Goal: Information Seeking & Learning: Learn about a topic

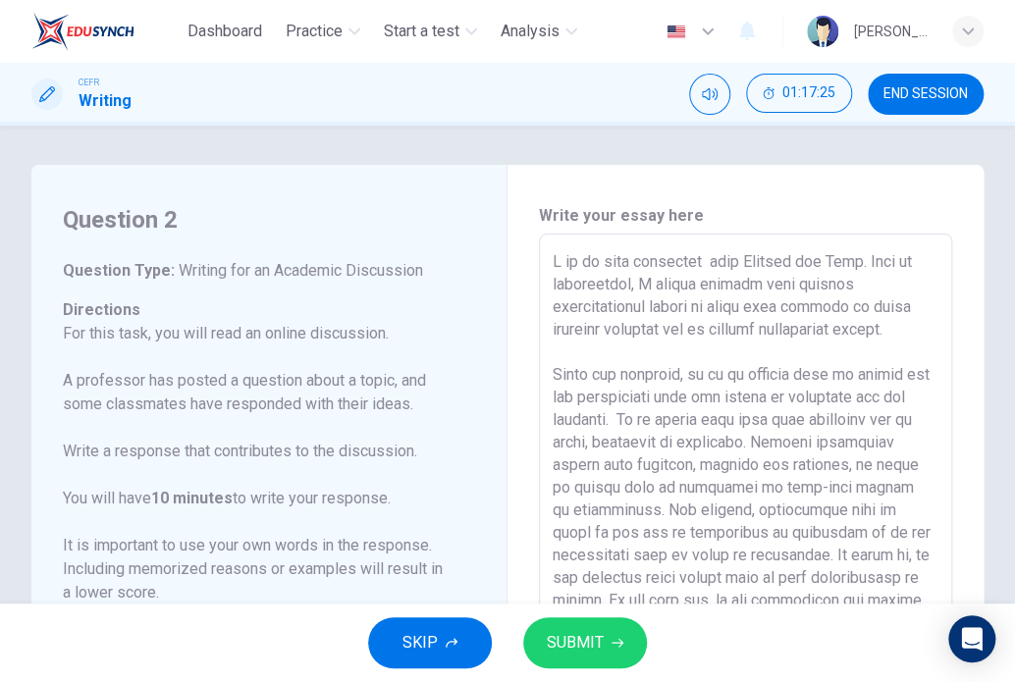
scroll to position [311, 0]
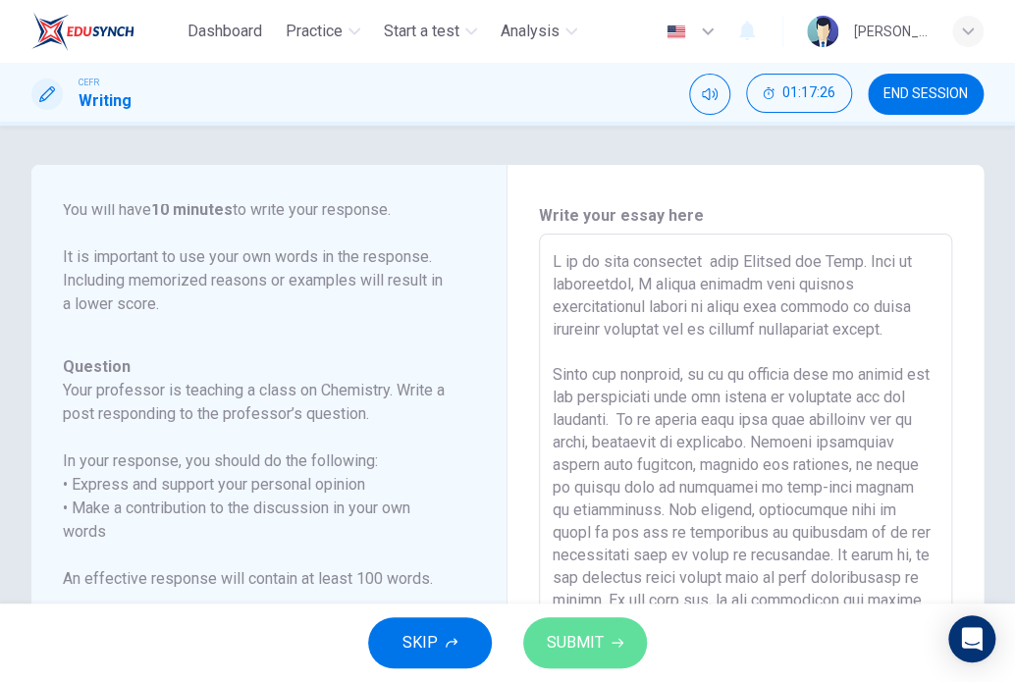
click at [586, 626] on button "SUBMIT" at bounding box center [585, 642] width 124 height 51
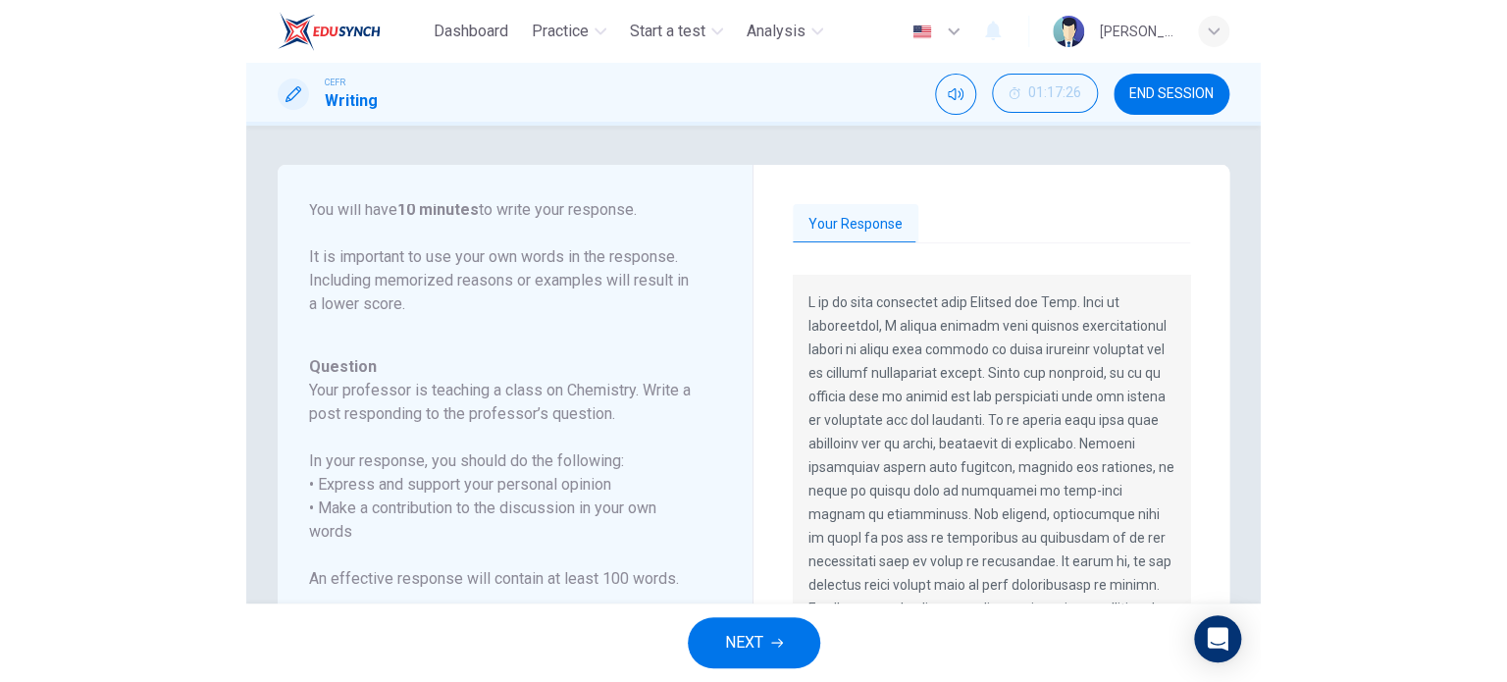
scroll to position [193, 0]
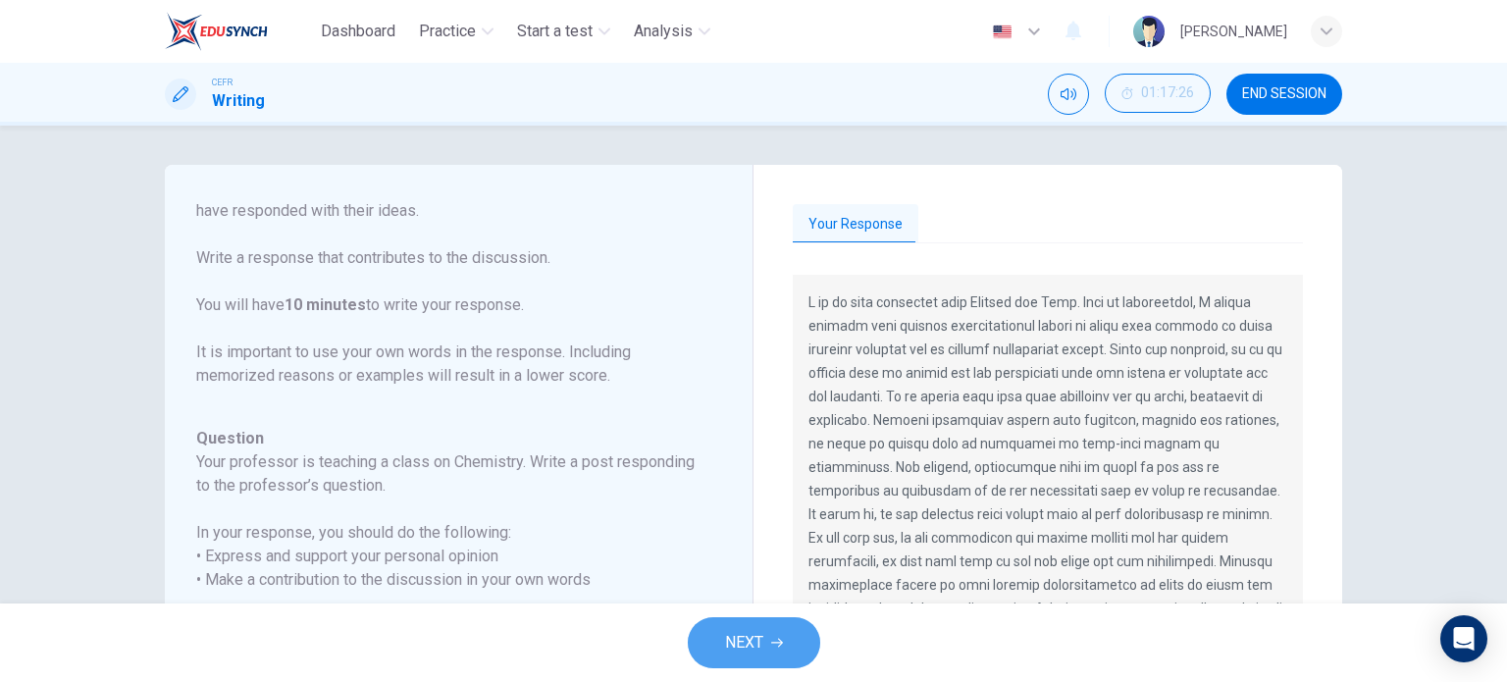
click at [742, 649] on span "NEXT" at bounding box center [744, 642] width 38 height 27
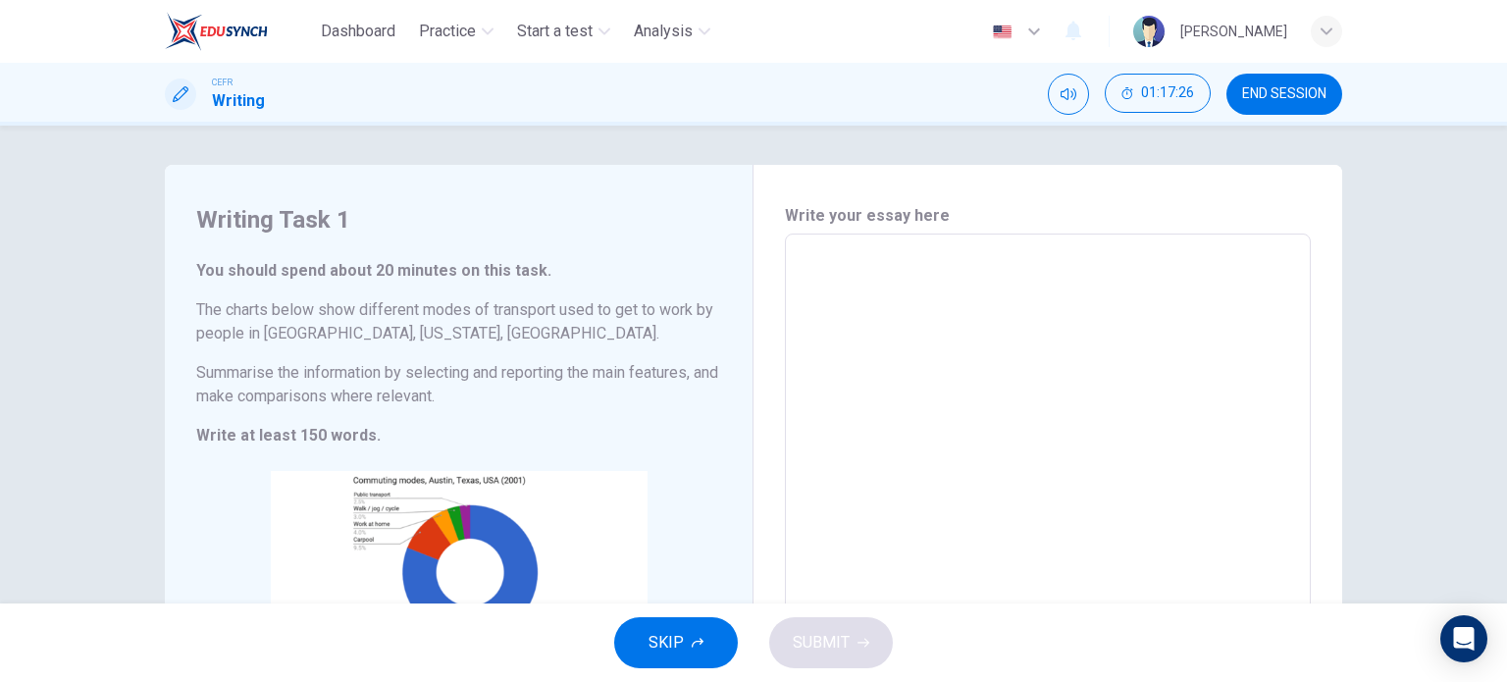
click at [1014, 90] on span "END SESSION" at bounding box center [1284, 94] width 84 height 16
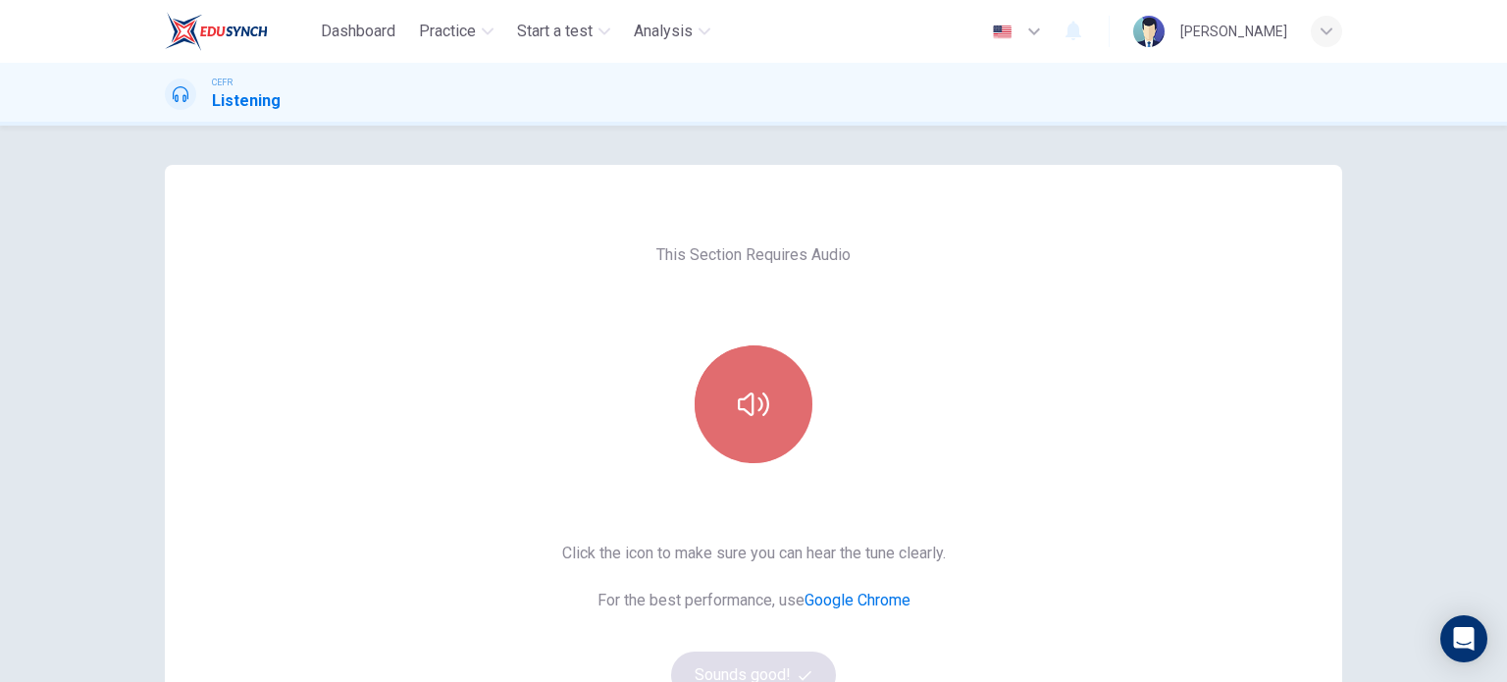
click at [713, 370] on button "button" at bounding box center [754, 404] width 118 height 118
click at [754, 400] on icon "button" at bounding box center [753, 404] width 31 height 31
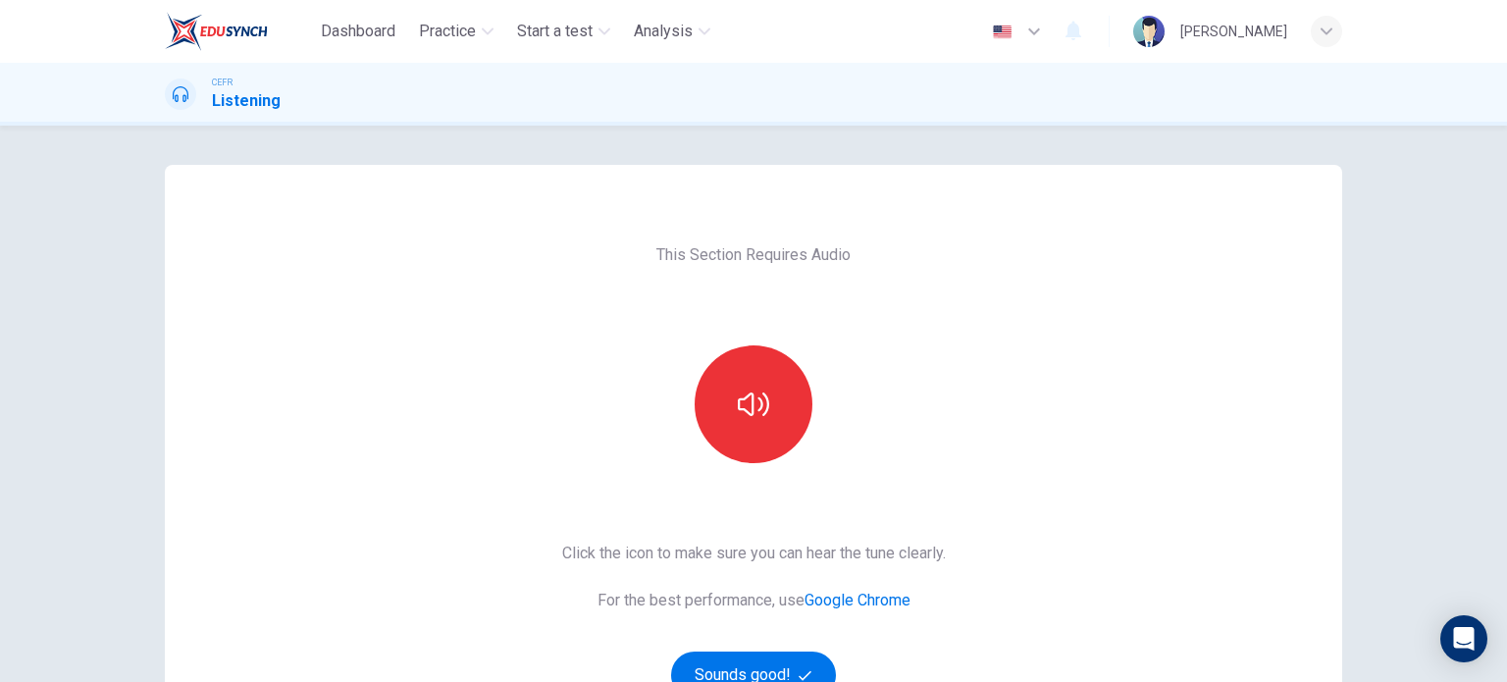
scroll to position [159, 0]
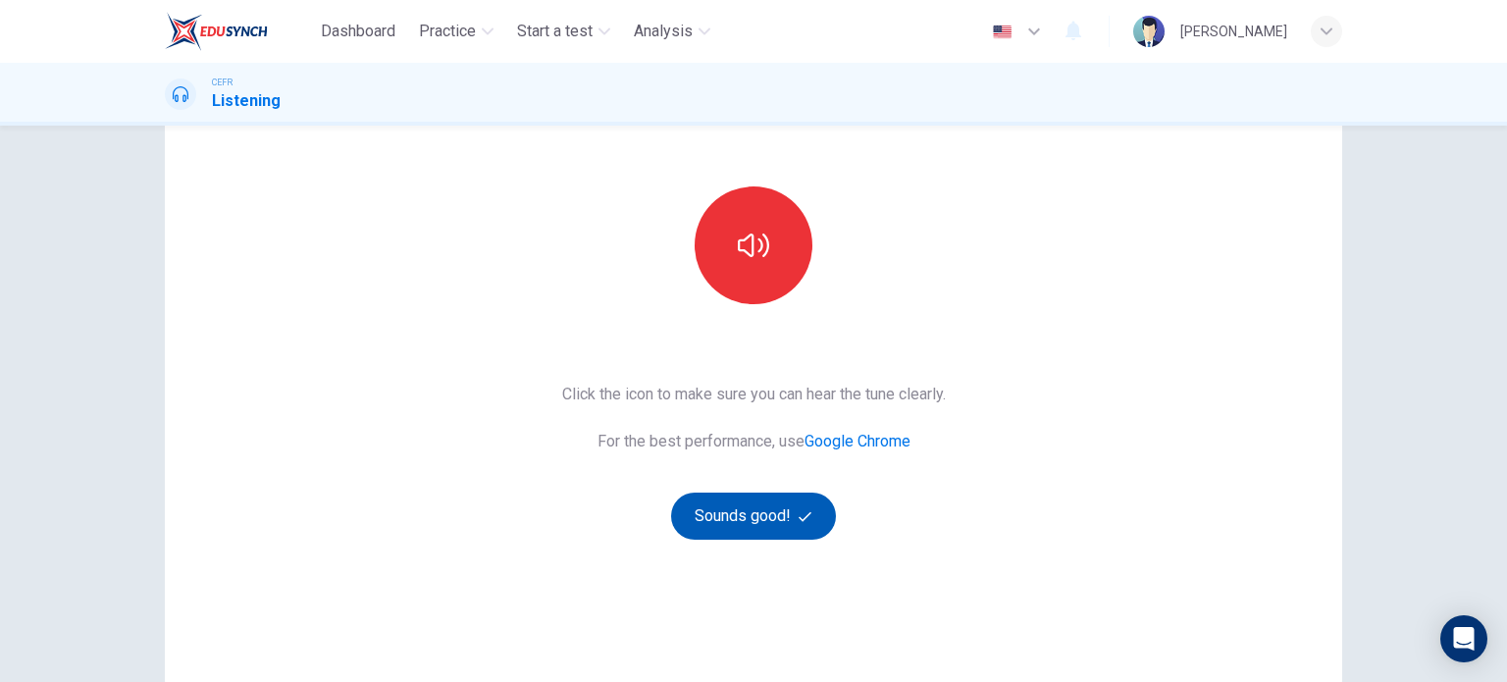
click at [775, 503] on button "Sounds good!" at bounding box center [753, 516] width 165 height 47
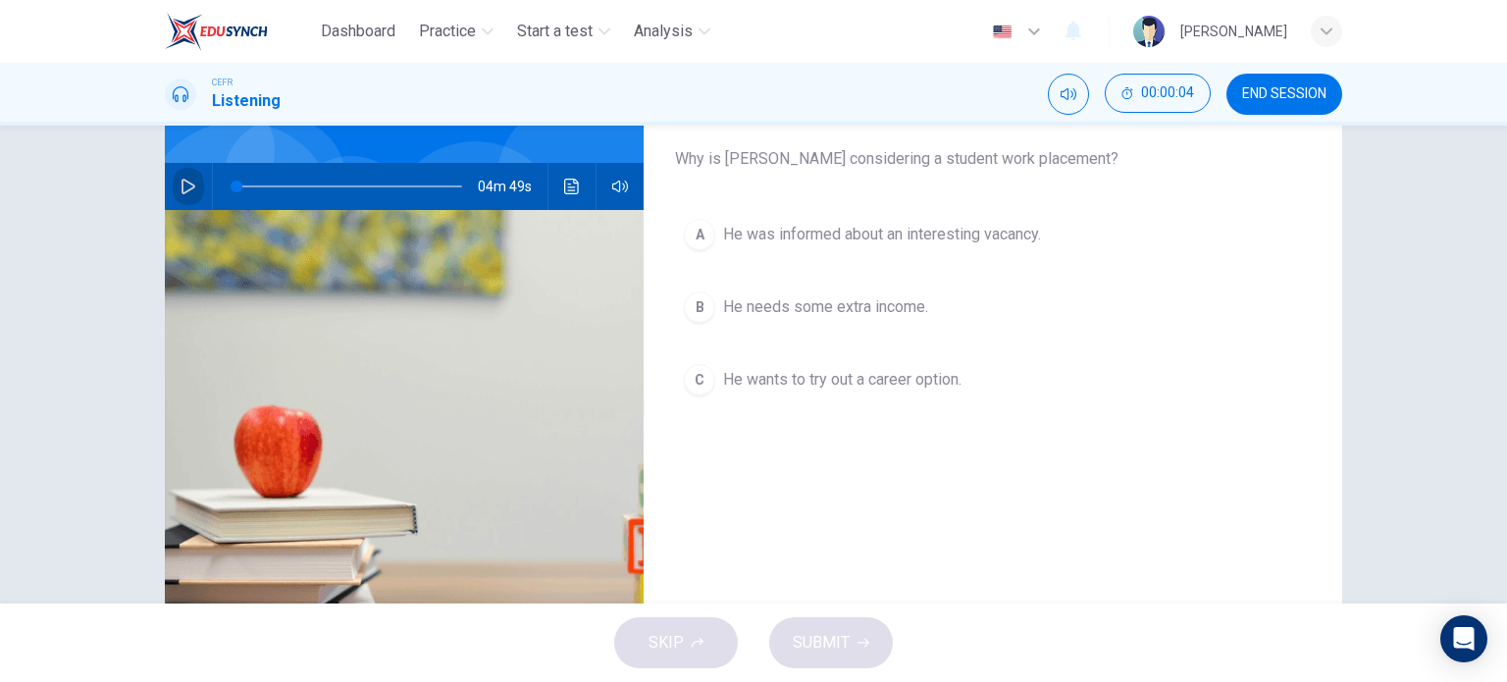
click at [188, 191] on icon "button" at bounding box center [189, 187] width 16 height 16
click at [818, 250] on button "A He was informed about an interesting vacancy." at bounding box center [993, 234] width 636 height 49
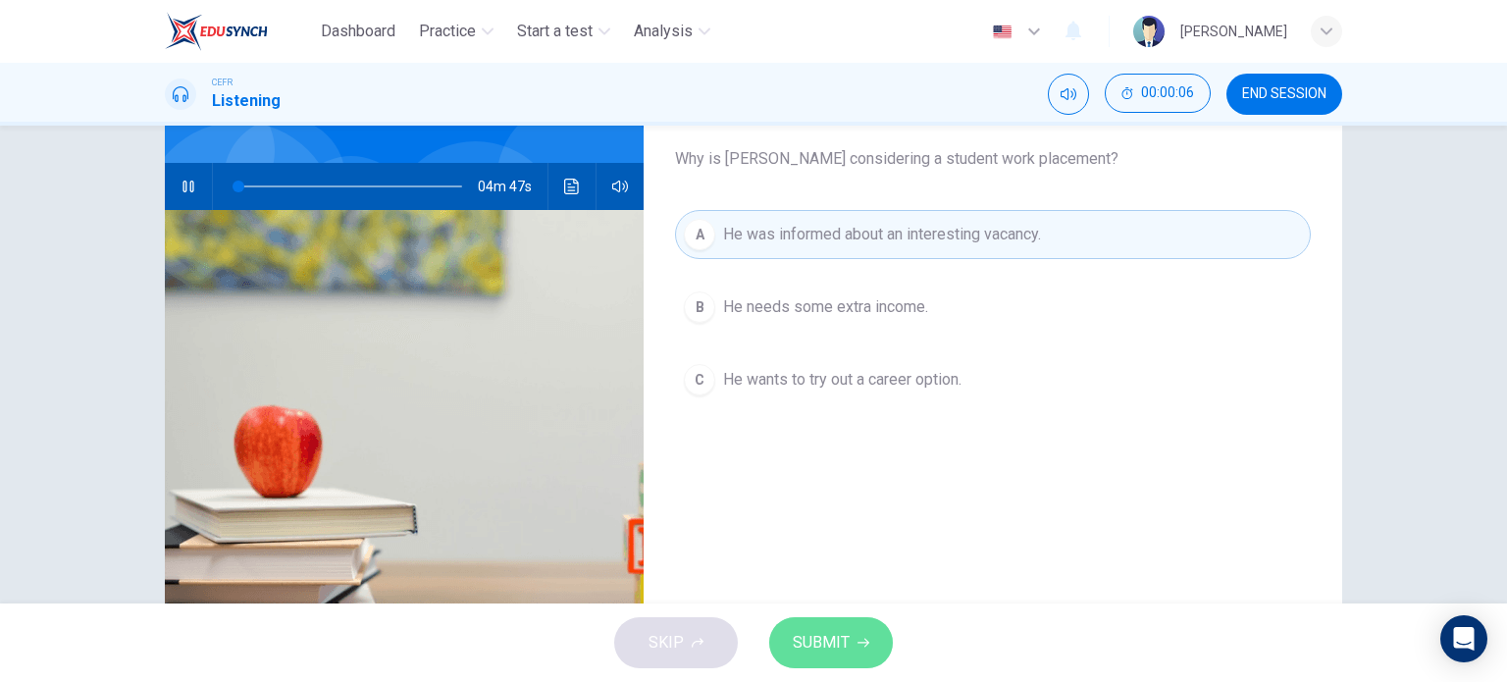
click at [810, 639] on span "SUBMIT" at bounding box center [821, 642] width 57 height 27
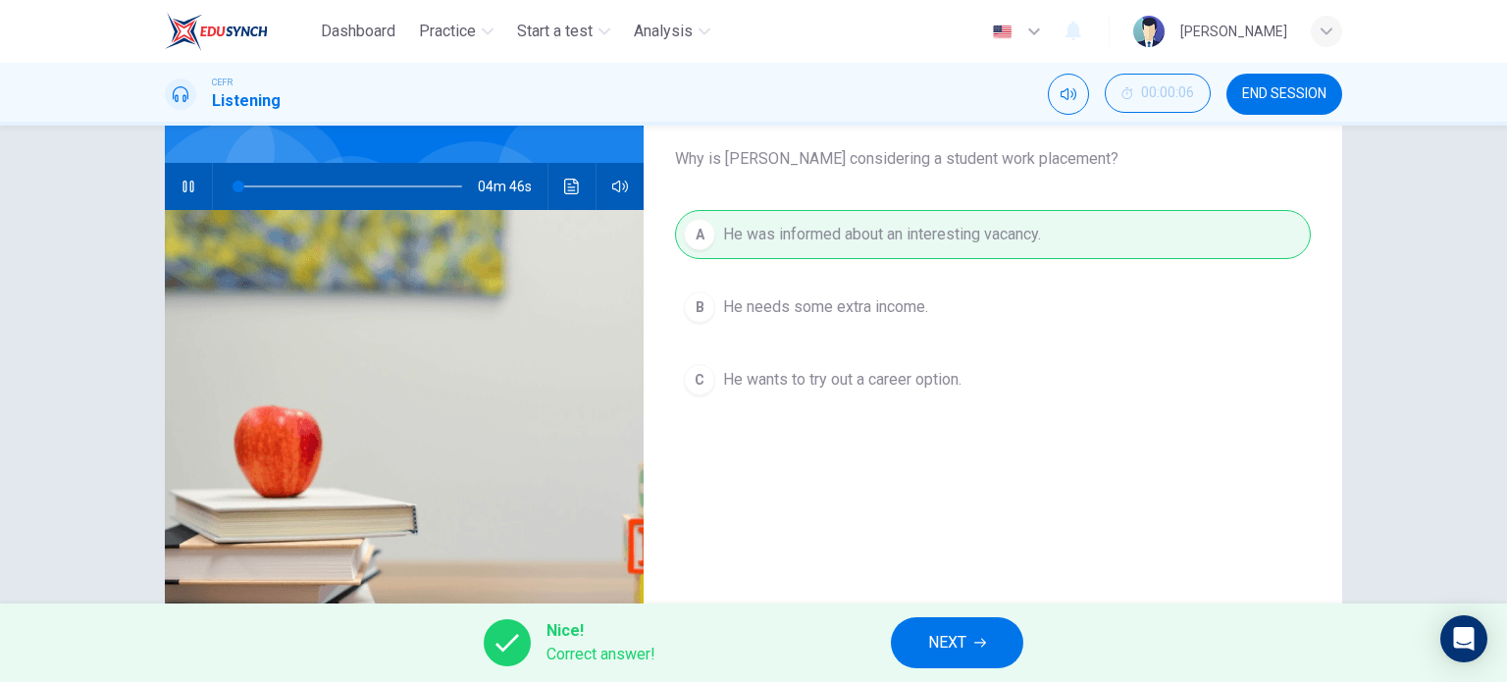
click at [986, 633] on button "NEXT" at bounding box center [957, 642] width 132 height 51
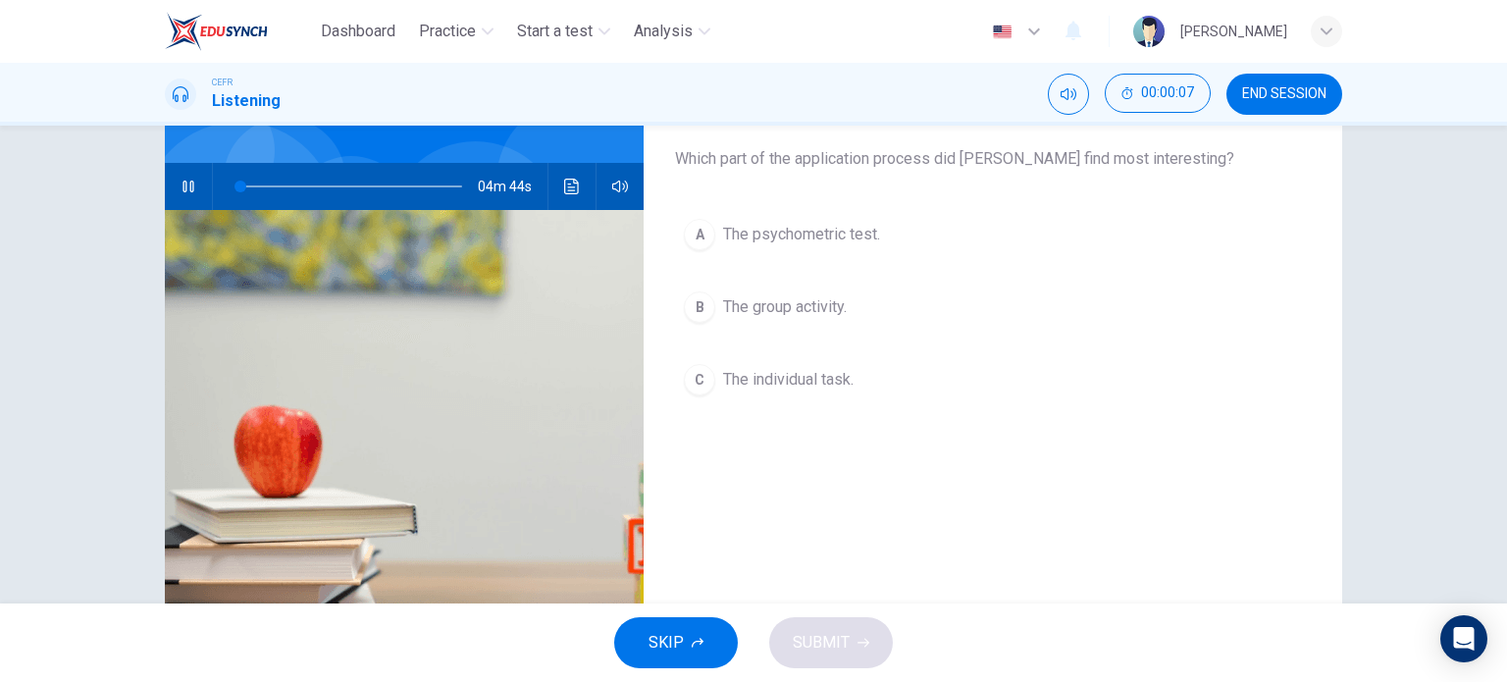
click at [834, 308] on span "The group activity." at bounding box center [785, 307] width 124 height 24
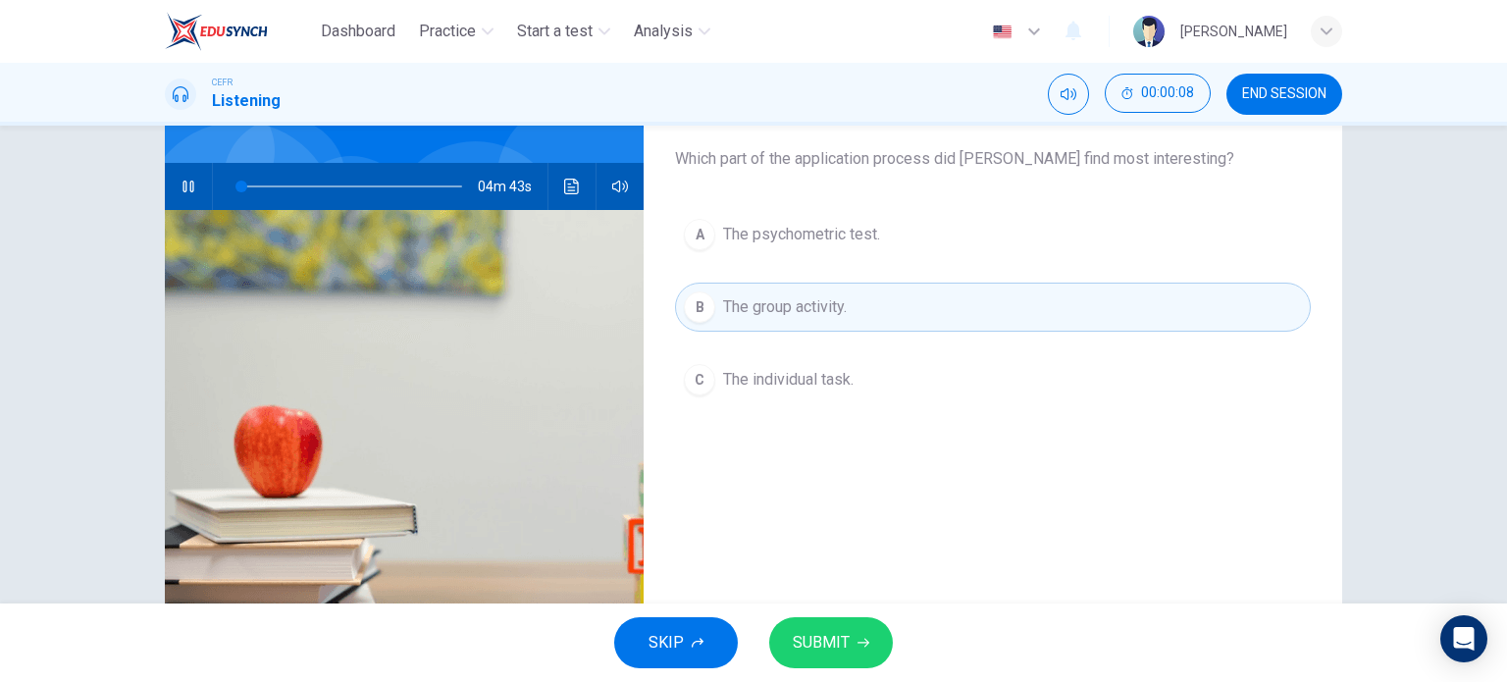
click at [817, 636] on span "SUBMIT" at bounding box center [821, 642] width 57 height 27
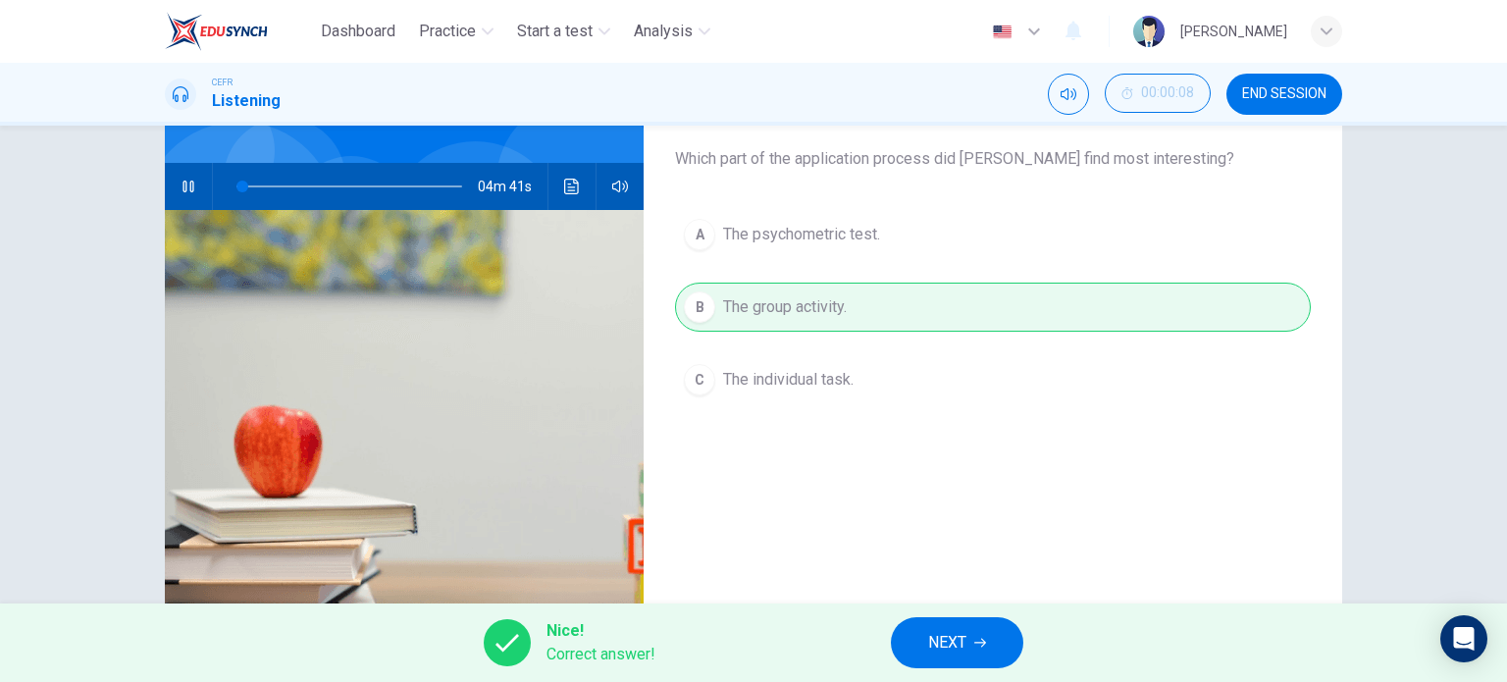
click at [945, 633] on span "NEXT" at bounding box center [947, 642] width 38 height 27
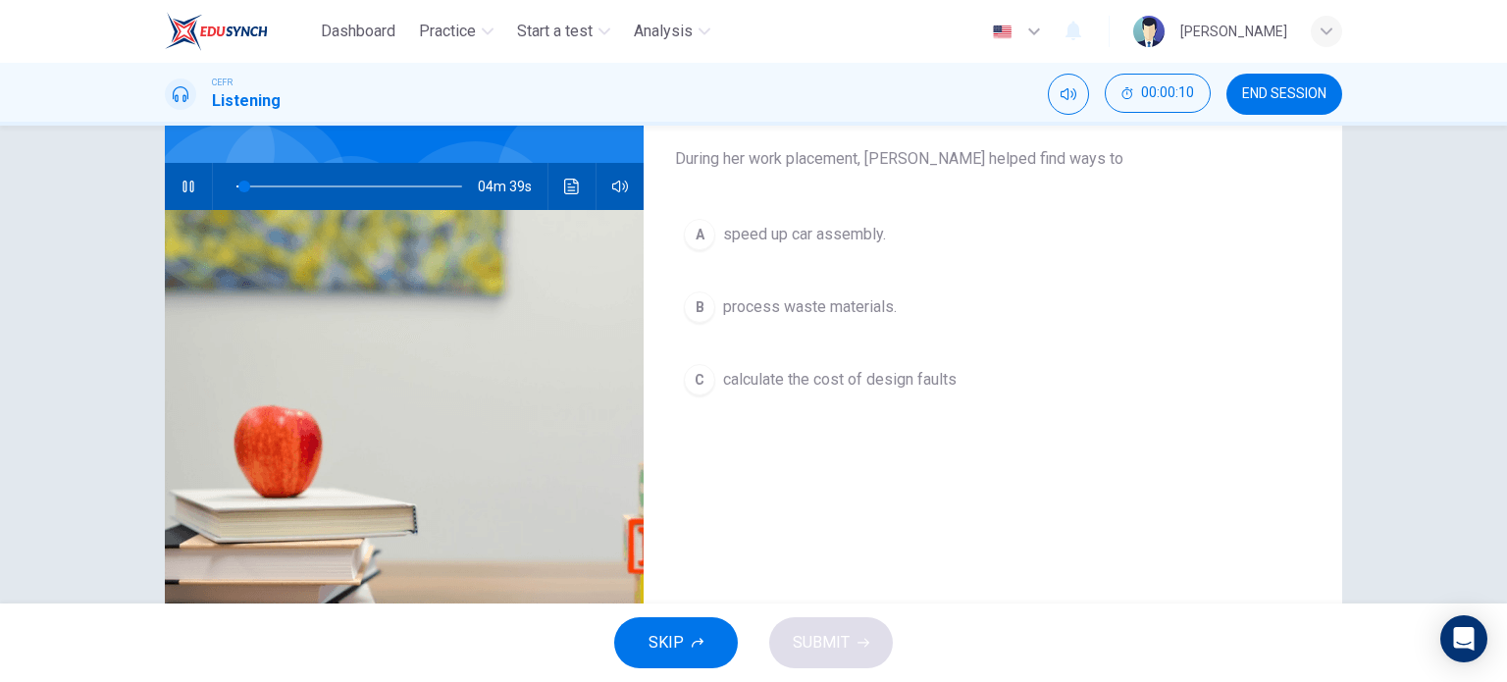
click at [836, 242] on span "speed up car assembly." at bounding box center [804, 235] width 163 height 24
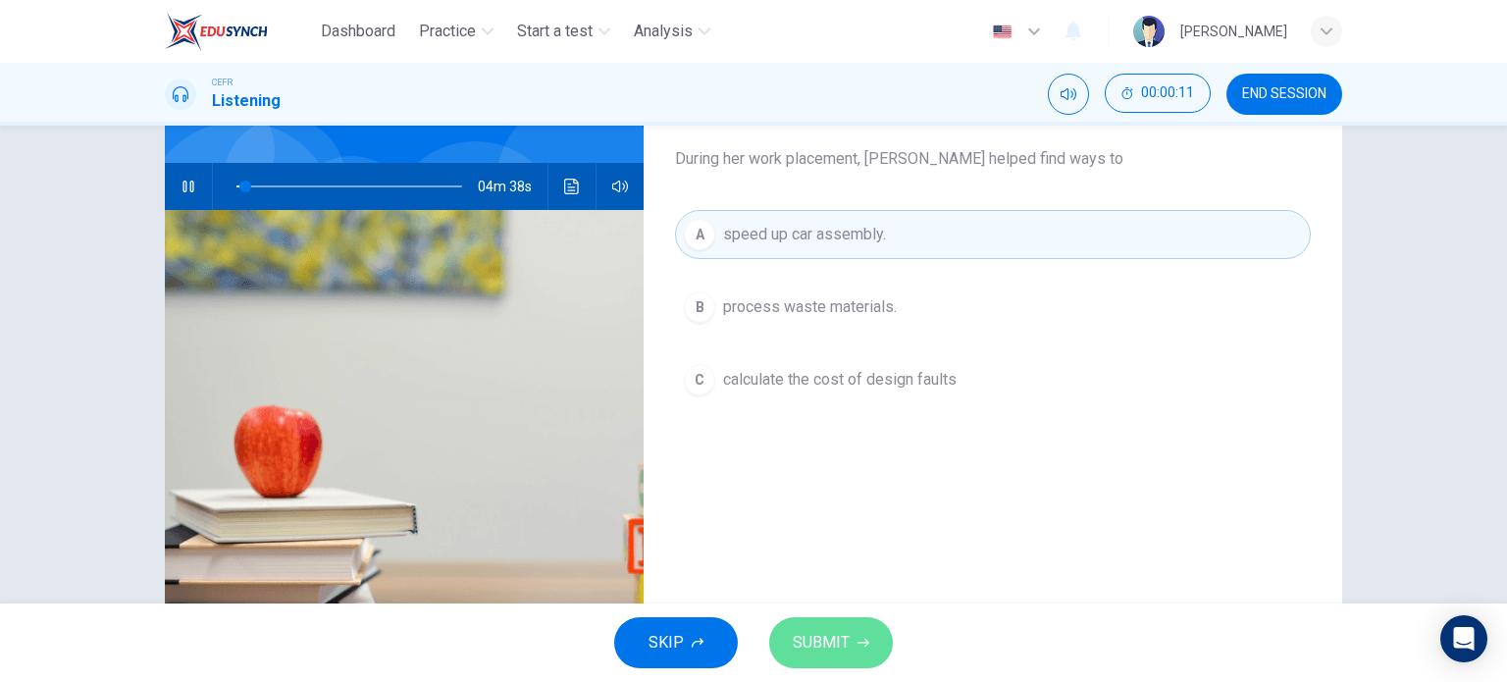
click at [840, 647] on span "SUBMIT" at bounding box center [821, 642] width 57 height 27
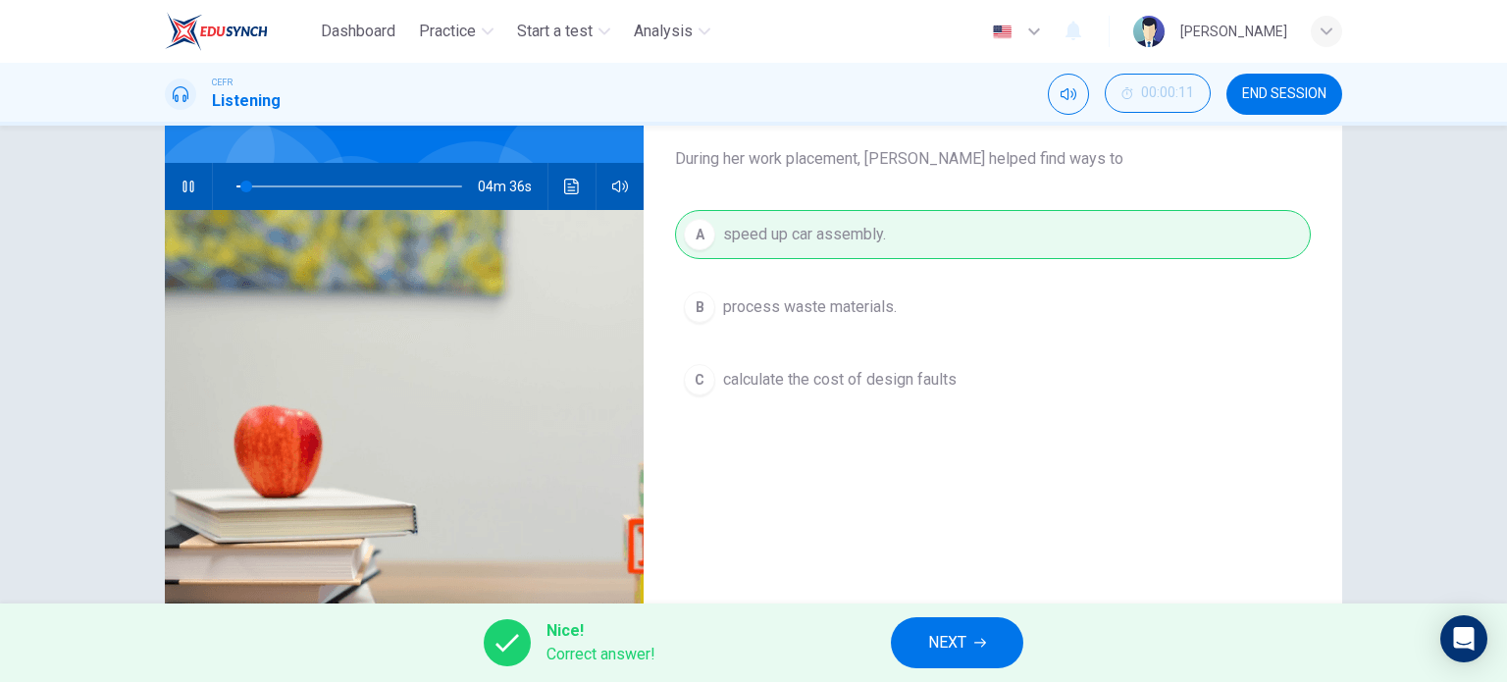
click at [929, 638] on span "NEXT" at bounding box center [947, 642] width 38 height 27
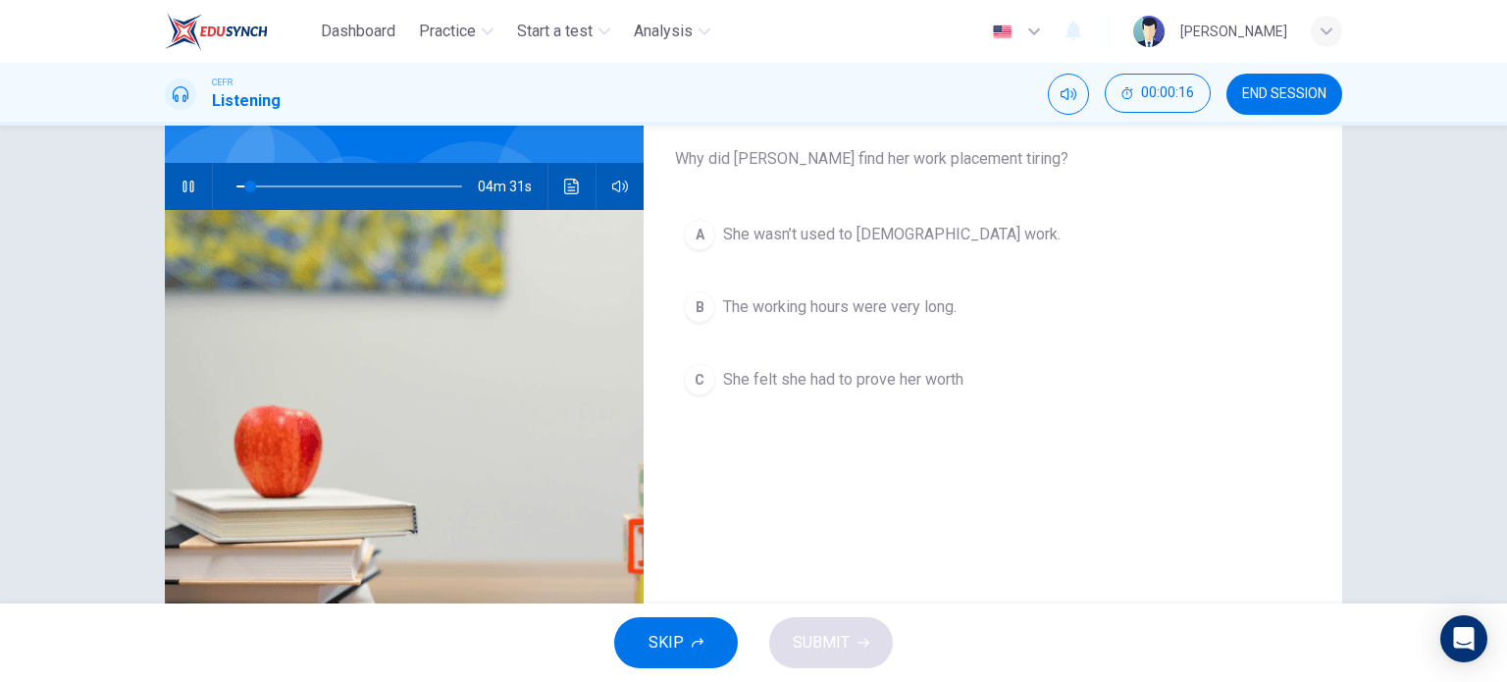
click at [836, 387] on span "She felt she had to prove her worth" at bounding box center [843, 380] width 240 height 24
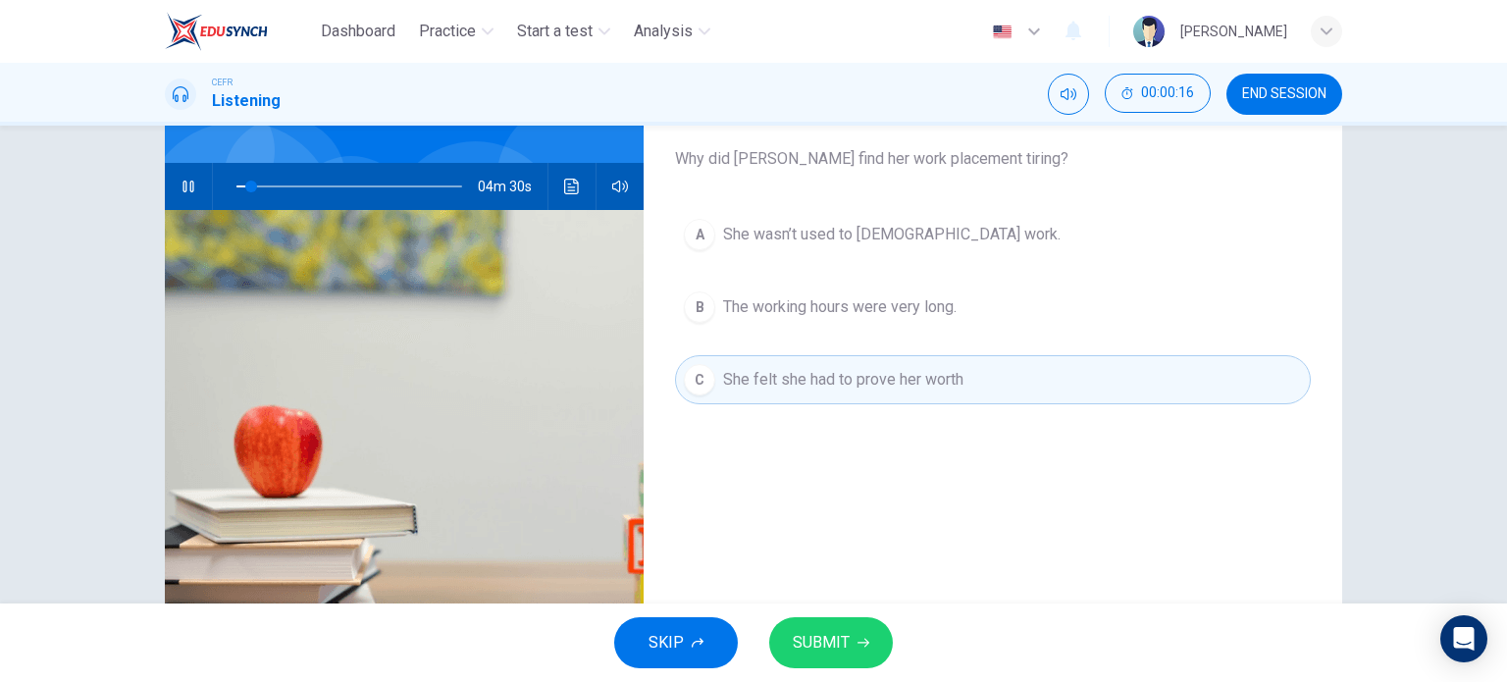
click at [844, 623] on button "SUBMIT" at bounding box center [831, 642] width 124 height 51
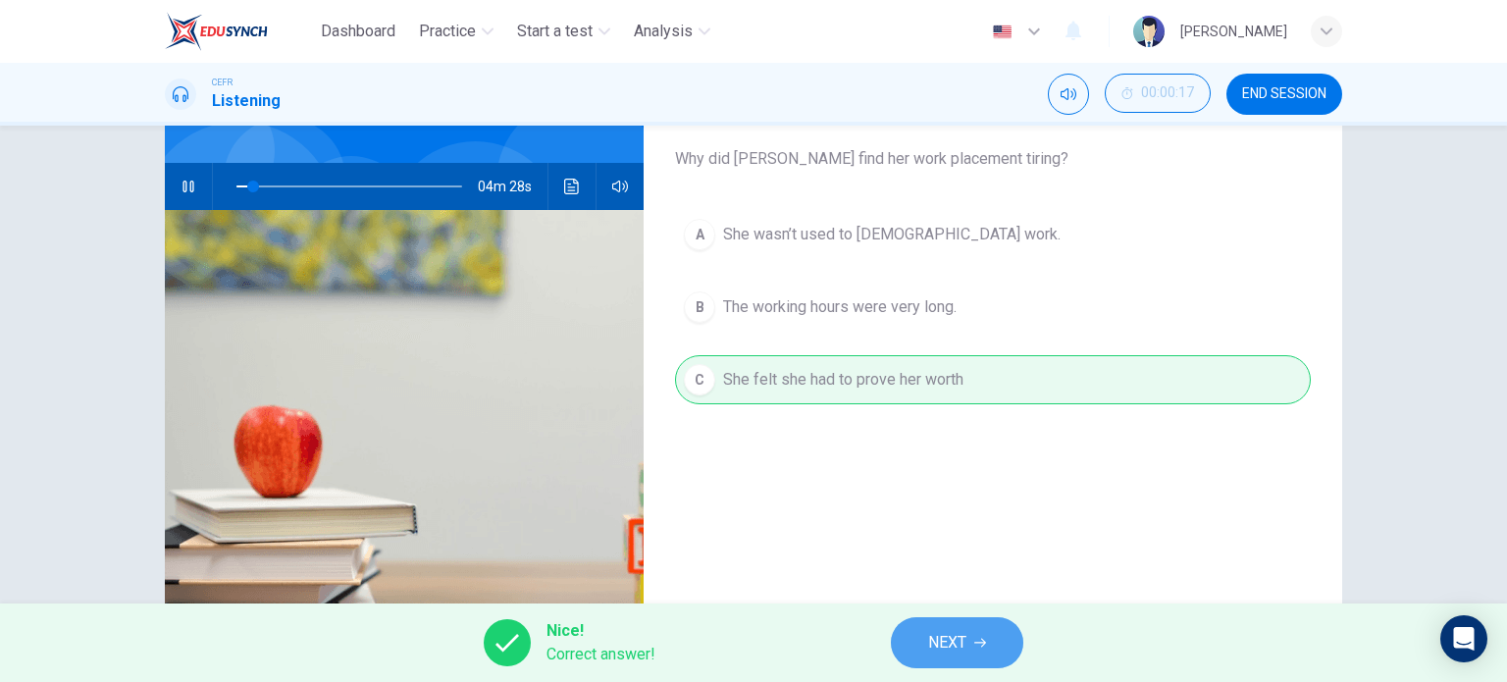
click at [903, 636] on button "NEXT" at bounding box center [957, 642] width 132 height 51
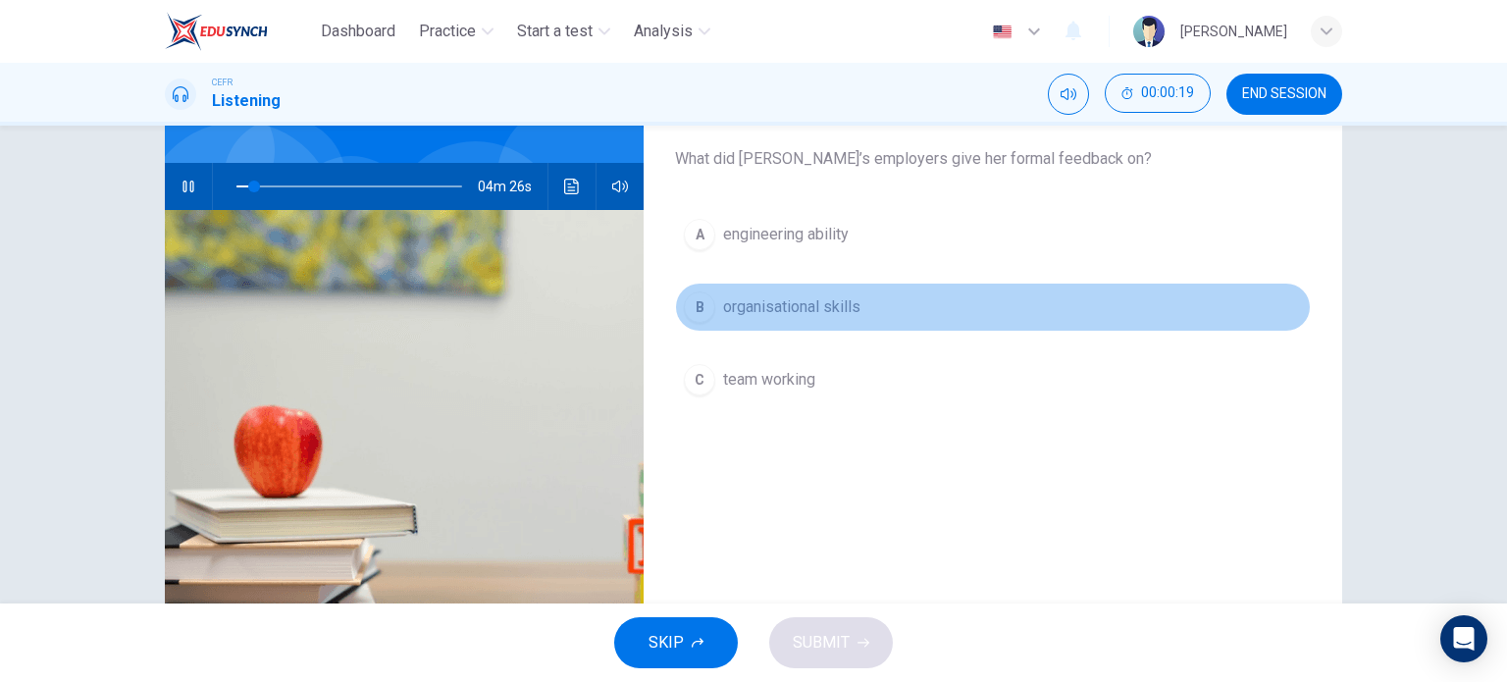
click at [800, 327] on button "B organisational skills" at bounding box center [993, 307] width 636 height 49
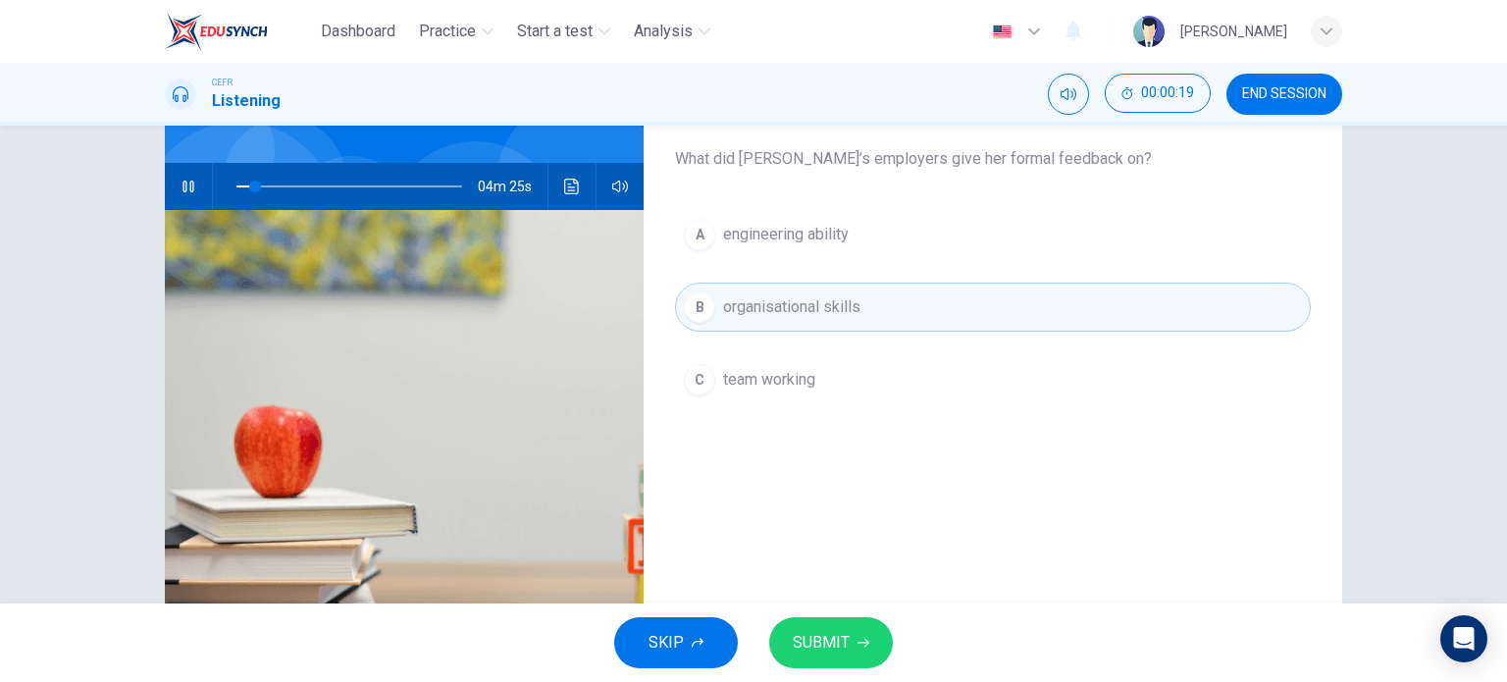
click at [828, 631] on span "SUBMIT" at bounding box center [821, 642] width 57 height 27
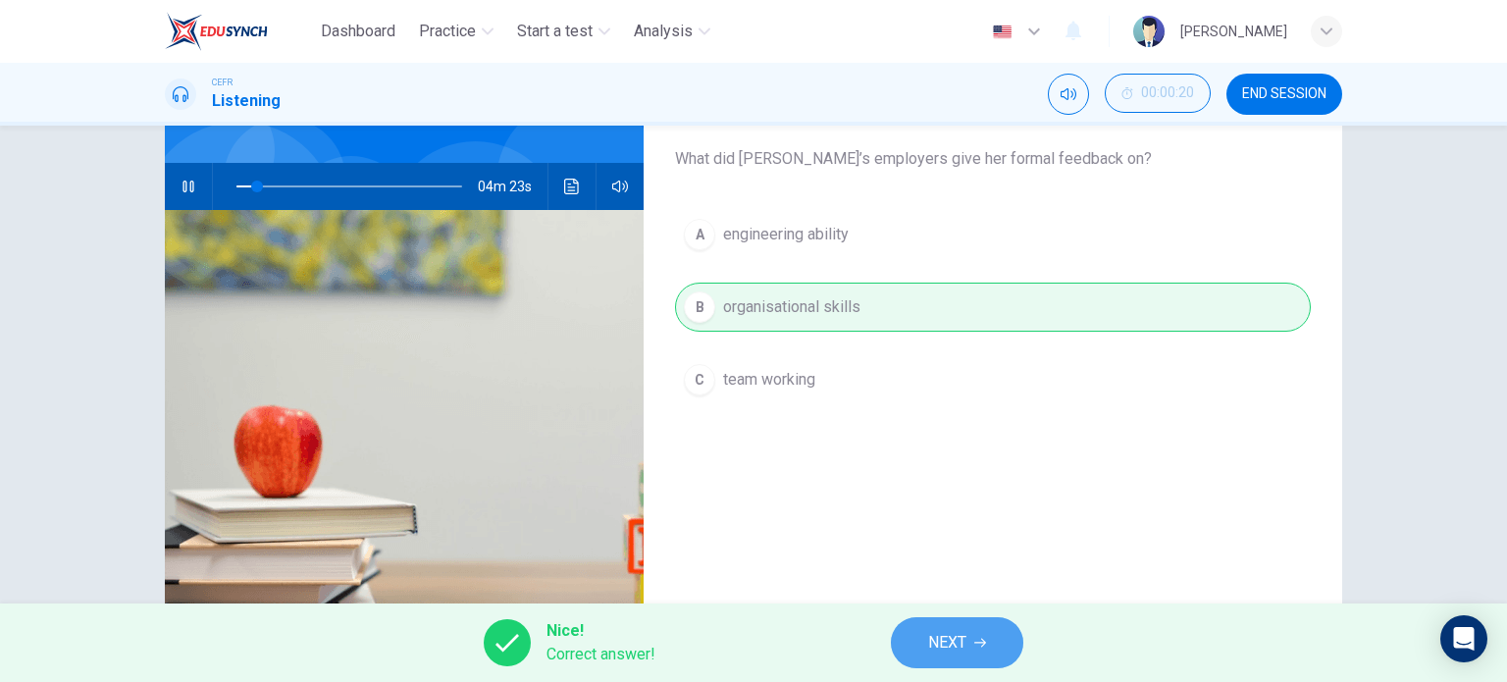
click at [921, 645] on button "NEXT" at bounding box center [957, 642] width 132 height 51
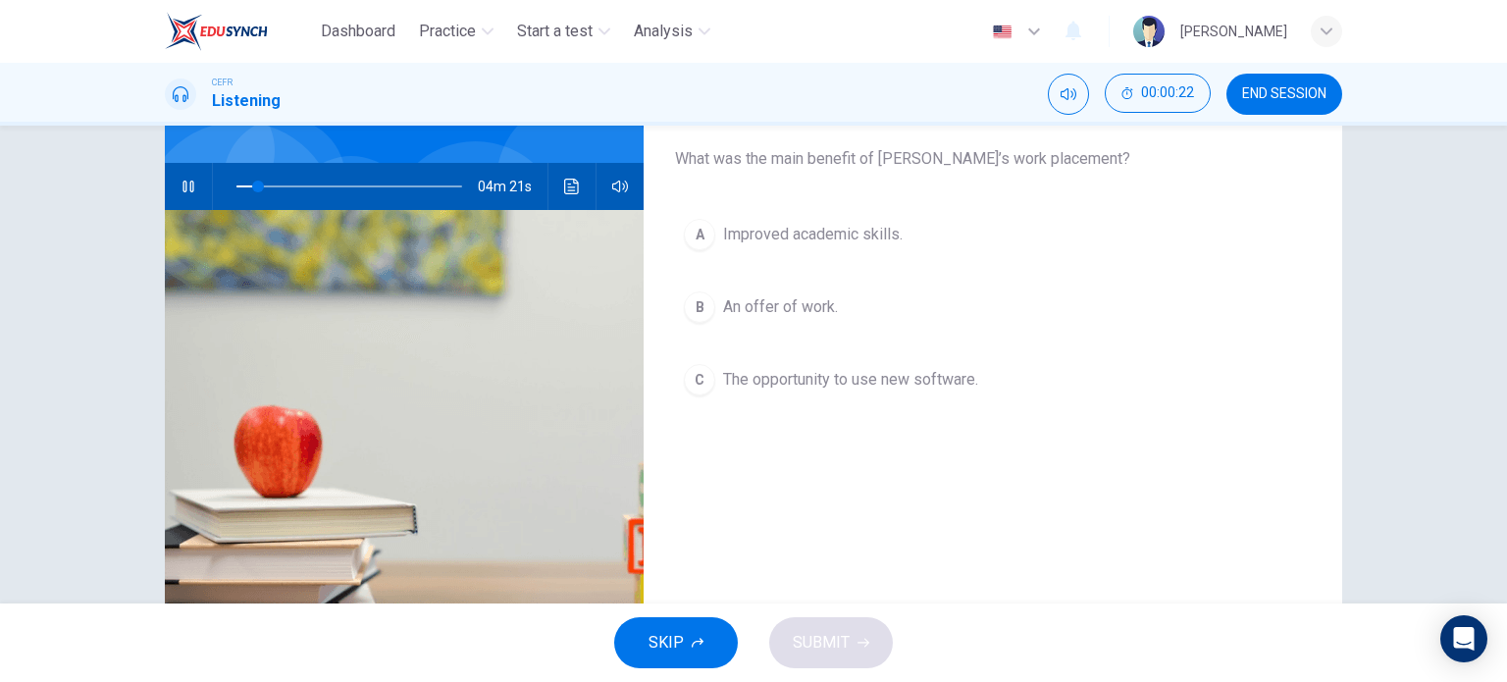
click at [816, 303] on span "An offer of work." at bounding box center [780, 307] width 115 height 24
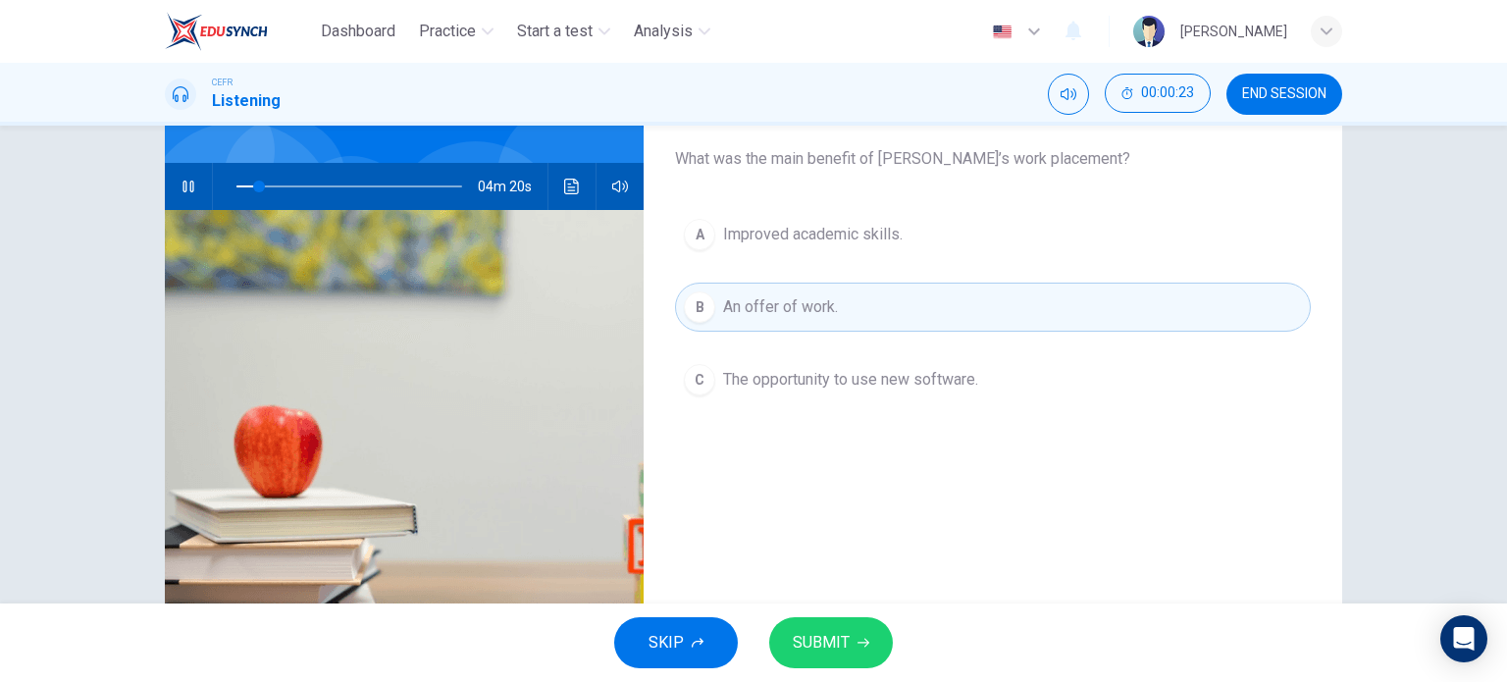
click at [849, 635] on button "SUBMIT" at bounding box center [831, 642] width 124 height 51
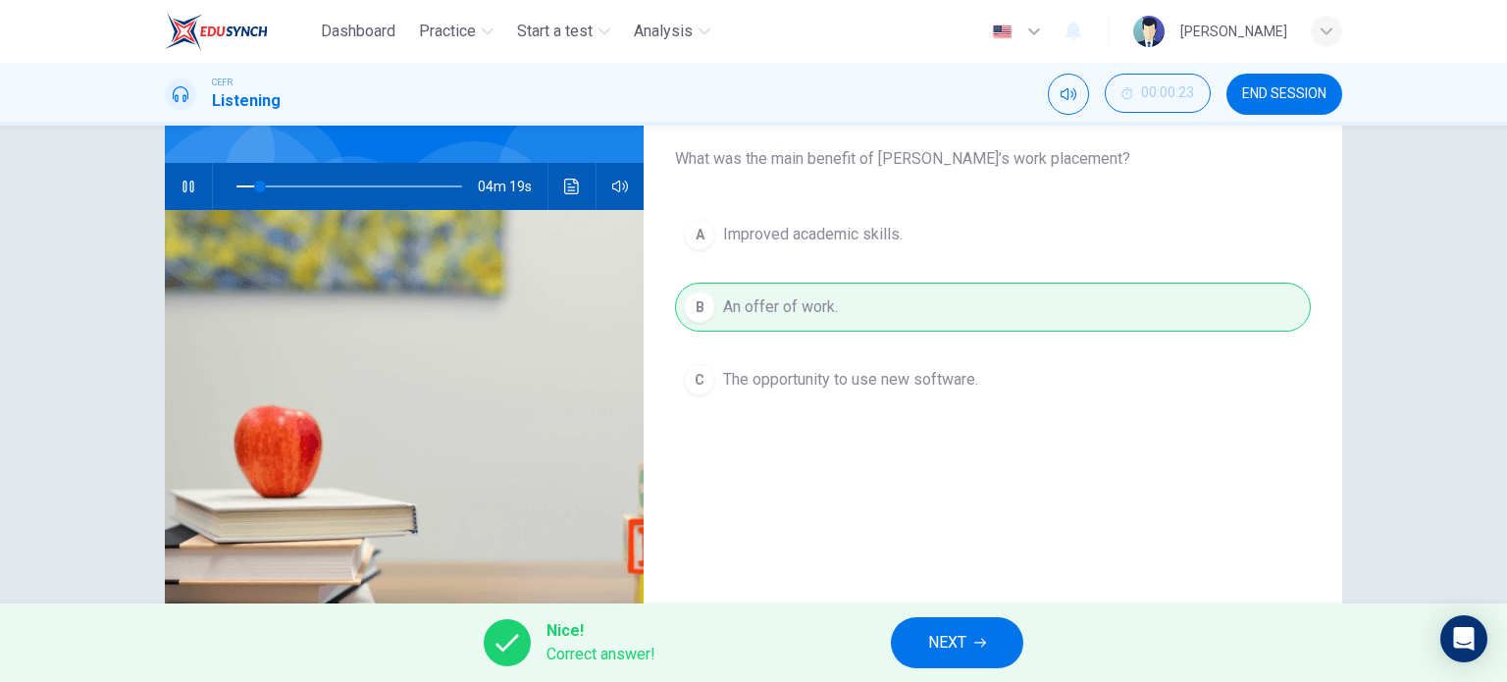
click at [931, 651] on span "NEXT" at bounding box center [947, 642] width 38 height 27
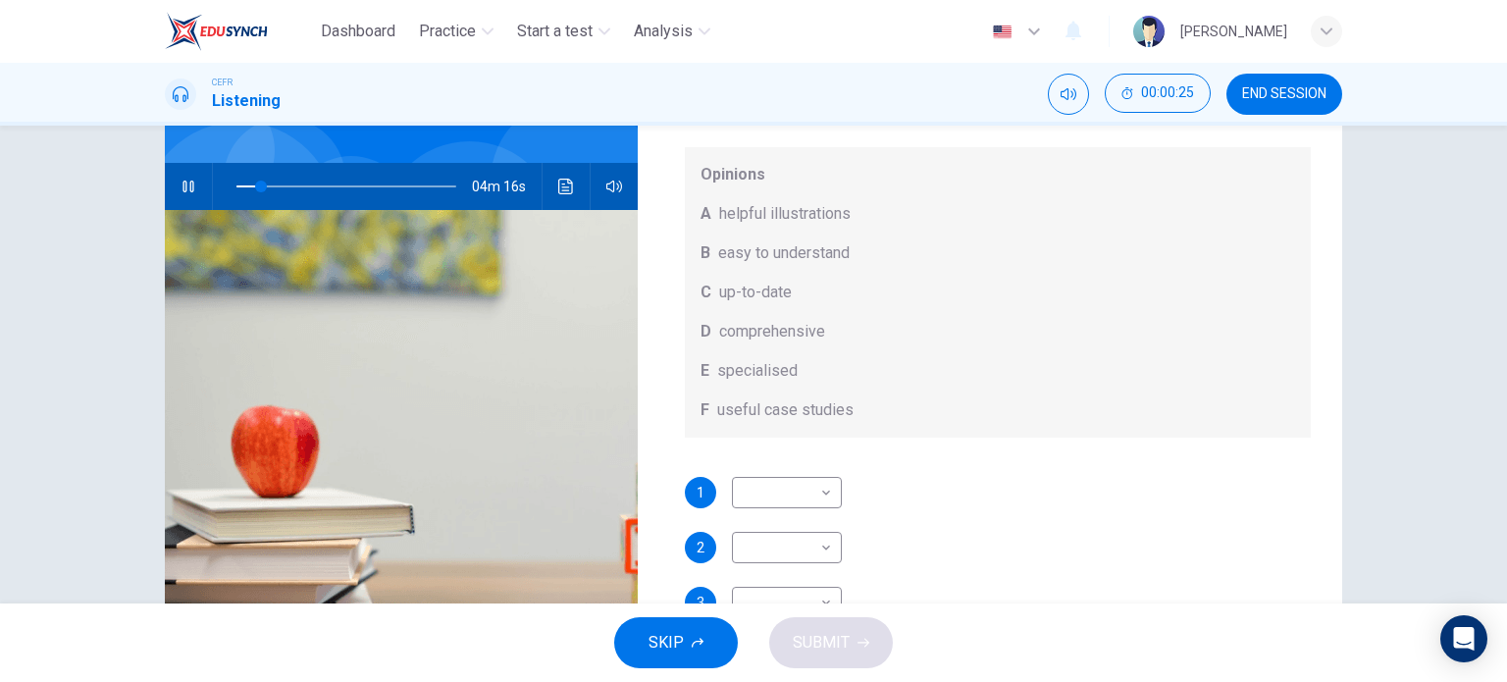
scroll to position [110, 0]
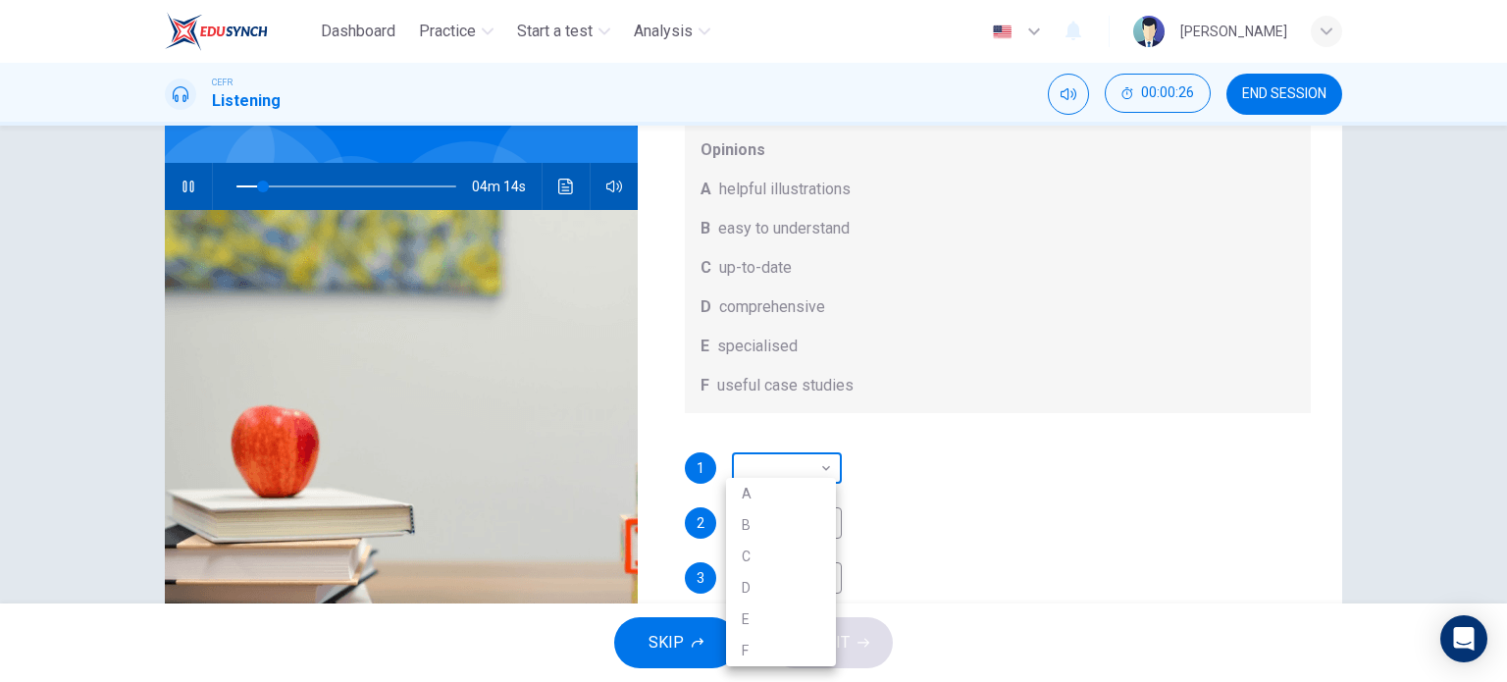
click at [818, 464] on body "Dashboard Practice Start a test Analysis English en ​ [PERSON_NAME] CEFR Listen…" at bounding box center [753, 341] width 1507 height 682
click at [814, 482] on li "A" at bounding box center [781, 493] width 110 height 31
type input "13"
type input "A"
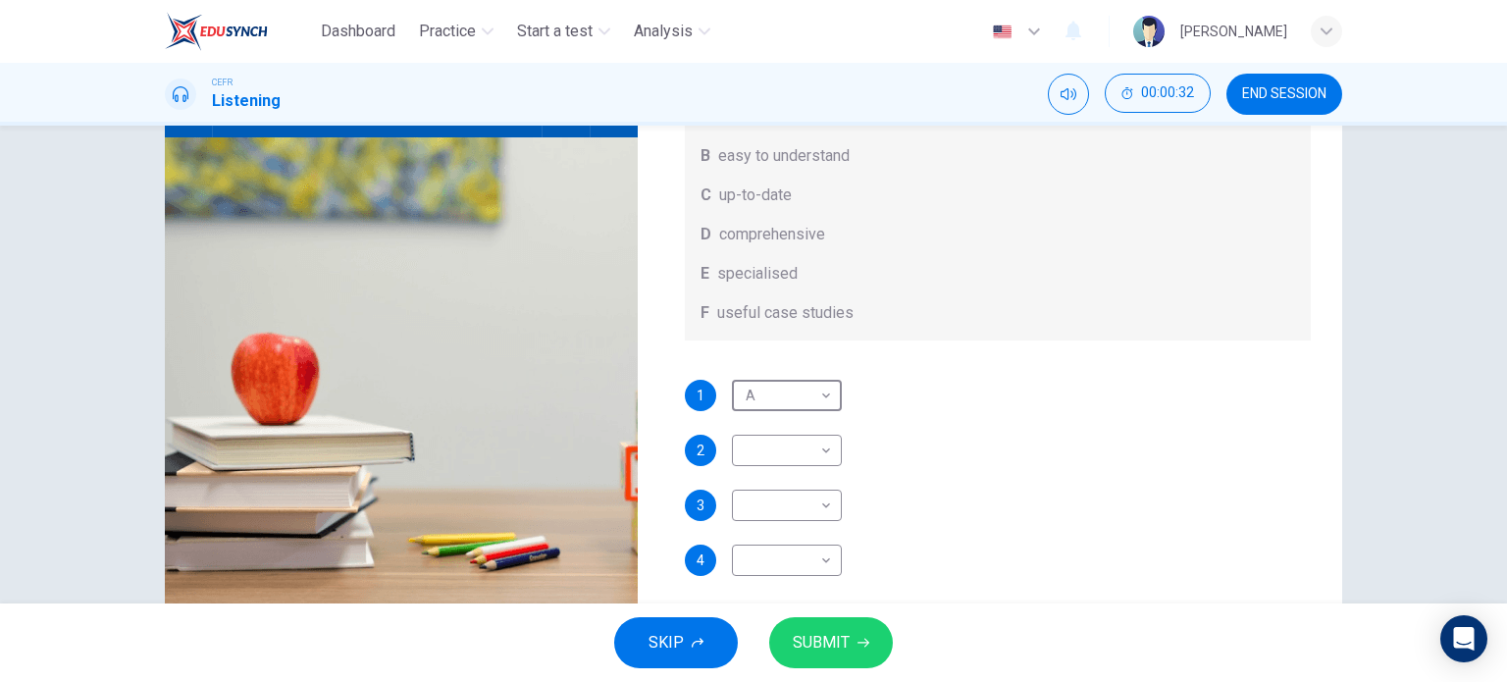
scroll to position [243, 0]
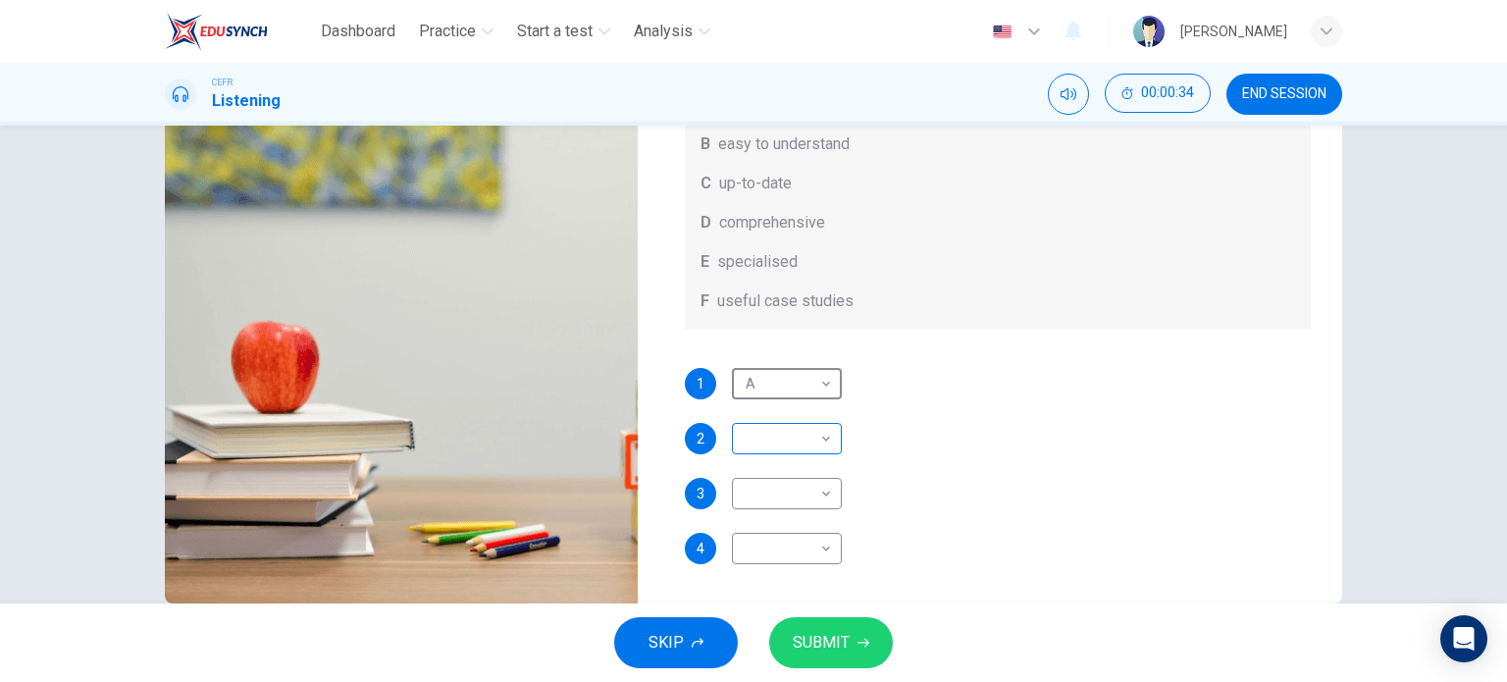
click at [794, 423] on body "Dashboard Practice Start a test Analysis English en ​ FATIN [PERSON_NAME] CEFR …" at bounding box center [753, 341] width 1507 height 682
click at [797, 501] on li "B" at bounding box center [781, 501] width 110 height 31
type input "15"
type input "B"
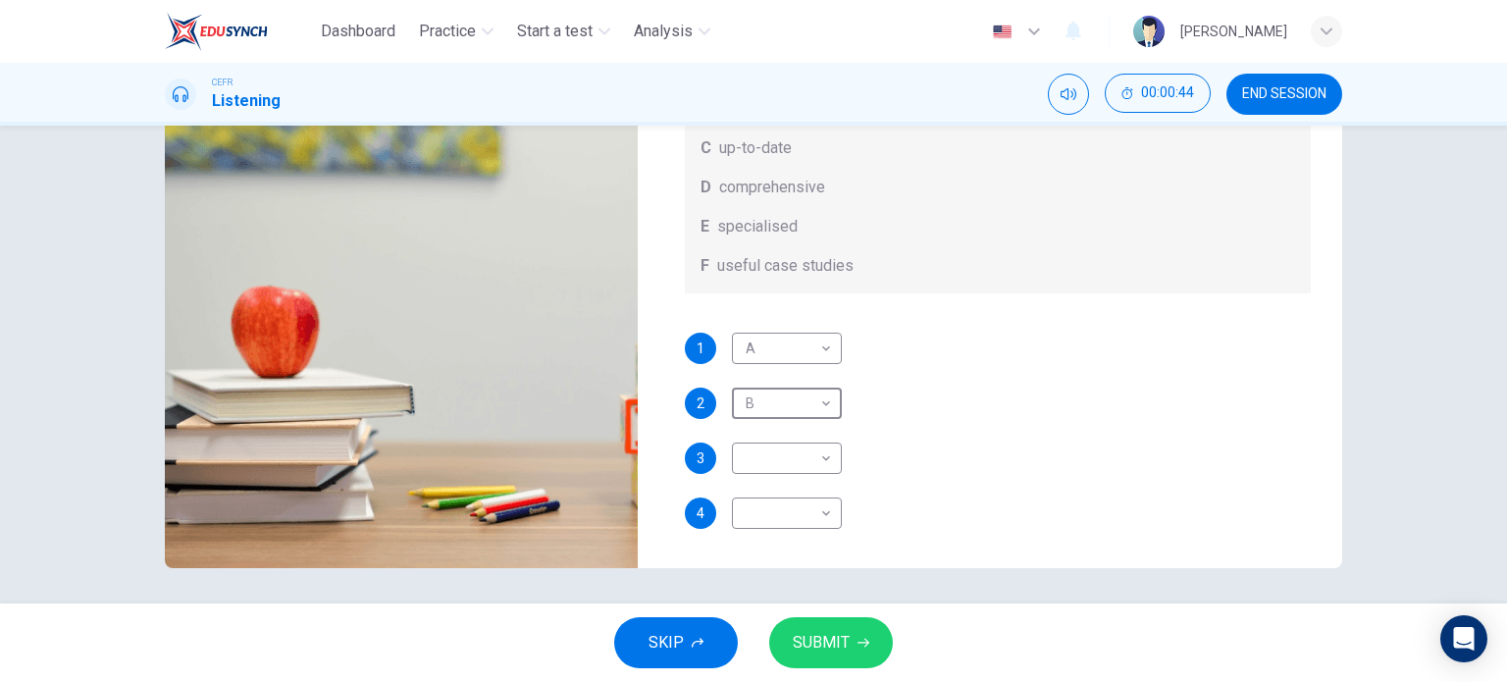
scroll to position [281, 0]
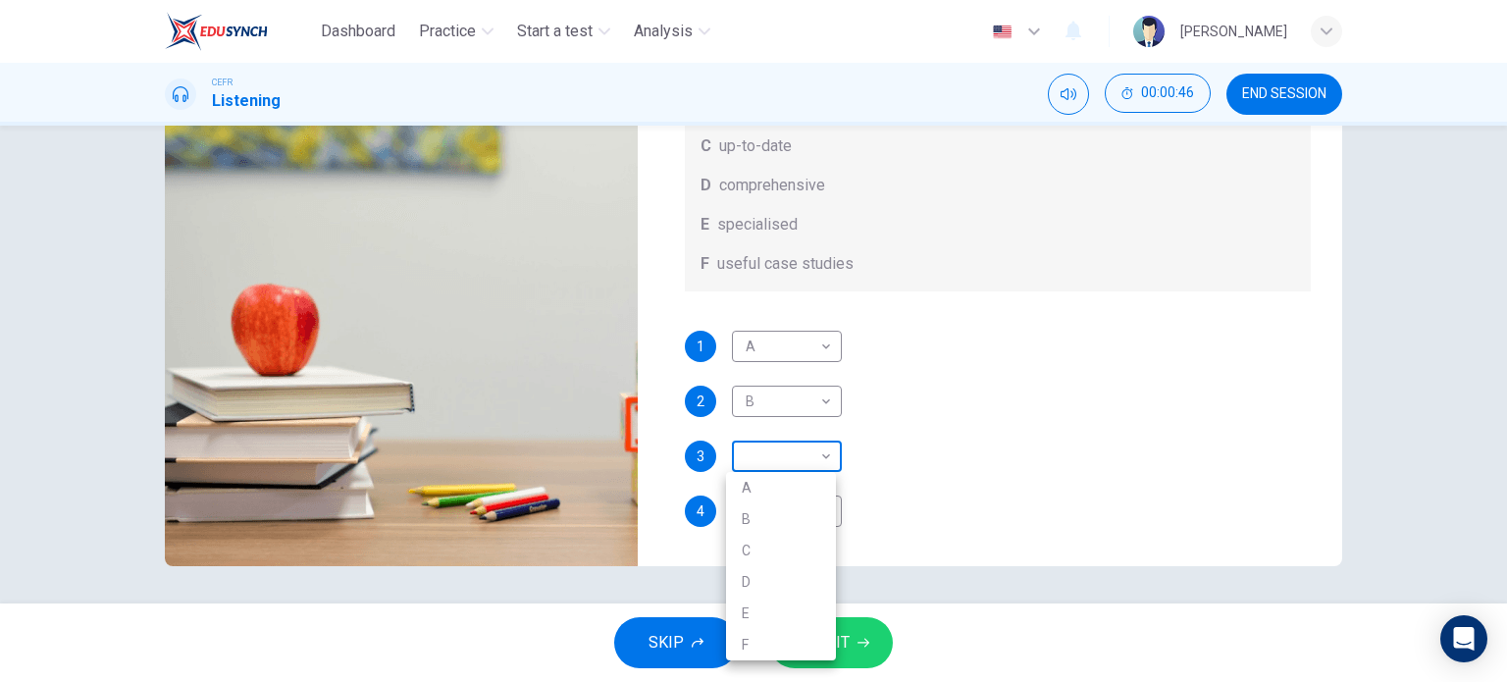
click at [786, 449] on body "Dashboard Practice Start a test Analysis English en ​ [PERSON_NAME] CEFR Listen…" at bounding box center [753, 341] width 1507 height 682
click at [797, 543] on li "C" at bounding box center [781, 550] width 110 height 31
type input "19"
type input "C"
click at [800, 514] on body "Dashboard Practice Start a test Analysis English en ​ [PERSON_NAME] CEFR Listen…" at bounding box center [753, 341] width 1507 height 682
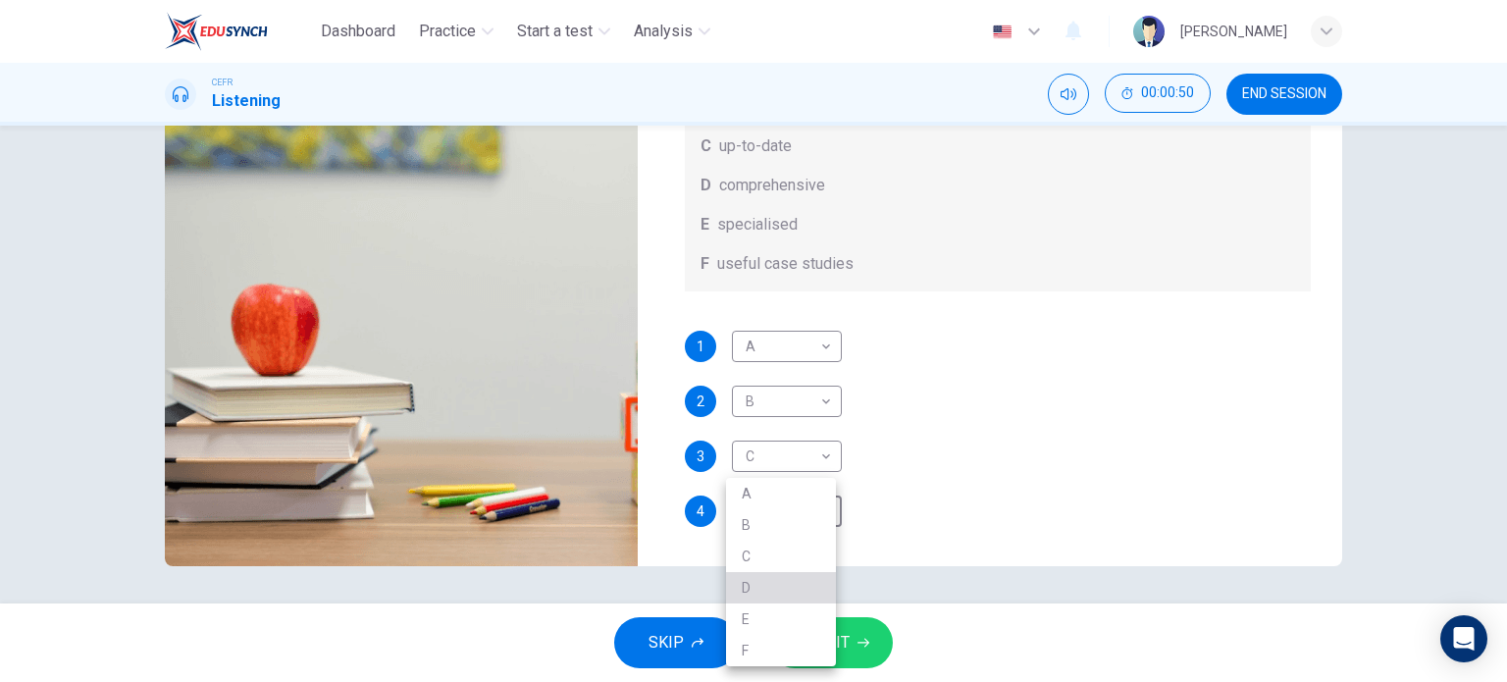
click at [789, 580] on li "D" at bounding box center [781, 587] width 110 height 31
type input "20"
type input "D"
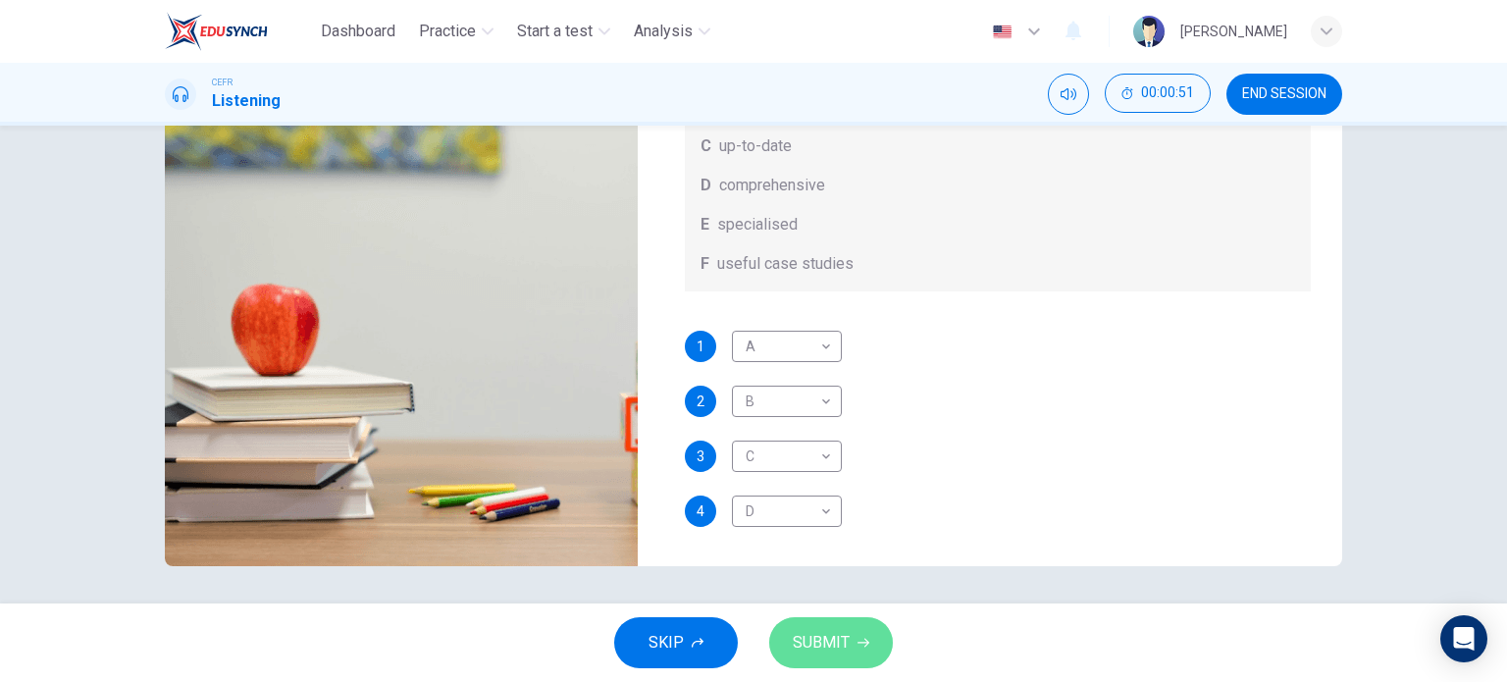
click at [833, 649] on span "SUBMIT" at bounding box center [821, 642] width 57 height 27
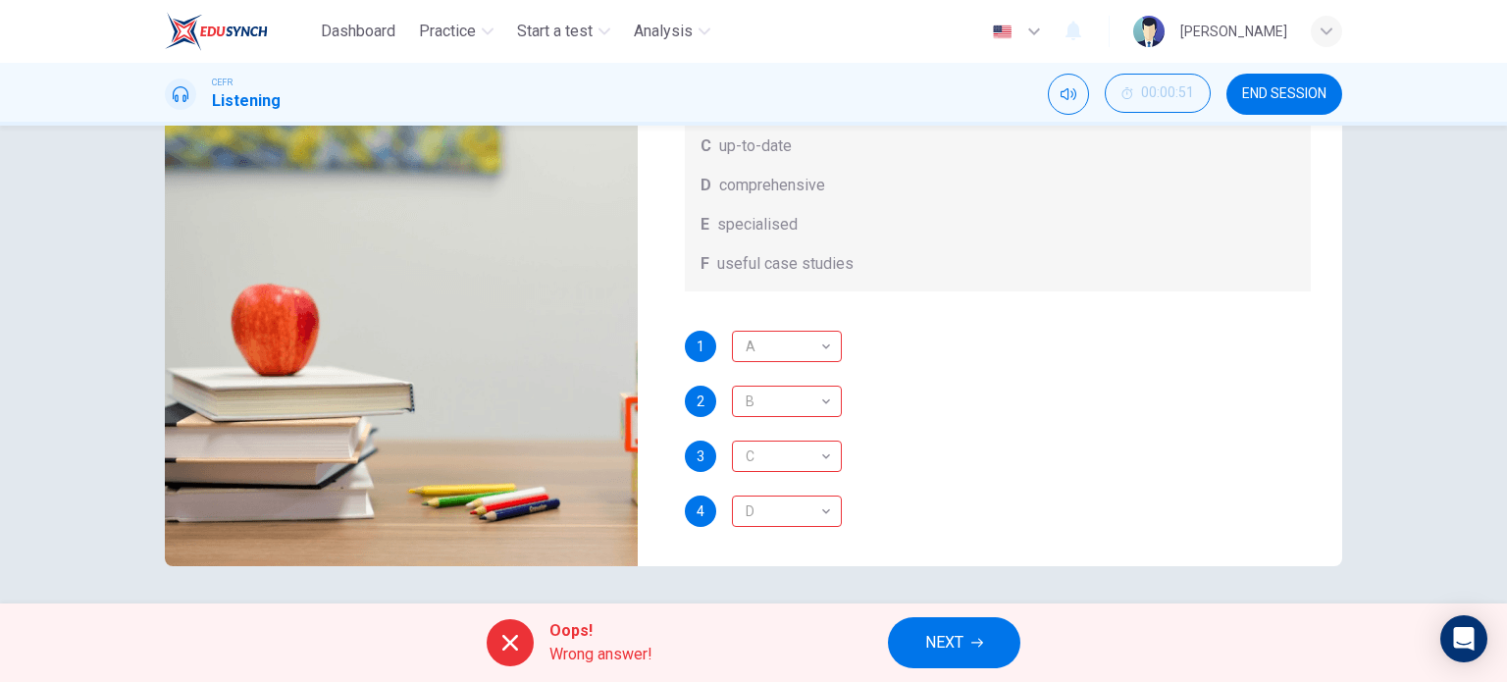
type input "21"
click at [940, 643] on span "NEXT" at bounding box center [944, 642] width 38 height 27
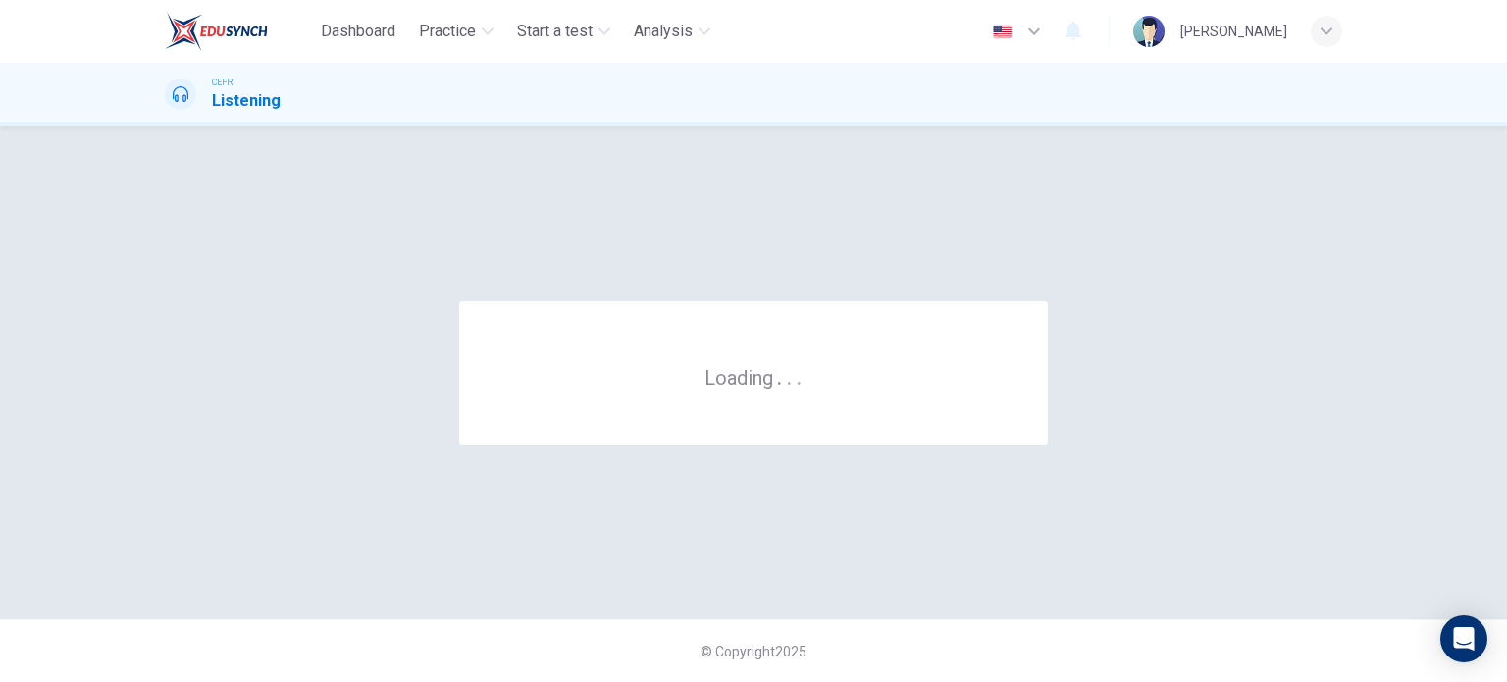
scroll to position [0, 0]
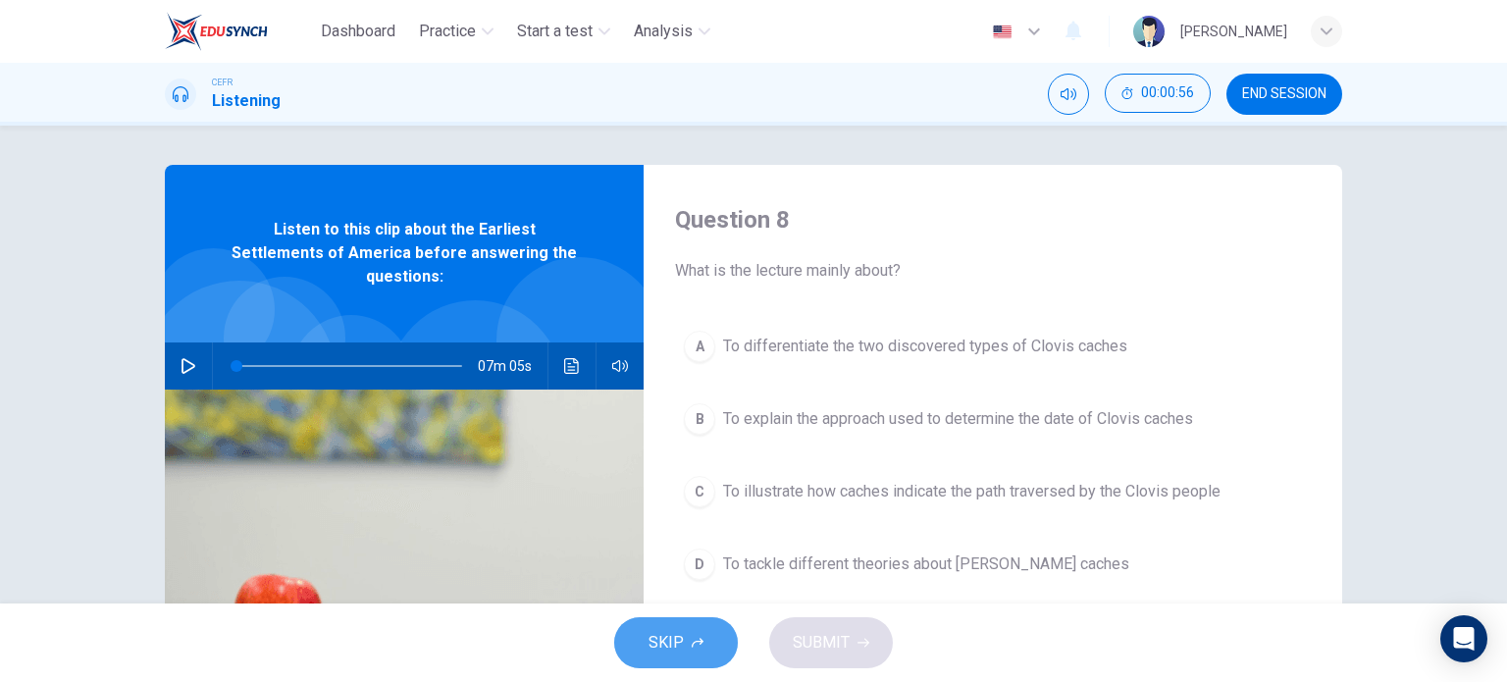
click at [641, 628] on button "SKIP" at bounding box center [676, 642] width 124 height 51
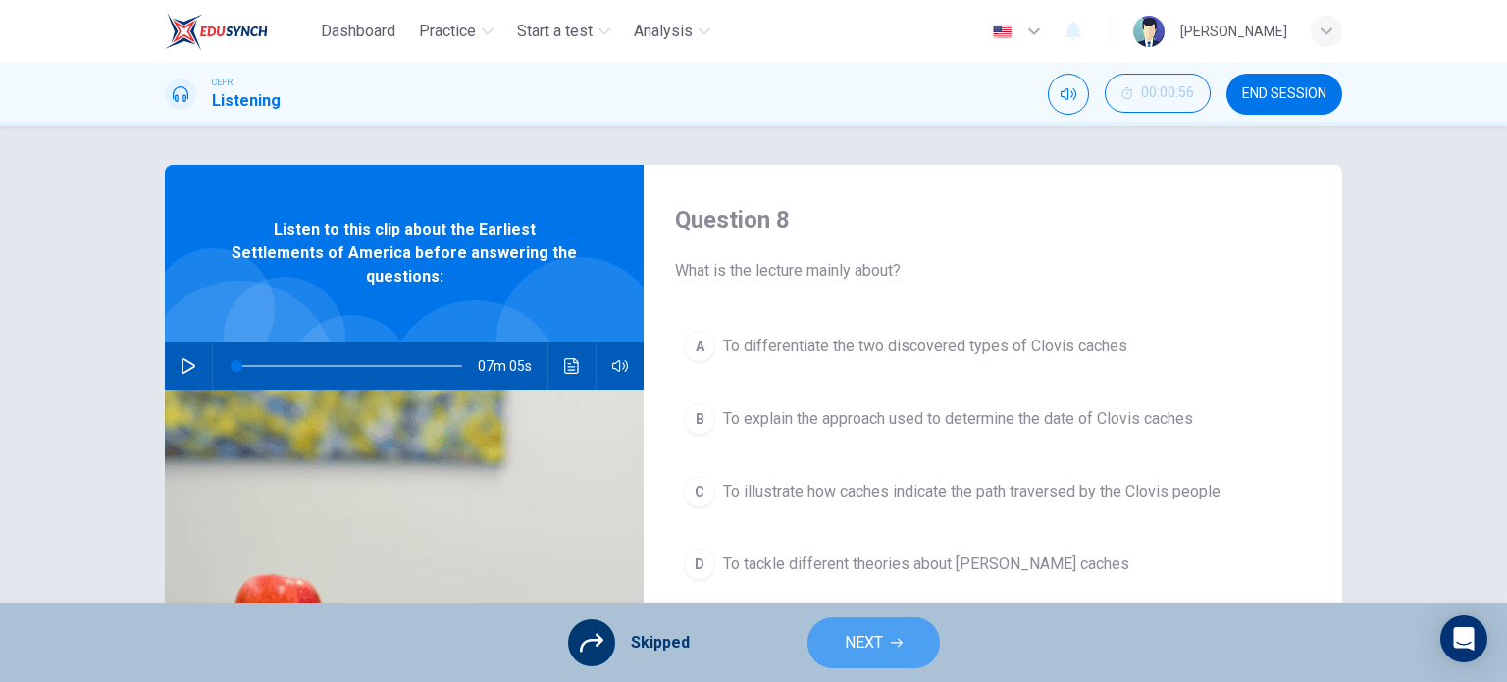
click at [878, 656] on span "NEXT" at bounding box center [864, 642] width 38 height 27
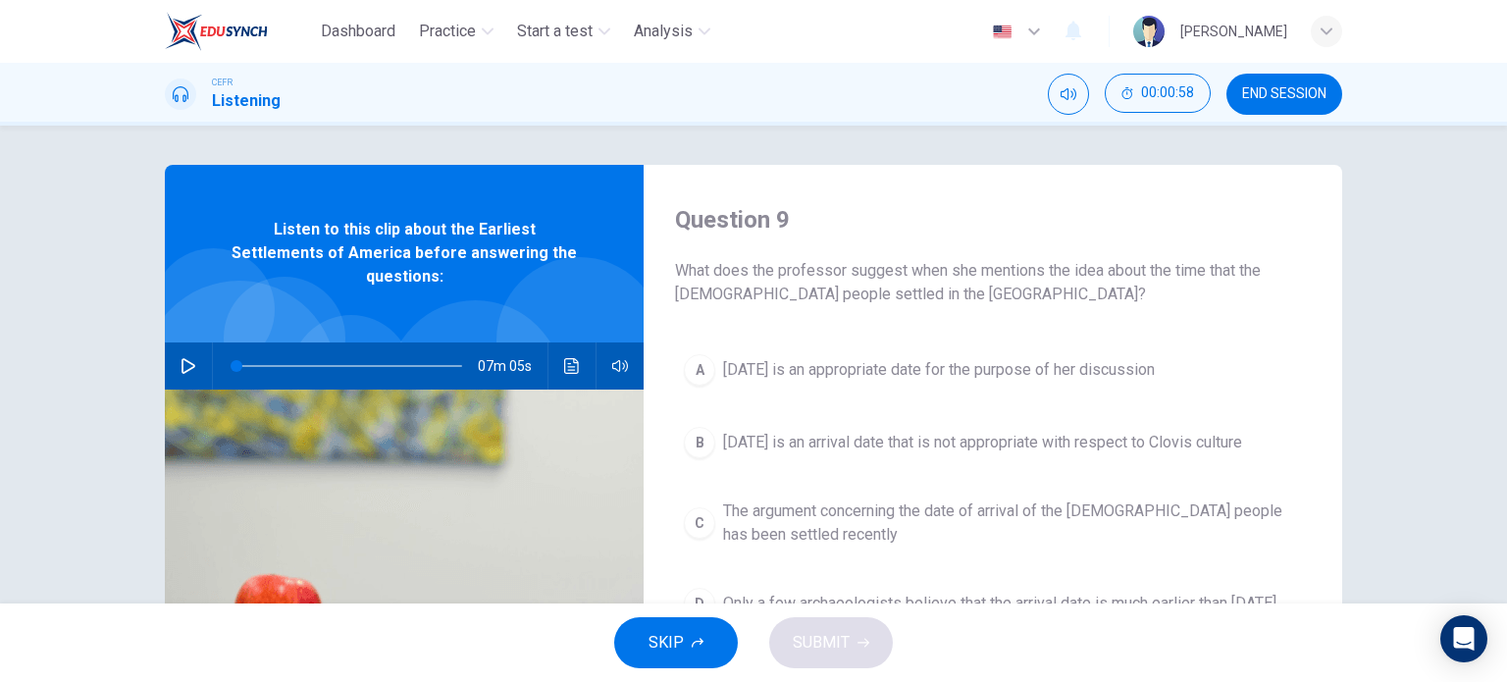
click at [669, 650] on span "SKIP" at bounding box center [666, 642] width 35 height 27
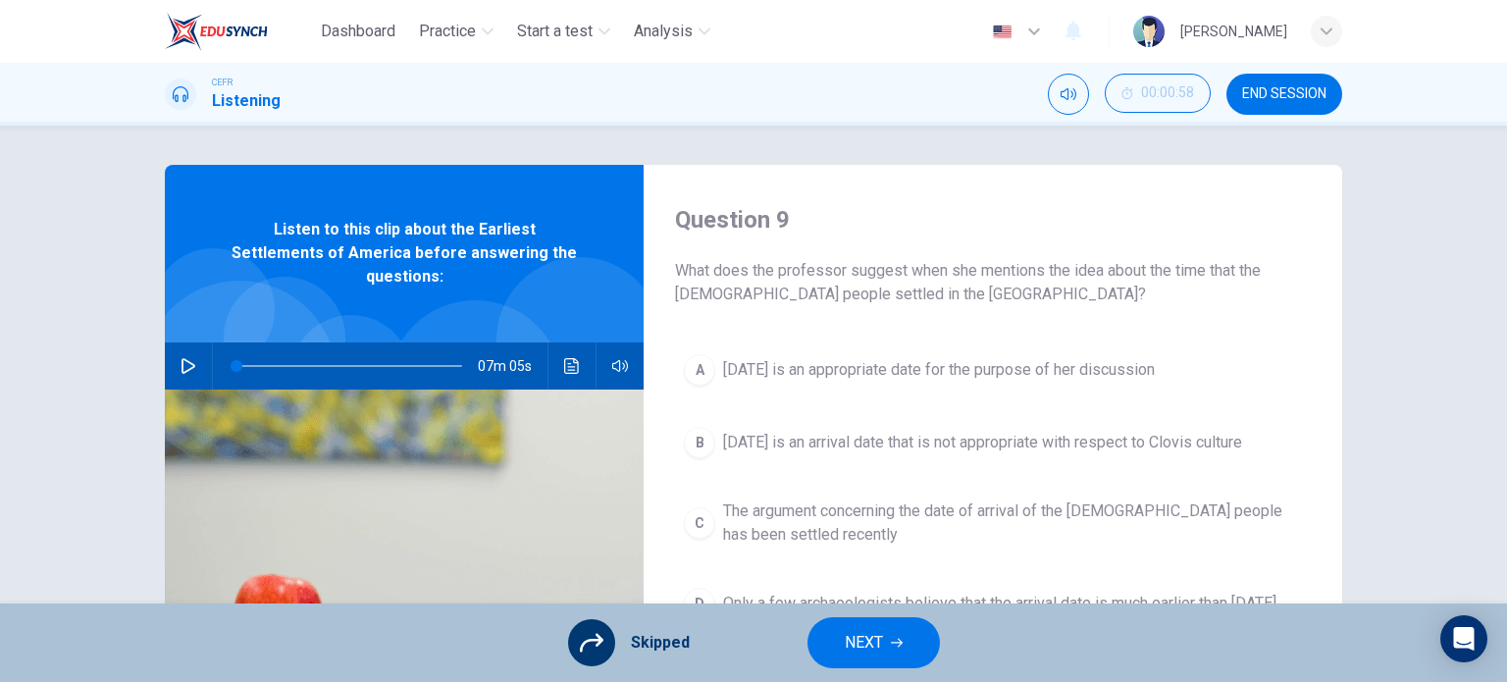
click at [867, 627] on button "NEXT" at bounding box center [874, 642] width 132 height 51
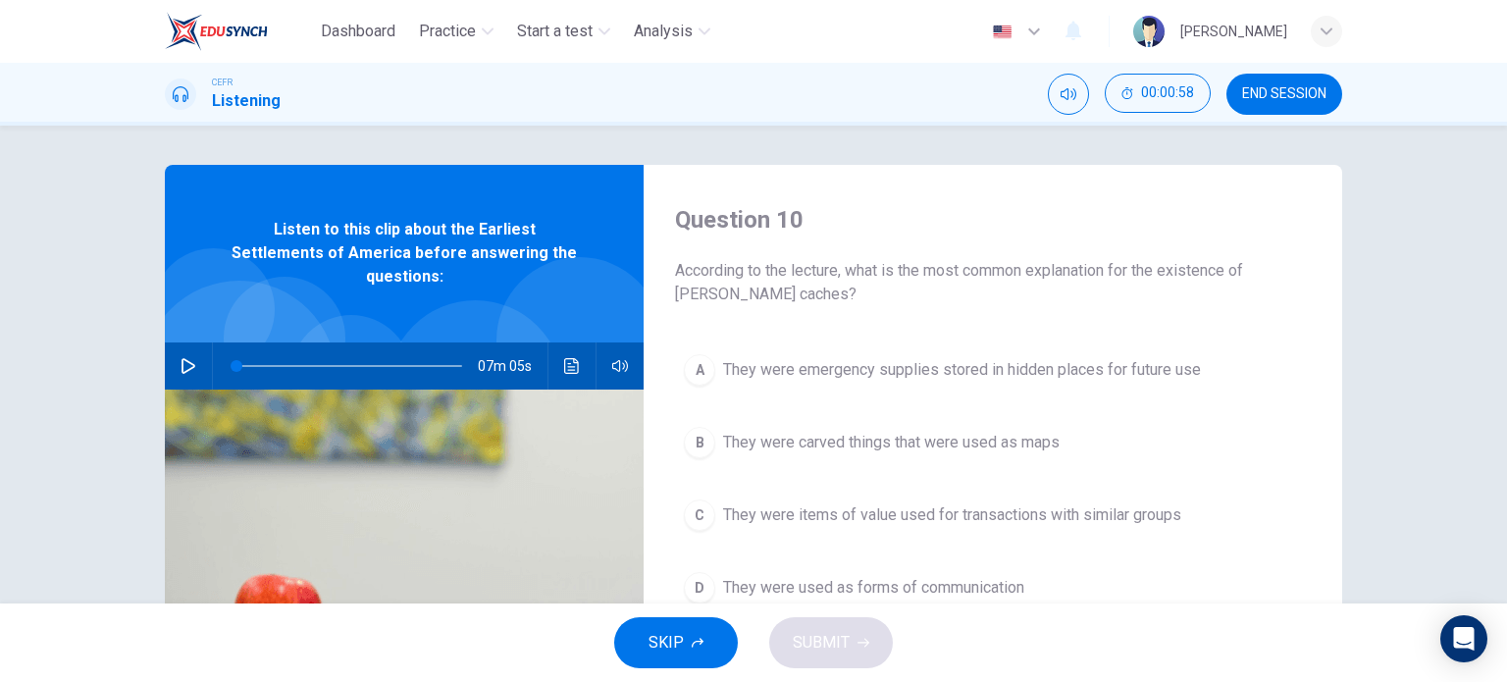
click at [715, 615] on div "SKIP SUBMIT" at bounding box center [753, 643] width 1507 height 79
click at [683, 637] on span "SKIP" at bounding box center [666, 642] width 35 height 27
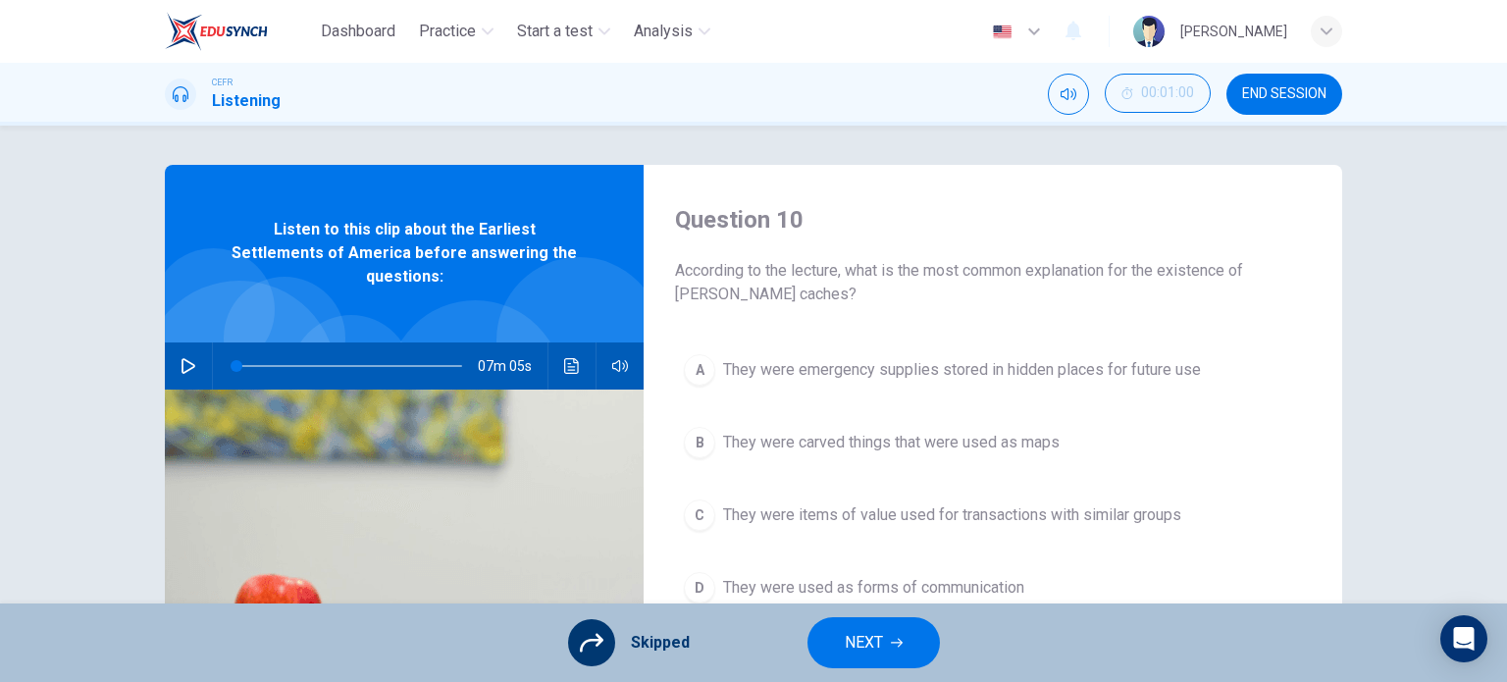
click at [818, 655] on button "NEXT" at bounding box center [874, 642] width 132 height 51
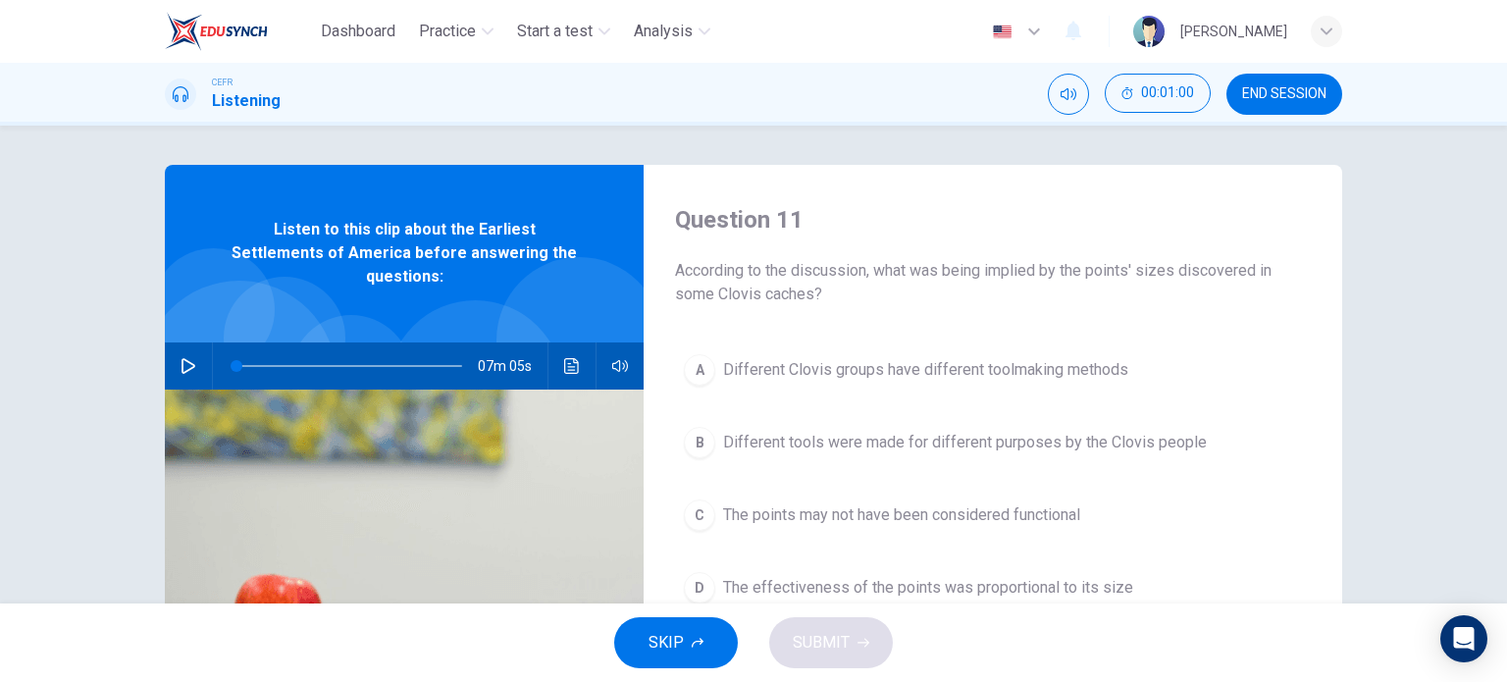
click at [706, 633] on button "SKIP" at bounding box center [676, 642] width 124 height 51
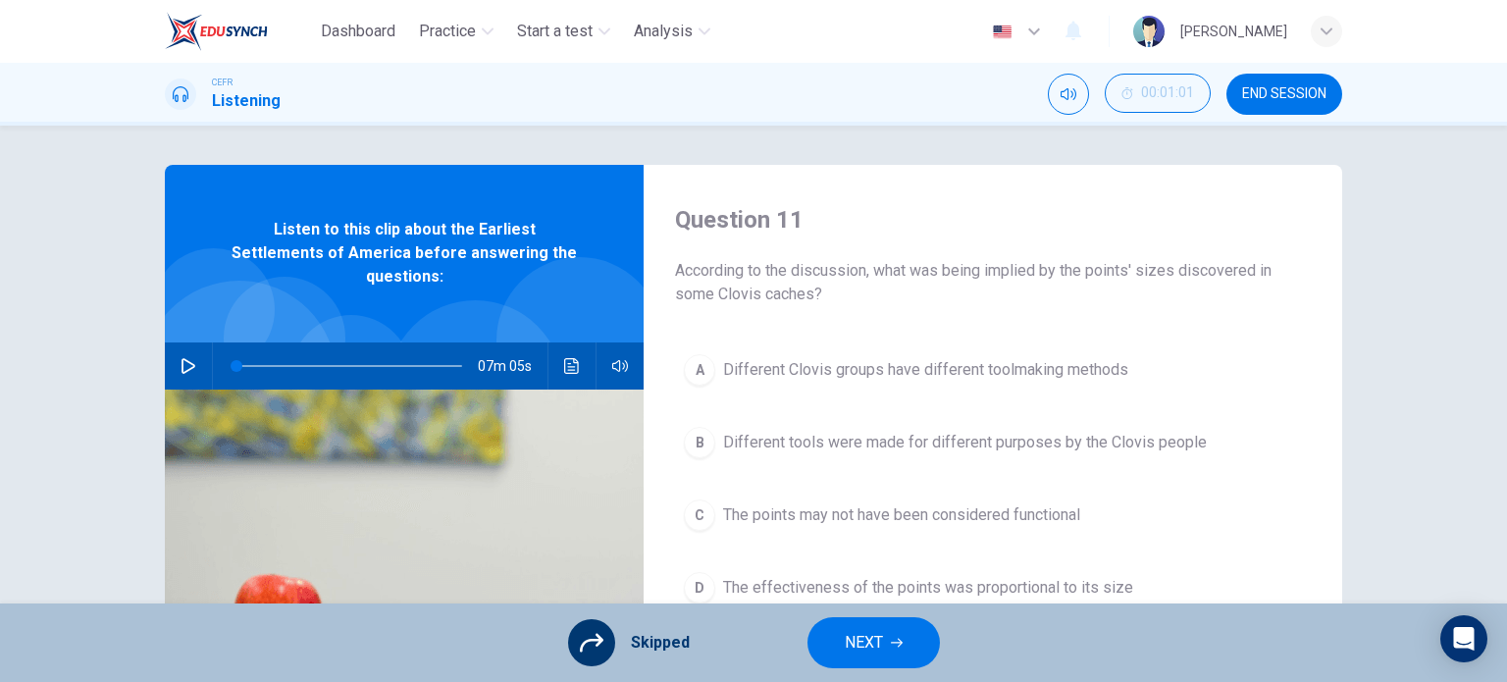
click at [847, 637] on span "NEXT" at bounding box center [864, 642] width 38 height 27
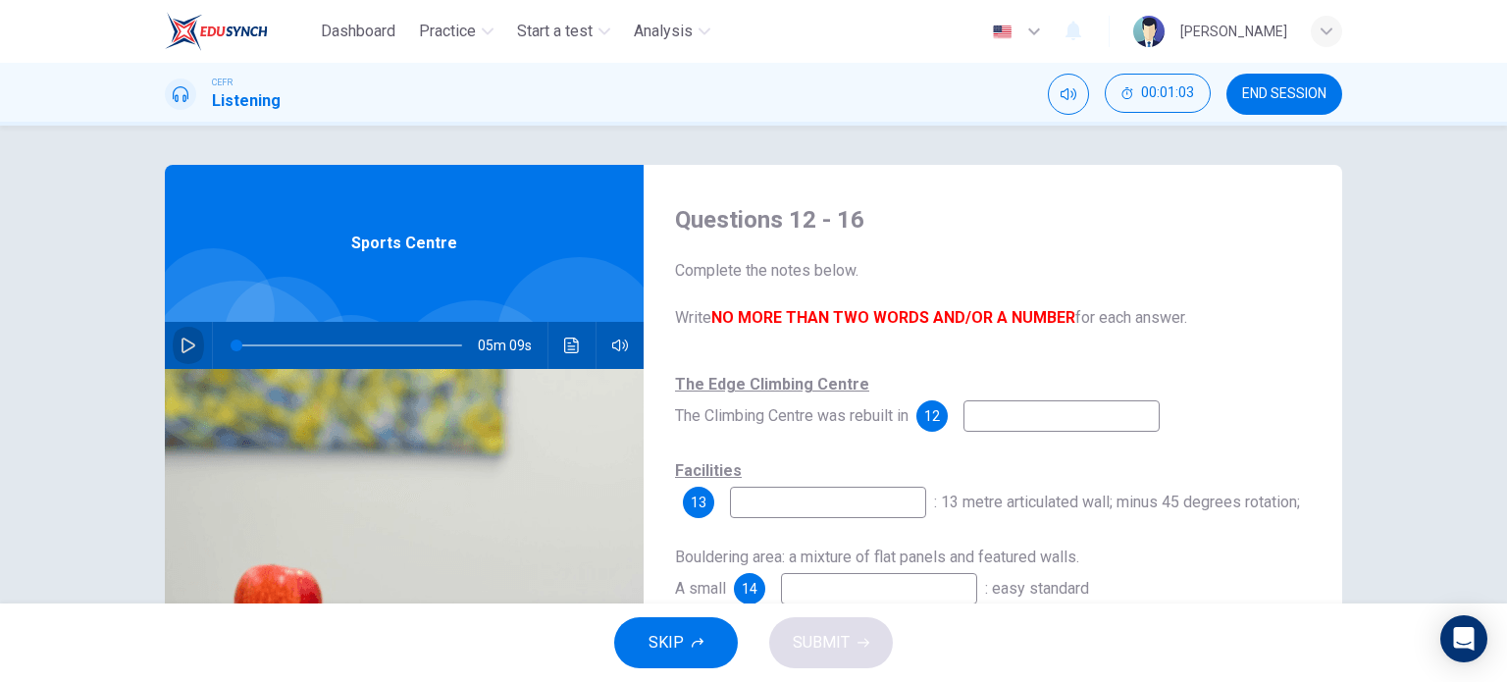
click at [185, 342] on icon "button" at bounding box center [189, 346] width 14 height 16
type input "1"
click at [237, 349] on span at bounding box center [350, 345] width 226 height 27
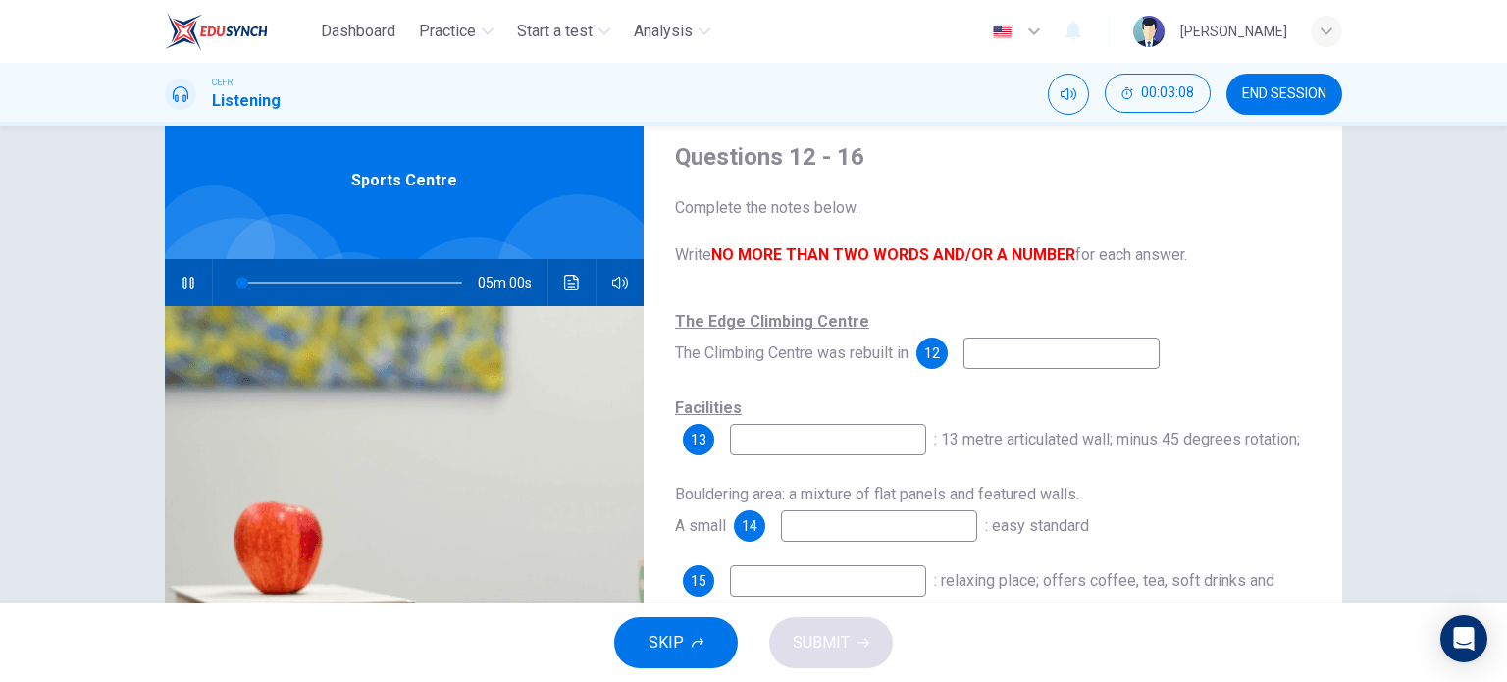
scroll to position [64, 0]
click at [1060, 360] on input at bounding box center [1062, 352] width 196 height 31
type input "98"
type input "1"
type input "98"
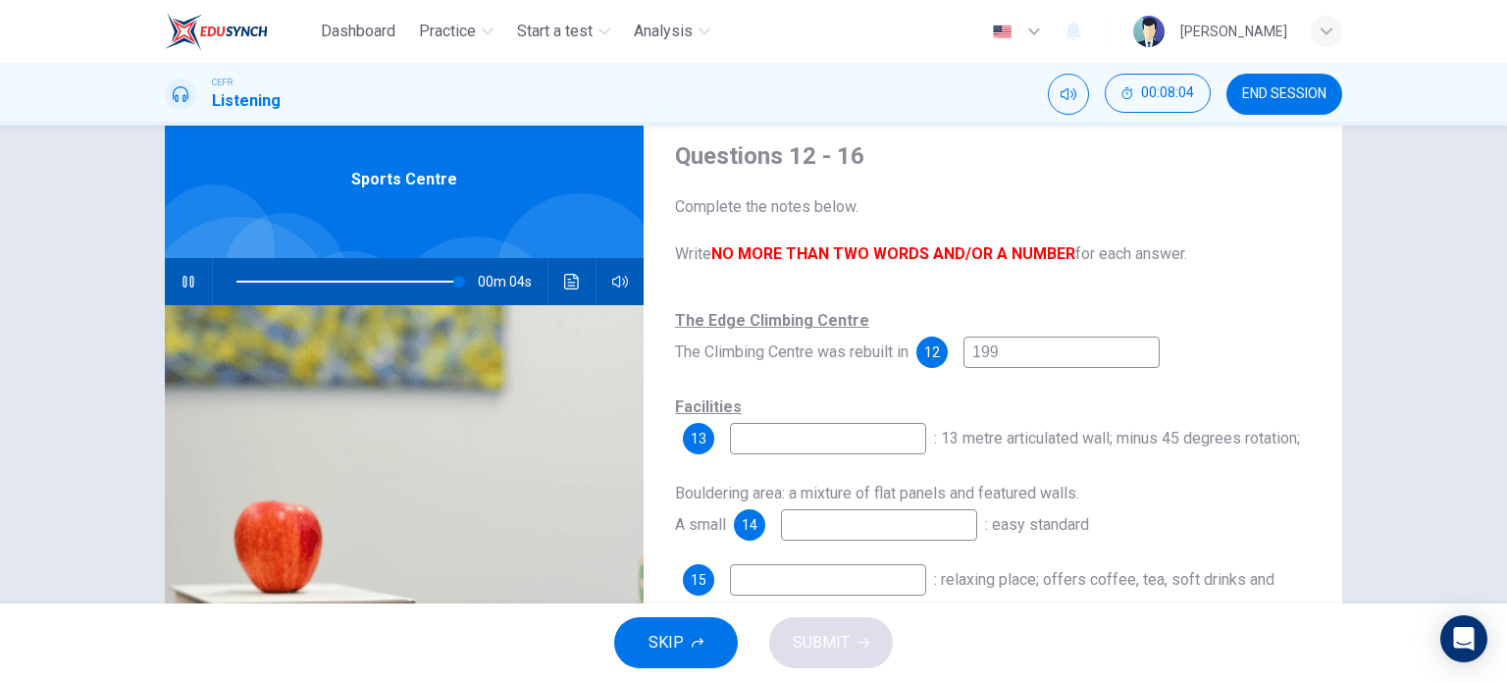
type input "1998"
type input "99"
type input "1998"
click at [820, 448] on input at bounding box center [828, 438] width 196 height 31
type input "0"
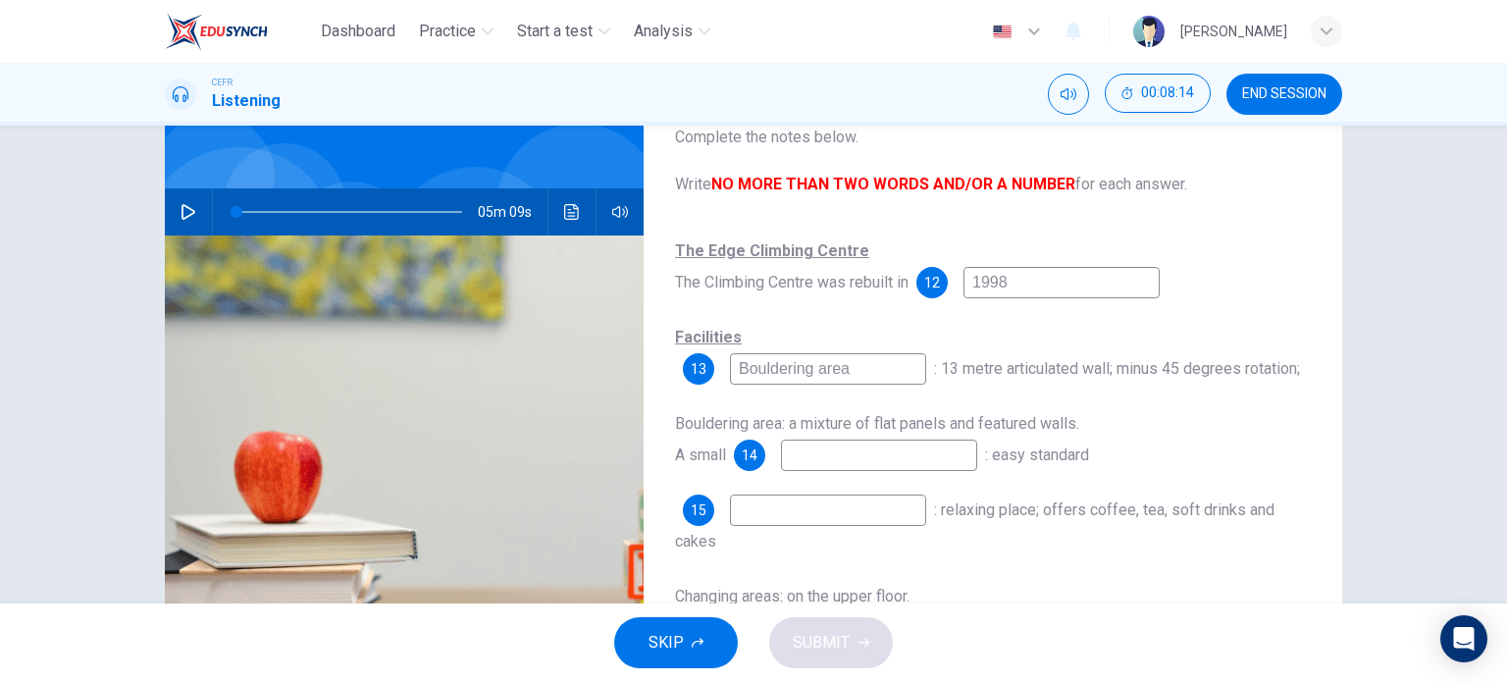
scroll to position [189, 0]
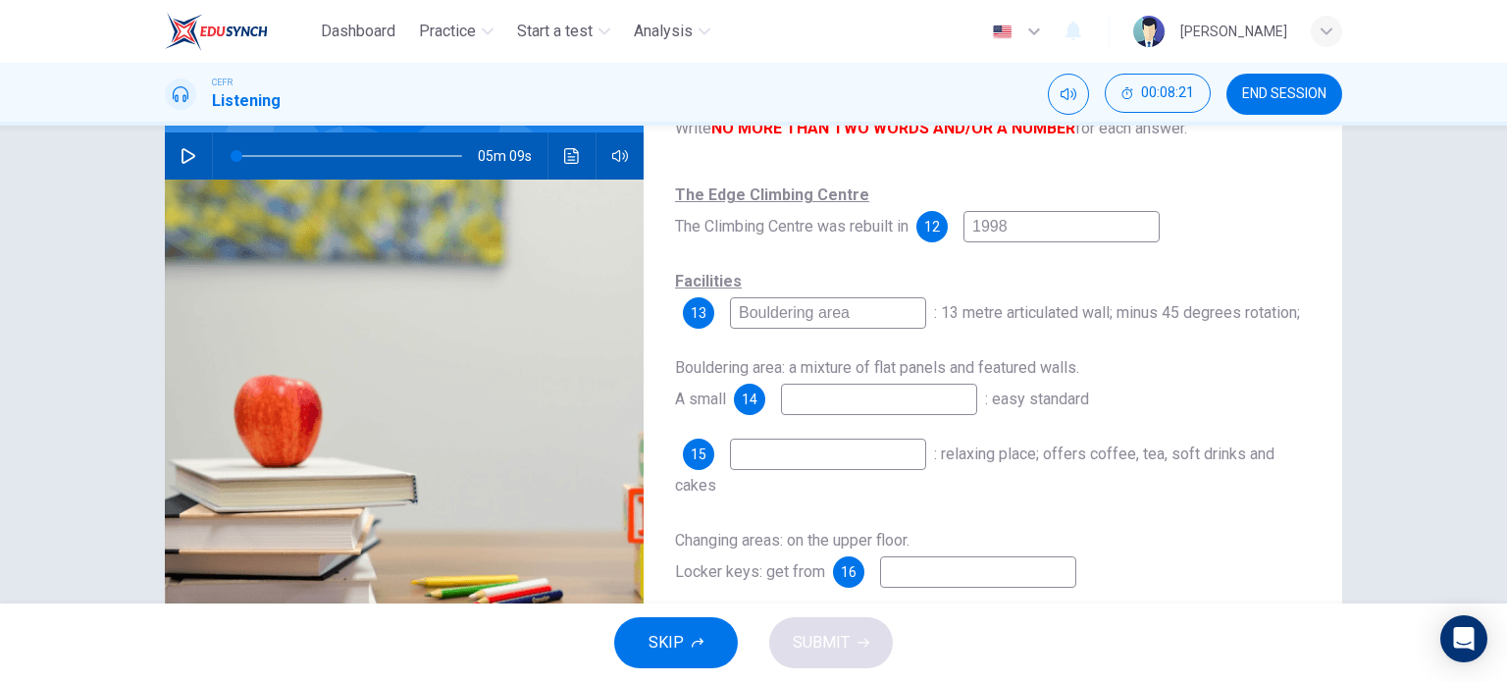
type input "Bouldering area"
click at [860, 403] on input at bounding box center [879, 399] width 196 height 31
type input "warm-up wall"
click at [821, 450] on input "c" at bounding box center [828, 454] width 196 height 31
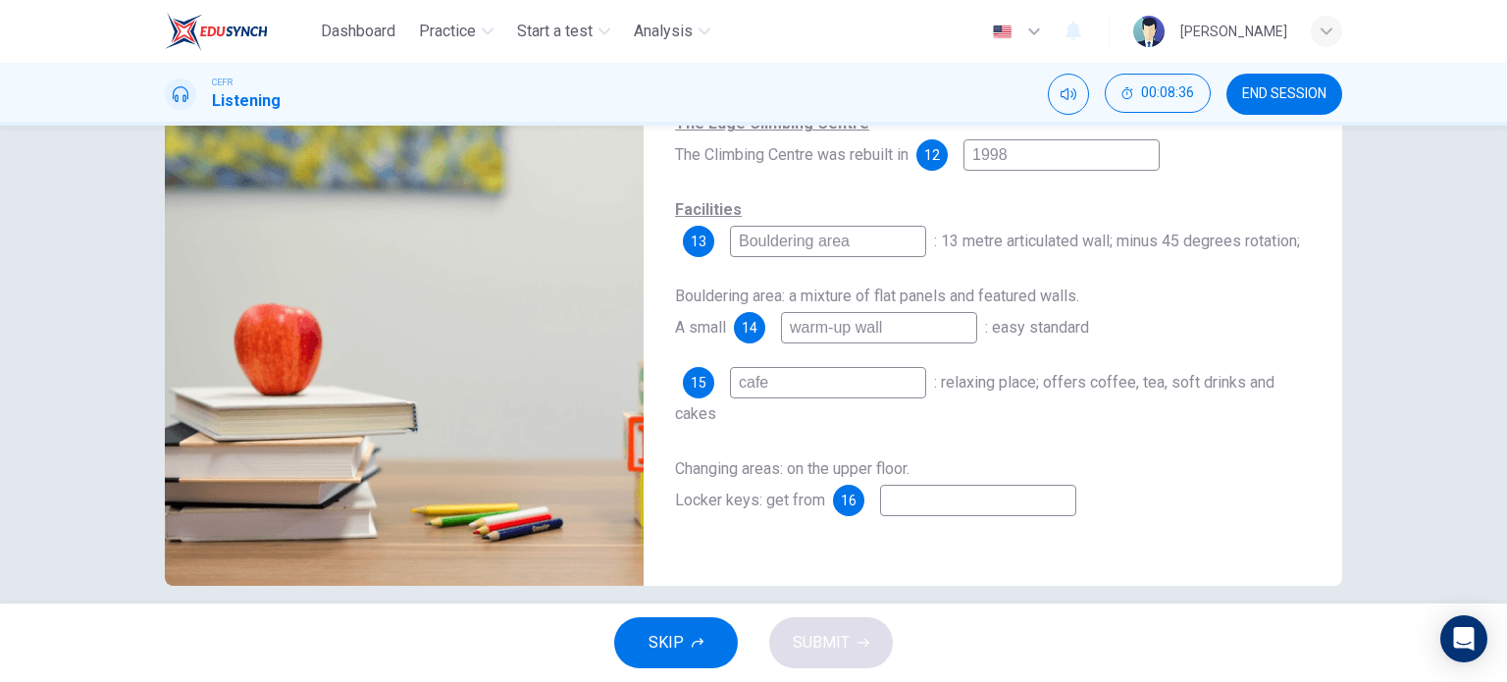
scroll to position [266, 0]
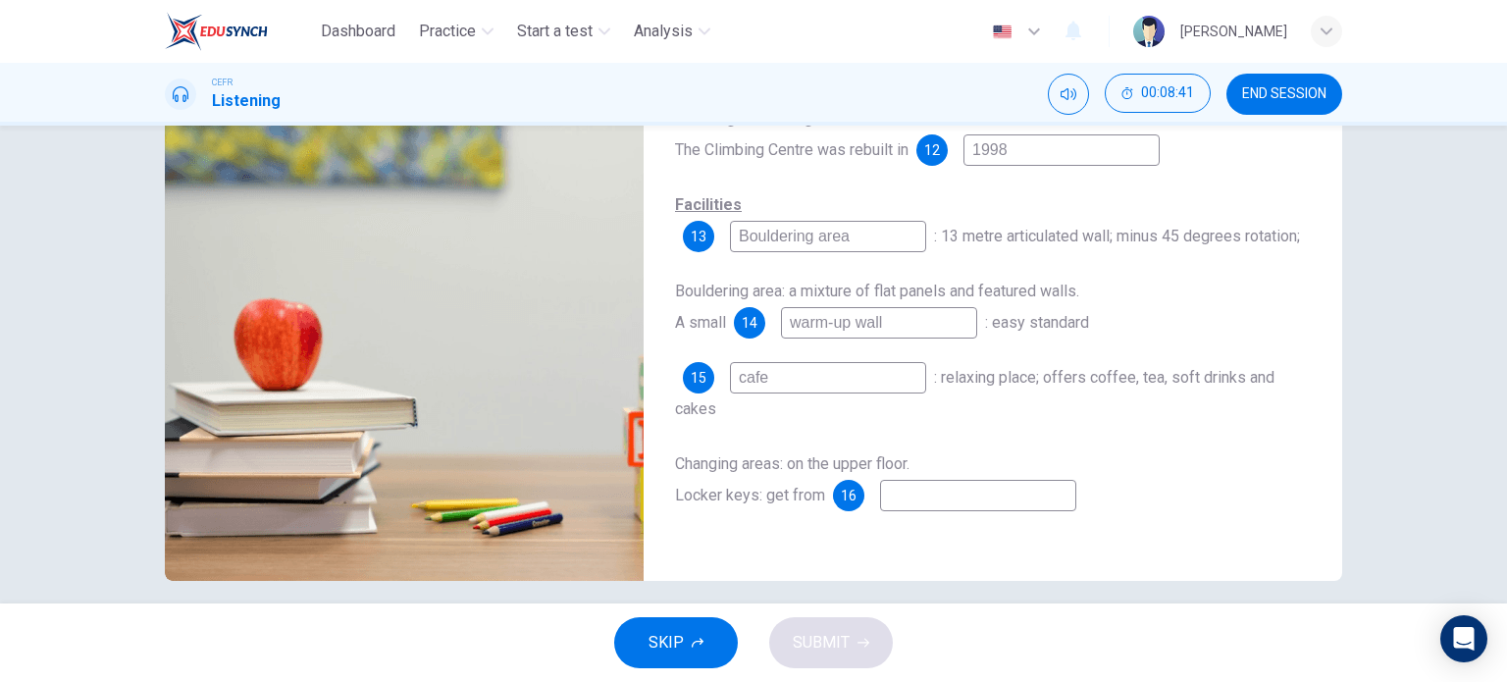
click at [738, 388] on input "cafe" at bounding box center [828, 377] width 196 height 31
type input "Cafe"
click at [911, 490] on input at bounding box center [978, 495] width 196 height 31
type input "receptions"
click at [869, 636] on button "SUBMIT" at bounding box center [831, 642] width 124 height 51
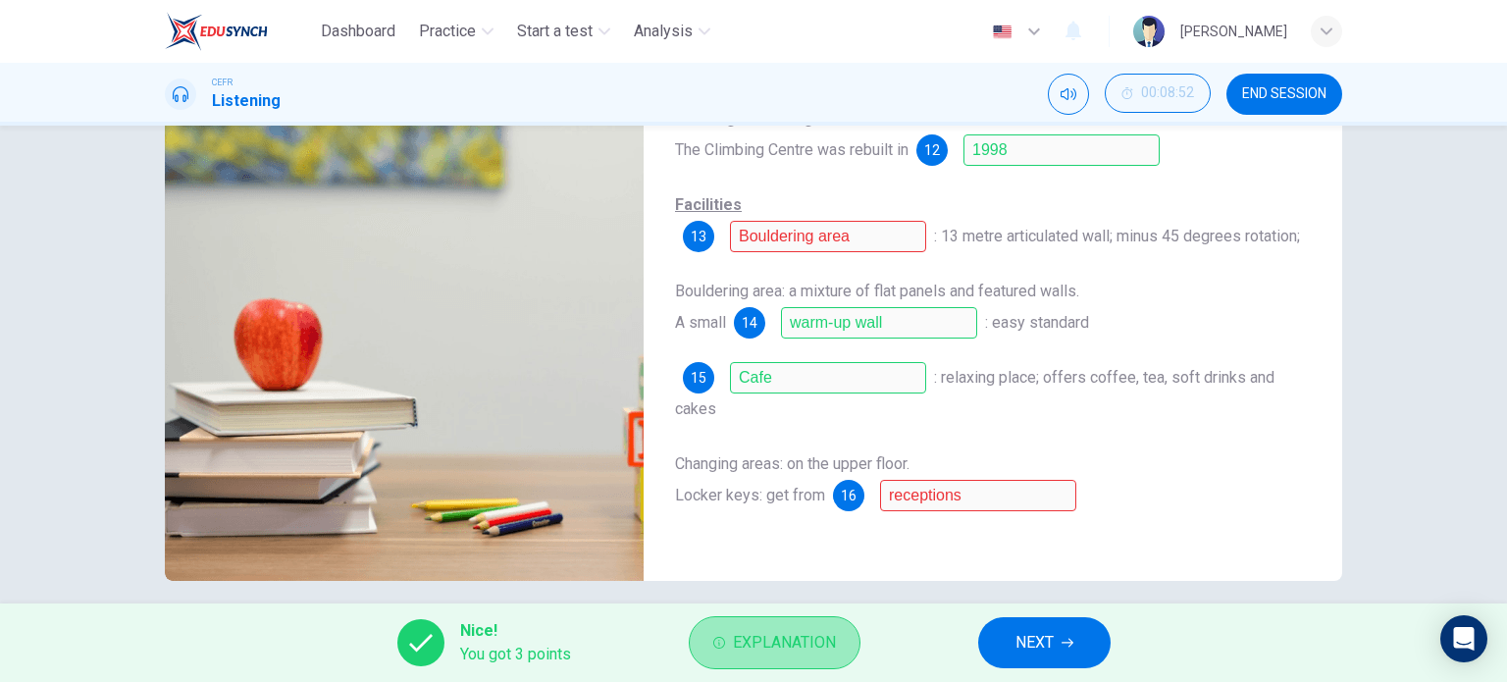
click at [784, 659] on button "Explanation" at bounding box center [775, 642] width 172 height 53
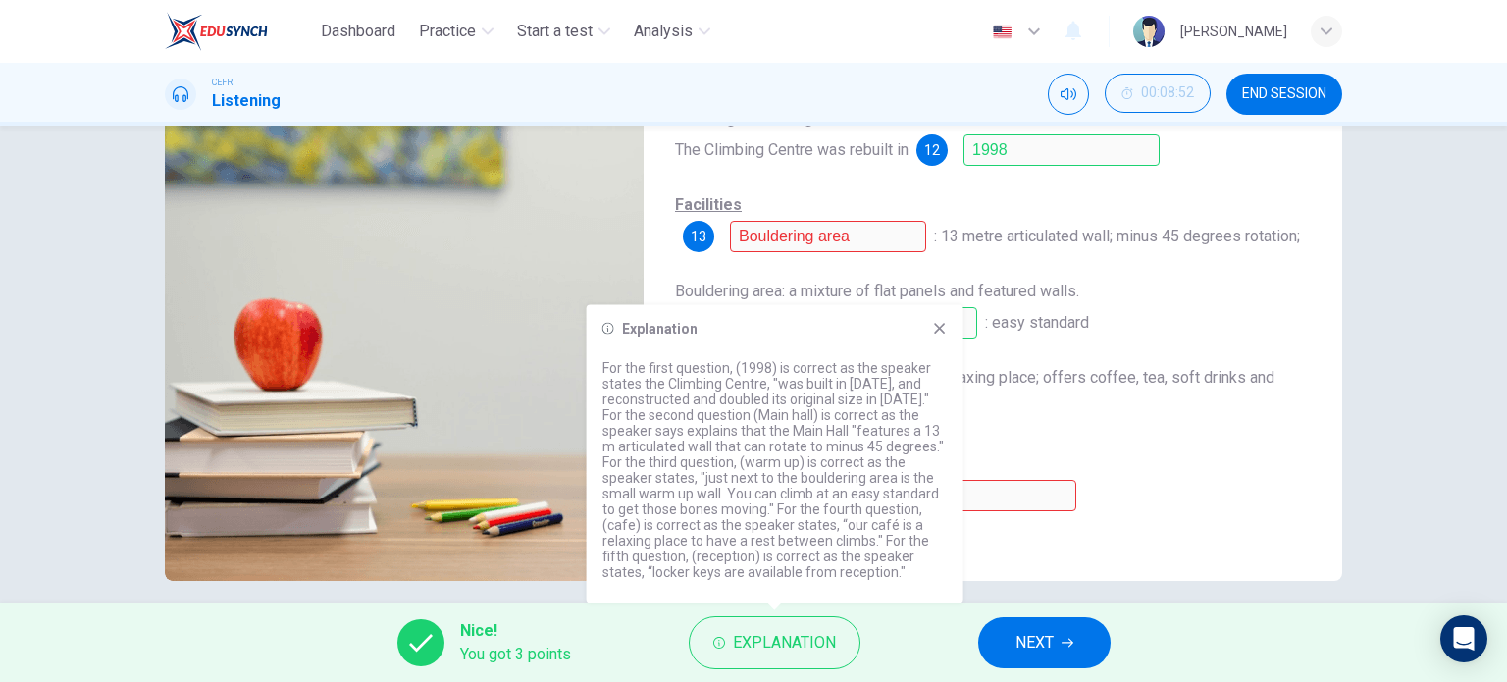
click at [937, 332] on icon at bounding box center [939, 328] width 11 height 11
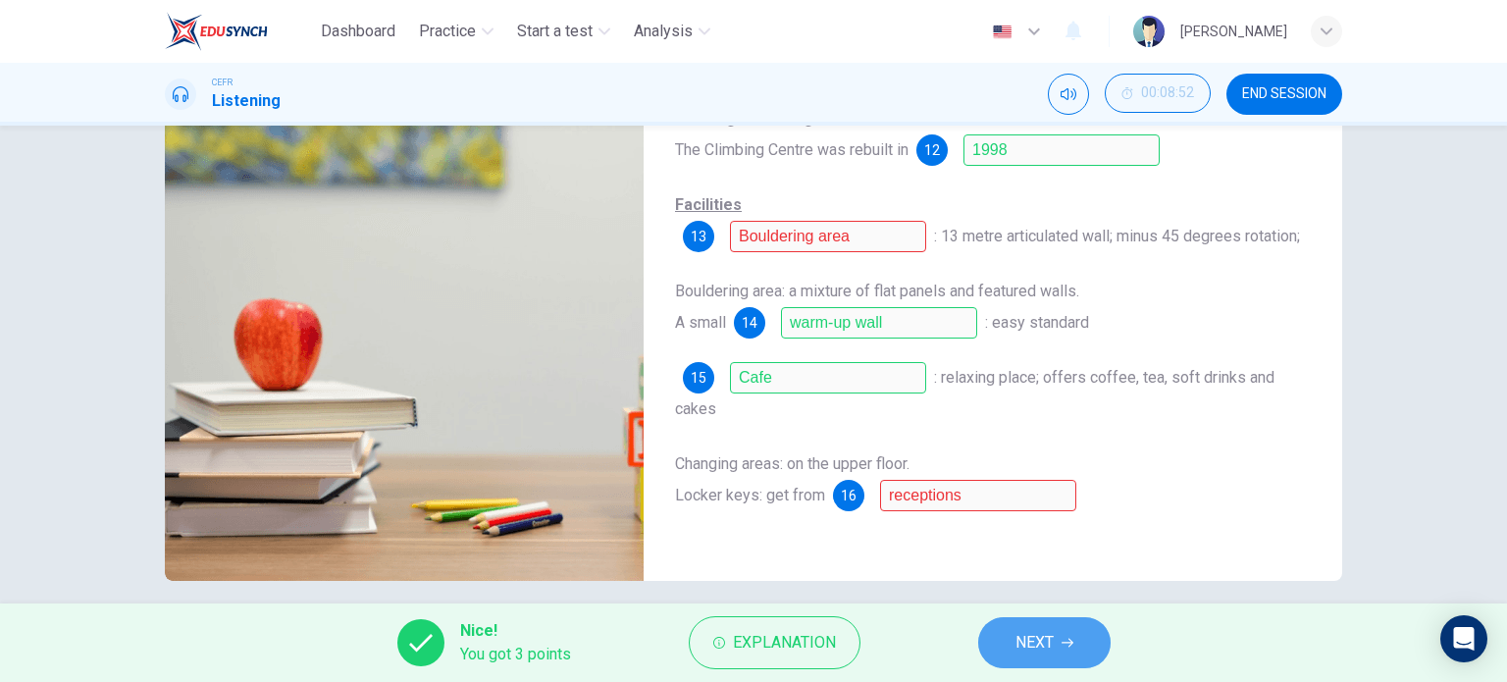
click at [1032, 636] on span "NEXT" at bounding box center [1035, 642] width 38 height 27
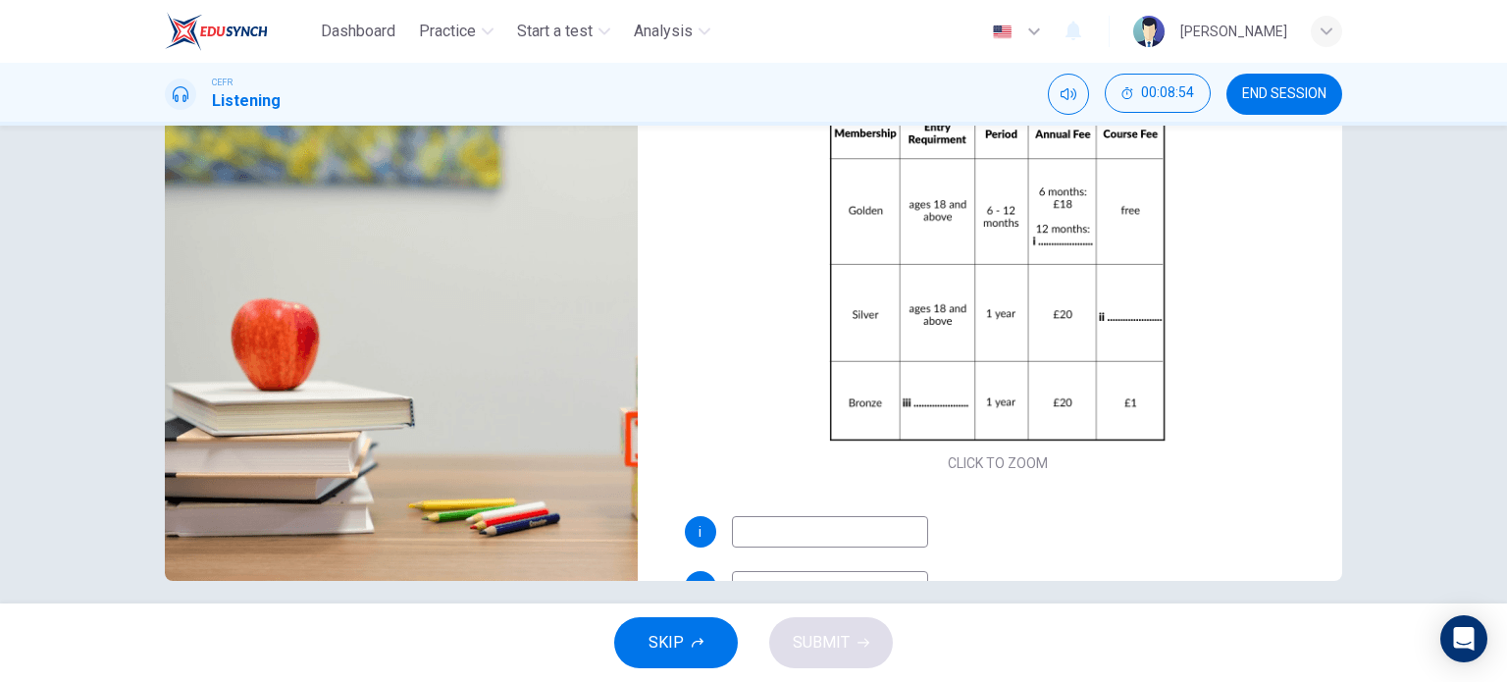
drag, startPoint x: 1488, startPoint y: 384, endPoint x: 1506, endPoint y: 322, distance: 64.6
click at [1506, 322] on div "Questions 17 - 19 Complete the table below. Write NO MORE THAN THREE WORDS AND/…" at bounding box center [753, 365] width 1507 height 478
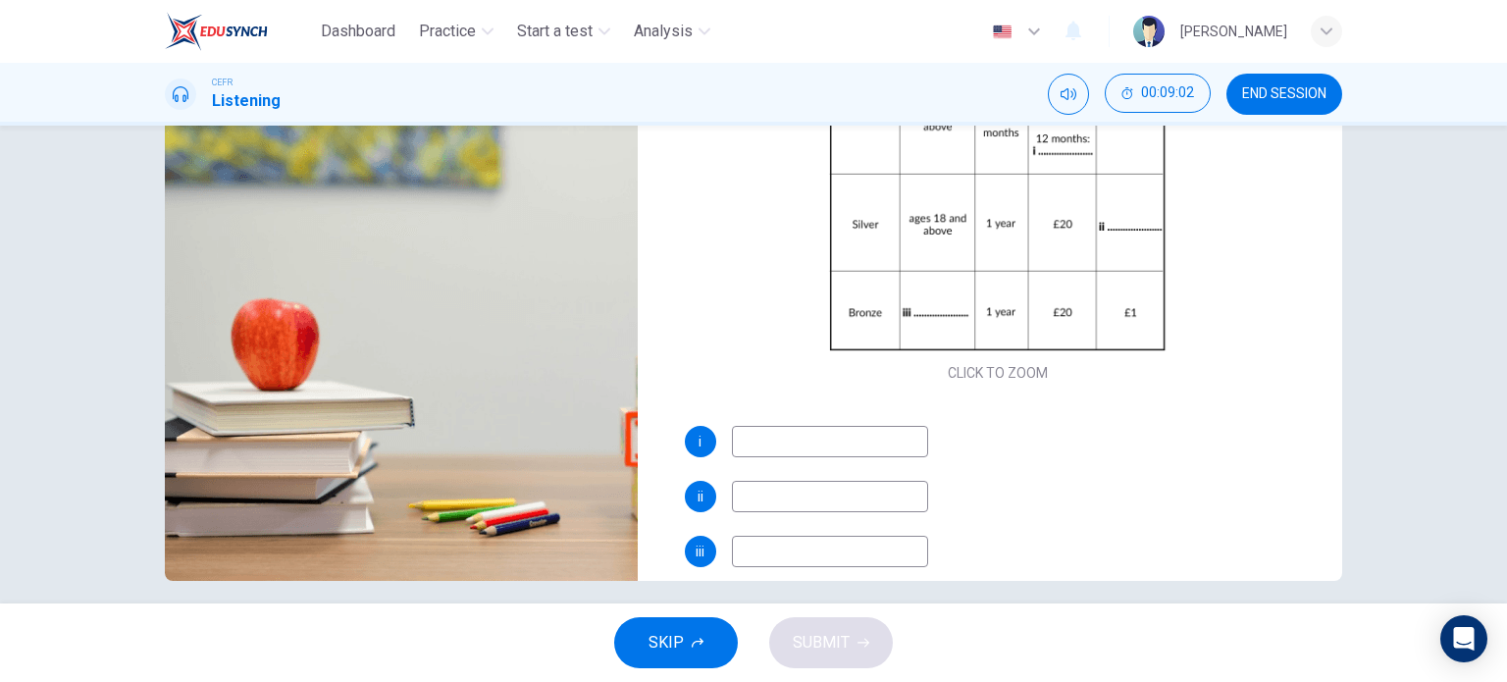
scroll to position [91, 0]
click at [847, 433] on input at bounding box center [830, 440] width 196 height 31
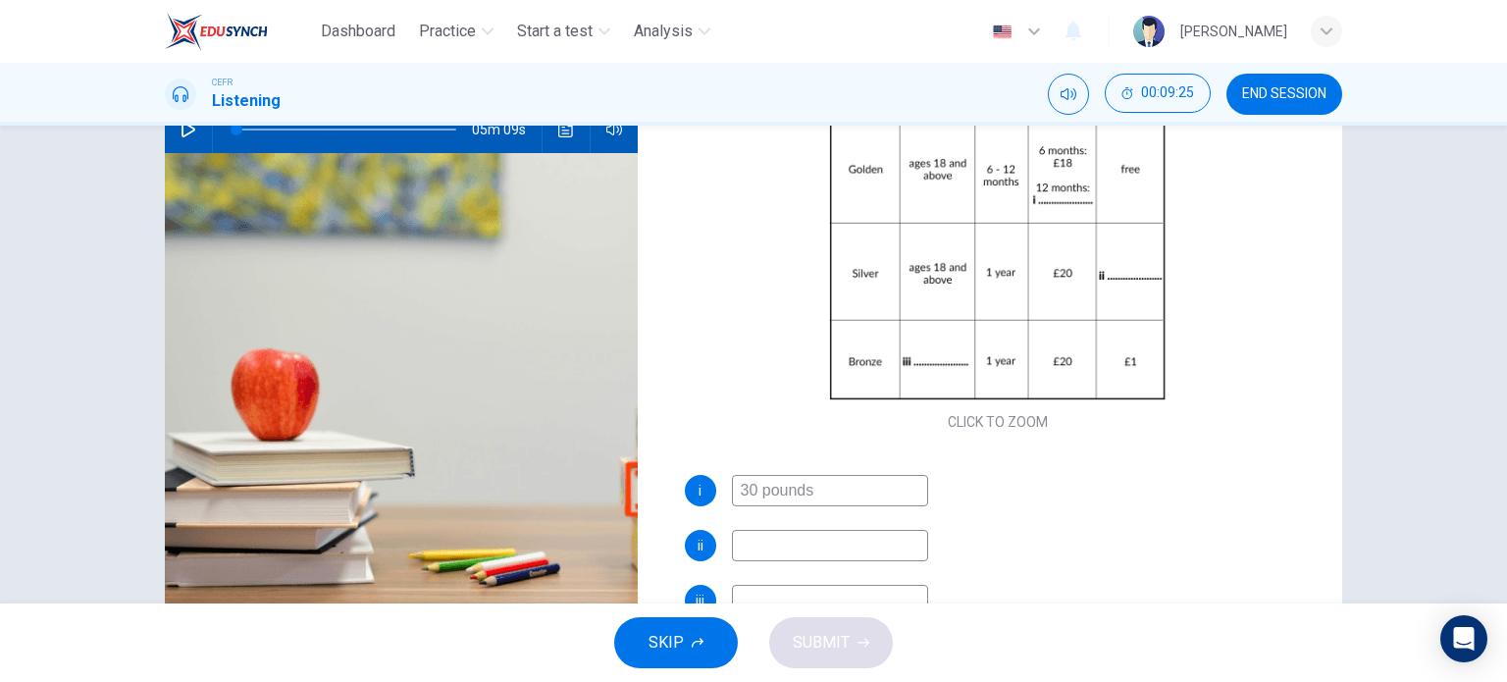
scroll to position [240, 0]
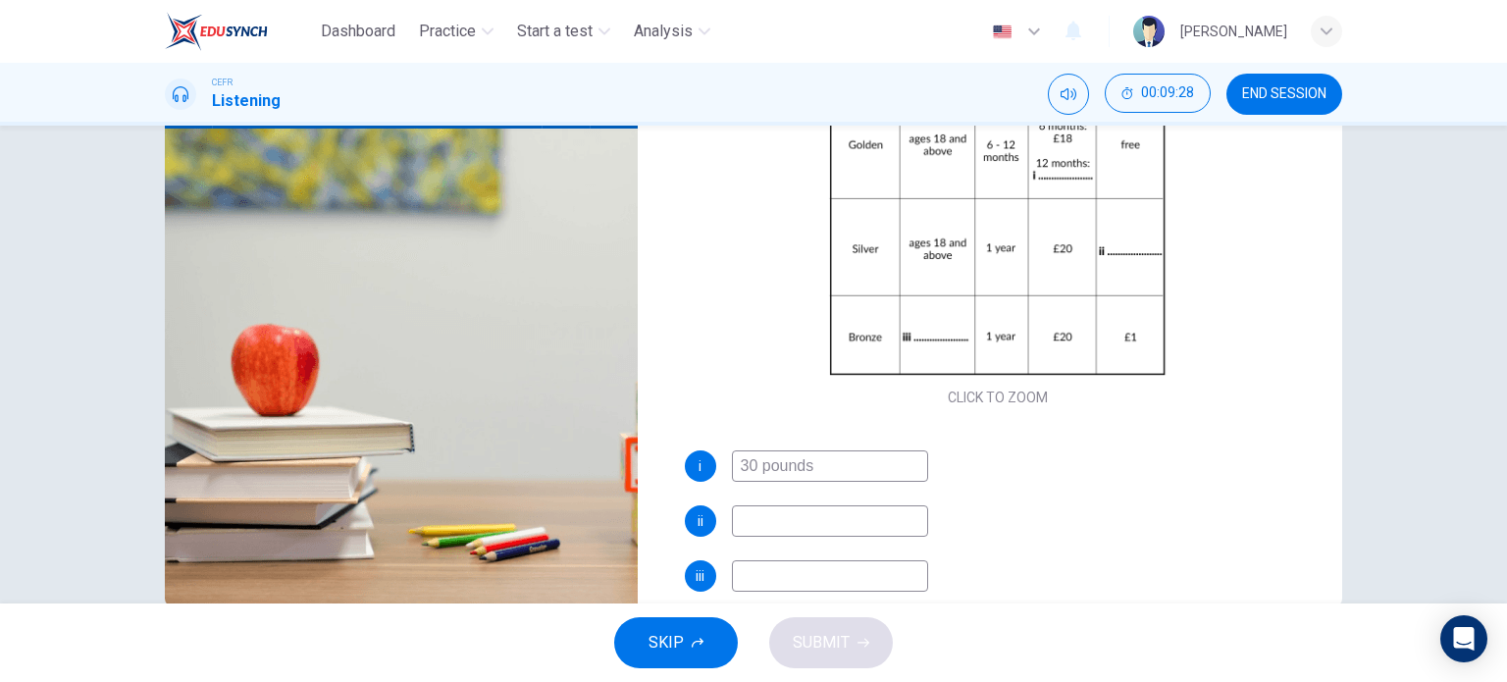
type input "30 pounds"
click at [848, 527] on input at bounding box center [830, 520] width 196 height 31
type input "i"
type input "one pound"
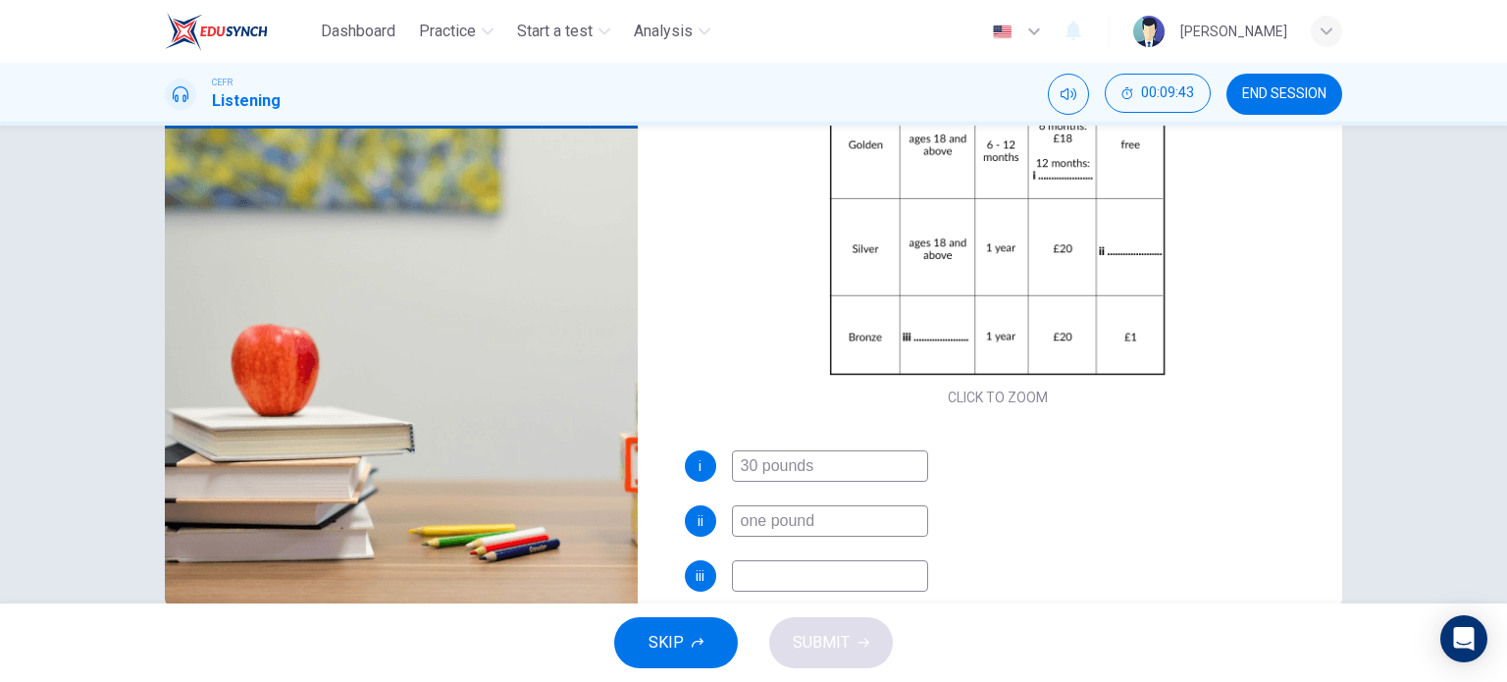
click at [797, 578] on input at bounding box center [830, 575] width 196 height 31
type input "ages [DEMOGRAPHIC_DATA]"
click at [806, 638] on span "SUBMIT" at bounding box center [821, 642] width 57 height 27
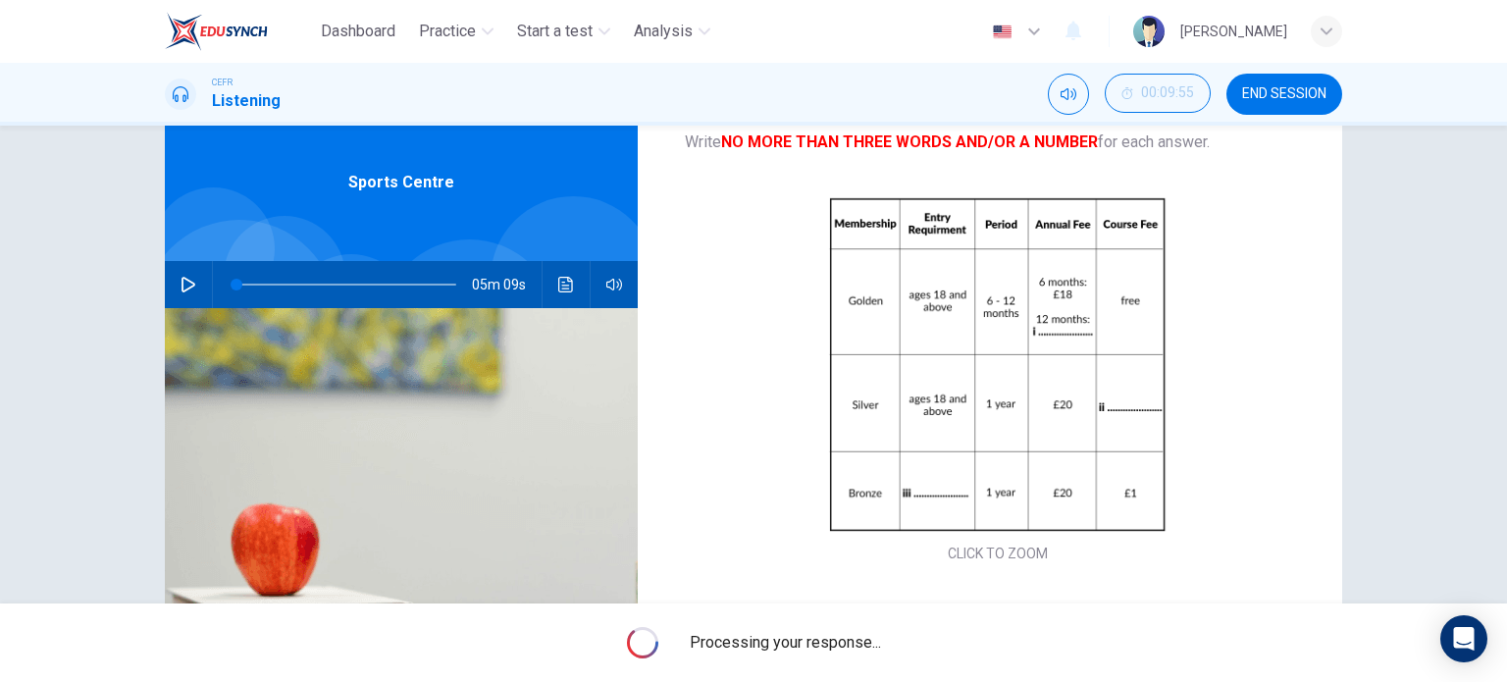
scroll to position [283, 0]
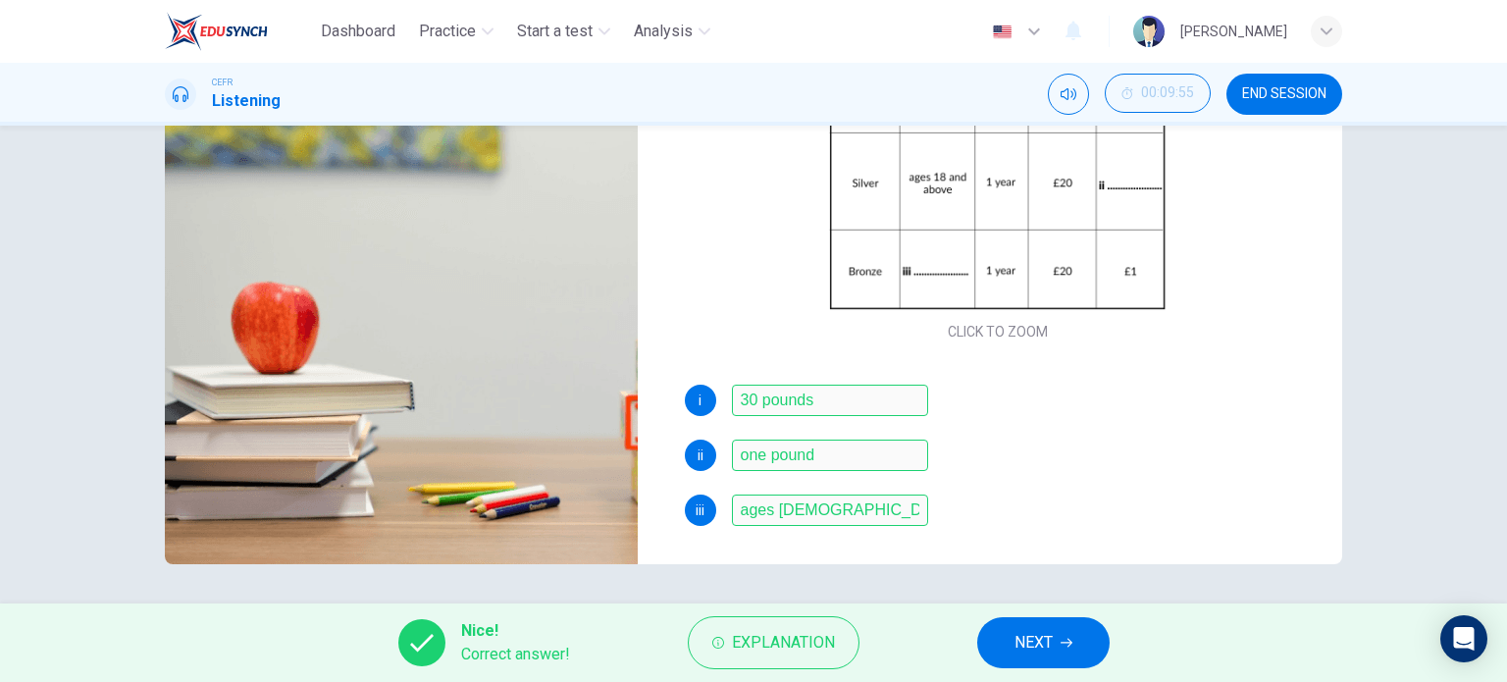
click at [978, 545] on div "i 30 pounds ii one pound iii ages [DEMOGRAPHIC_DATA]" at bounding box center [998, 475] width 627 height 181
click at [1060, 635] on button "NEXT" at bounding box center [1043, 642] width 132 height 51
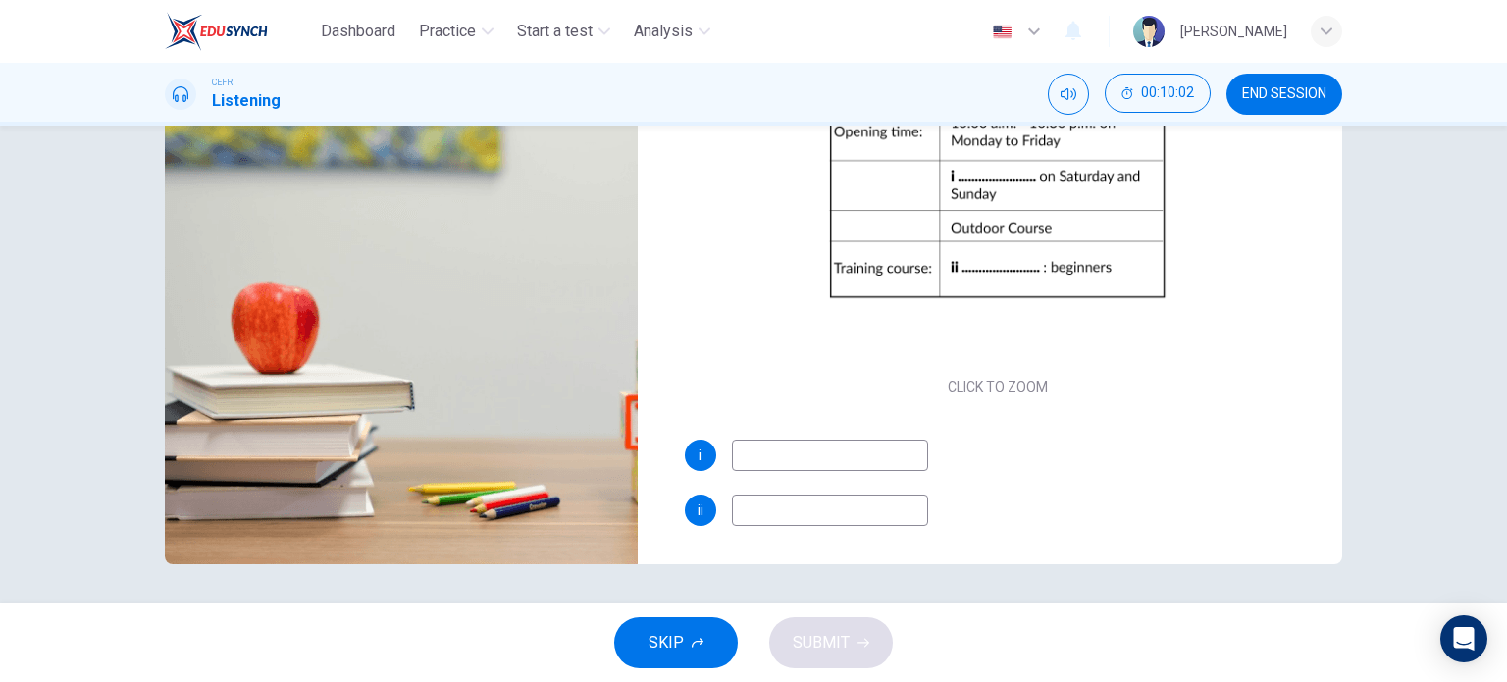
click at [813, 461] on input at bounding box center [830, 455] width 196 height 31
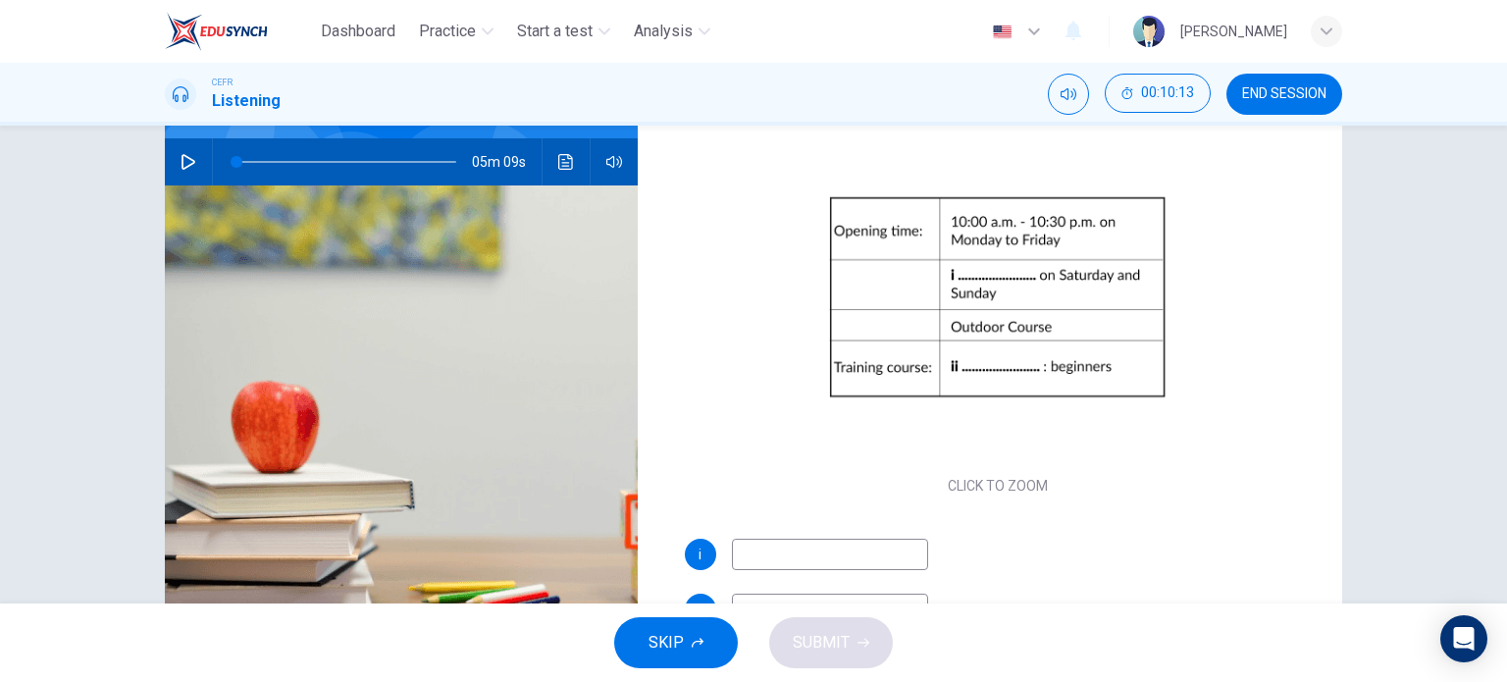
scroll to position [197, 0]
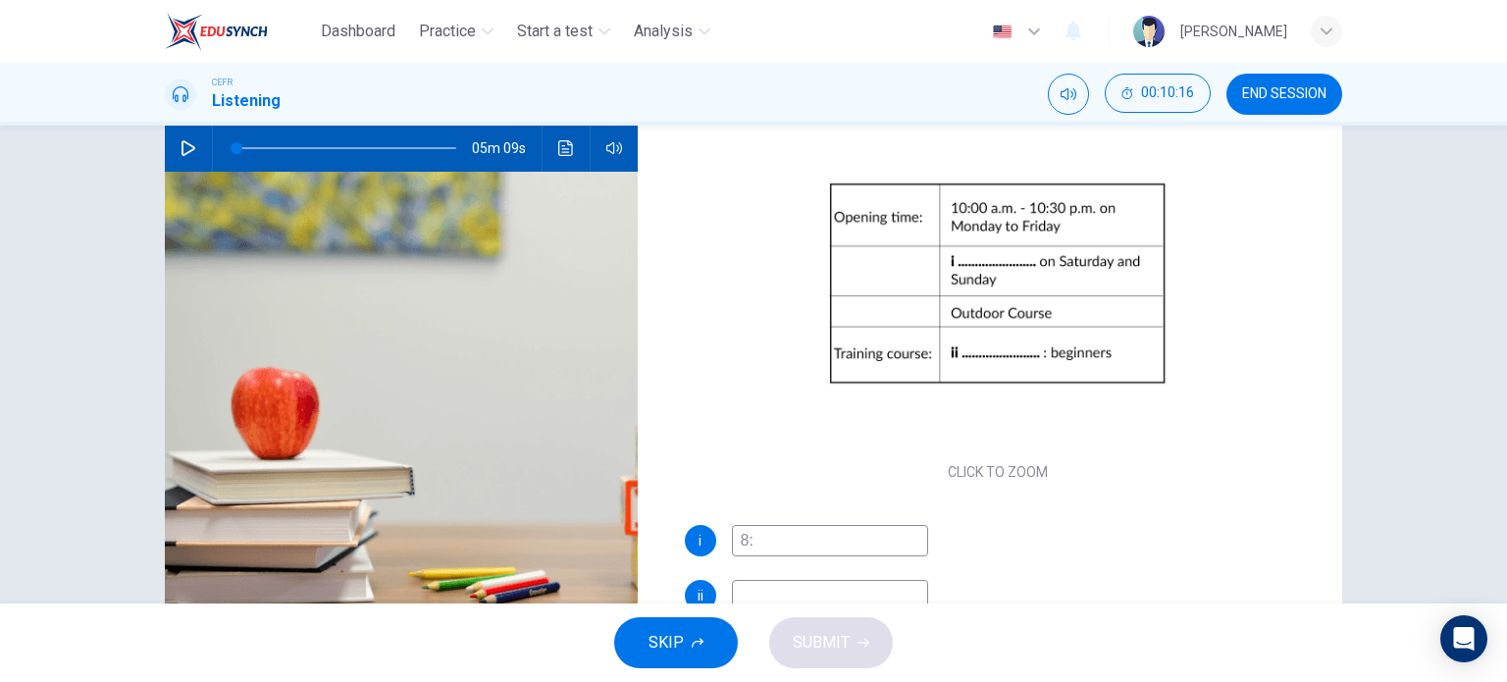
type input "8"
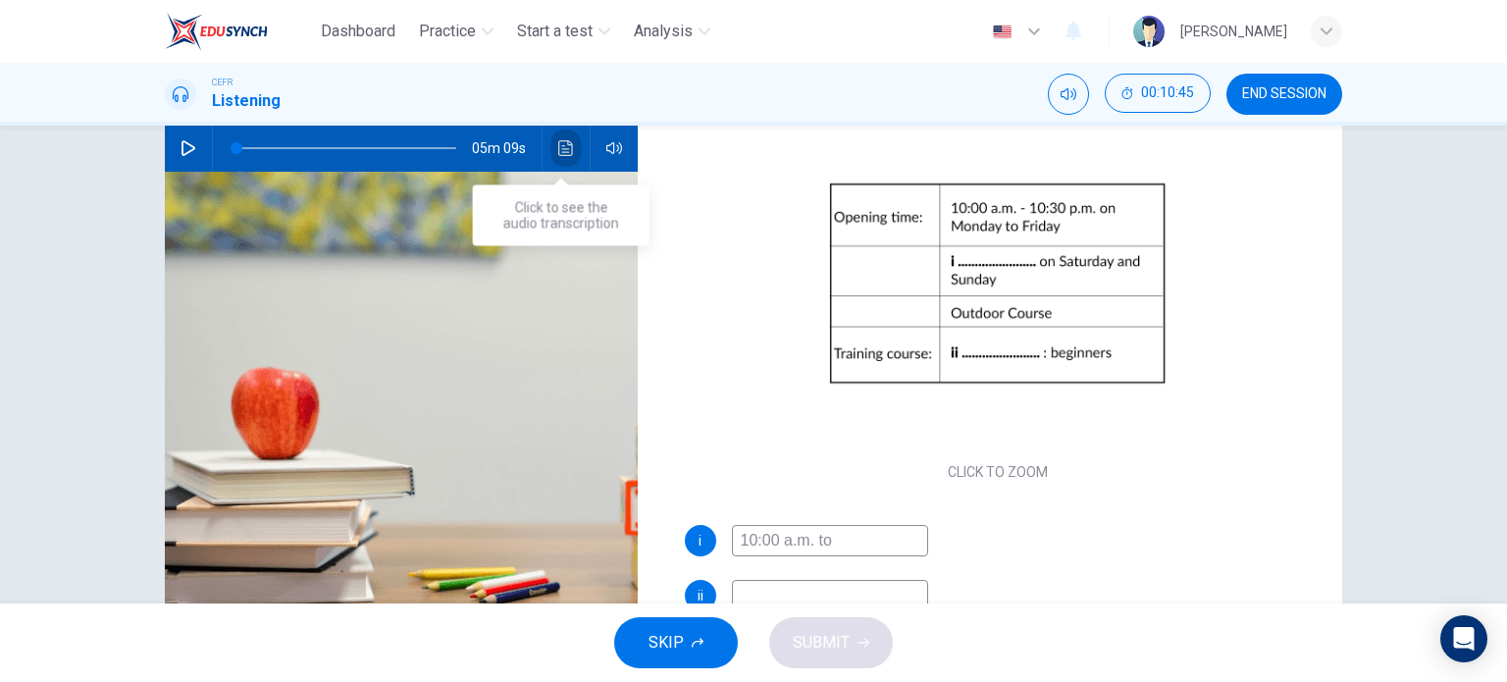
click at [551, 146] on button "Click to see the audio transcription" at bounding box center [566, 148] width 31 height 47
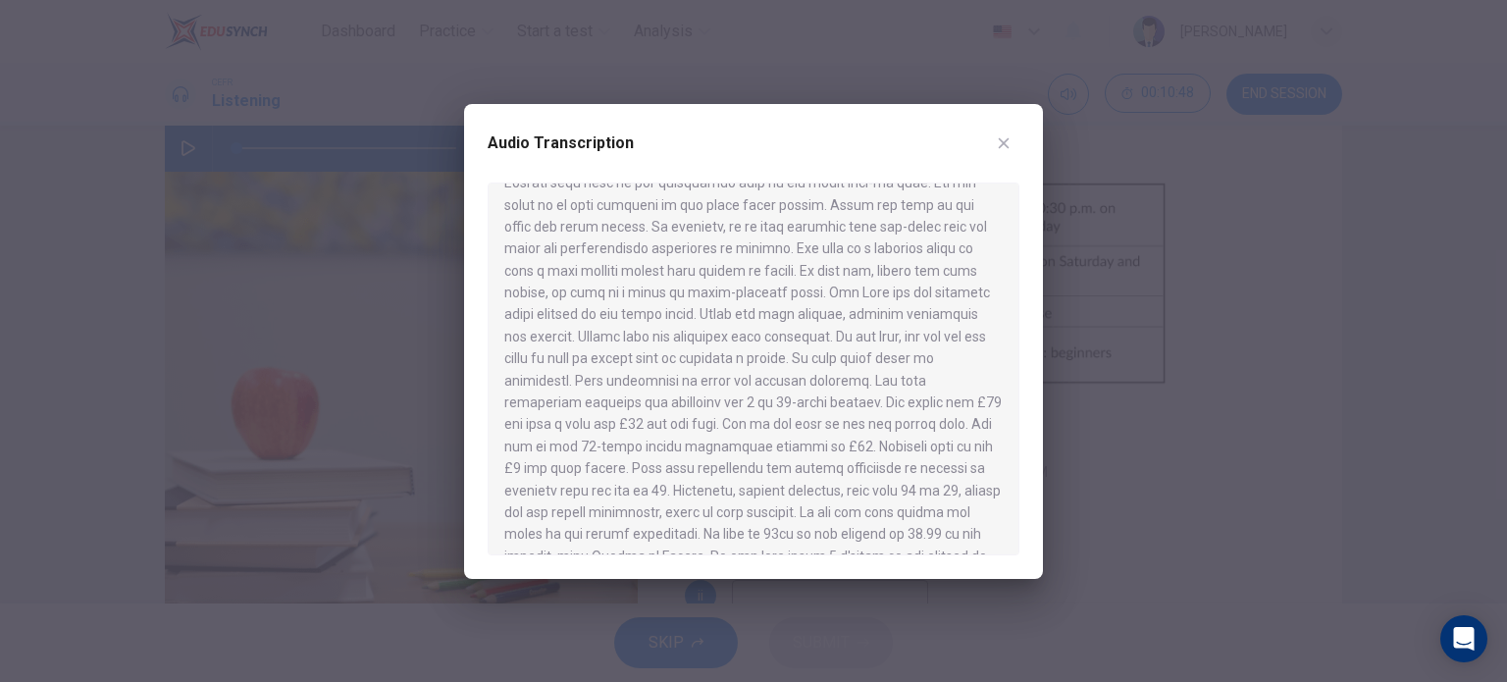
scroll to position [495, 0]
click at [1090, 450] on div at bounding box center [753, 341] width 1507 height 682
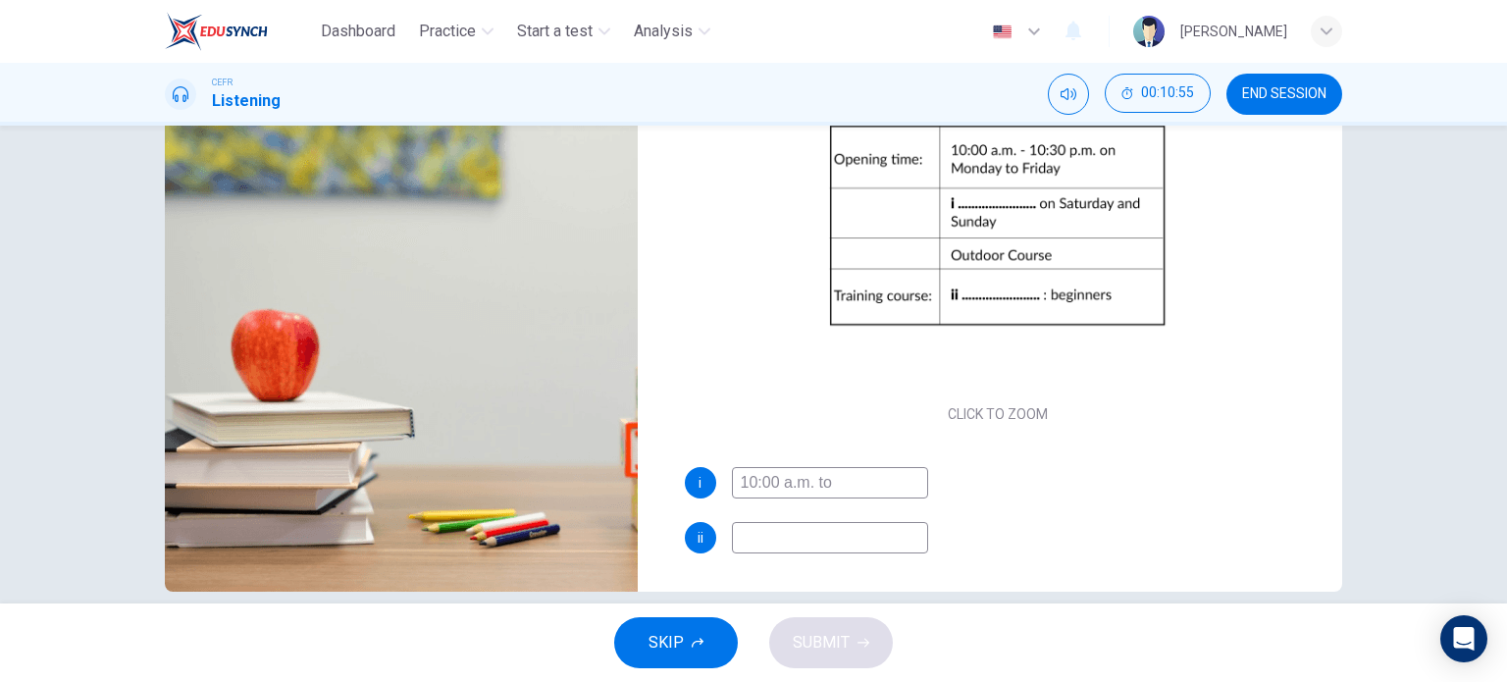
scroll to position [257, 0]
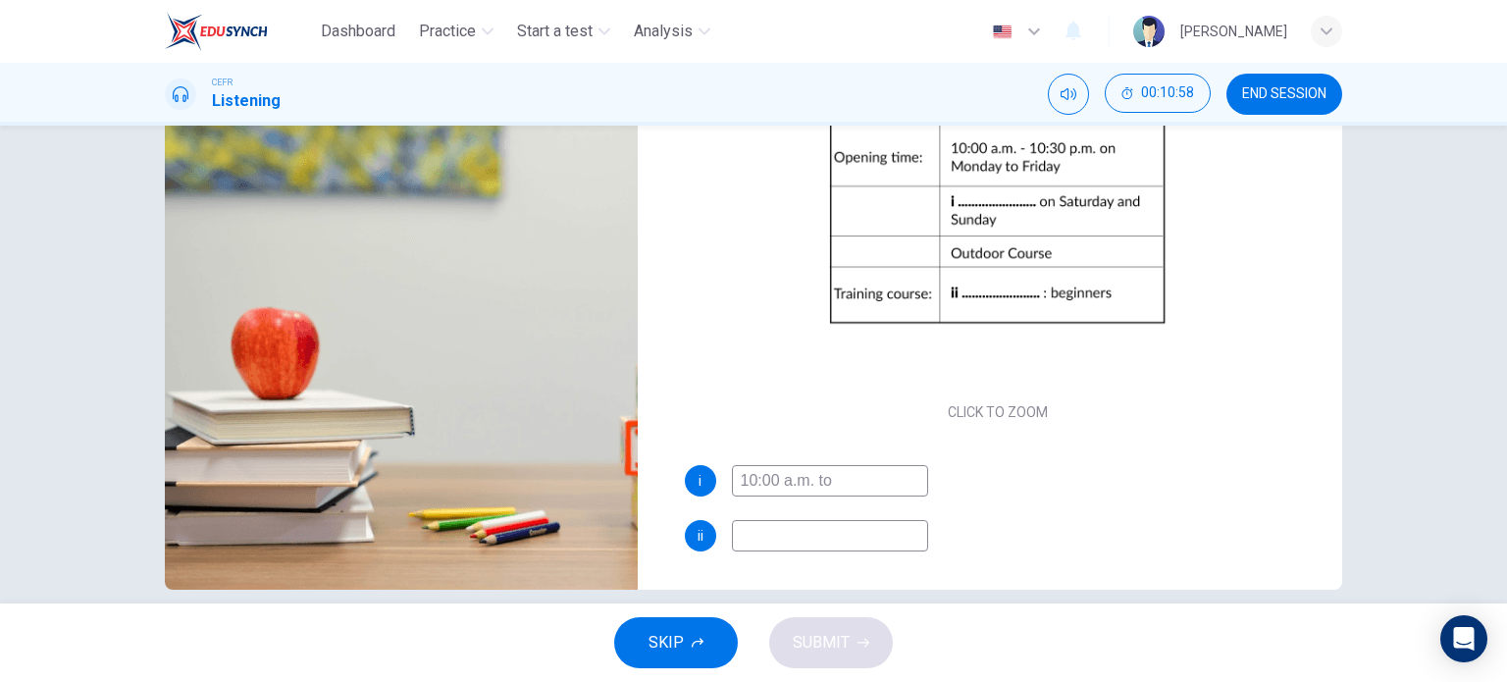
click at [867, 479] on input "10:00 a.m. to" at bounding box center [830, 480] width 196 height 31
type input "10:00 a.m. to 8 p.m."
click at [840, 533] on input at bounding box center [830, 535] width 196 height 31
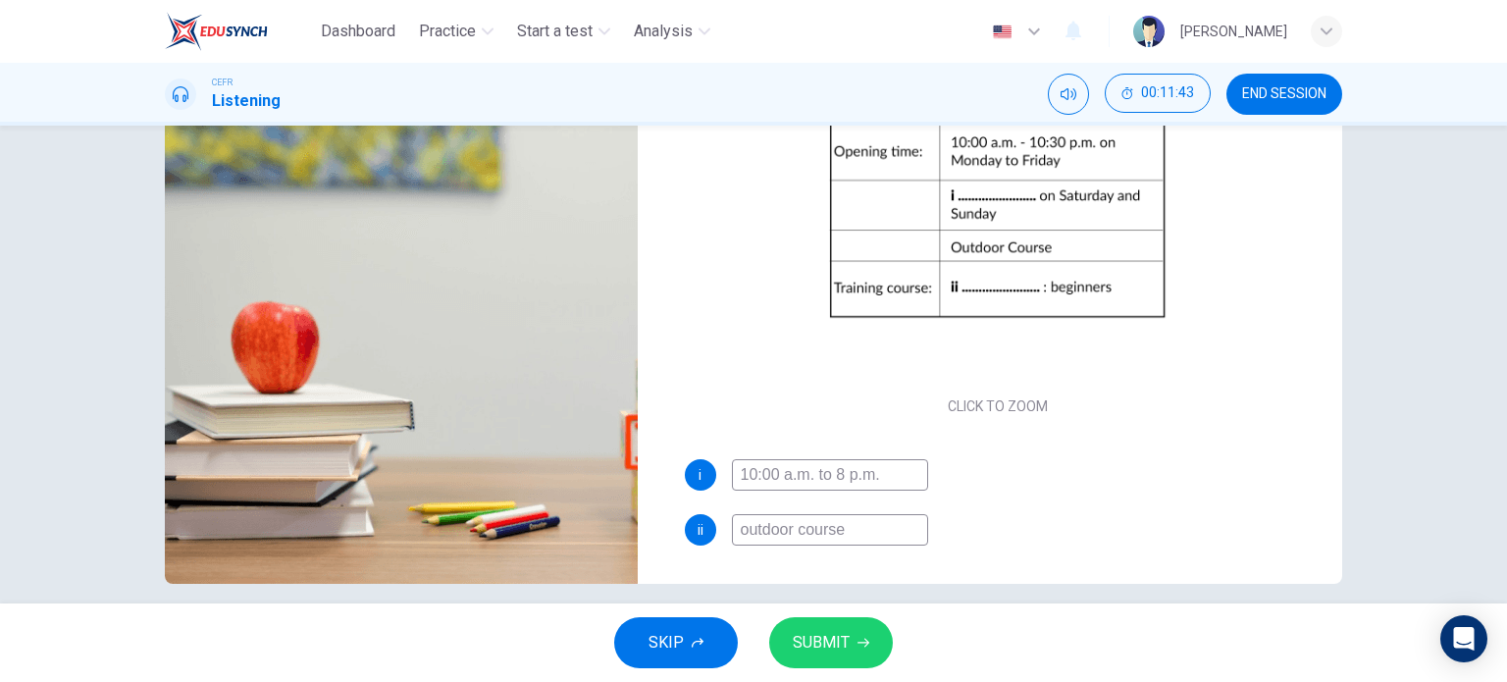
type input "outdoor course"
click at [868, 625] on button "SUBMIT" at bounding box center [831, 642] width 124 height 51
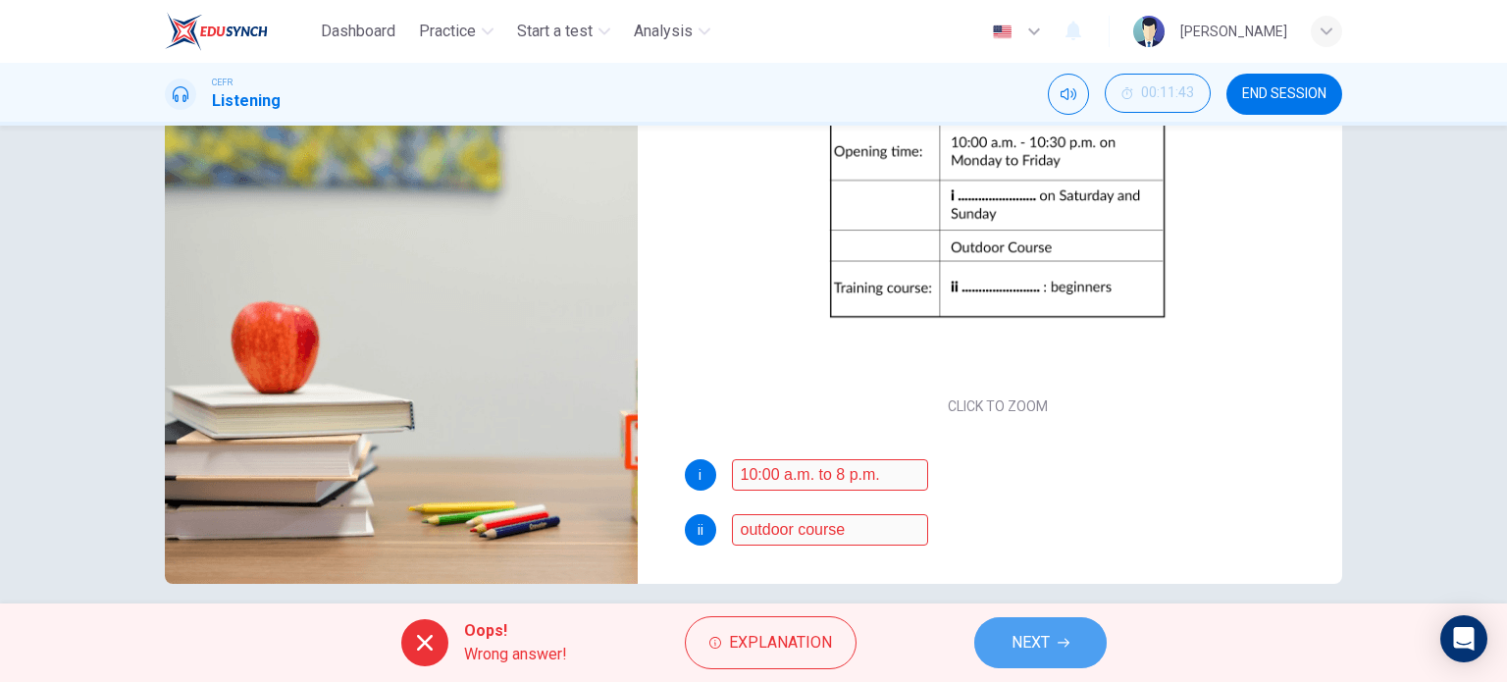
click at [1090, 629] on button "NEXT" at bounding box center [1041, 642] width 132 height 51
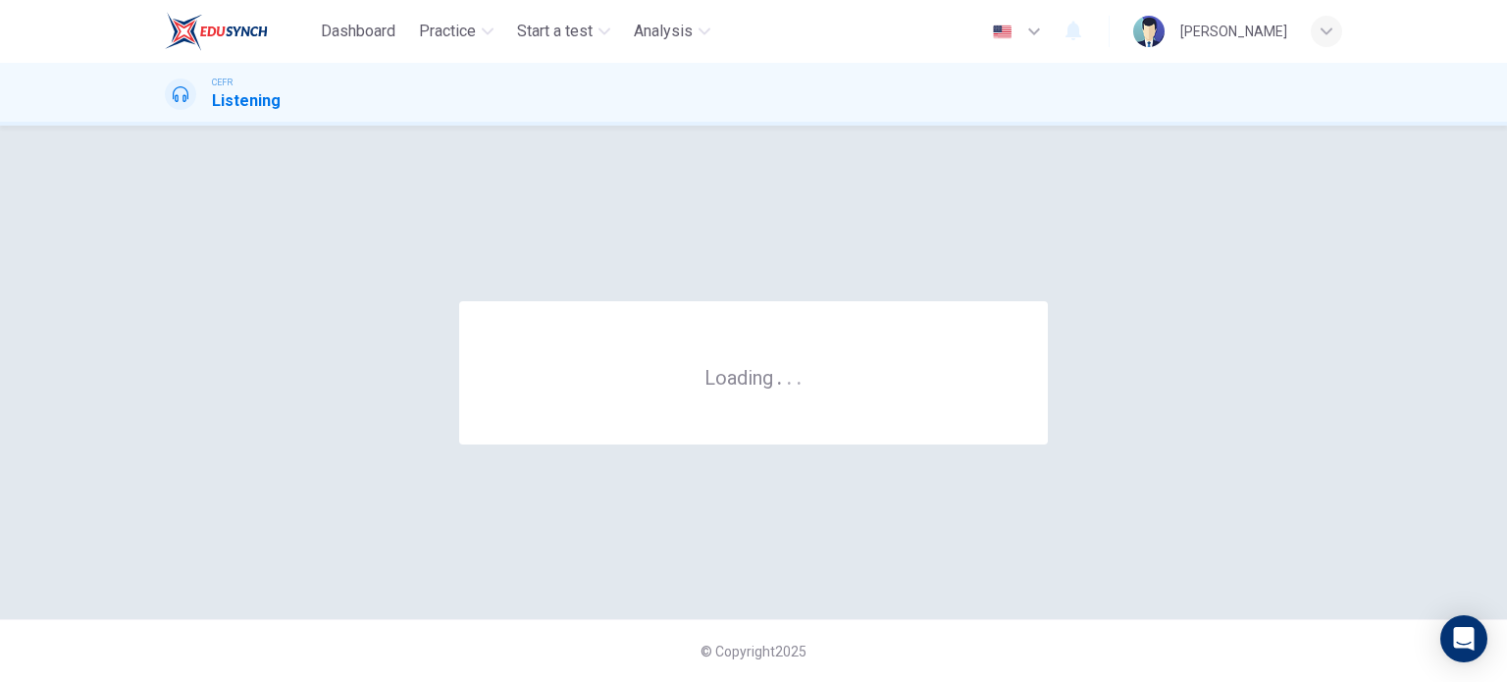
scroll to position [0, 0]
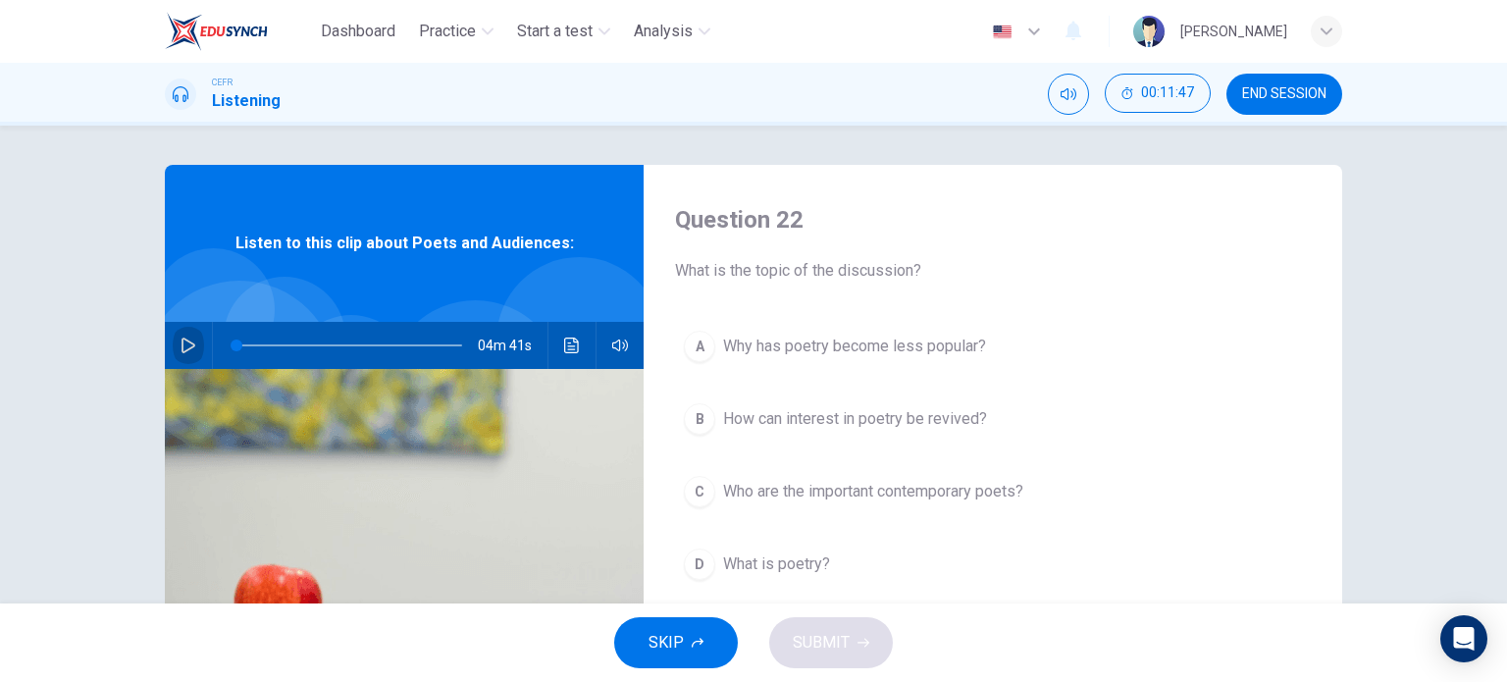
click at [185, 341] on icon "button" at bounding box center [189, 346] width 16 height 16
drag, startPoint x: 233, startPoint y: 345, endPoint x: 173, endPoint y: 341, distance: 60.1
click at [173, 341] on div "04m 41s" at bounding box center [404, 345] width 479 height 47
drag, startPoint x: 249, startPoint y: 346, endPoint x: 204, endPoint y: 346, distance: 45.1
click at [204, 346] on div "04m 18s" at bounding box center [404, 345] width 479 height 47
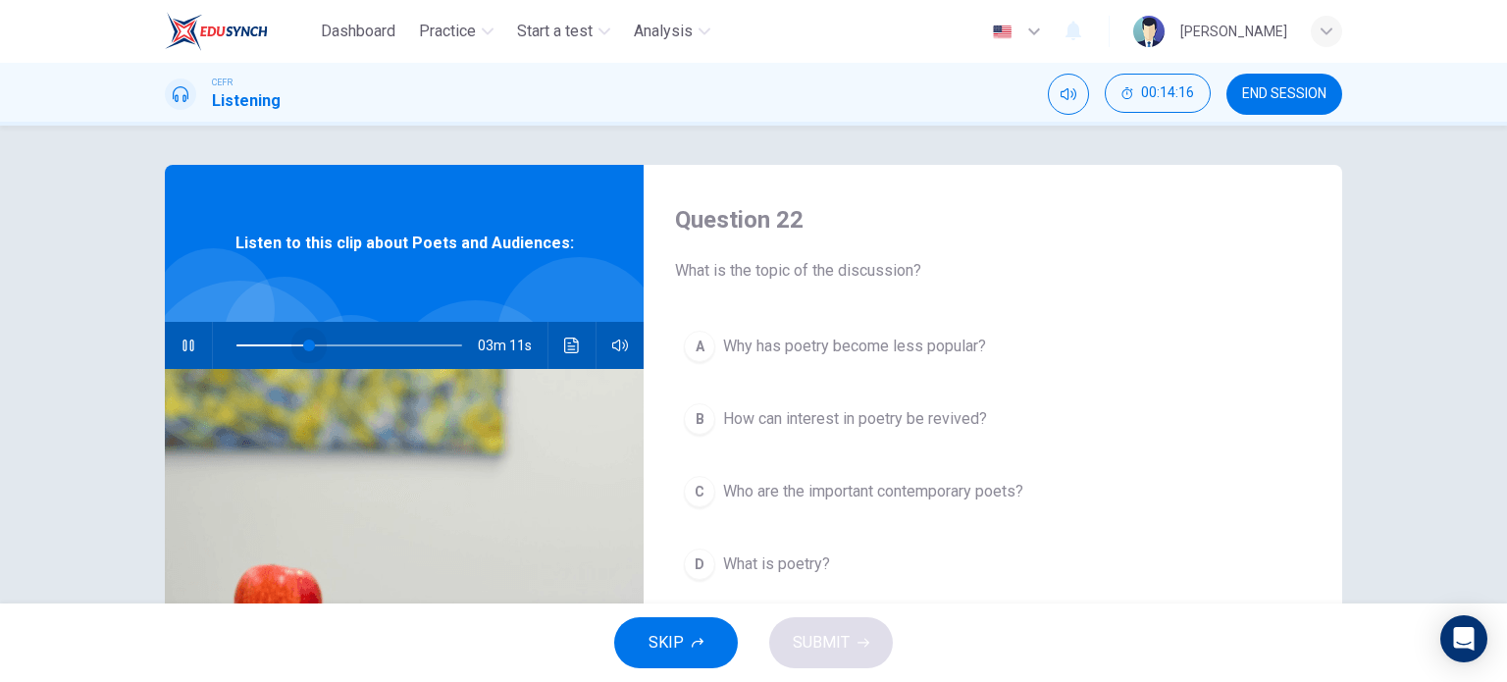
click at [304, 340] on span at bounding box center [309, 346] width 12 height 12
click at [237, 341] on span at bounding box center [350, 345] width 226 height 27
type input "0"
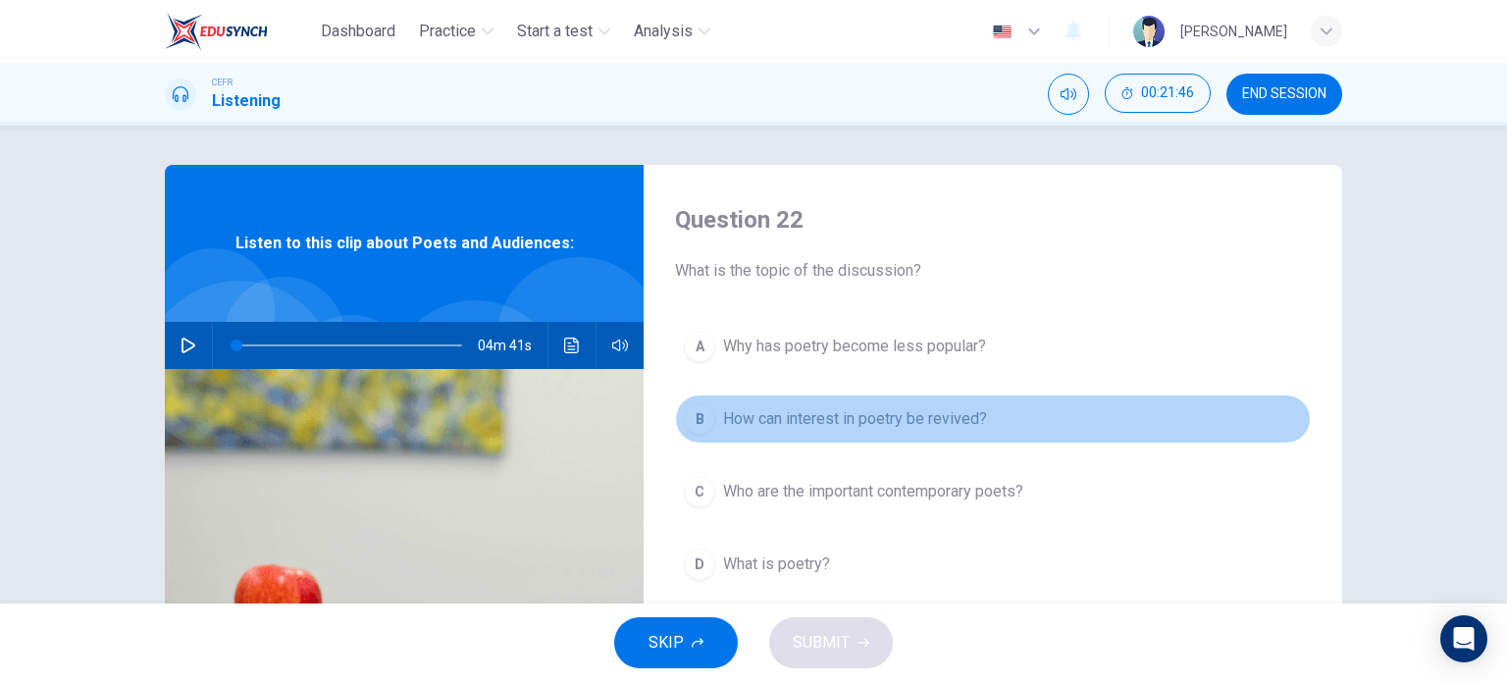
click at [822, 401] on button "B How can interest in poetry be revived?" at bounding box center [993, 419] width 636 height 49
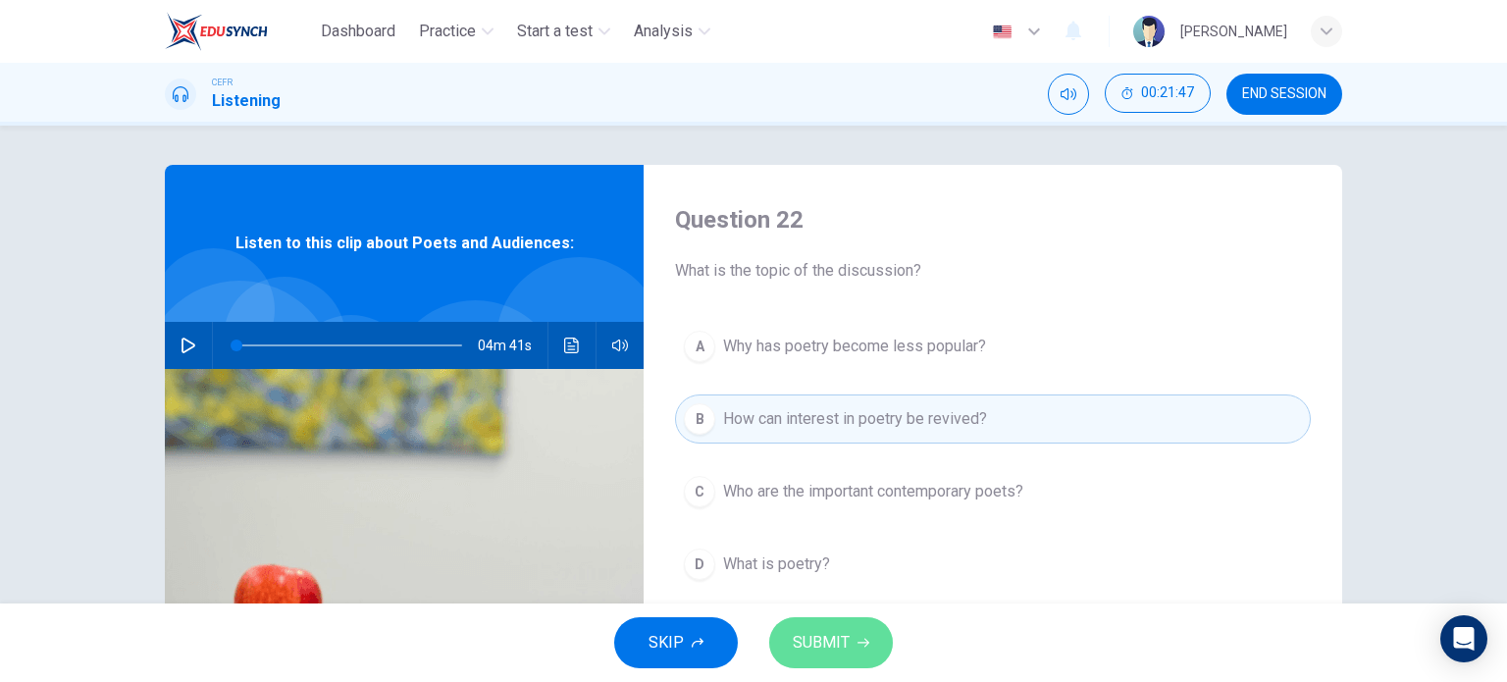
click at [825, 650] on span "SUBMIT" at bounding box center [821, 642] width 57 height 27
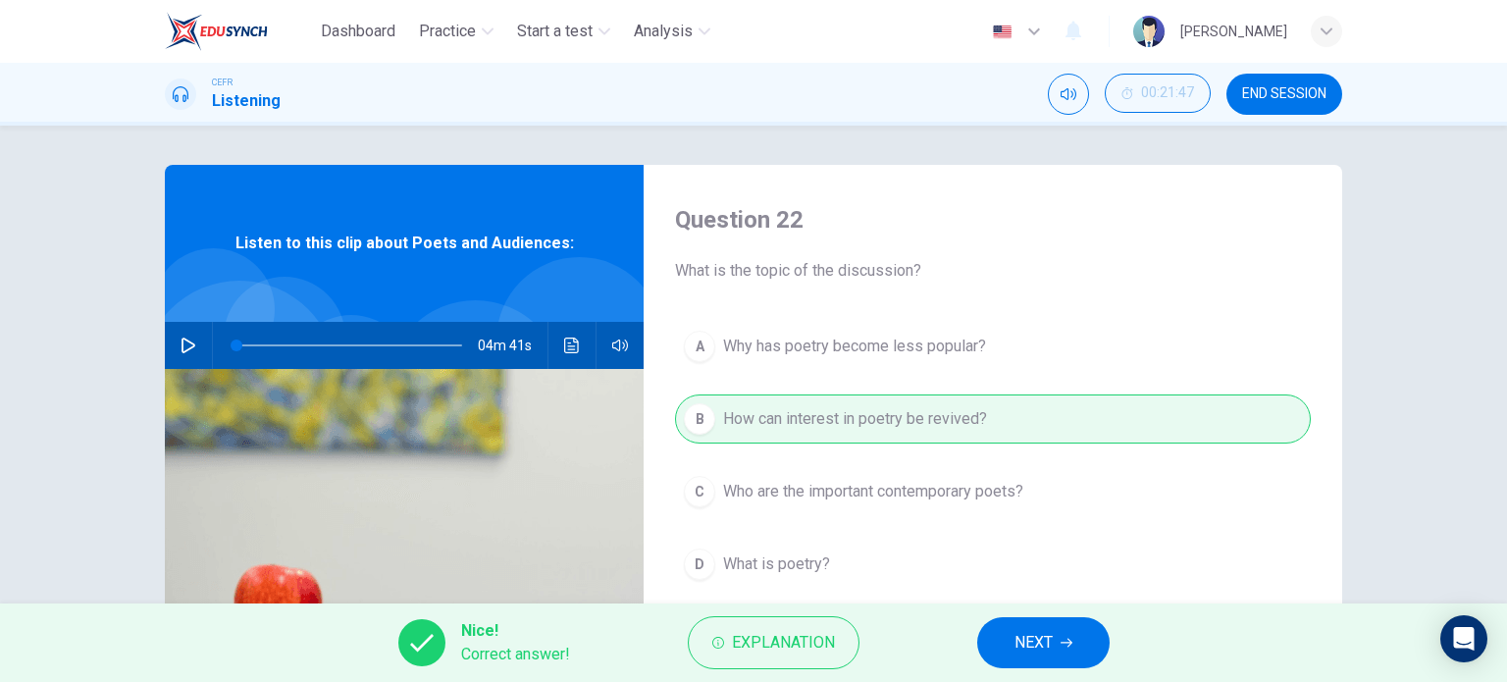
click at [1008, 630] on button "NEXT" at bounding box center [1043, 642] width 132 height 51
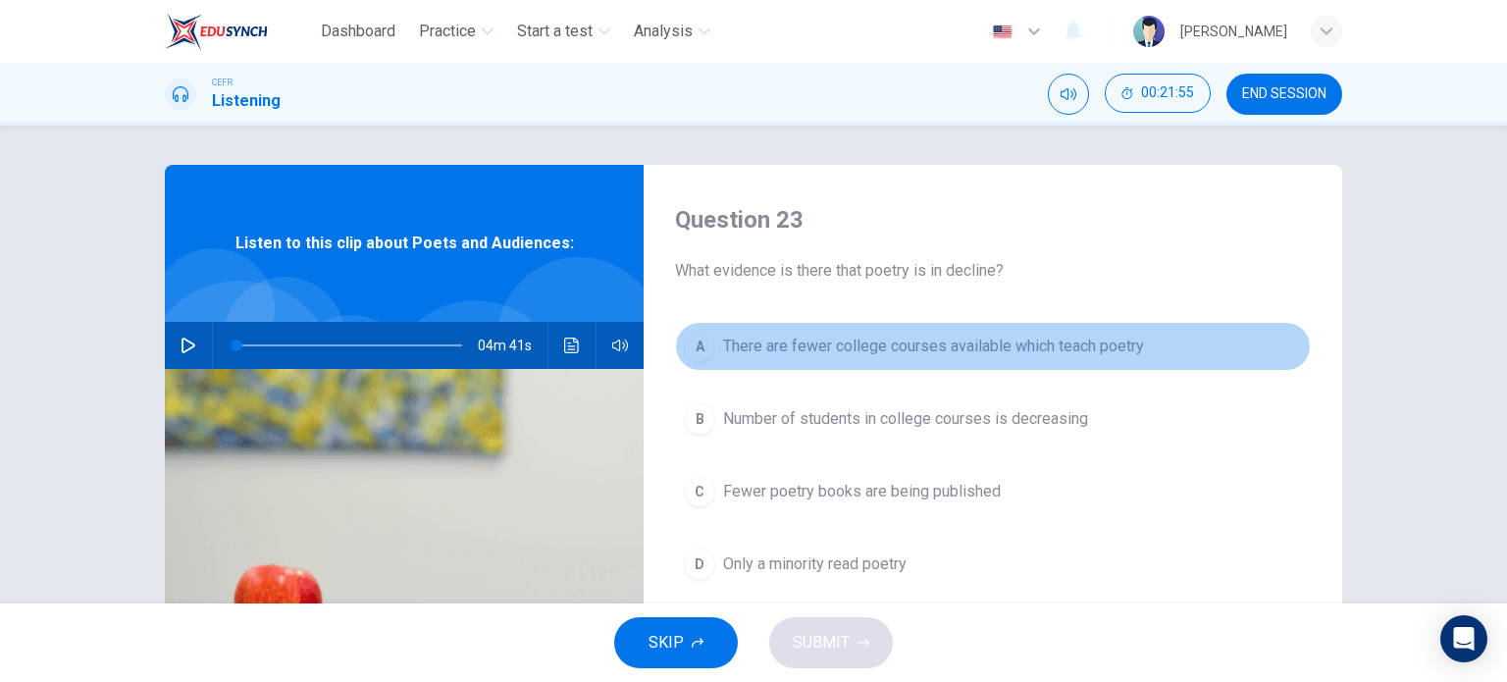
click at [1020, 348] on span "There are fewer college courses available which teach poetry" at bounding box center [933, 347] width 421 height 24
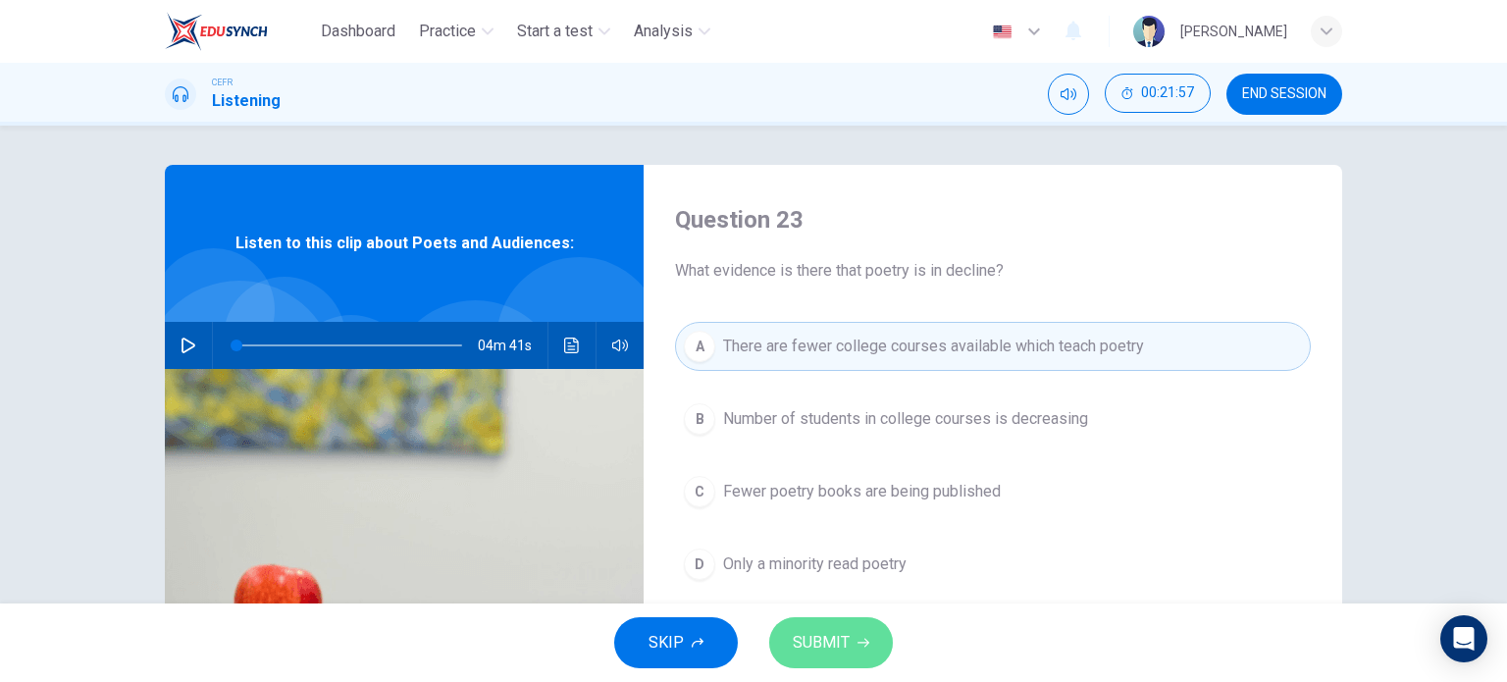
click at [826, 655] on span "SUBMIT" at bounding box center [821, 642] width 57 height 27
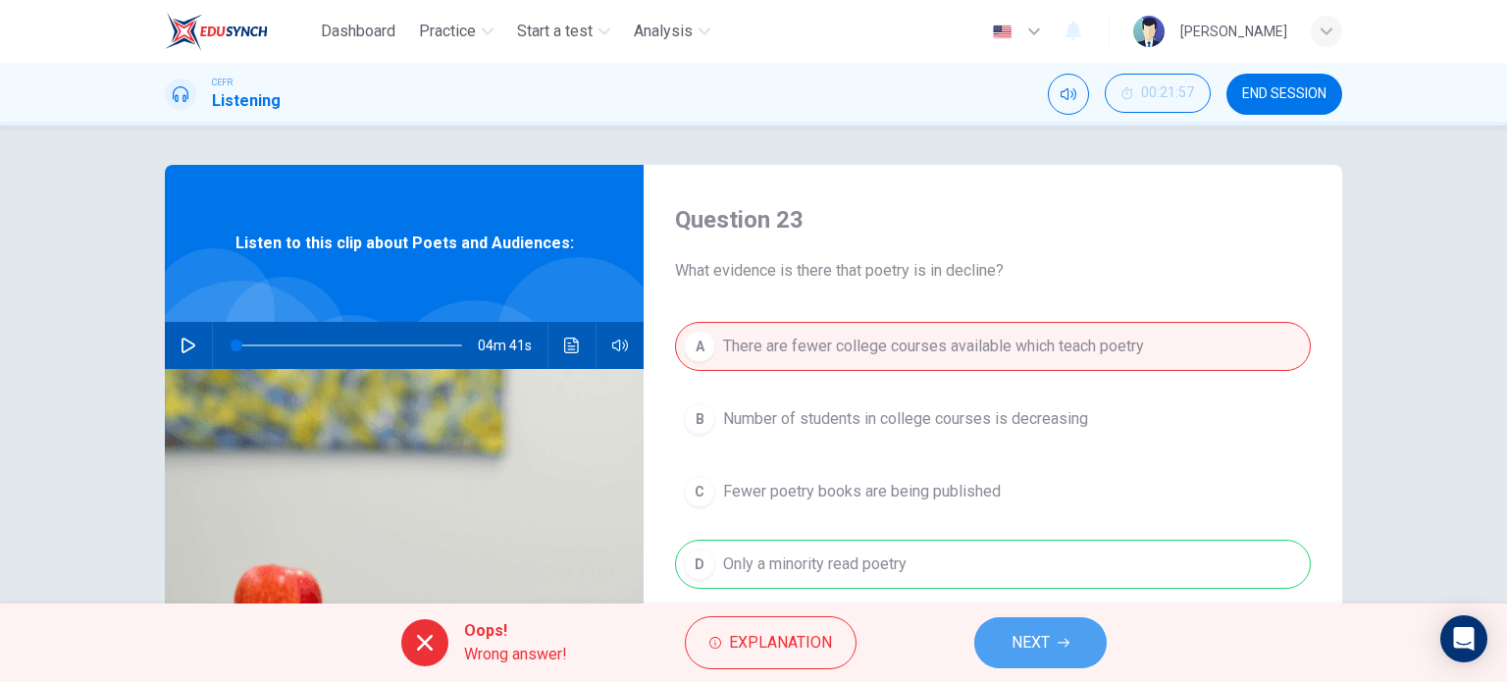
click at [1039, 644] on span "NEXT" at bounding box center [1031, 642] width 38 height 27
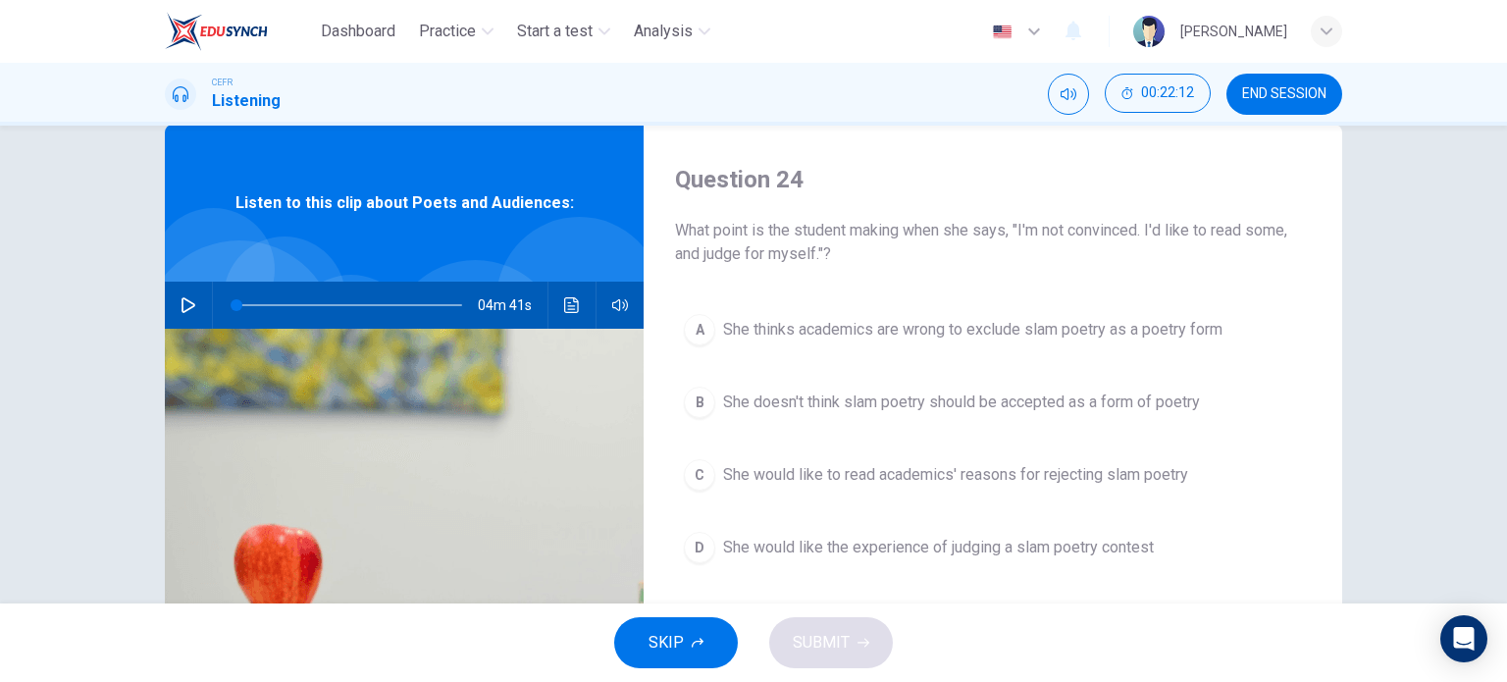
scroll to position [43, 0]
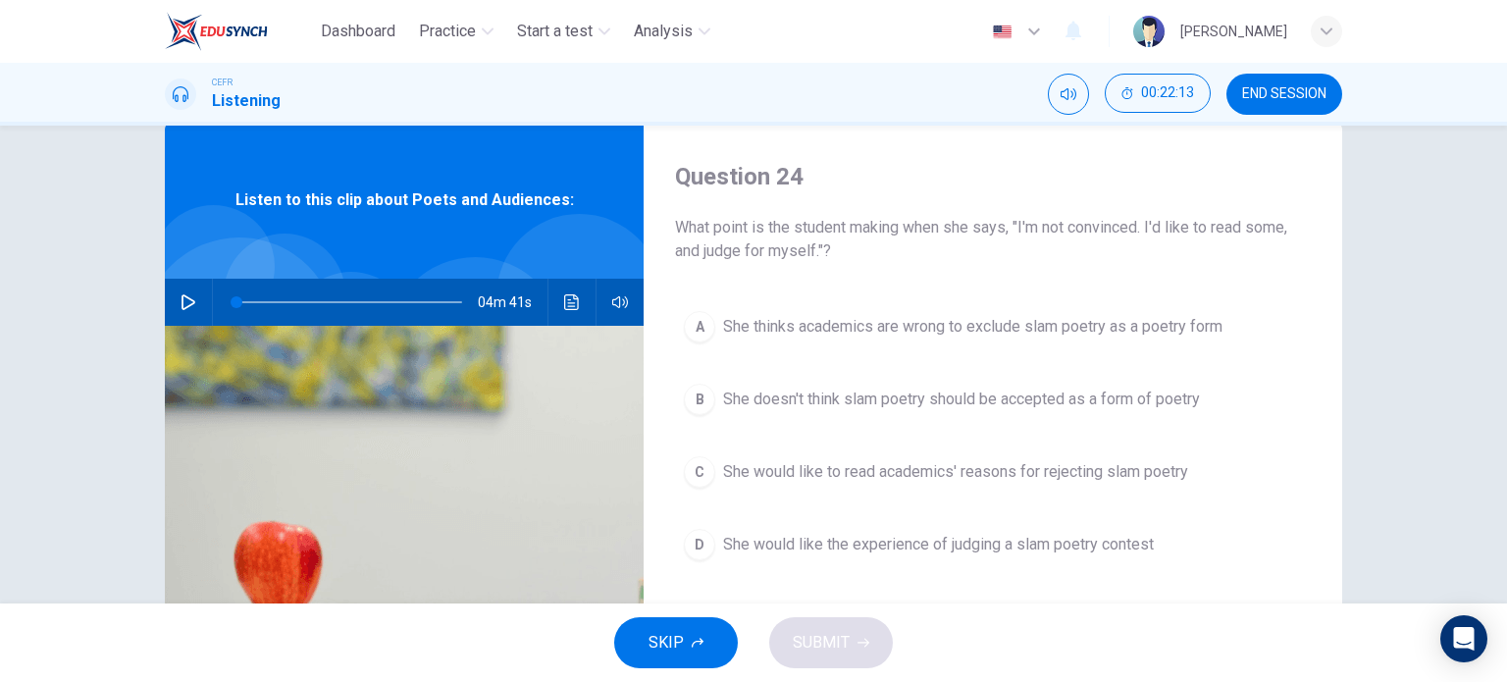
click at [998, 315] on span "She thinks academics are wrong to exclude slam poetry as a poetry form" at bounding box center [973, 327] width 500 height 24
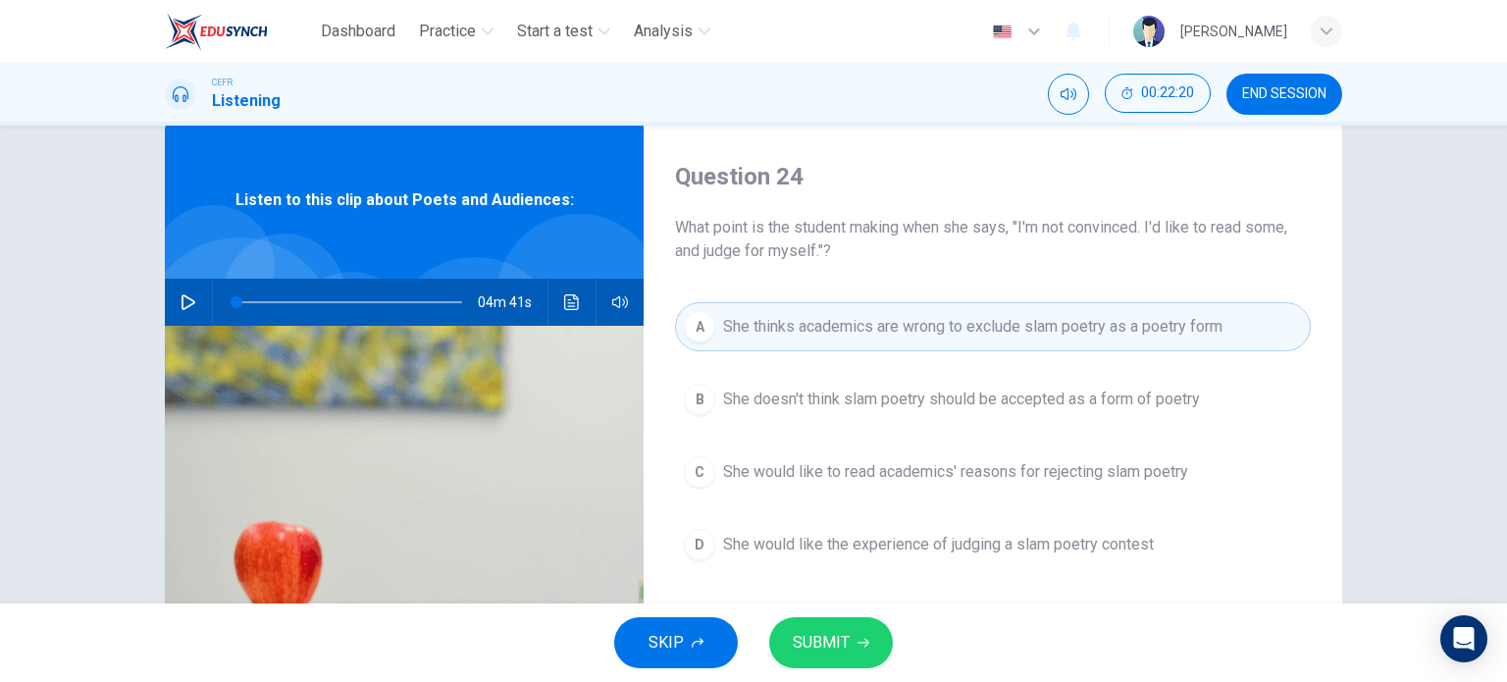
click at [848, 649] on span "SUBMIT" at bounding box center [821, 642] width 57 height 27
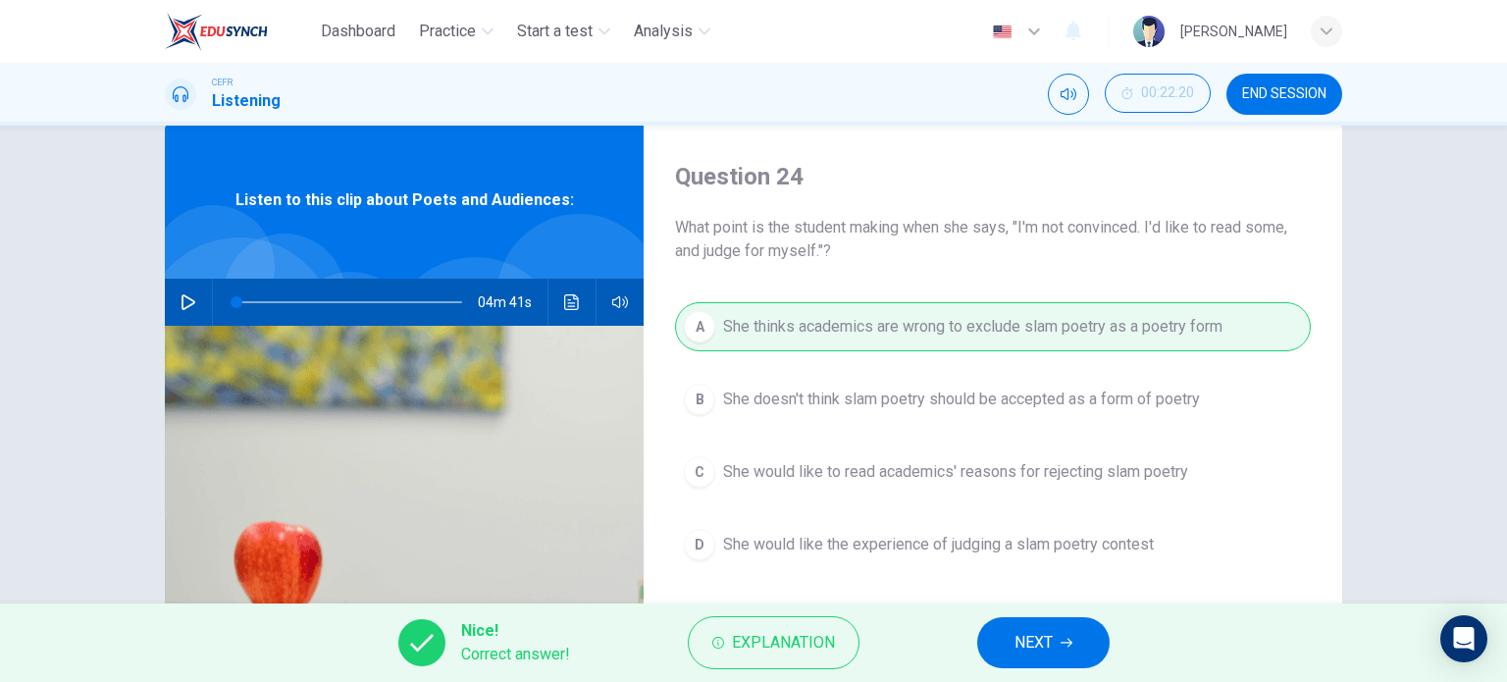
click at [1037, 641] on span "NEXT" at bounding box center [1034, 642] width 38 height 27
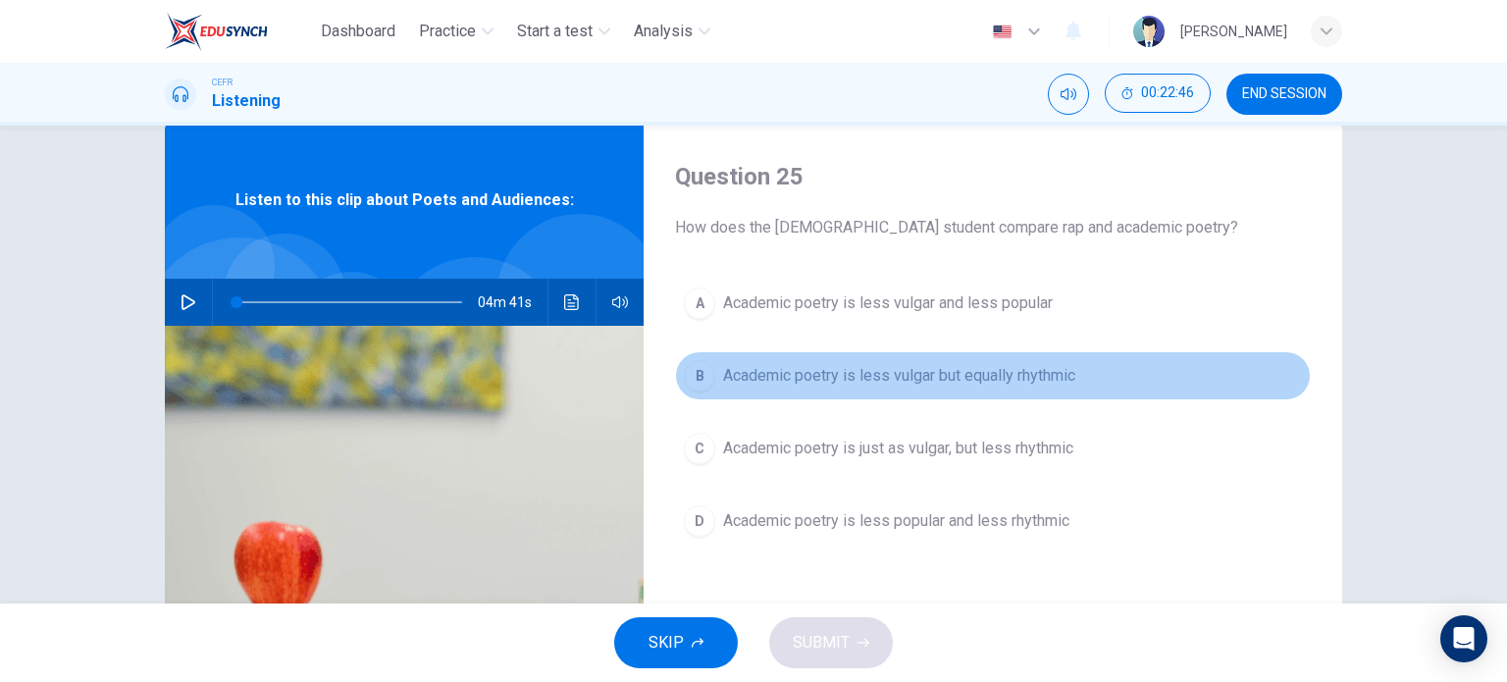
click at [916, 384] on span "Academic poetry is less vulgar but equally rhythmic" at bounding box center [899, 376] width 352 height 24
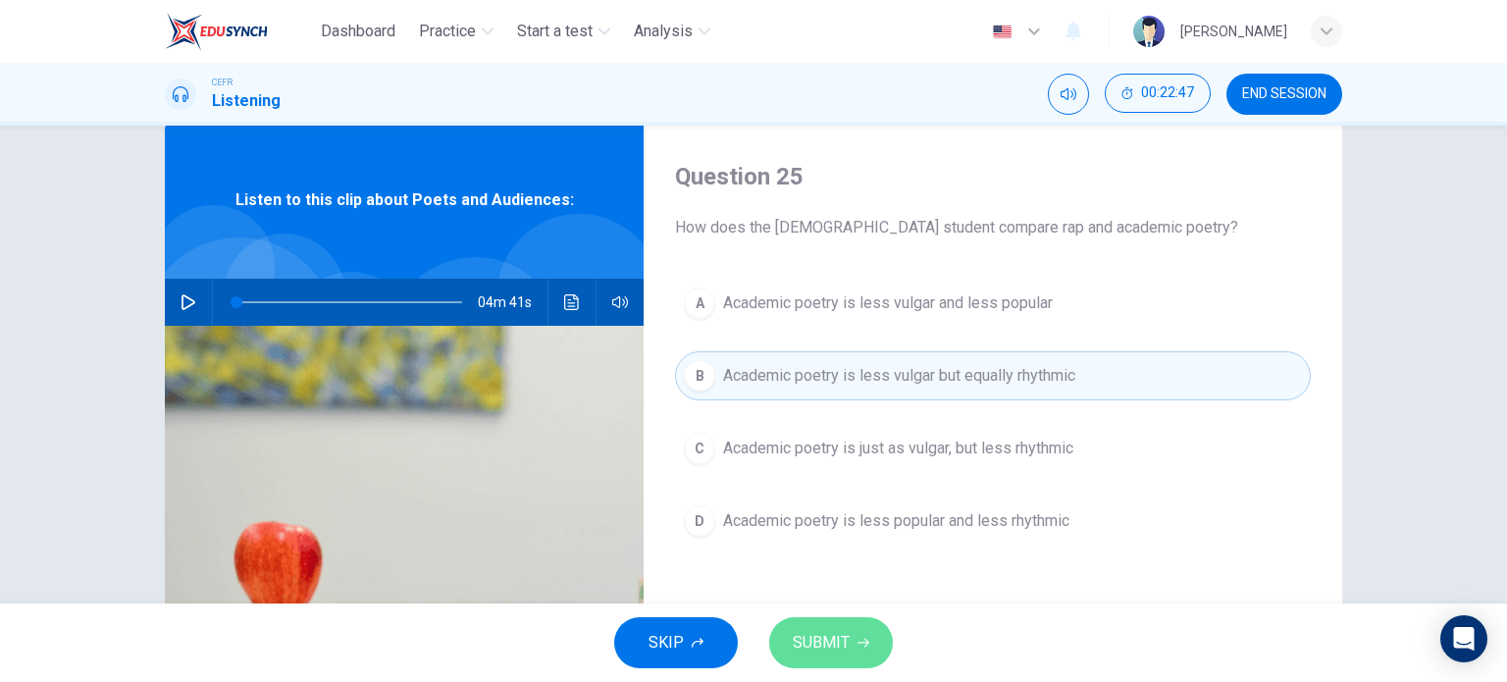
click at [828, 652] on span "SUBMIT" at bounding box center [821, 642] width 57 height 27
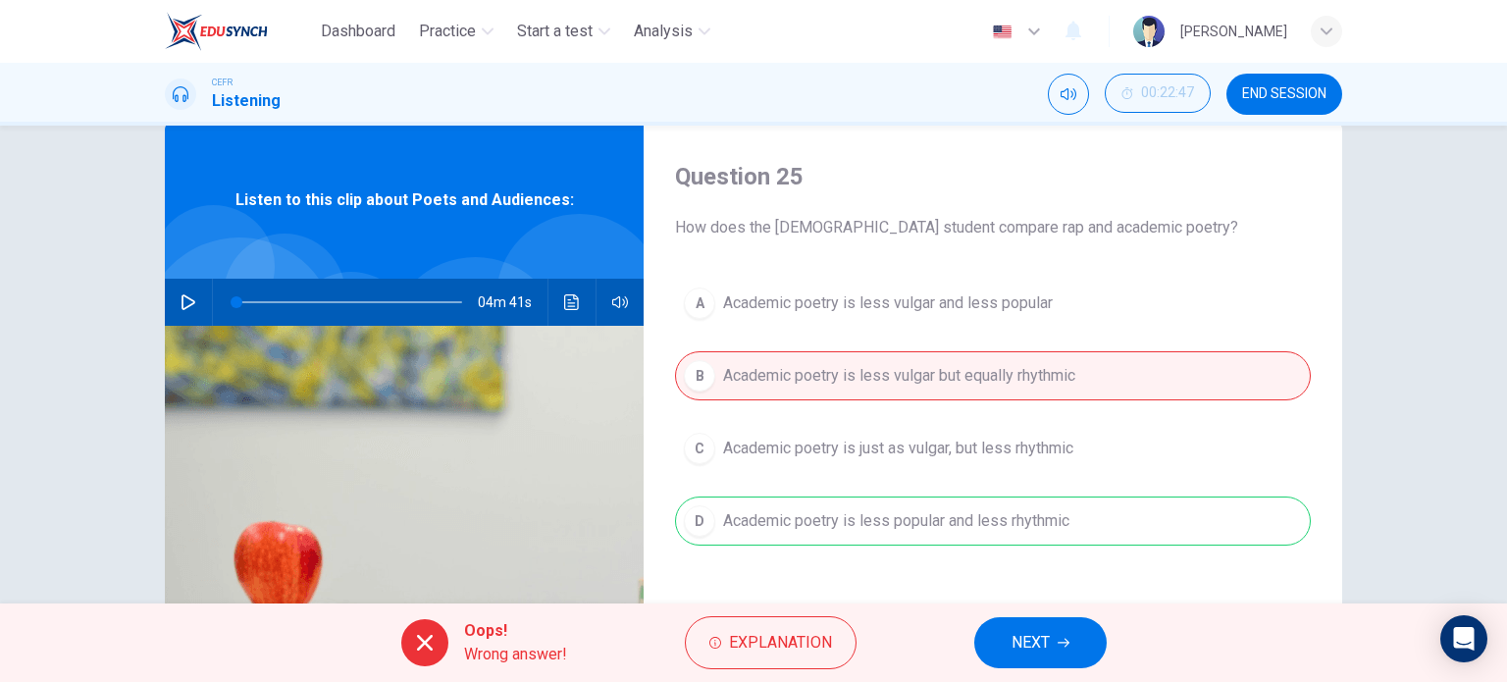
click at [950, 517] on div "A Academic poetry is less vulgar and less popular B Academic poetry is less vul…" at bounding box center [993, 432] width 636 height 306
click at [807, 613] on div "Oops! Wrong answer! Explanation NEXT" at bounding box center [753, 643] width 1507 height 79
click at [796, 636] on span "Explanation" at bounding box center [780, 642] width 103 height 27
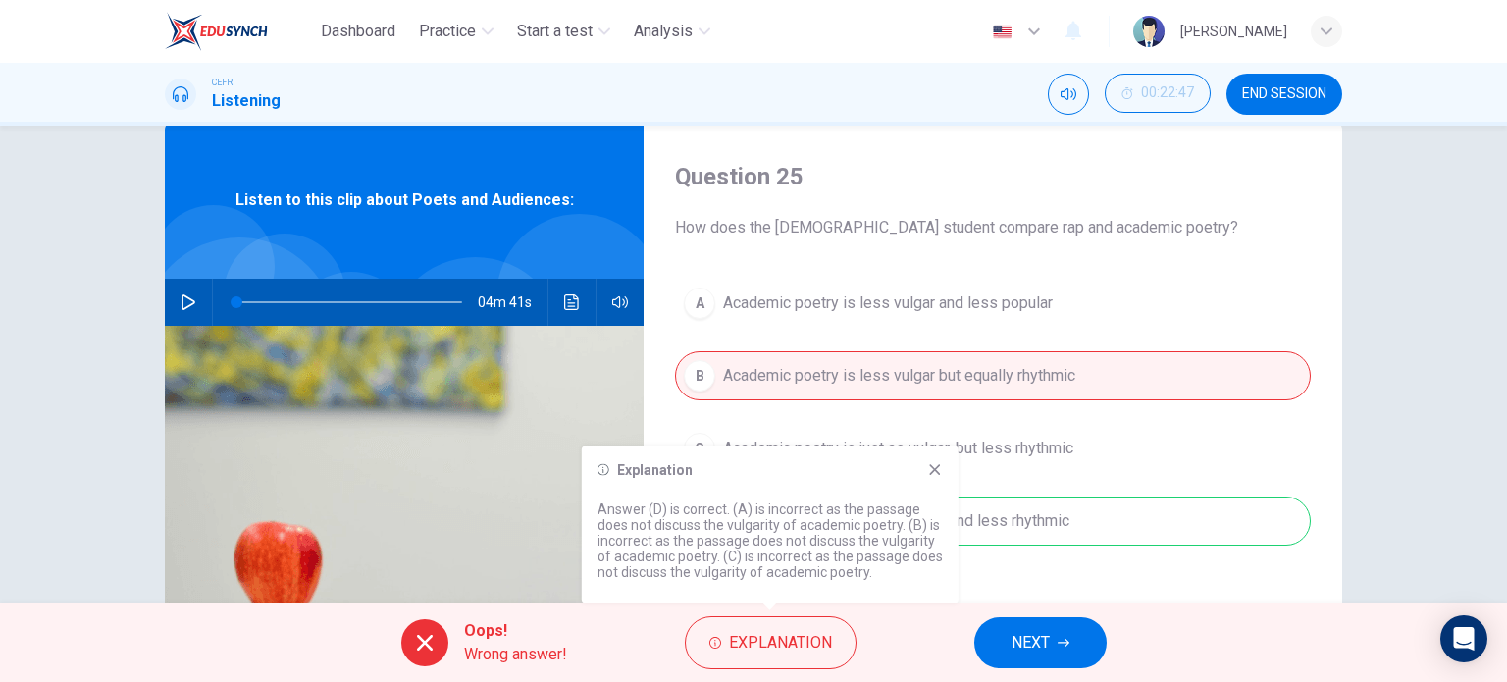
click at [992, 546] on div "A Academic poetry is less vulgar and less popular B Academic poetry is less vul…" at bounding box center [993, 432] width 636 height 306
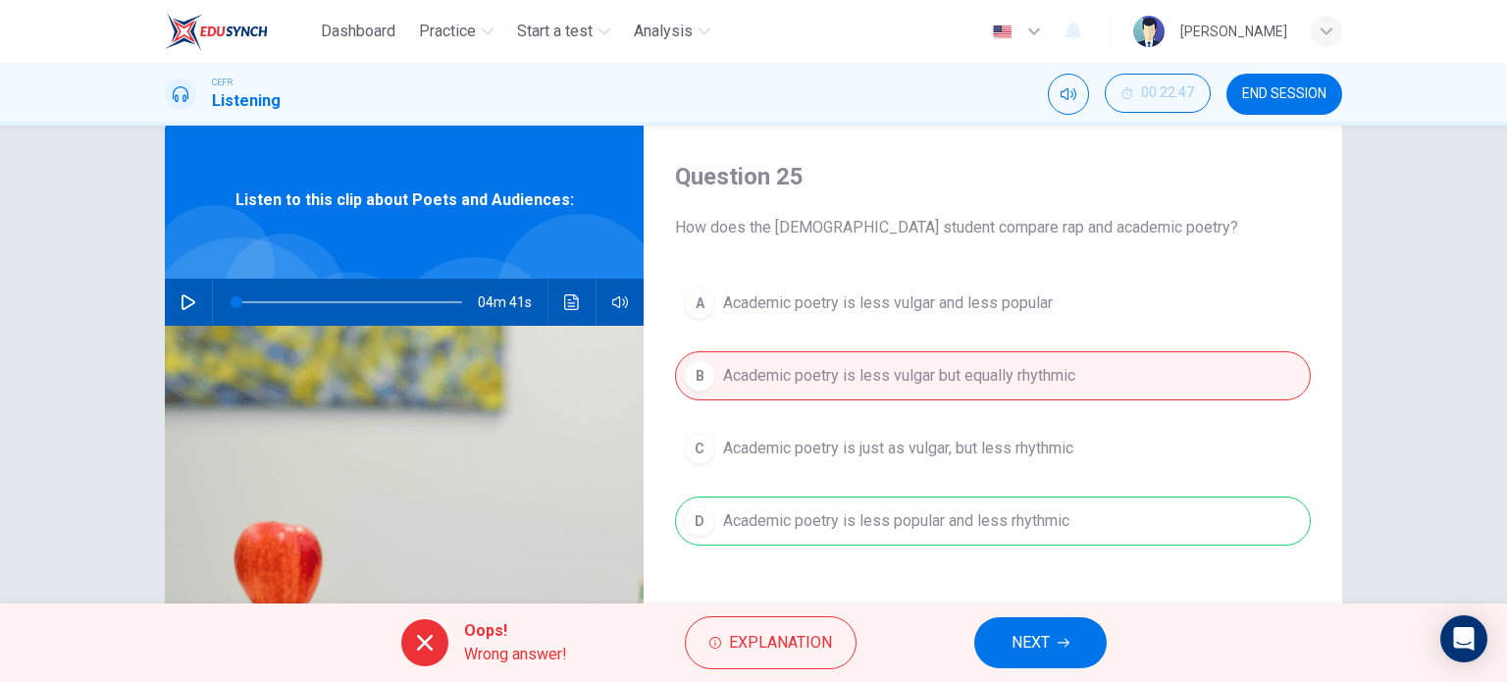
click at [1029, 644] on span "NEXT" at bounding box center [1031, 642] width 38 height 27
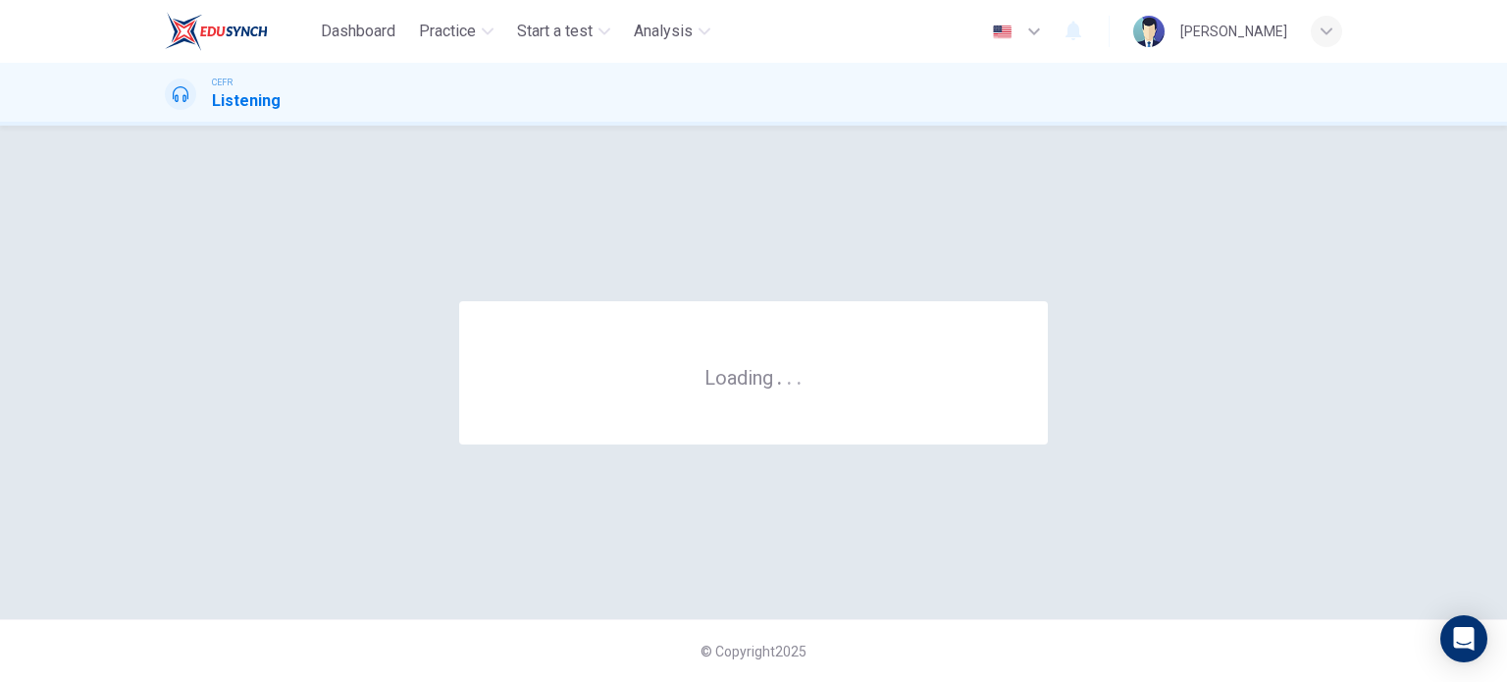
scroll to position [0, 0]
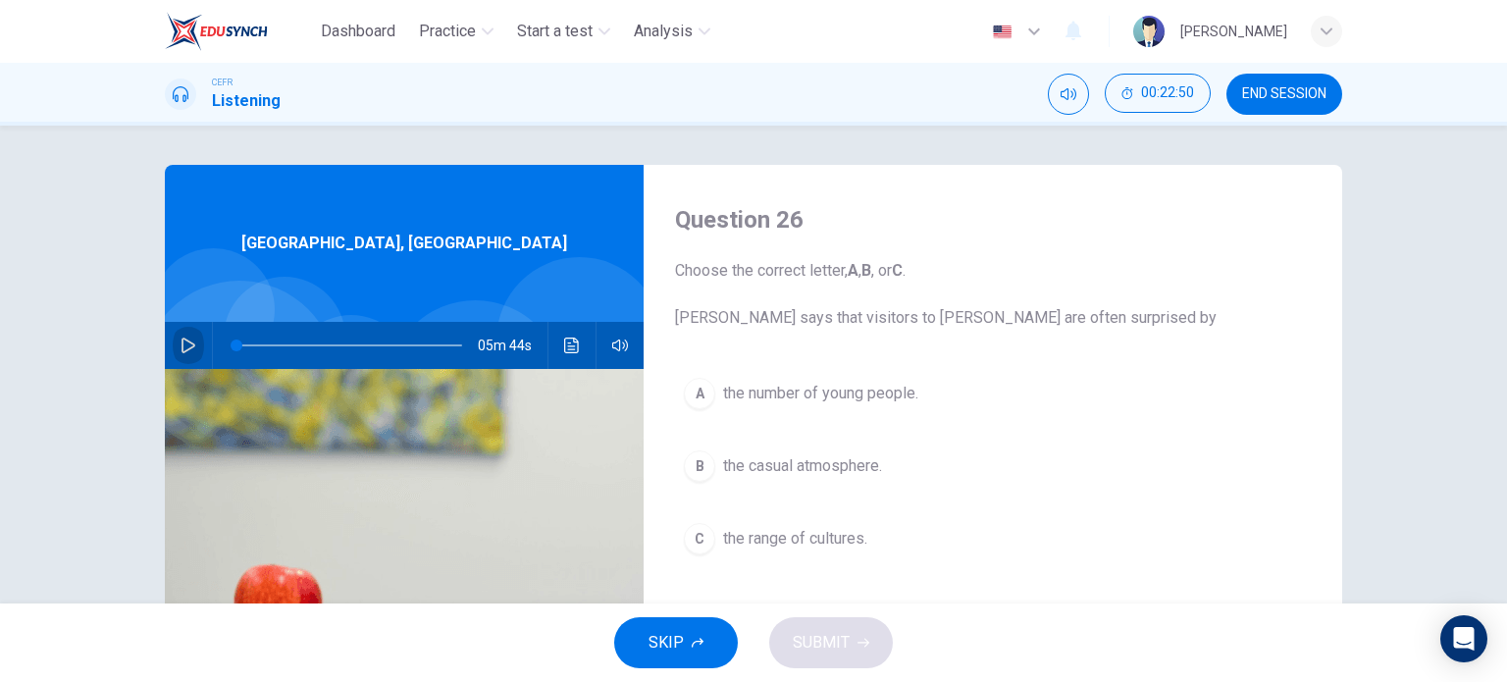
click at [184, 342] on icon "button" at bounding box center [189, 346] width 14 height 16
click at [243, 340] on span at bounding box center [248, 346] width 12 height 12
click at [247, 344] on span at bounding box center [350, 345] width 226 height 27
click at [322, 270] on div "[GEOGRAPHIC_DATA], [GEOGRAPHIC_DATA]" at bounding box center [404, 243] width 479 height 157
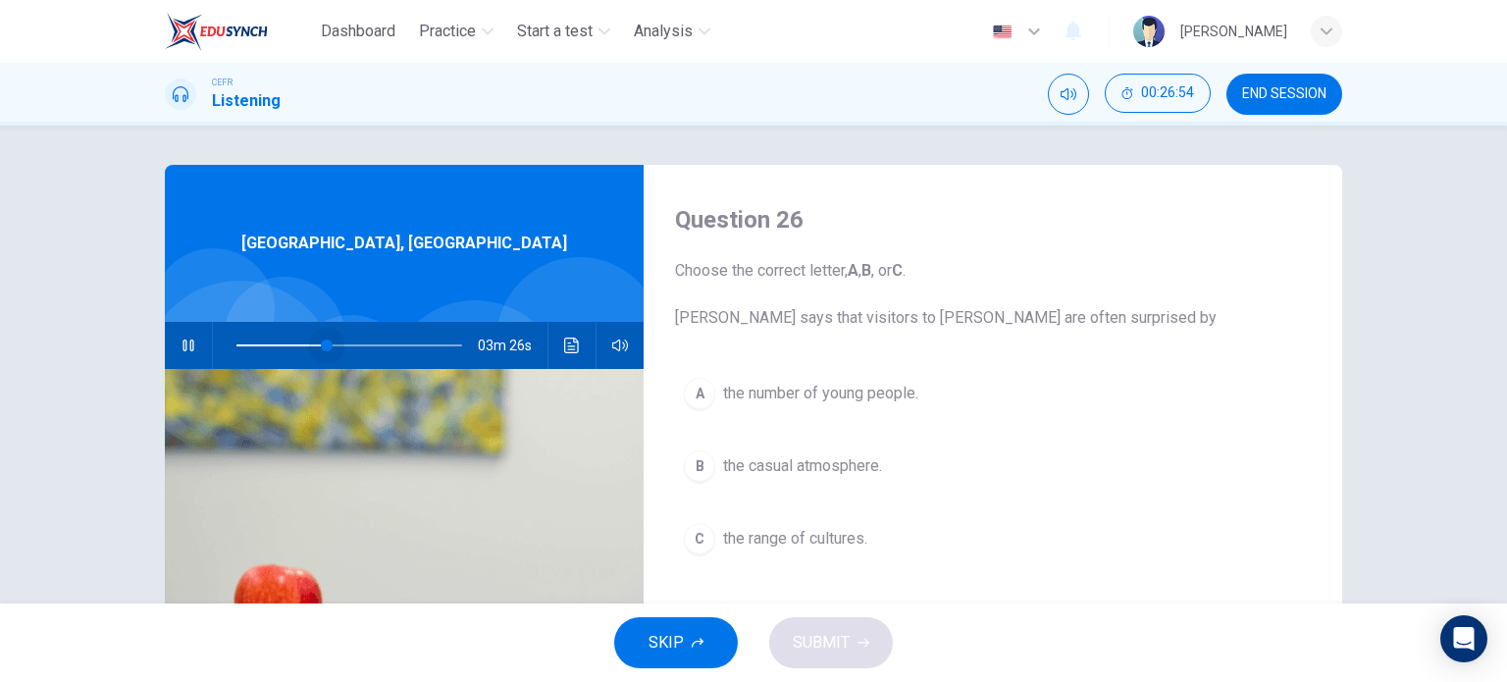
click at [323, 343] on span at bounding box center [350, 345] width 226 height 27
type input "0"
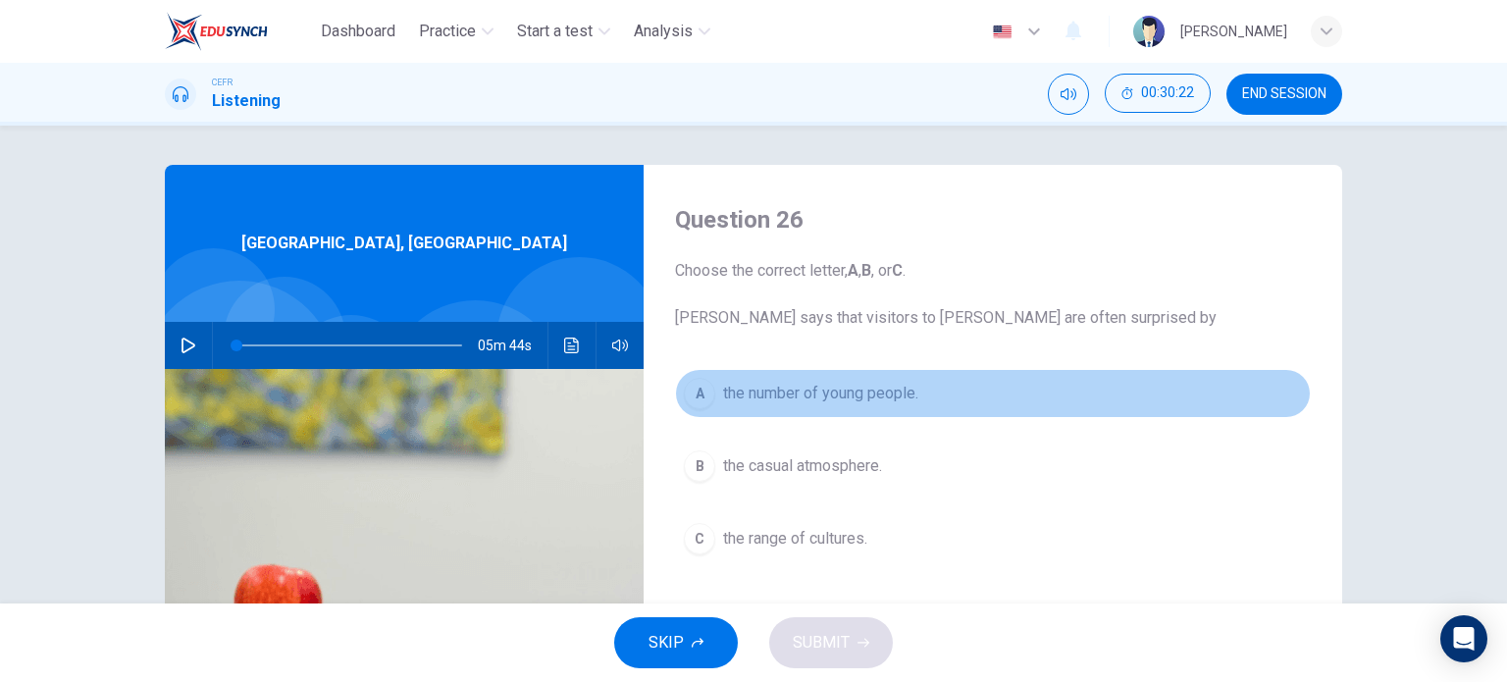
click at [759, 380] on button "A the number of young people." at bounding box center [993, 393] width 636 height 49
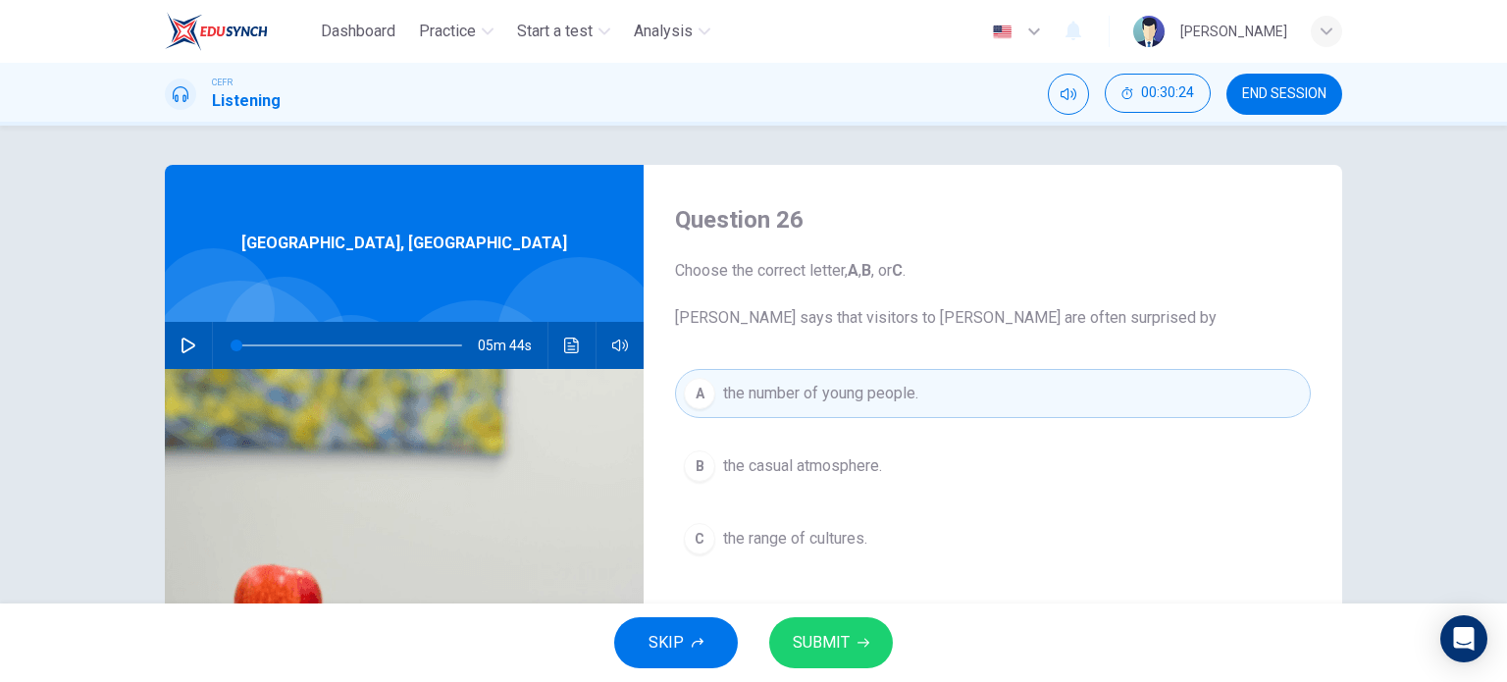
scroll to position [54, 0]
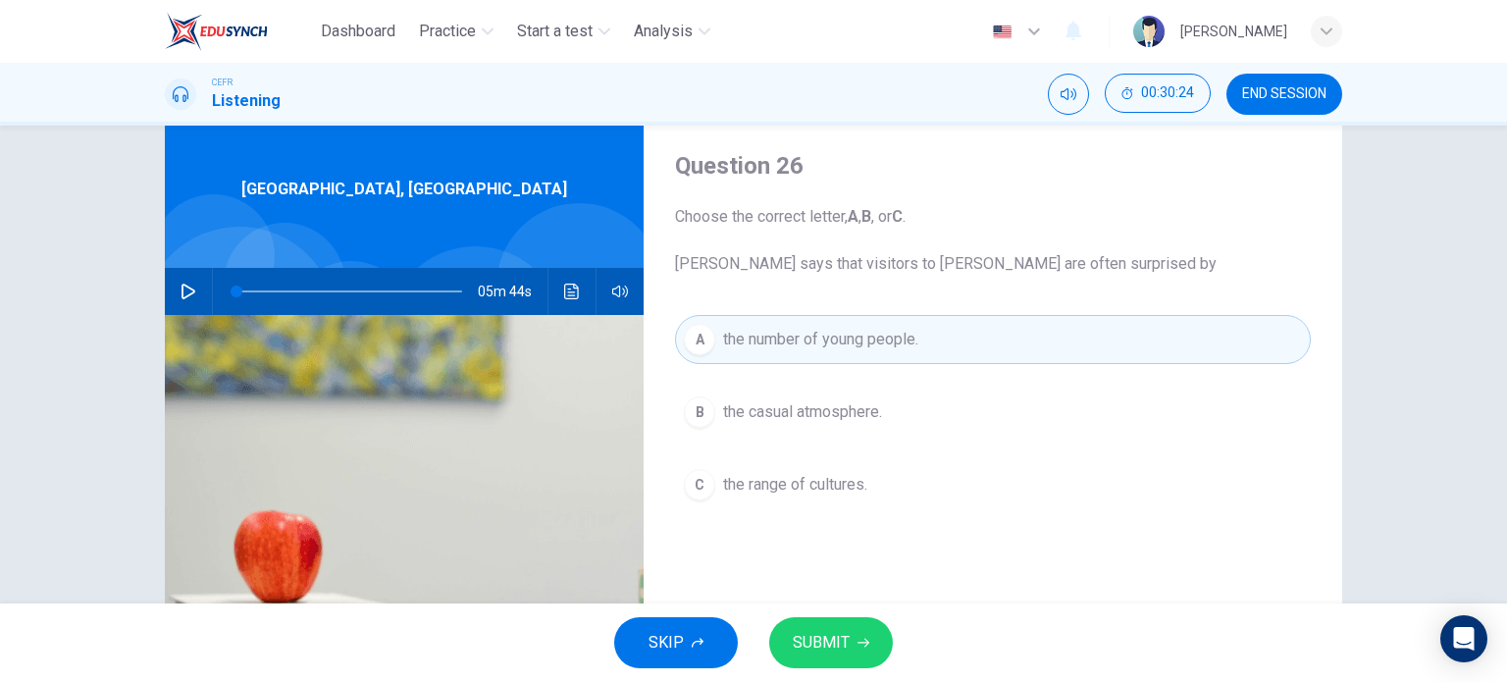
click at [865, 642] on icon "button" at bounding box center [864, 643] width 12 height 12
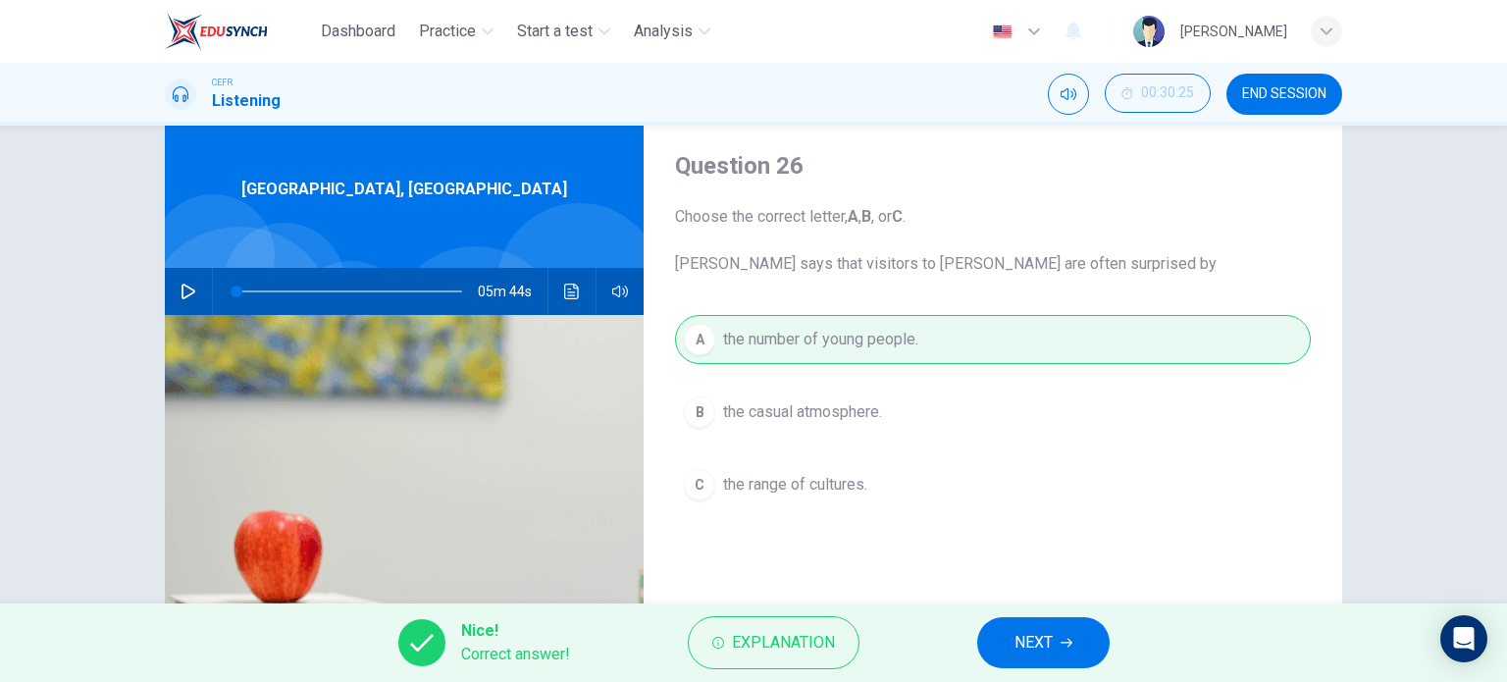
click at [1033, 607] on div "Nice! Correct answer! Explanation NEXT" at bounding box center [753, 643] width 1507 height 79
click at [1033, 629] on span "NEXT" at bounding box center [1034, 642] width 38 height 27
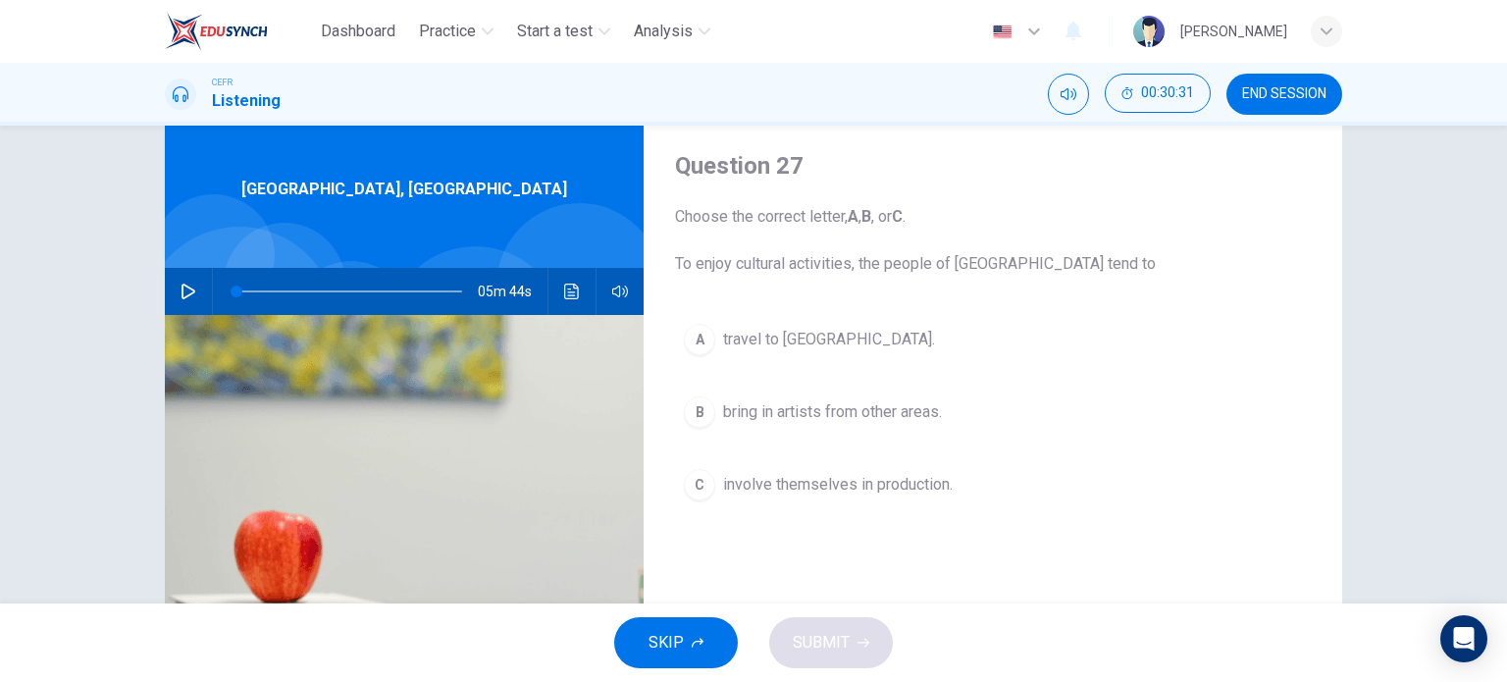
click at [899, 487] on span "involve themselves in production." at bounding box center [838, 485] width 230 height 24
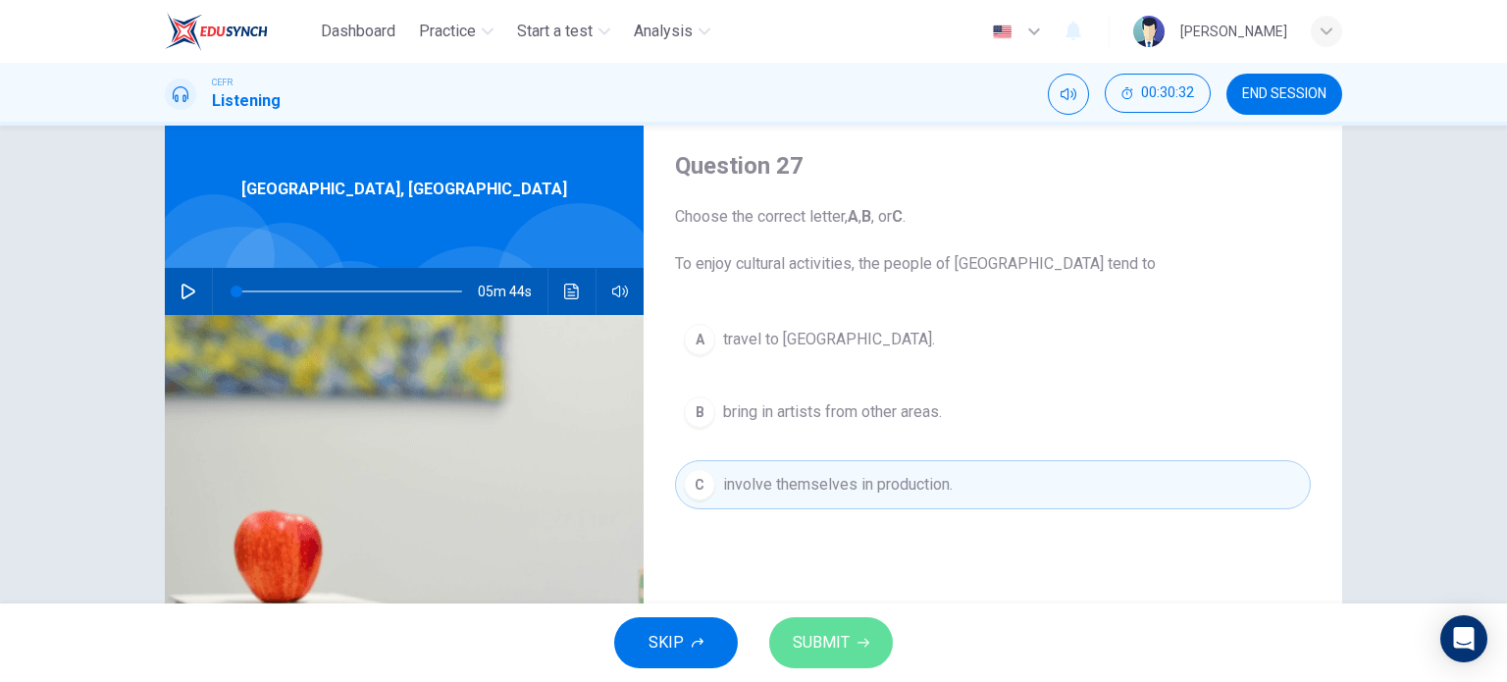
click at [850, 629] on button "SUBMIT" at bounding box center [831, 642] width 124 height 51
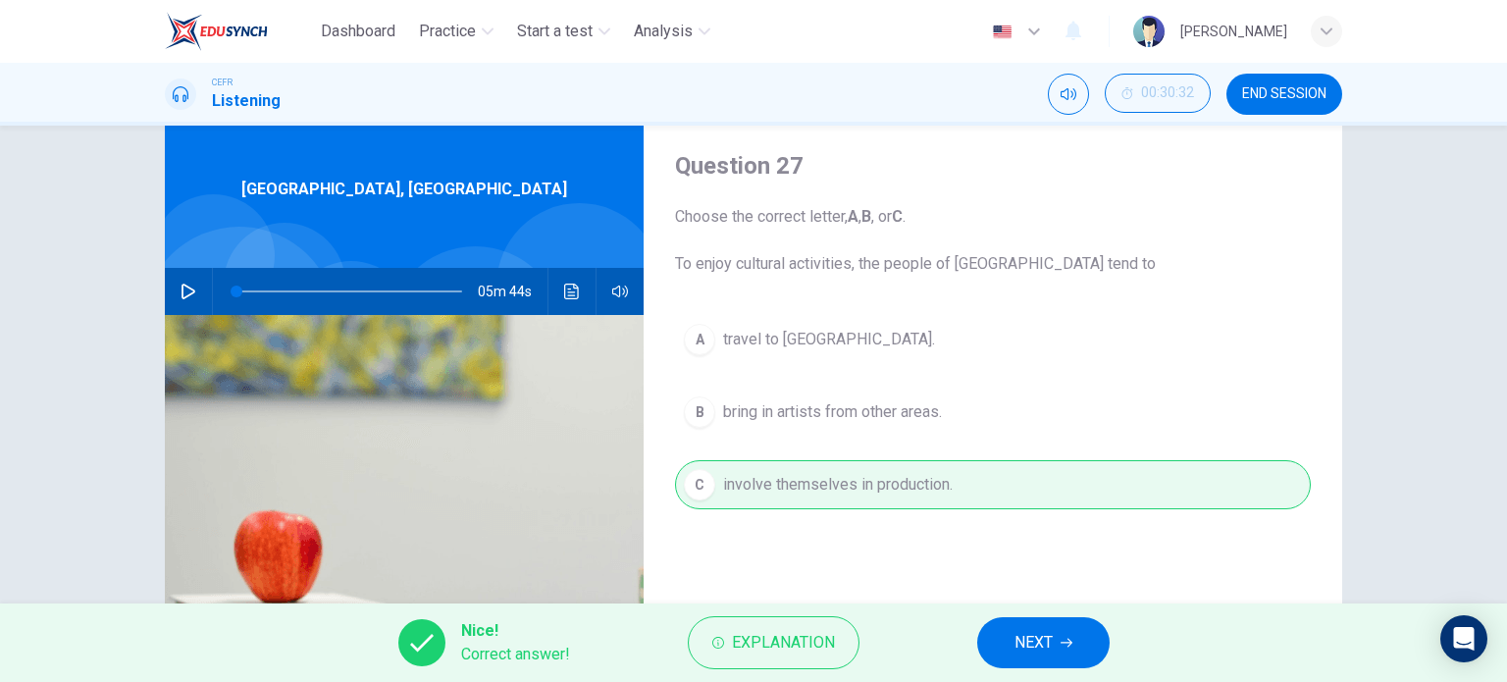
click at [999, 643] on button "NEXT" at bounding box center [1043, 642] width 132 height 51
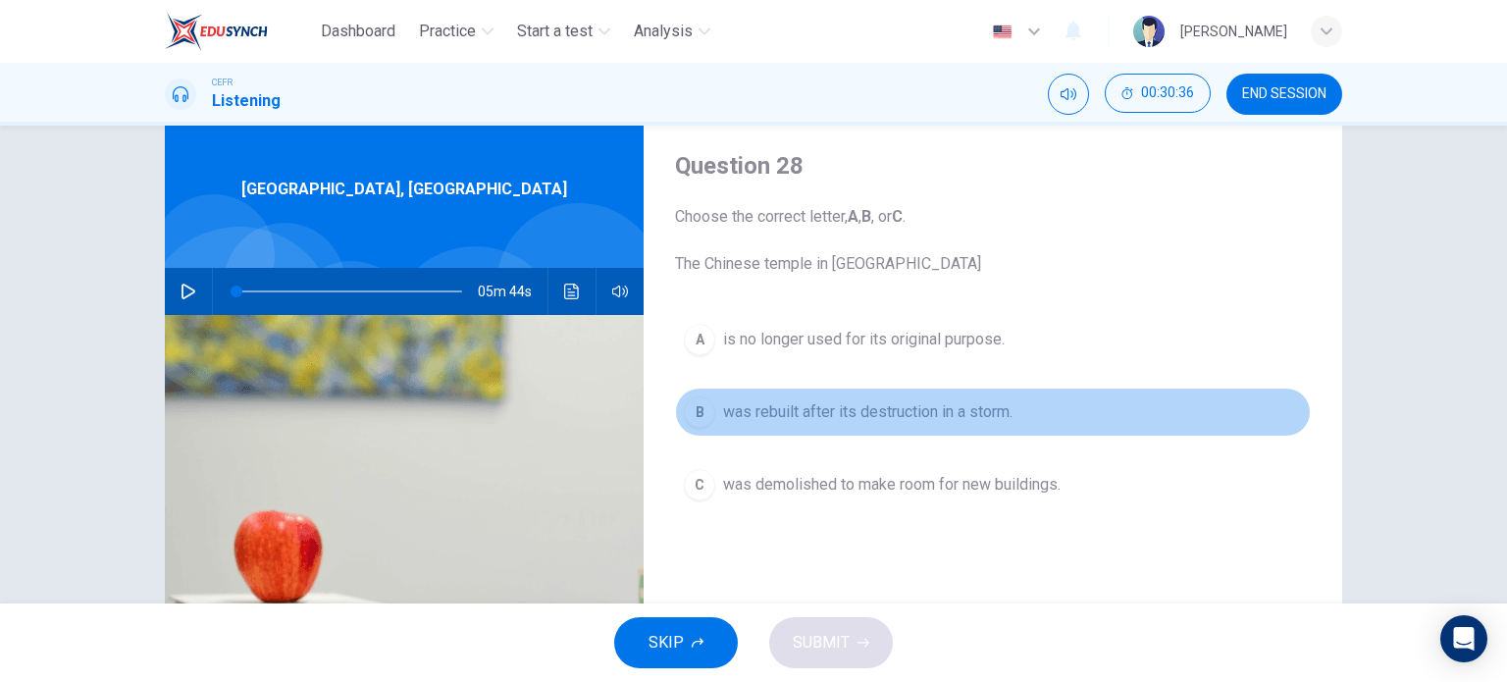
click at [915, 431] on button "B was rebuilt after its destruction in a storm." at bounding box center [993, 412] width 636 height 49
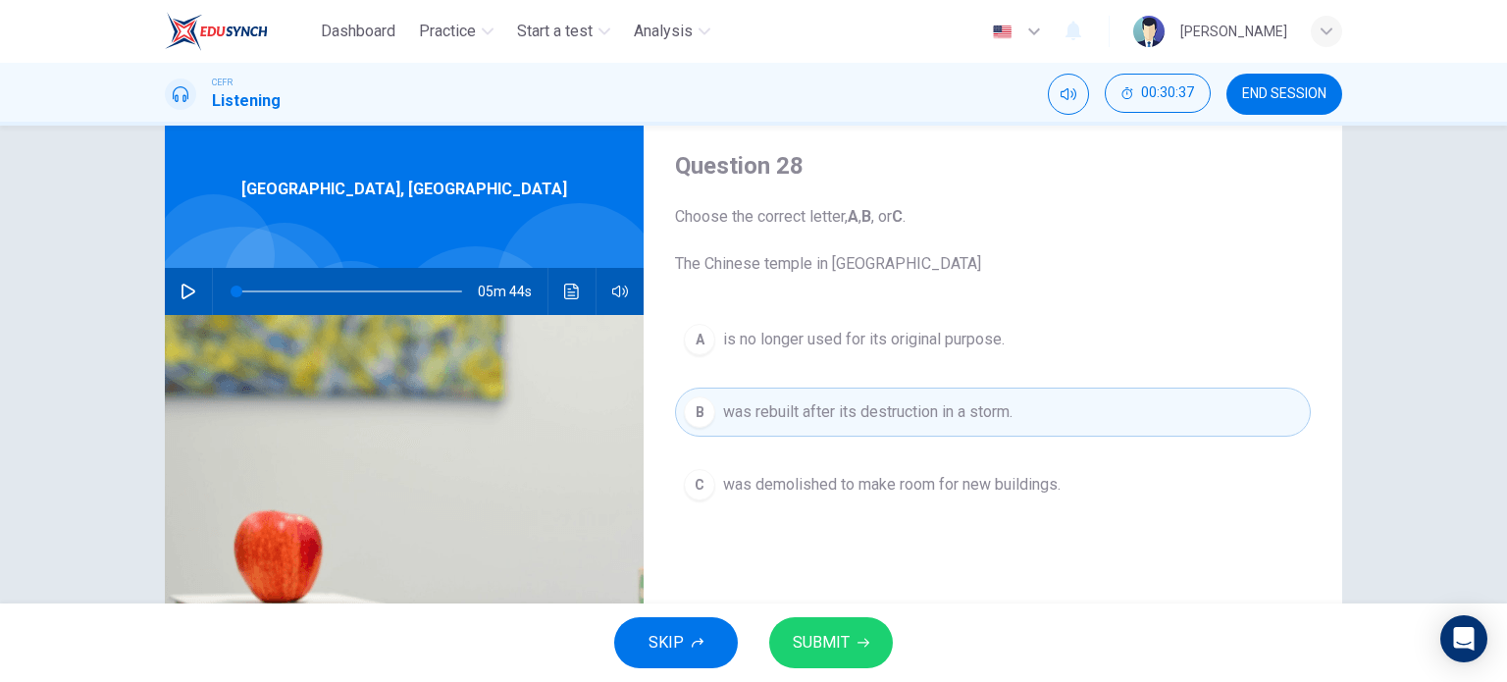
click at [848, 636] on button "SUBMIT" at bounding box center [831, 642] width 124 height 51
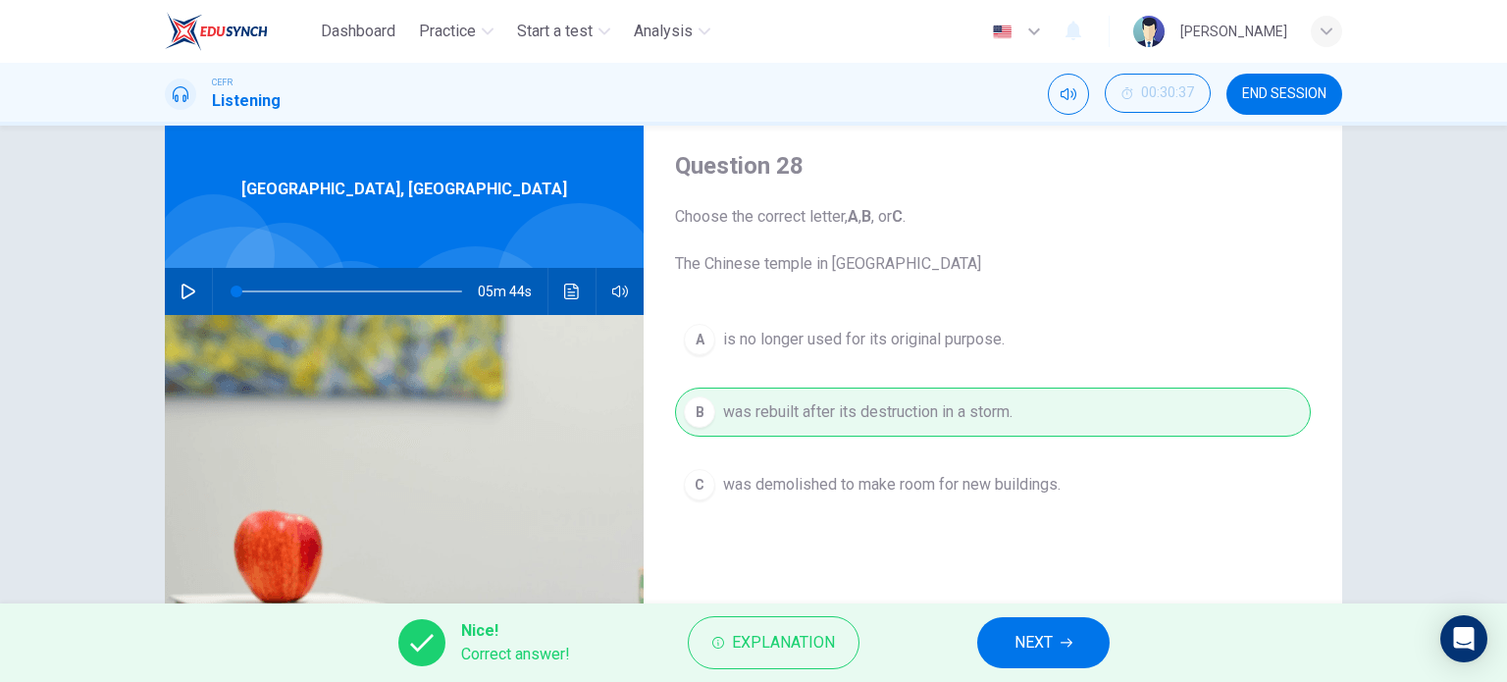
click at [986, 648] on button "NEXT" at bounding box center [1043, 642] width 132 height 51
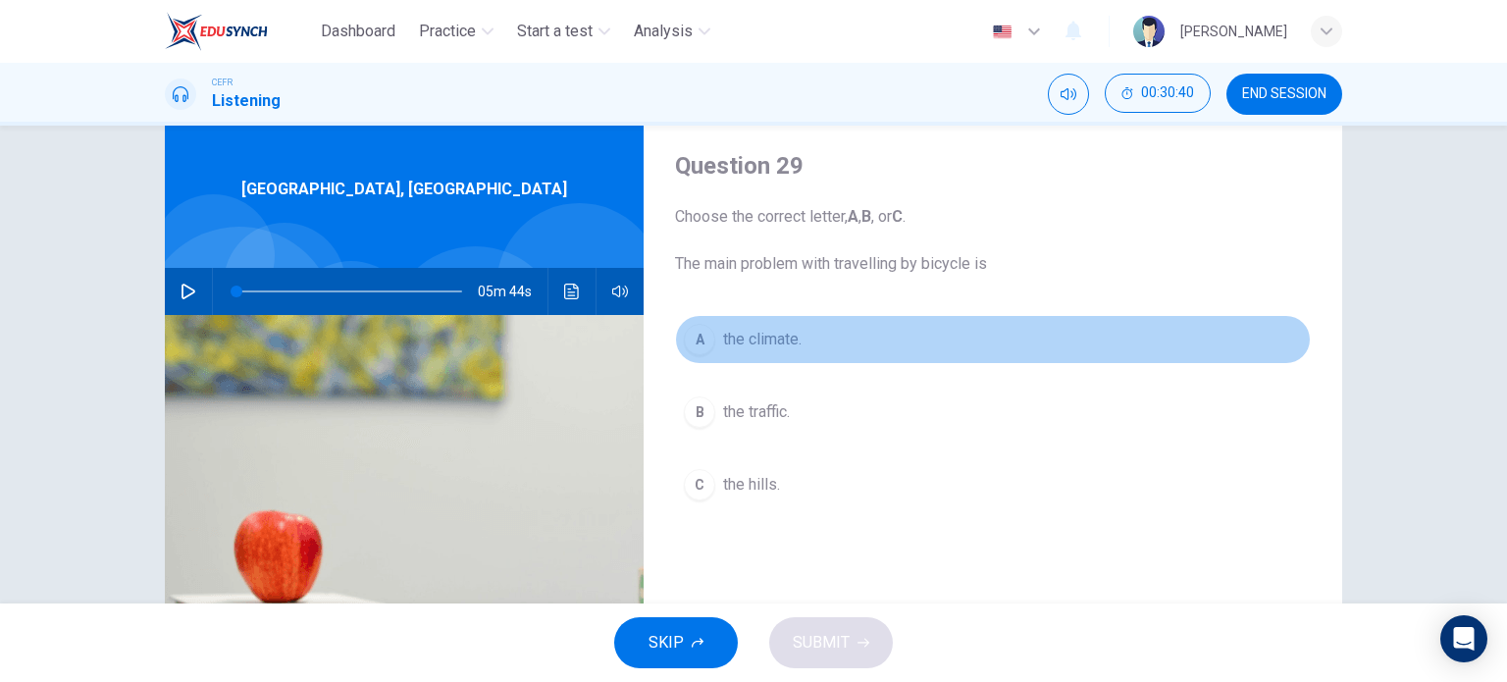
click at [781, 348] on span "the climate." at bounding box center [762, 340] width 79 height 24
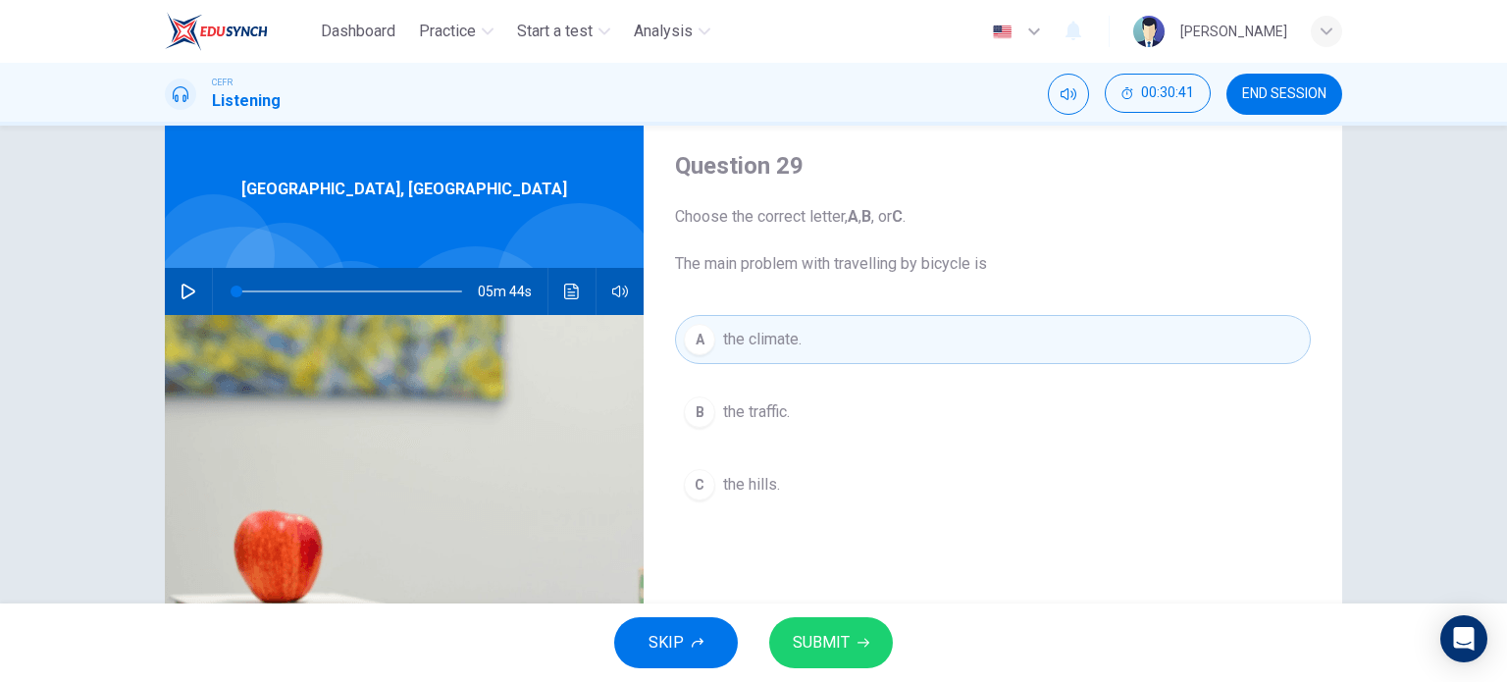
click at [836, 642] on span "SUBMIT" at bounding box center [821, 642] width 57 height 27
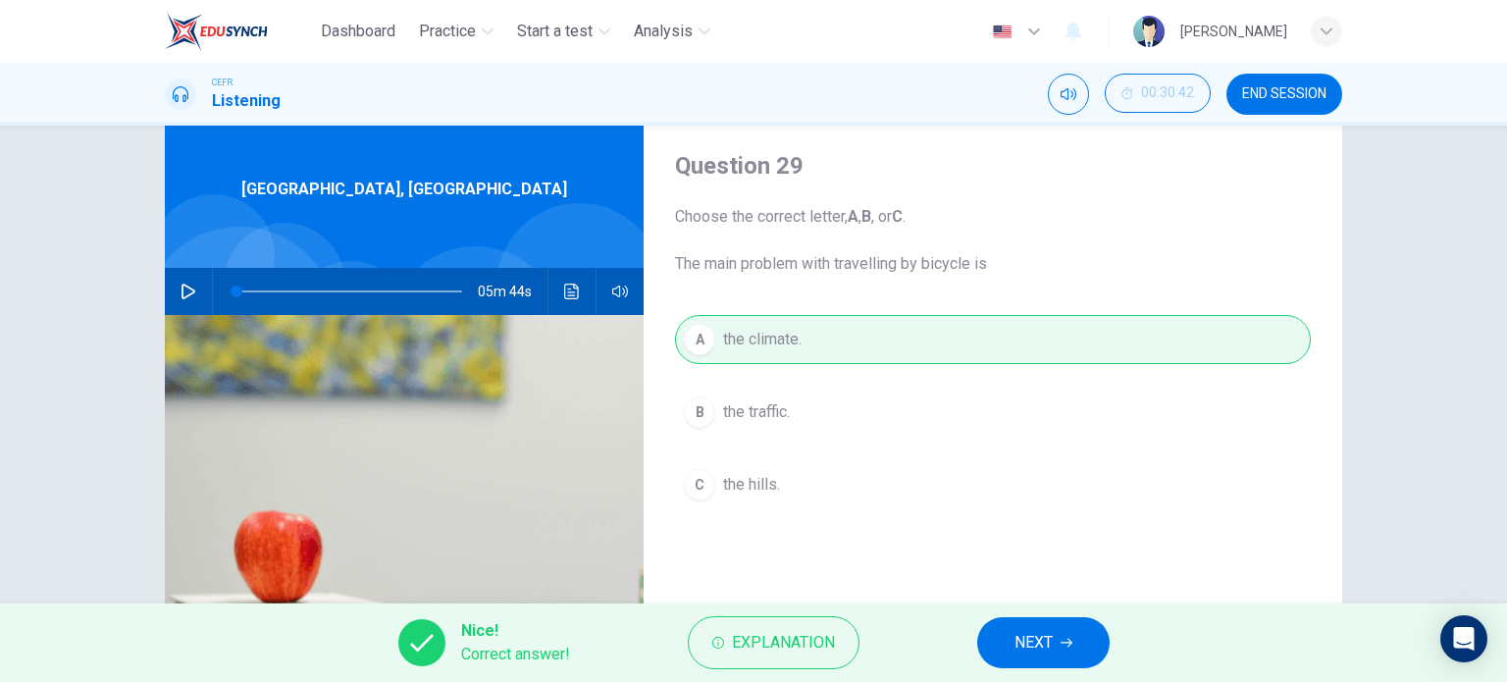
click at [987, 645] on button "NEXT" at bounding box center [1043, 642] width 132 height 51
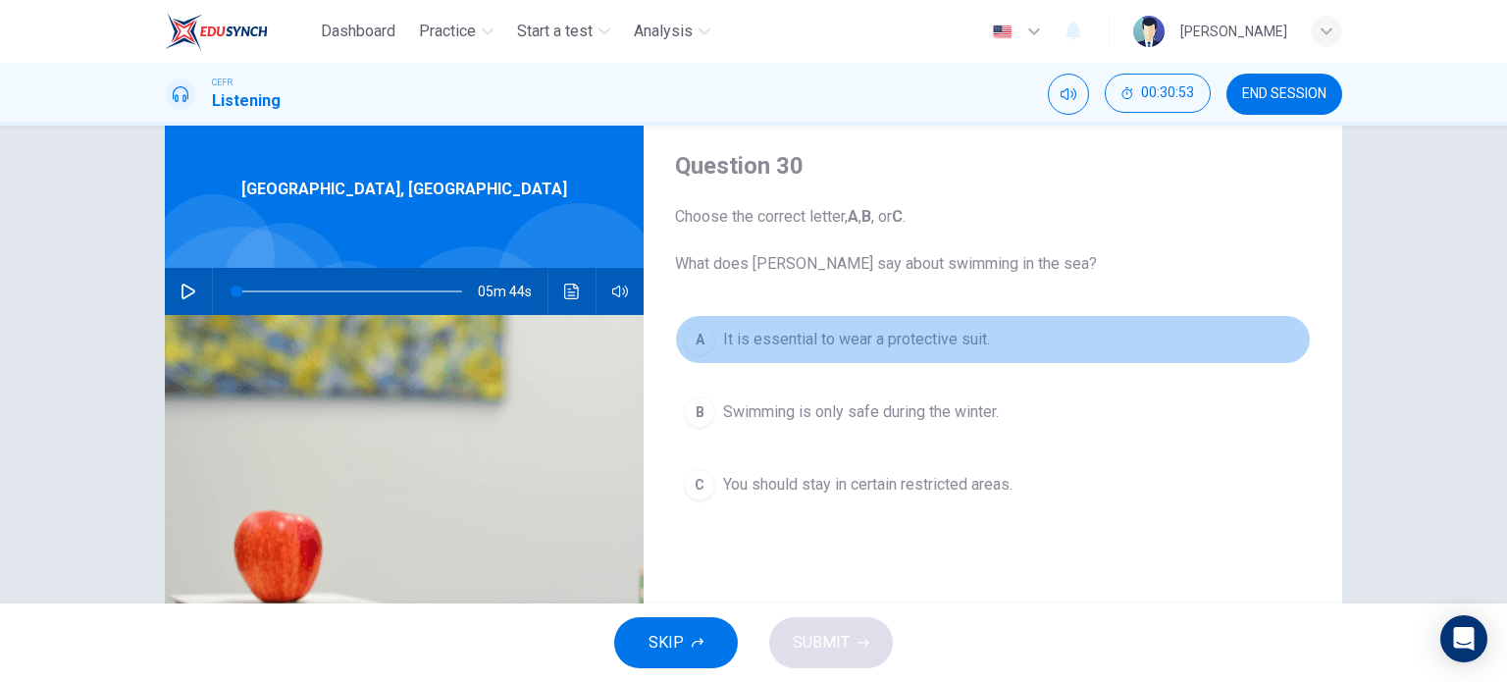
click at [836, 350] on span "It is essential to wear a protective suit." at bounding box center [856, 340] width 267 height 24
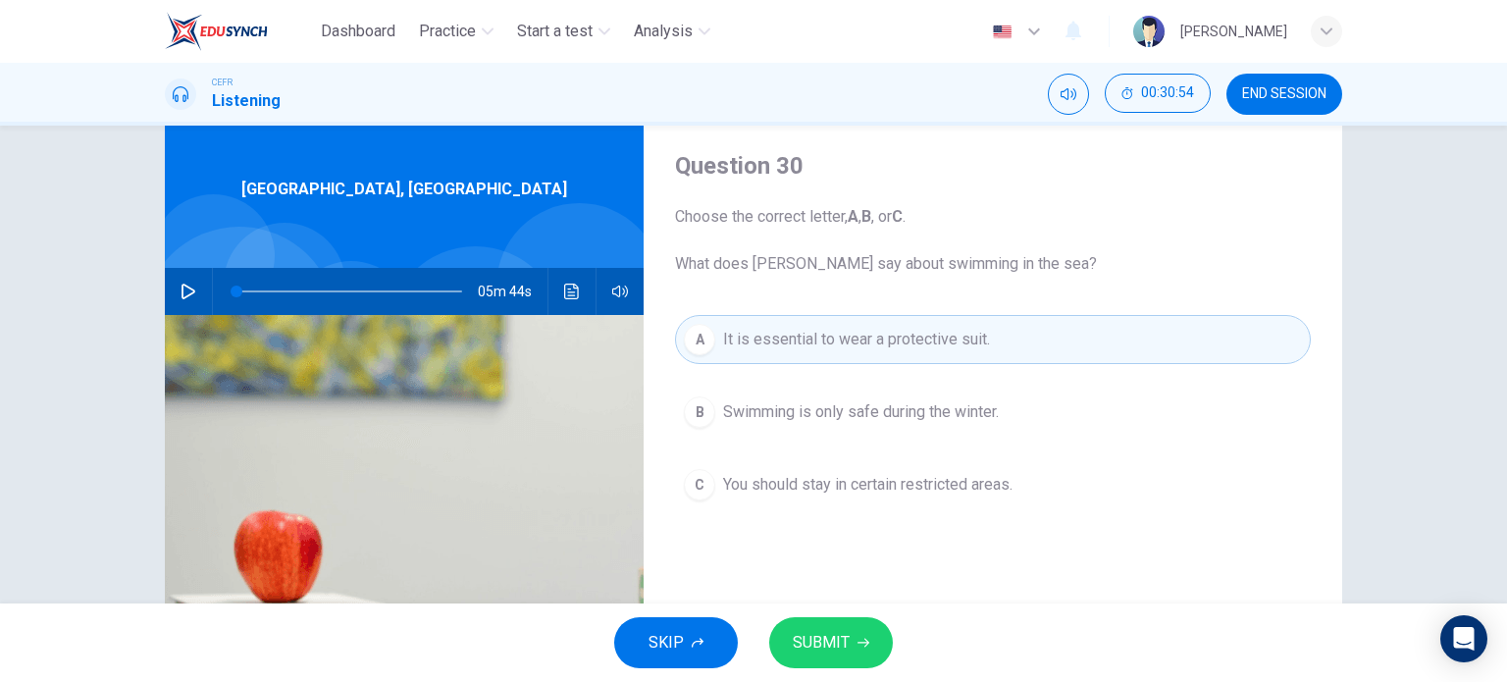
click at [839, 650] on span "SUBMIT" at bounding box center [821, 642] width 57 height 27
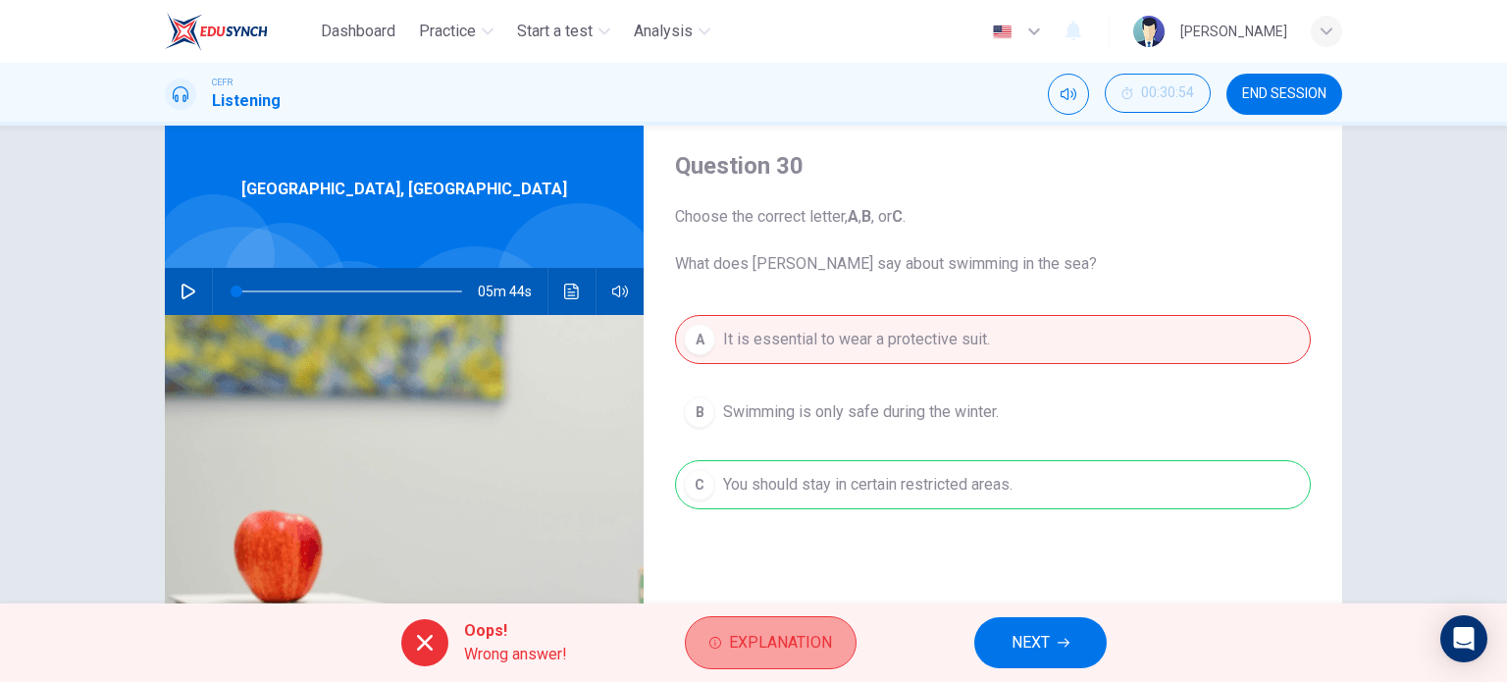
click at [811, 649] on span "Explanation" at bounding box center [780, 642] width 103 height 27
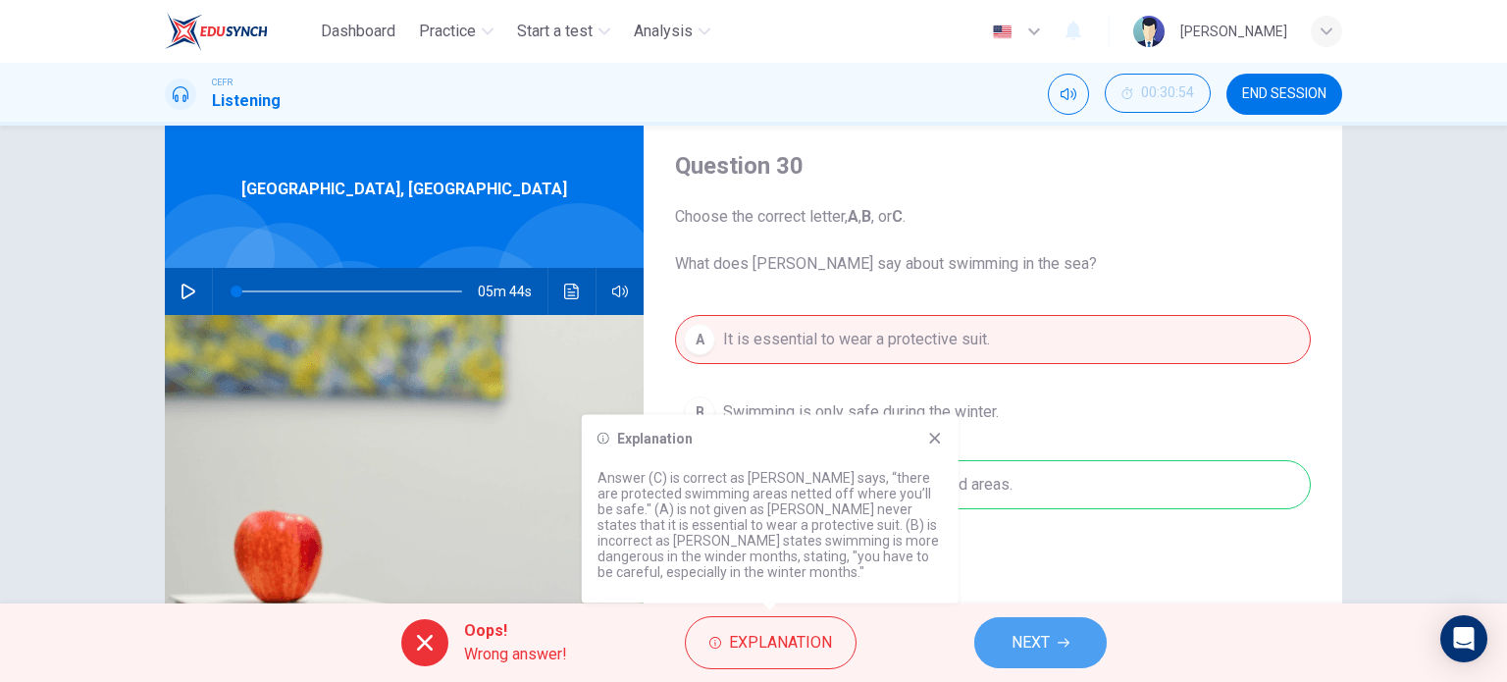
click at [1024, 650] on span "NEXT" at bounding box center [1031, 642] width 38 height 27
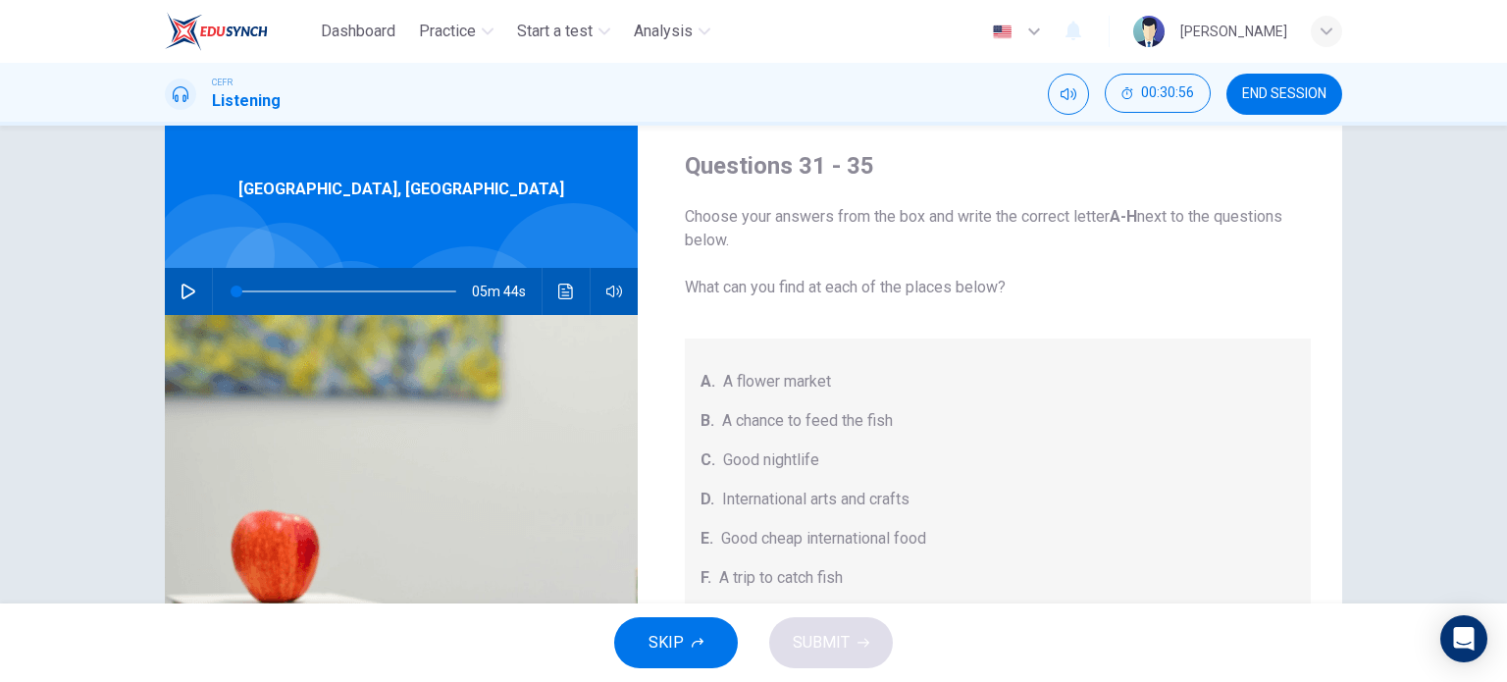
drag, startPoint x: 1325, startPoint y: 385, endPoint x: 1328, endPoint y: 417, distance: 32.5
click at [1328, 417] on div "Questions 31 - 35 Choose your answers from the box and write the correct letter…" at bounding box center [999, 452] width 690 height 682
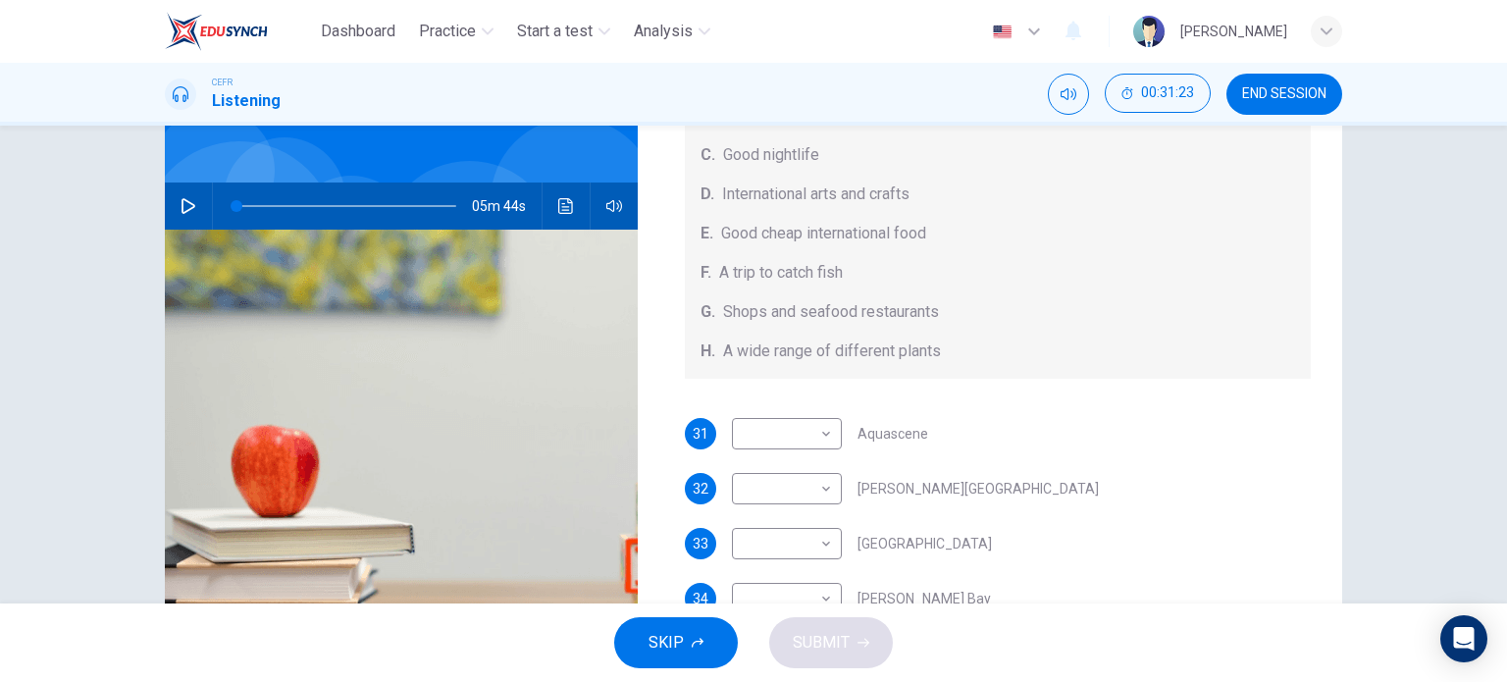
scroll to position [141, 0]
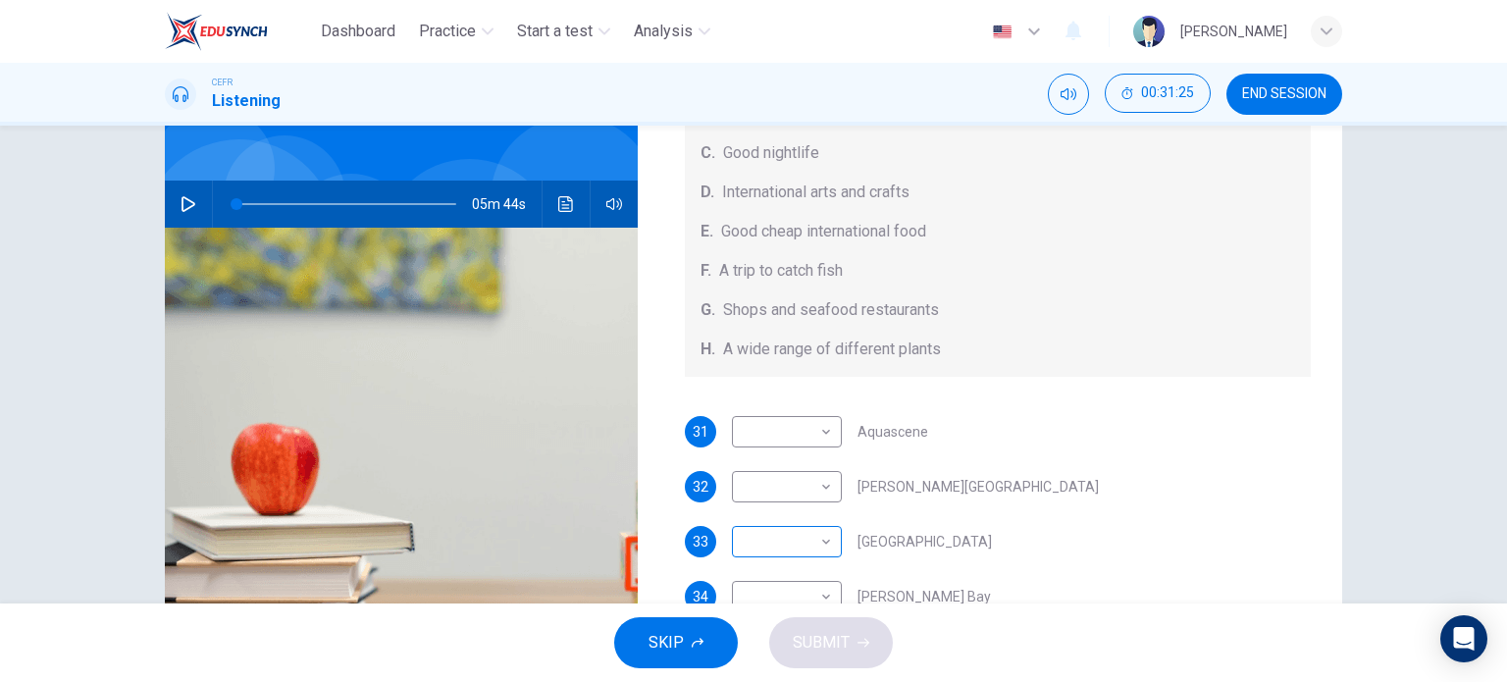
click at [805, 533] on body "Dashboard Practice Start a test Analysis English en ​ FATIN [PERSON_NAME] CEFR …" at bounding box center [753, 341] width 1507 height 682
click at [776, 611] on li "G" at bounding box center [781, 619] width 110 height 31
type input "G"
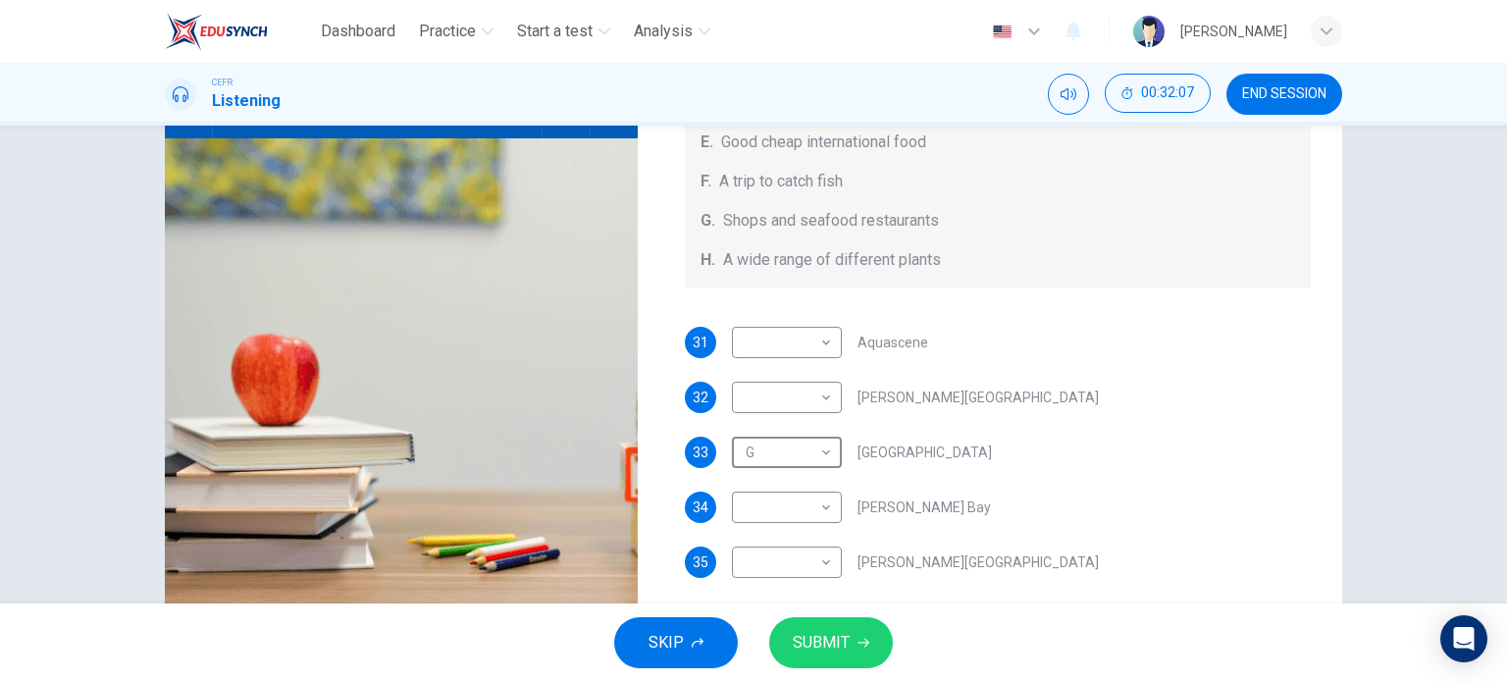
scroll to position [242, 0]
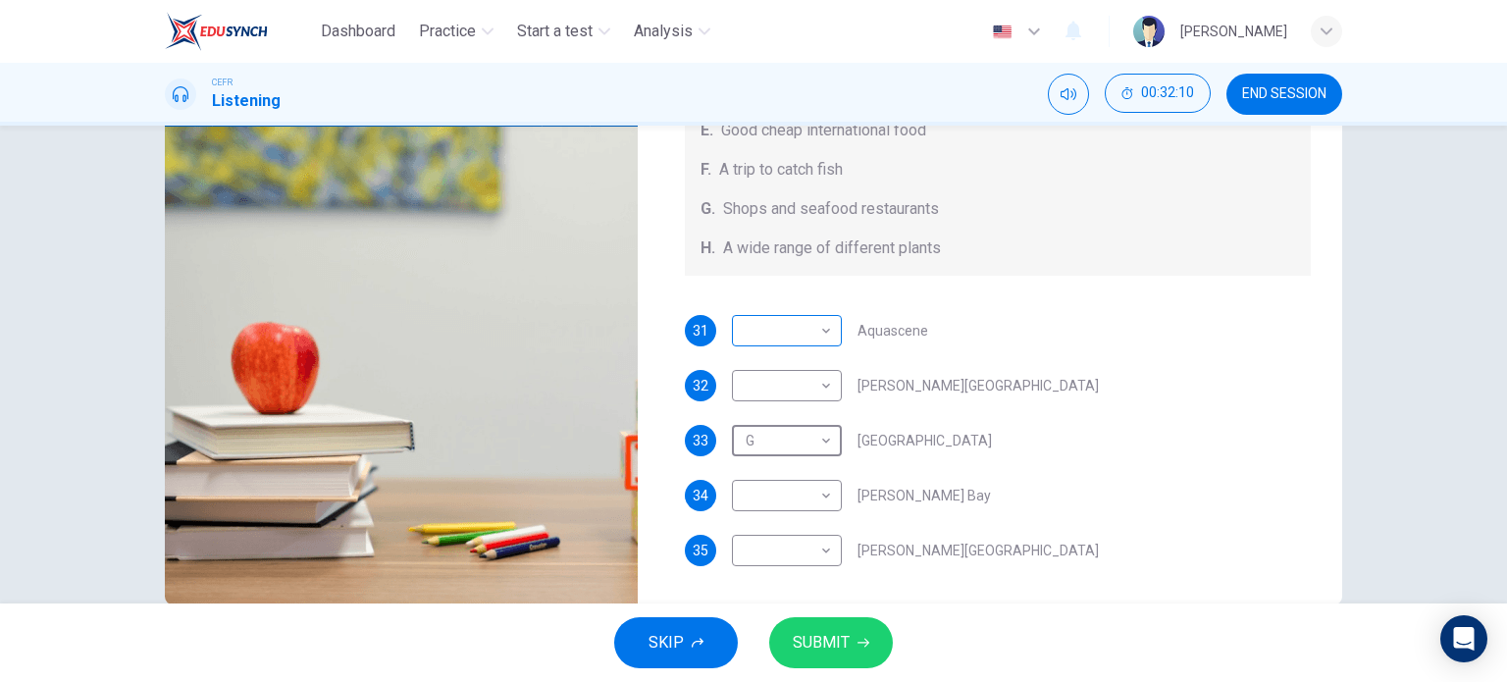
click at [814, 329] on body "Dashboard Practice Start a test Analysis English en ​ [PERSON_NAME] CEFR Listen…" at bounding box center [753, 341] width 1507 height 682
click at [790, 399] on li "B" at bounding box center [781, 392] width 110 height 31
type input "B"
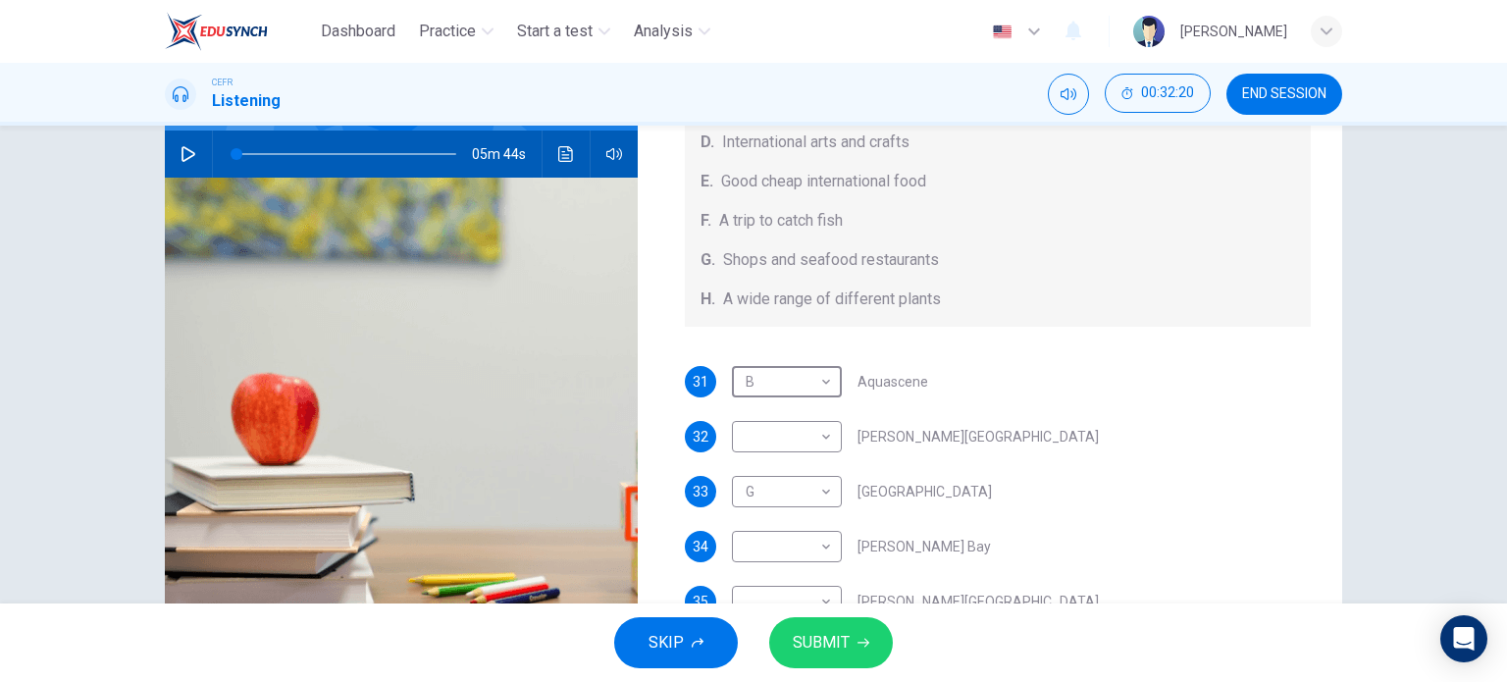
scroll to position [198, 0]
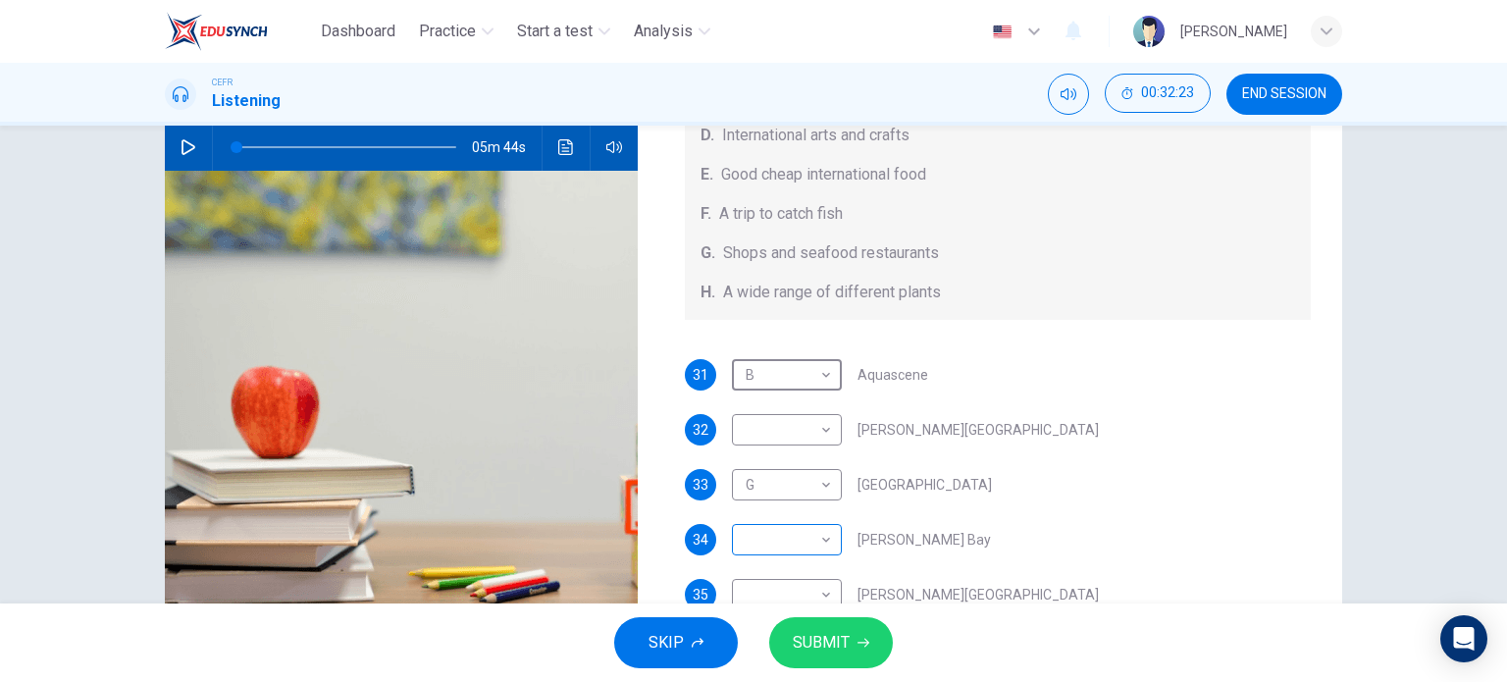
click at [800, 548] on body "Dashboard Practice Start a test Analysis English en ​ FATIN [PERSON_NAME] CEFR …" at bounding box center [753, 341] width 1507 height 682
click at [785, 550] on li "E" at bounding box center [781, 556] width 110 height 31
type input "E"
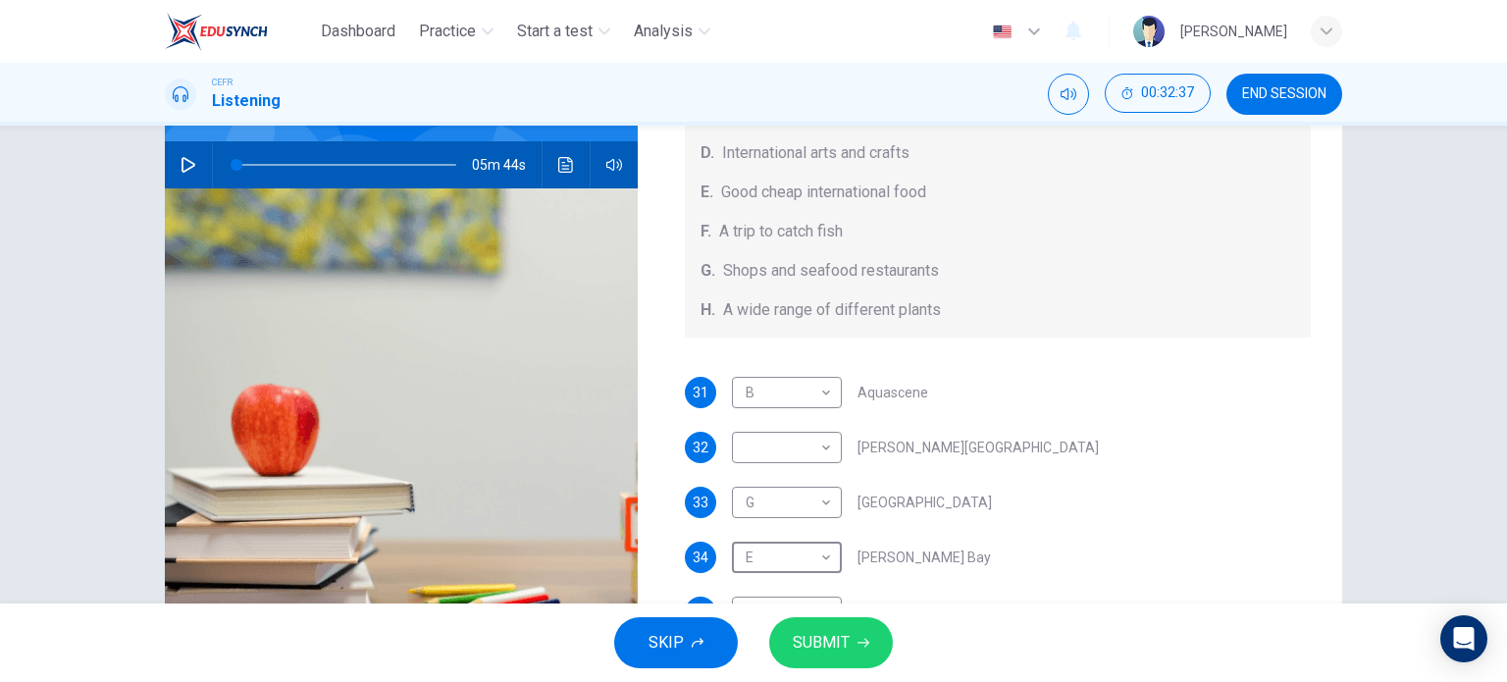
scroll to position [175, 0]
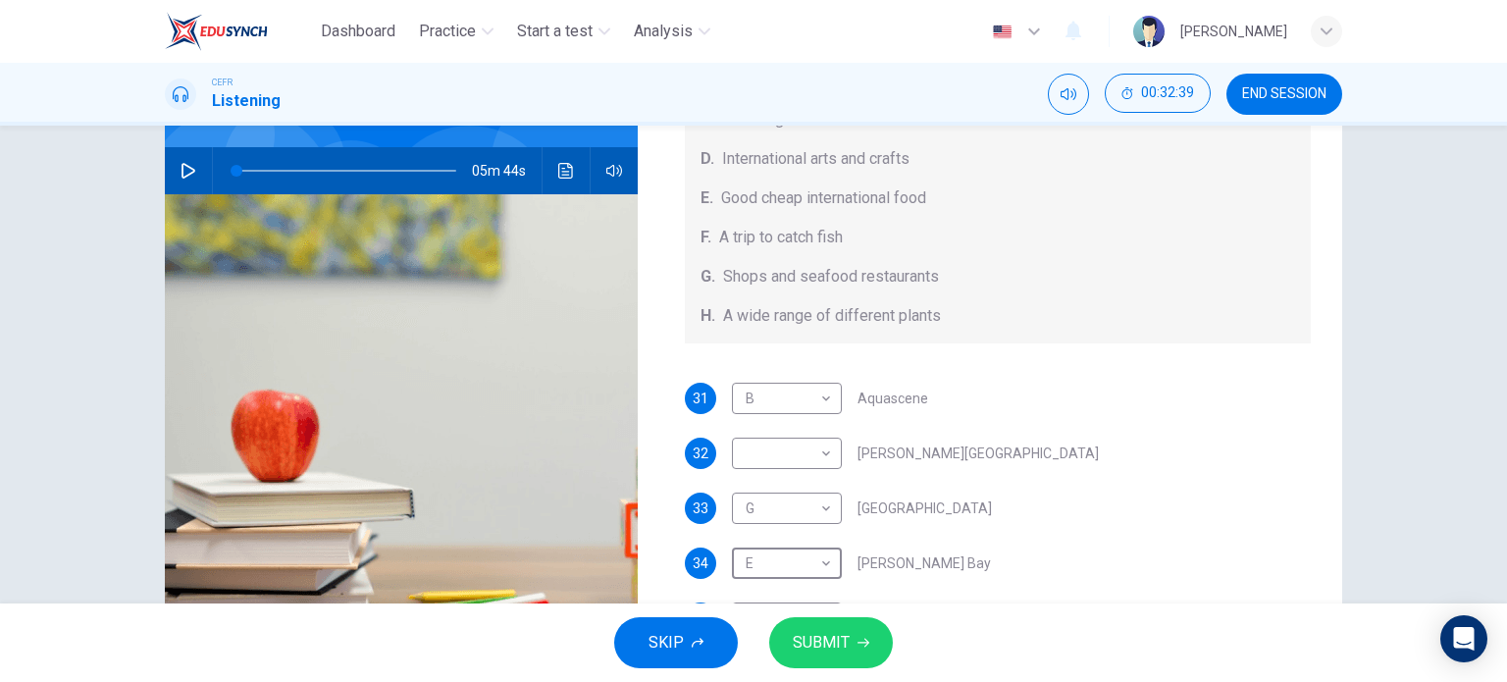
click at [425, 170] on span at bounding box center [347, 171] width 220 height 2
click at [400, 174] on span at bounding box center [347, 170] width 220 height 27
click at [185, 160] on button "button" at bounding box center [188, 170] width 31 height 47
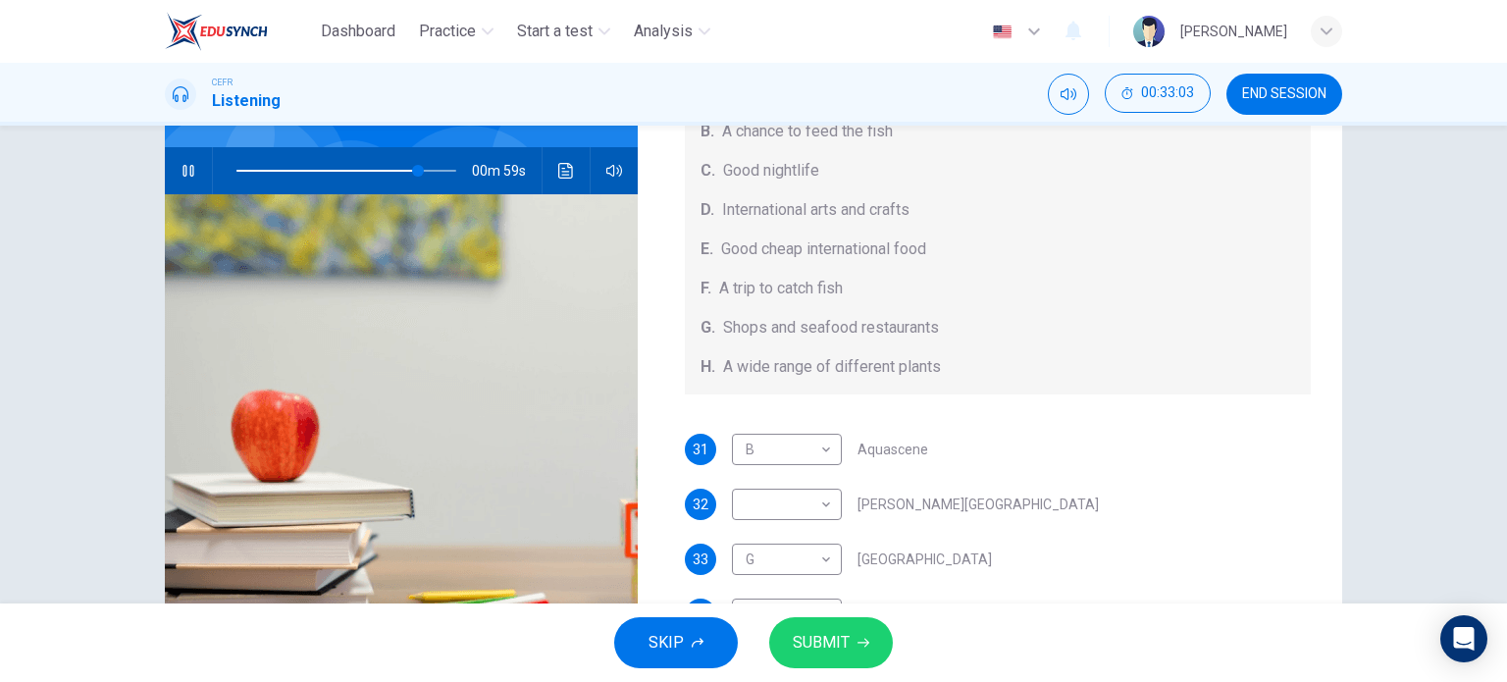
scroll to position [173, 0]
click at [778, 505] on body "Dashboard Practice Start a test Analysis English en ​ FATIN [PERSON_NAME] CEFR …" at bounding box center [753, 341] width 1507 height 682
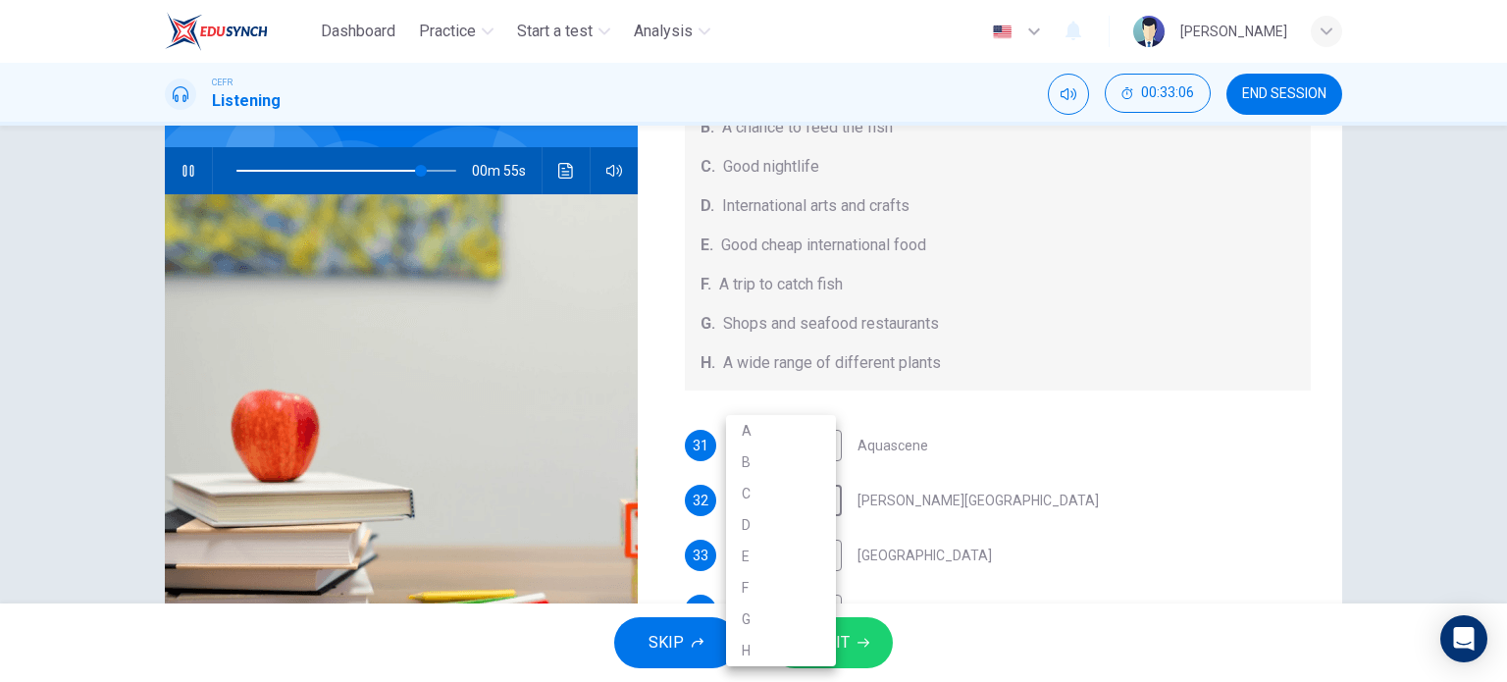
click at [758, 553] on li "E" at bounding box center [781, 556] width 110 height 31
type input "84"
type input "E"
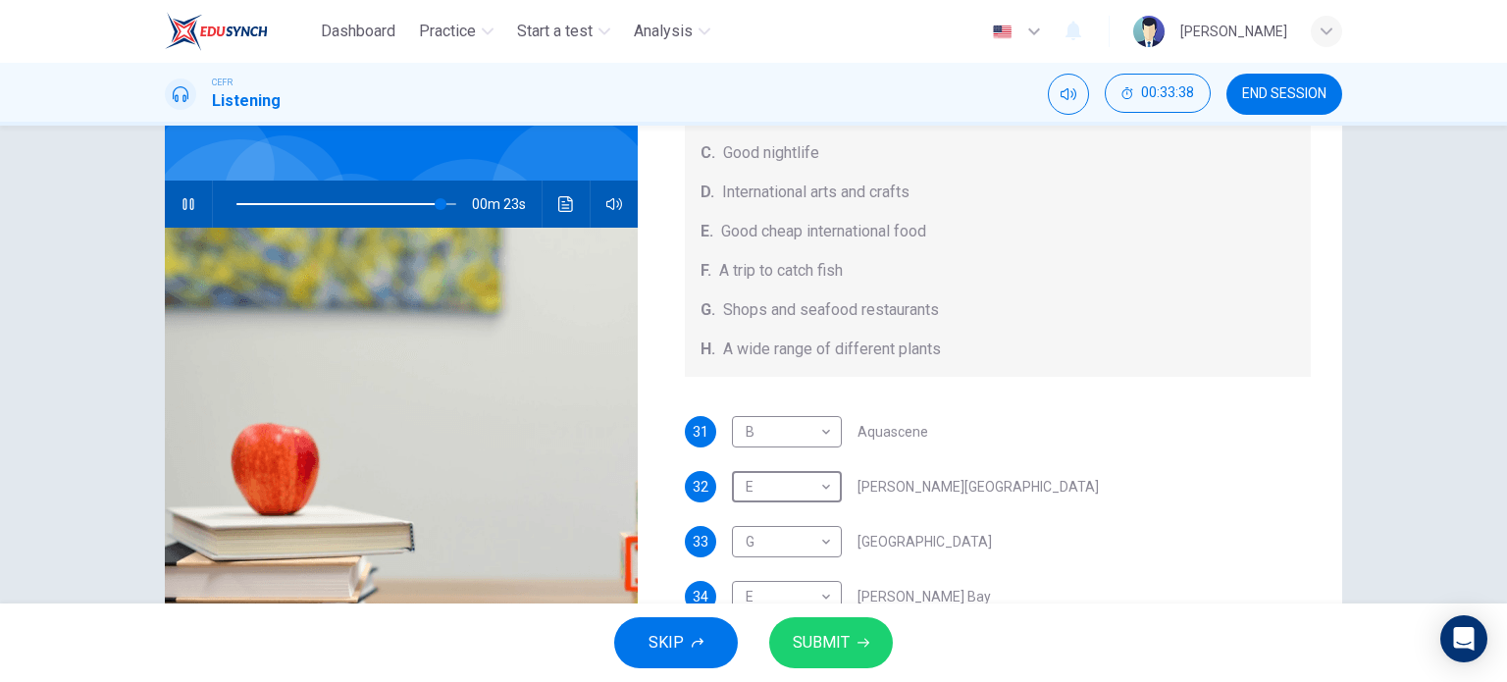
scroll to position [130, 0]
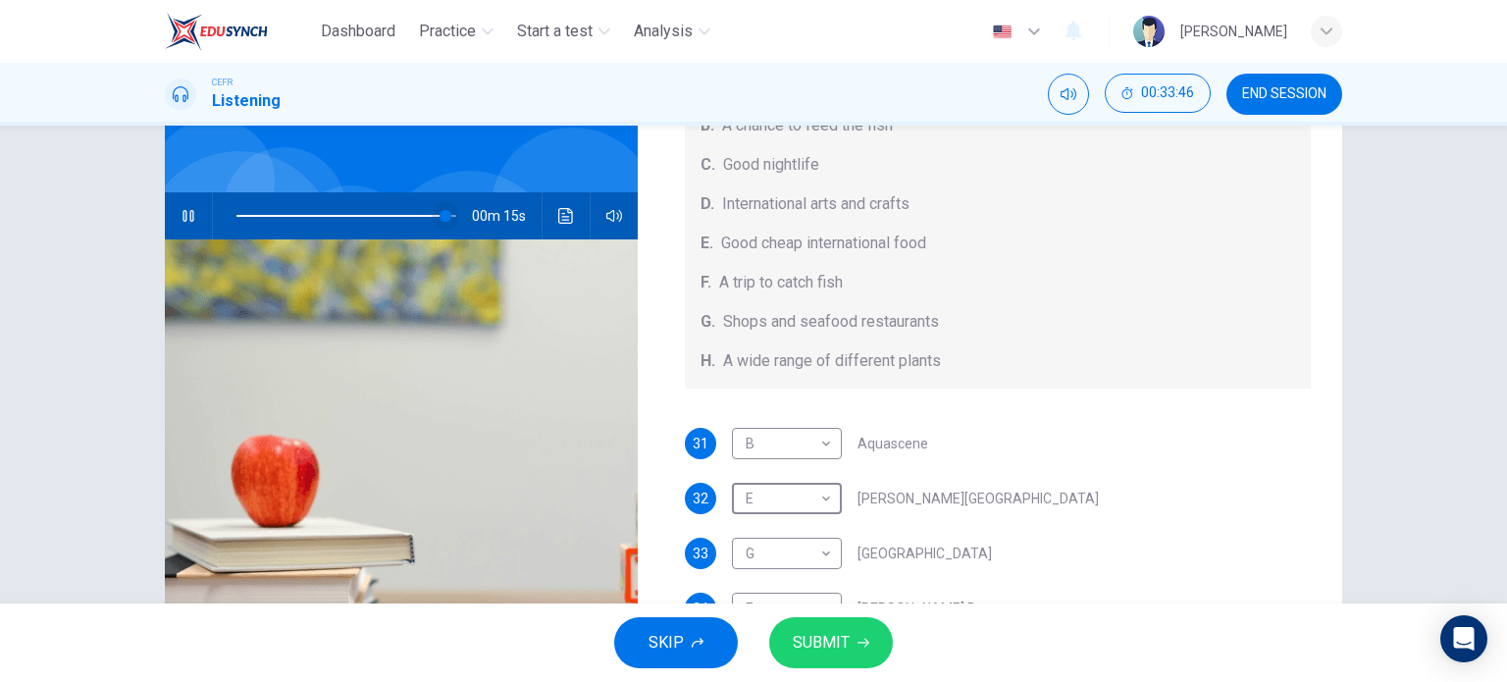
click at [440, 222] on span at bounding box center [446, 216] width 12 height 12
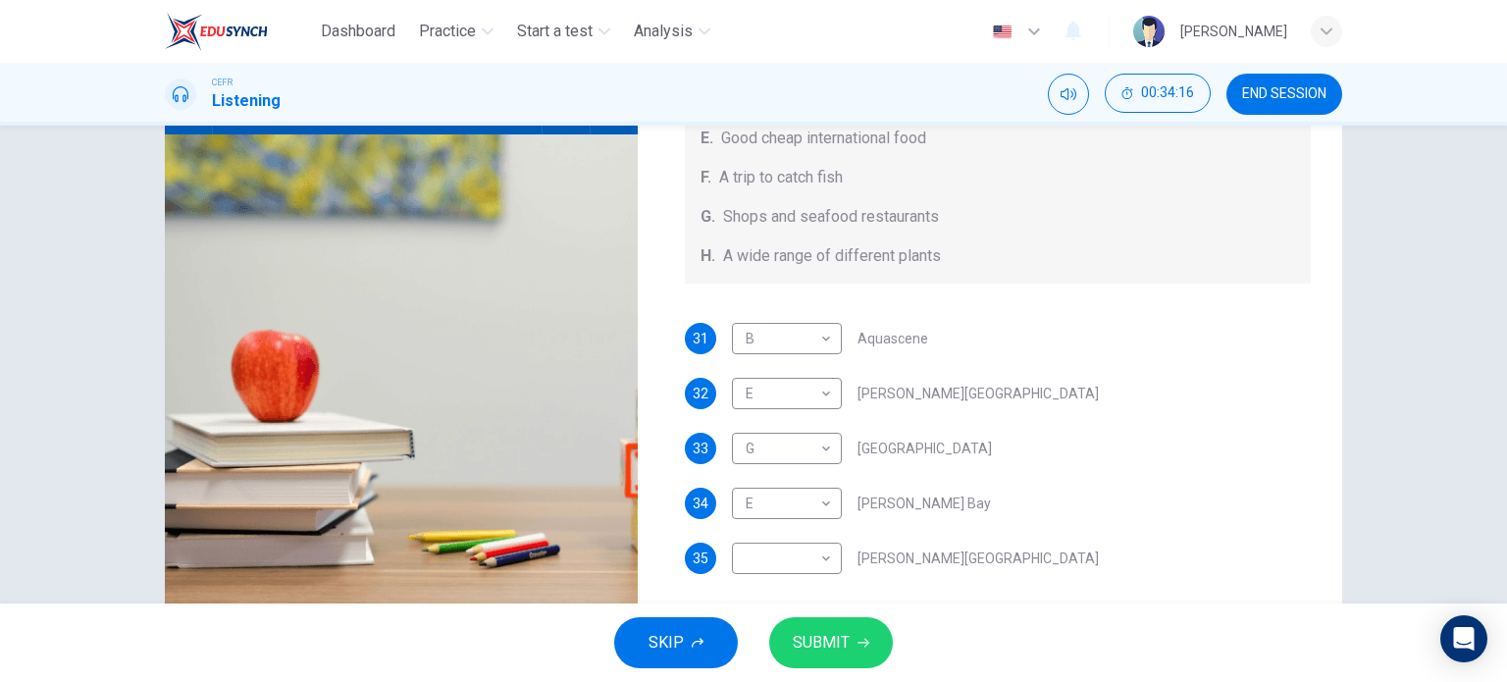
scroll to position [242, 0]
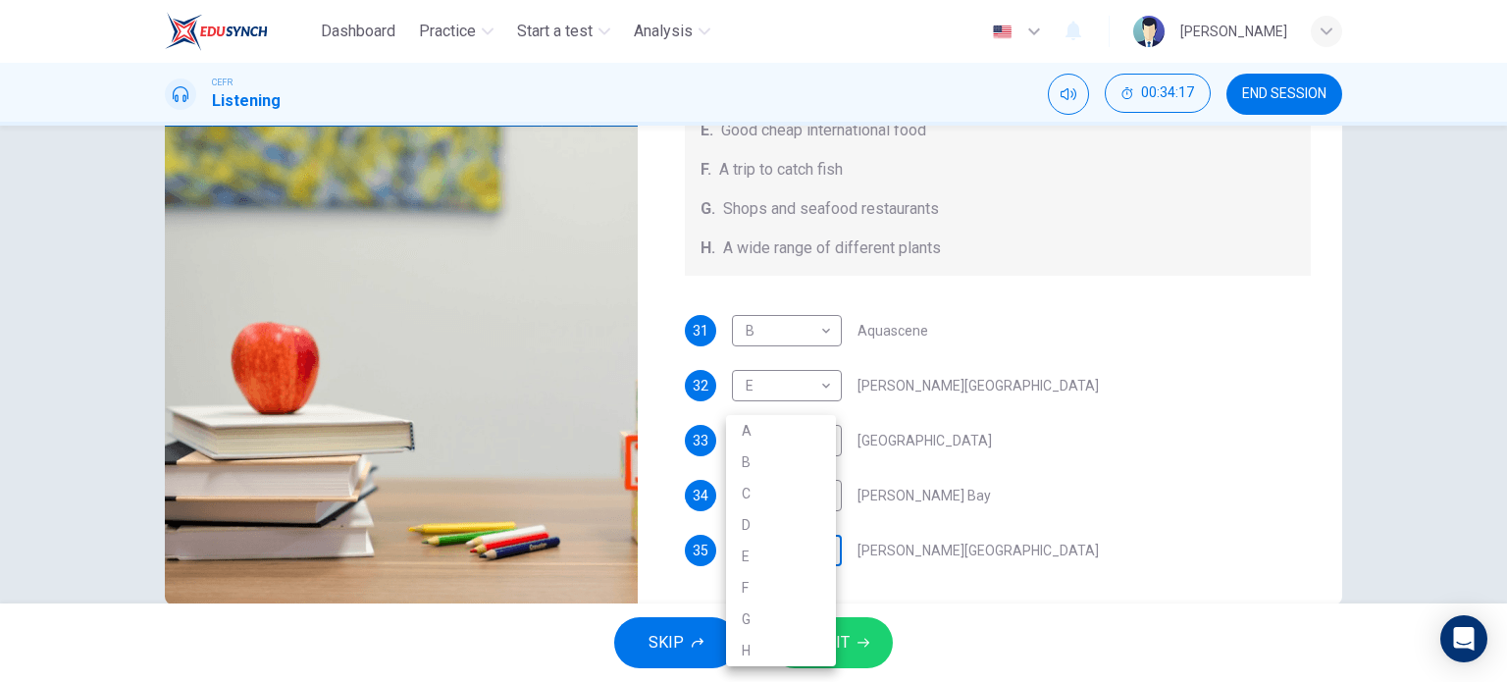
click at [805, 536] on body "Dashboard Practice Start a test Analysis English en ​ [PERSON_NAME] CEFR Listen…" at bounding box center [753, 341] width 1507 height 682
click at [750, 490] on li "C" at bounding box center [781, 493] width 110 height 31
type input "98"
type input "C"
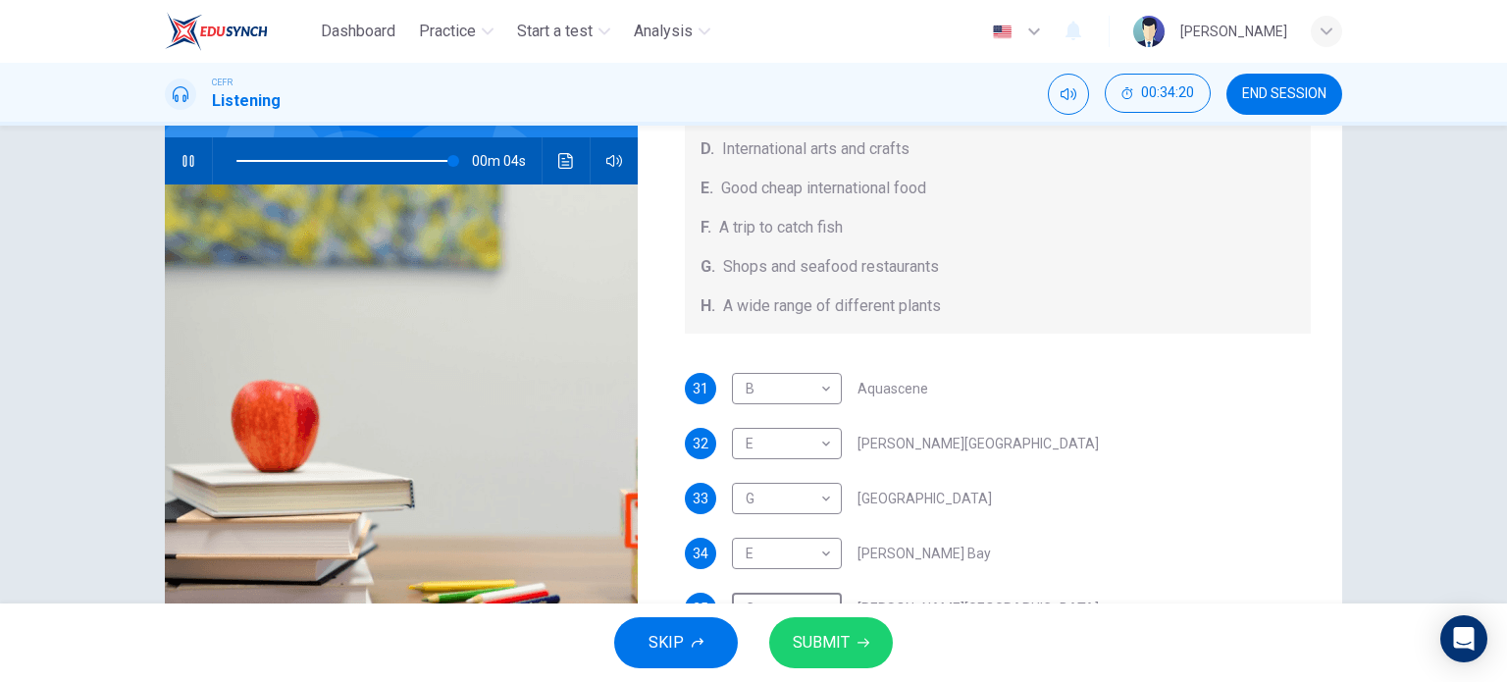
scroll to position [134, 0]
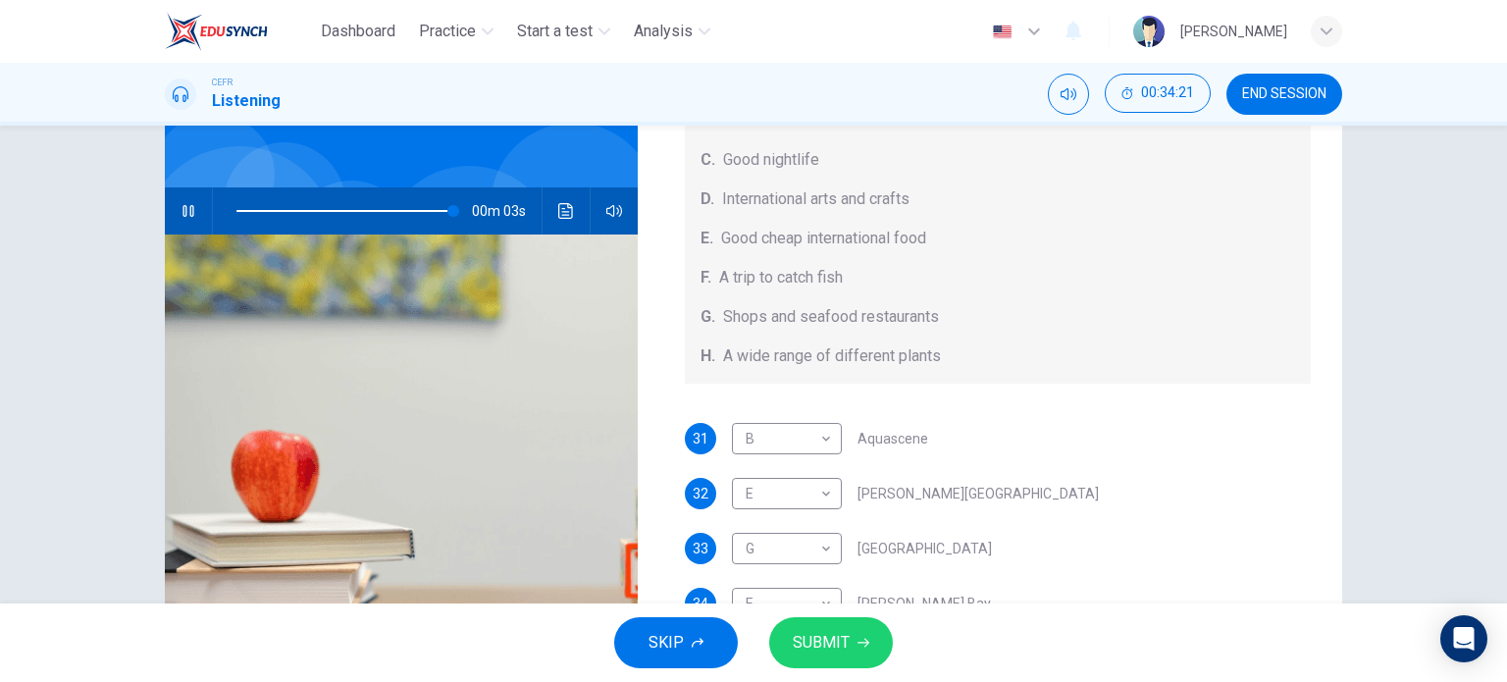
click at [409, 216] on span at bounding box center [347, 210] width 220 height 27
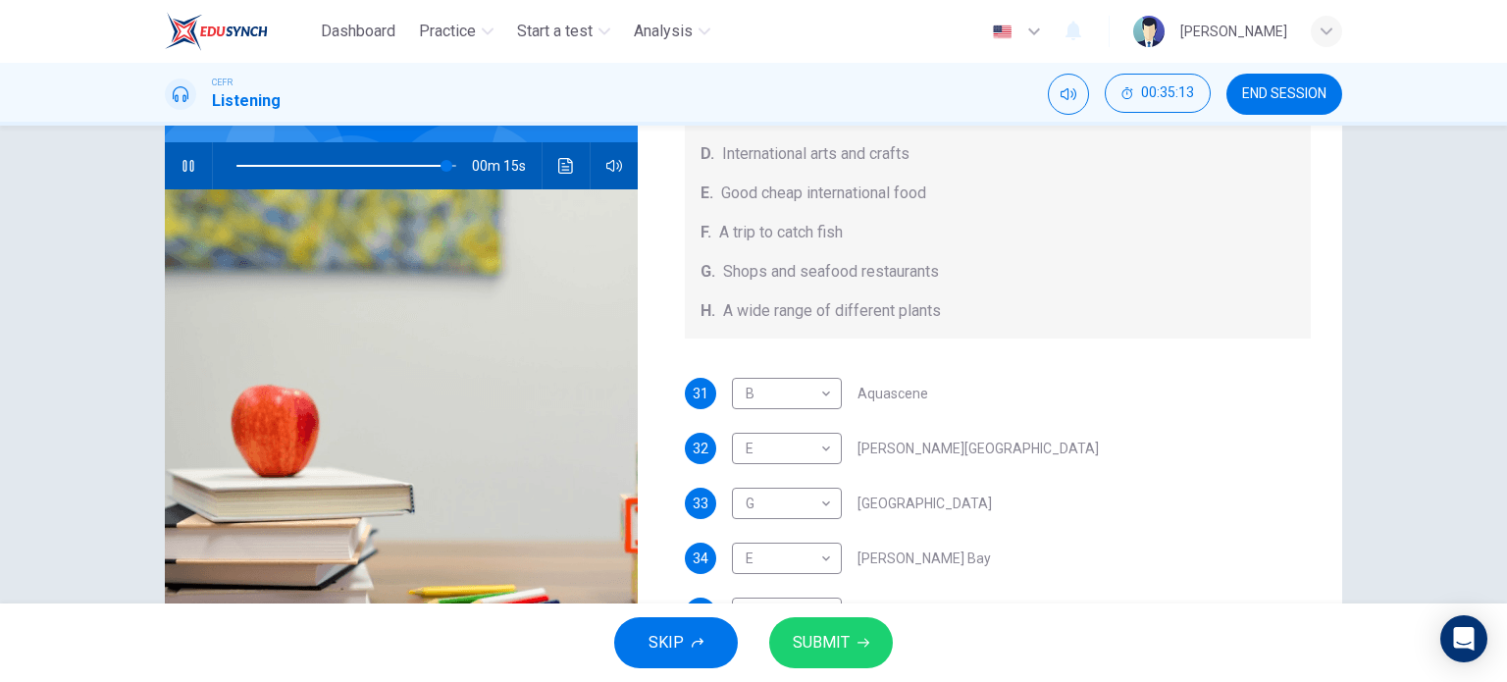
scroll to position [211, 0]
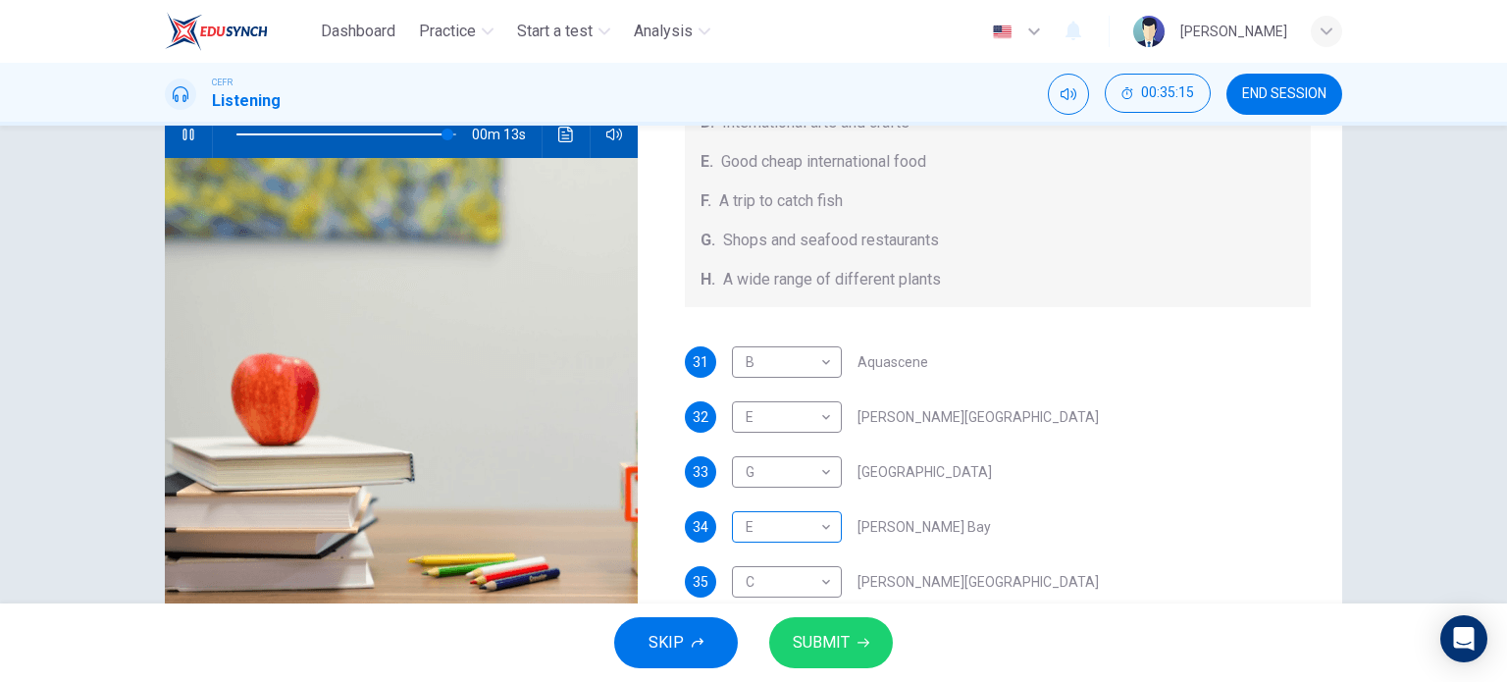
click at [782, 524] on body "Dashboard Practice Start a test Analysis English en ​ FATIN [PERSON_NAME] CEFR …" at bounding box center [753, 341] width 1507 height 682
click at [765, 637] on li "H" at bounding box center [781, 650] width 110 height 31
type input "97"
type input "H"
click at [811, 645] on span "SUBMIT" at bounding box center [821, 642] width 57 height 27
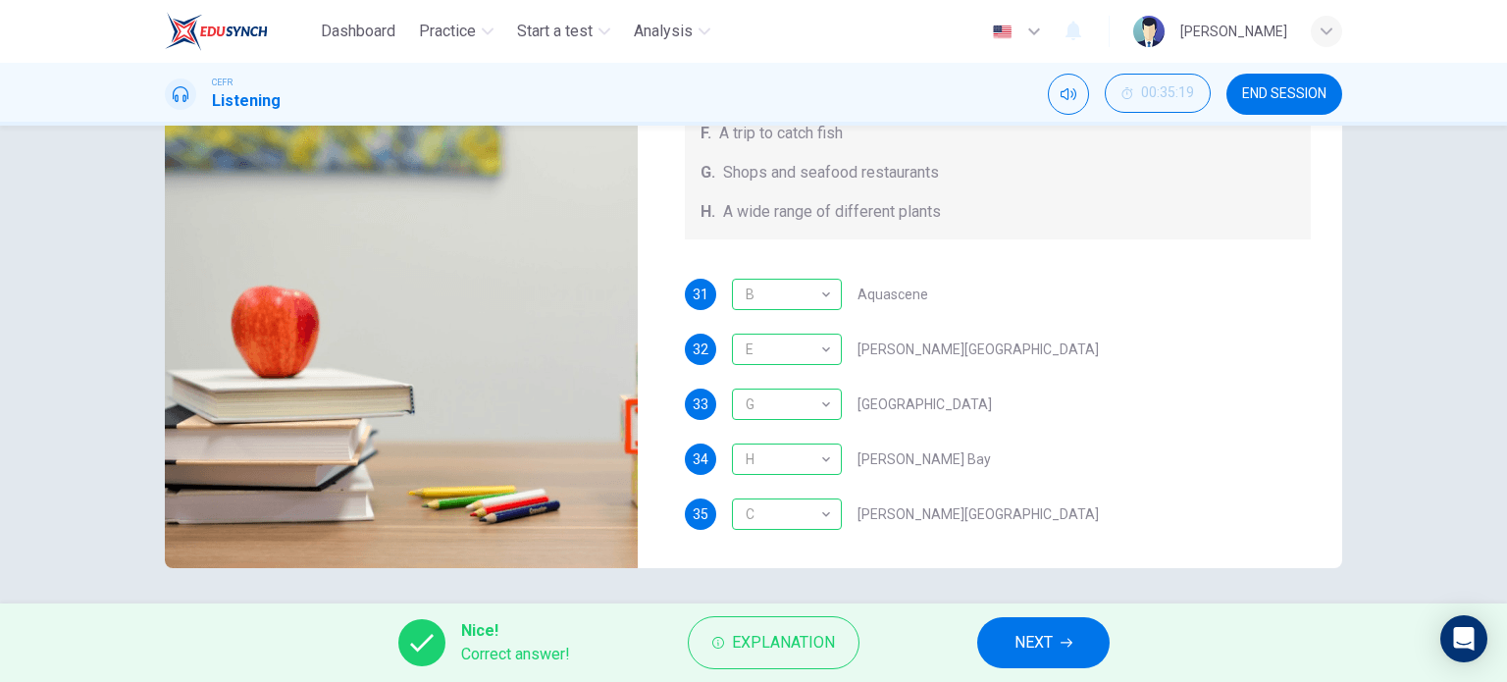
scroll to position [283, 0]
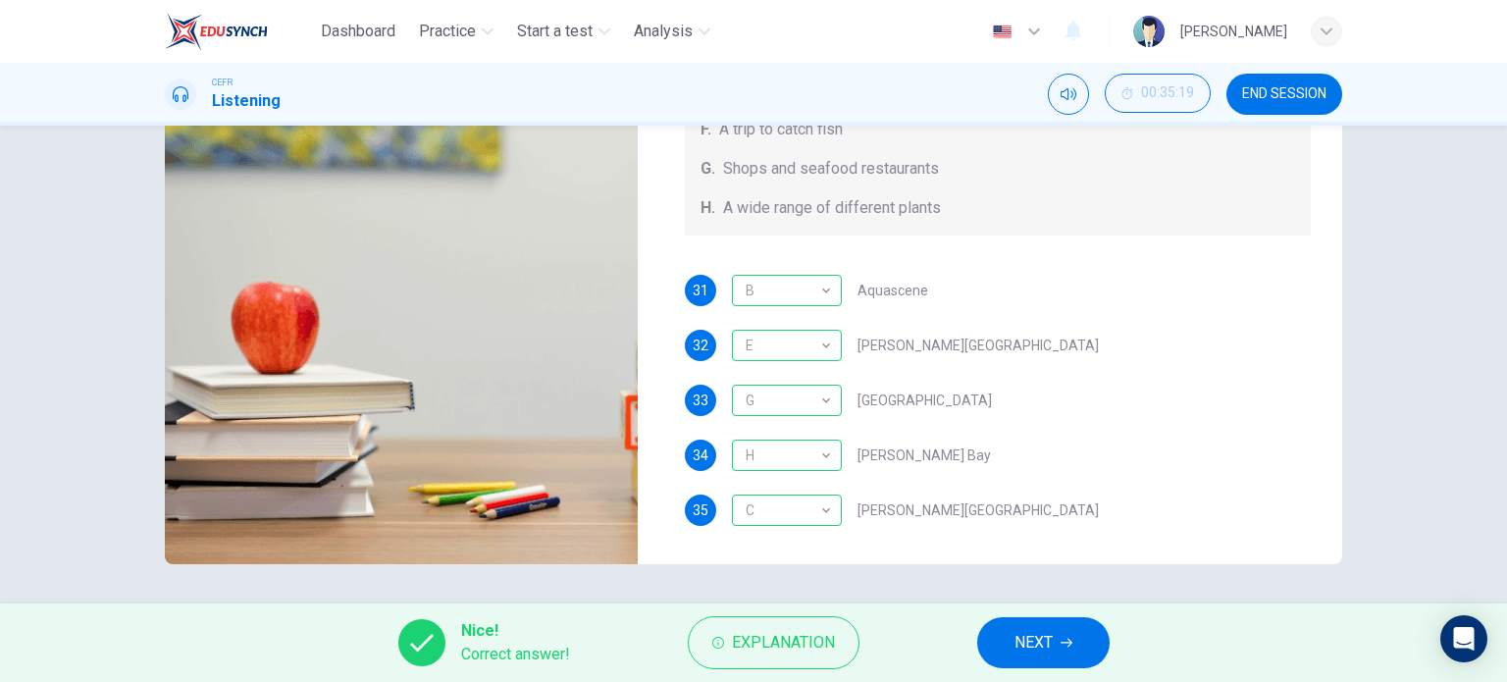
type input "0"
click at [1029, 635] on span "NEXT" at bounding box center [1034, 642] width 38 height 27
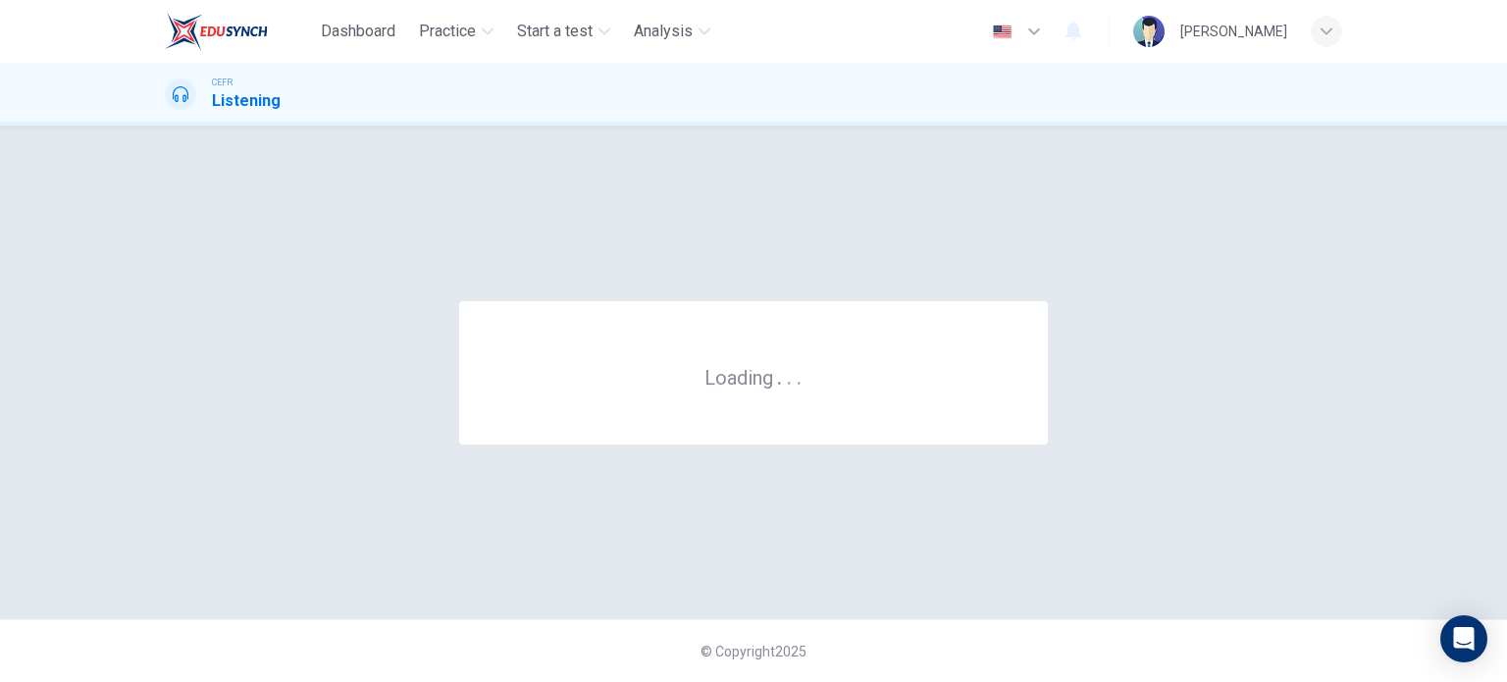
scroll to position [0, 0]
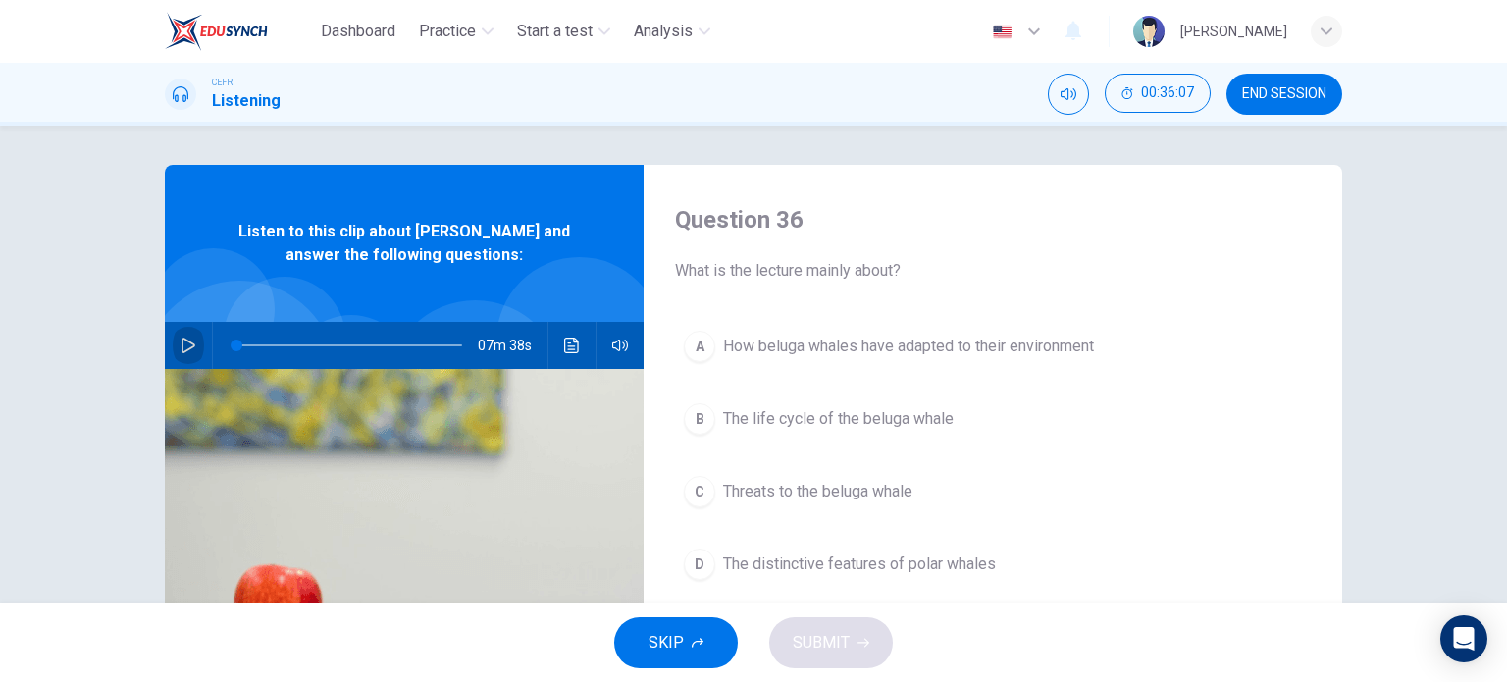
click at [188, 341] on icon "button" at bounding box center [189, 346] width 16 height 16
type input "0"
drag, startPoint x: 236, startPoint y: 343, endPoint x: 214, endPoint y: 337, distance: 22.7
click at [231, 340] on span at bounding box center [237, 346] width 12 height 12
click at [256, 344] on span at bounding box center [250, 346] width 12 height 12
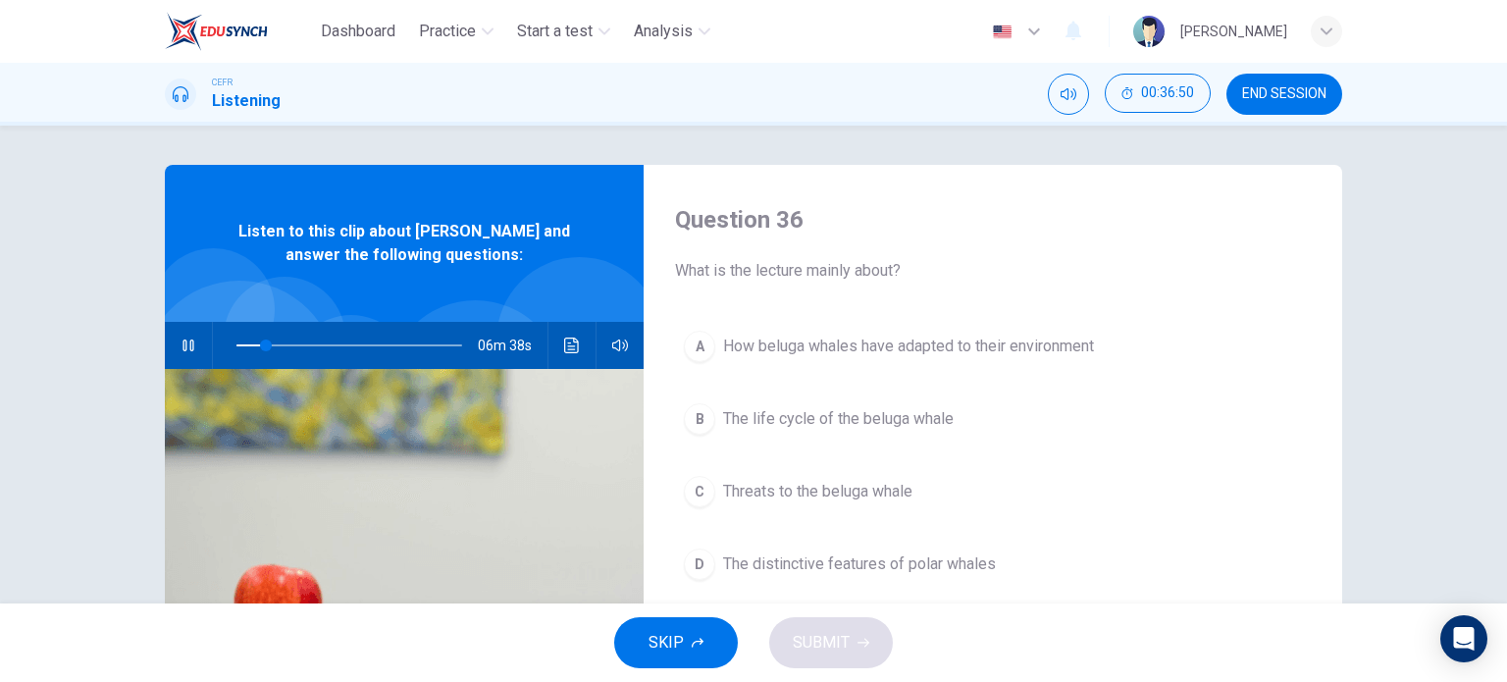
click at [237, 343] on span at bounding box center [350, 345] width 226 height 27
drag, startPoint x: 239, startPoint y: 343, endPoint x: 212, endPoint y: 343, distance: 27.5
click at [231, 343] on span at bounding box center [237, 346] width 12 height 12
drag, startPoint x: 227, startPoint y: 344, endPoint x: 198, endPoint y: 351, distance: 29.3
click at [198, 351] on div "07m 38s" at bounding box center [404, 345] width 479 height 47
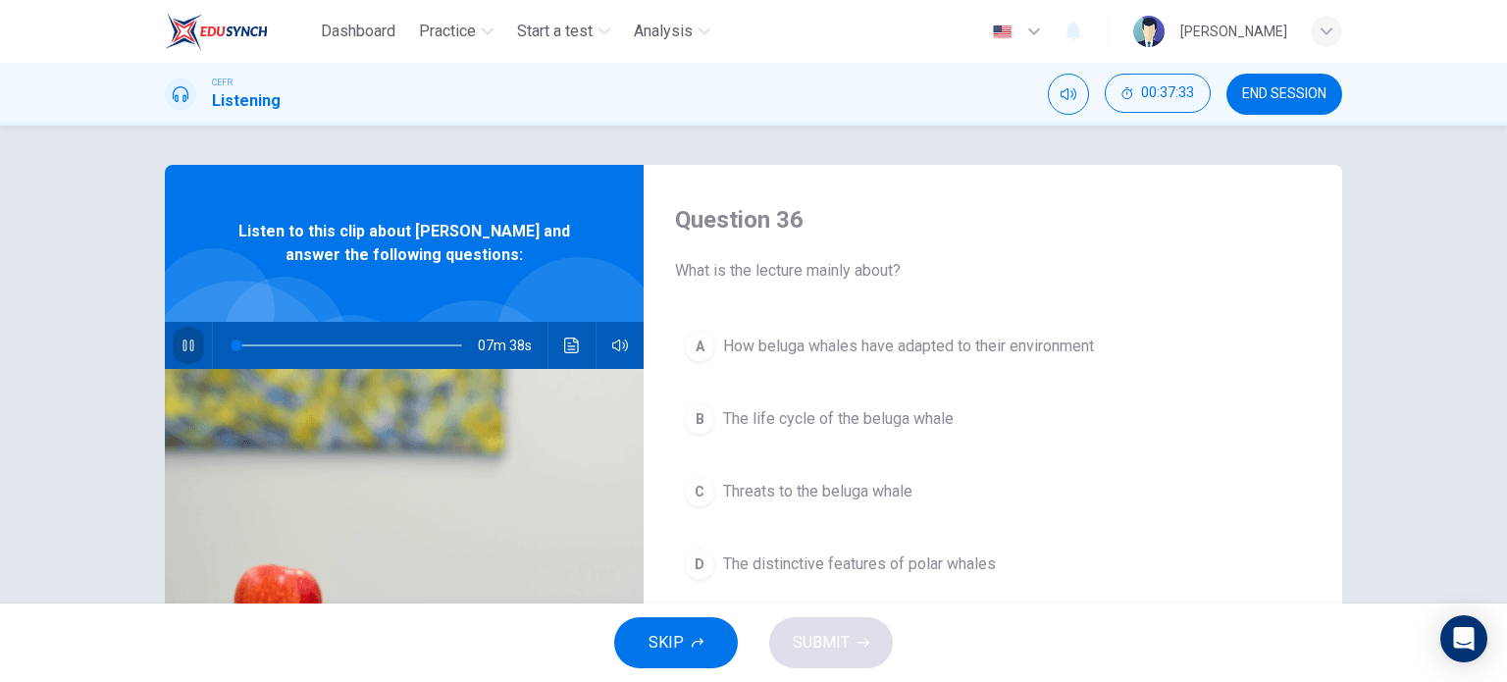
click at [192, 348] on button "button" at bounding box center [188, 345] width 31 height 47
click at [267, 351] on span at bounding box center [273, 346] width 12 height 12
click at [306, 341] on span at bounding box center [311, 346] width 12 height 12
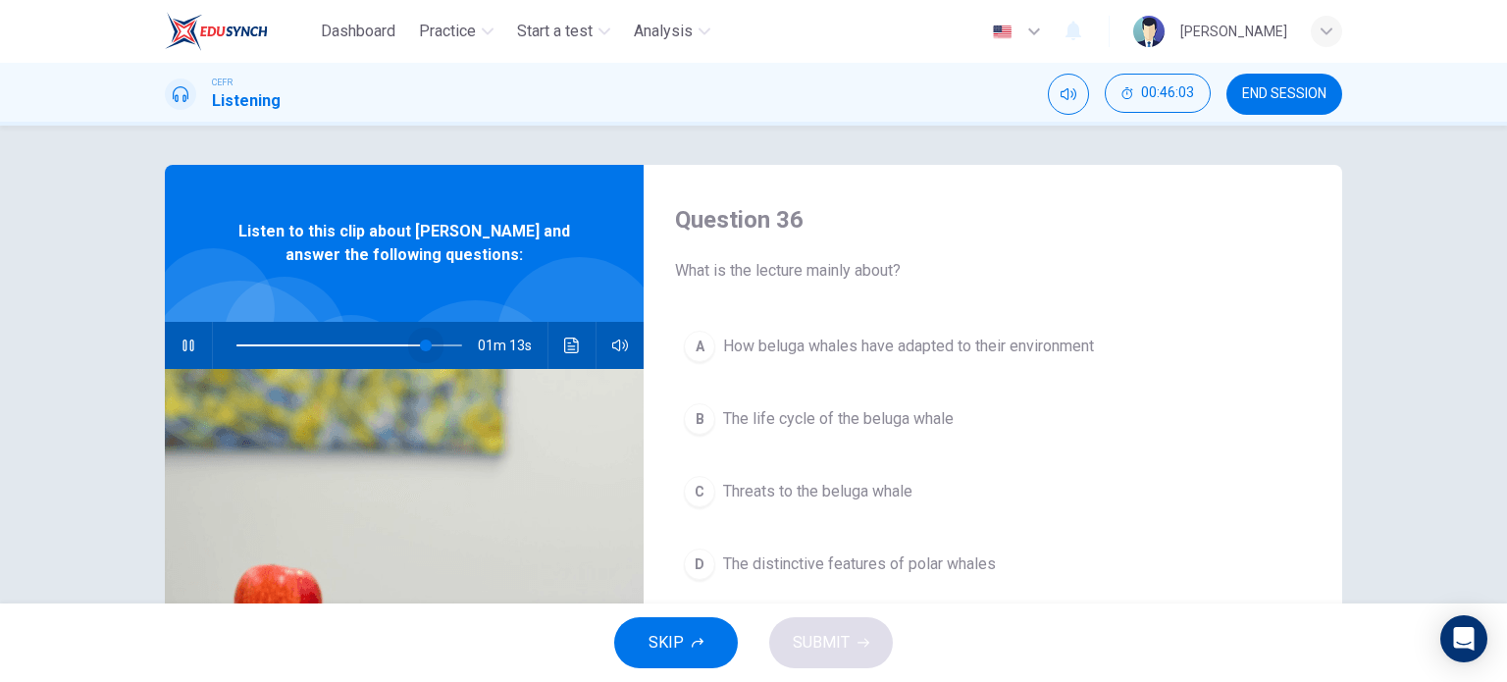
click at [421, 341] on span at bounding box center [350, 345] width 226 height 27
click at [434, 347] on span at bounding box center [438, 346] width 12 height 12
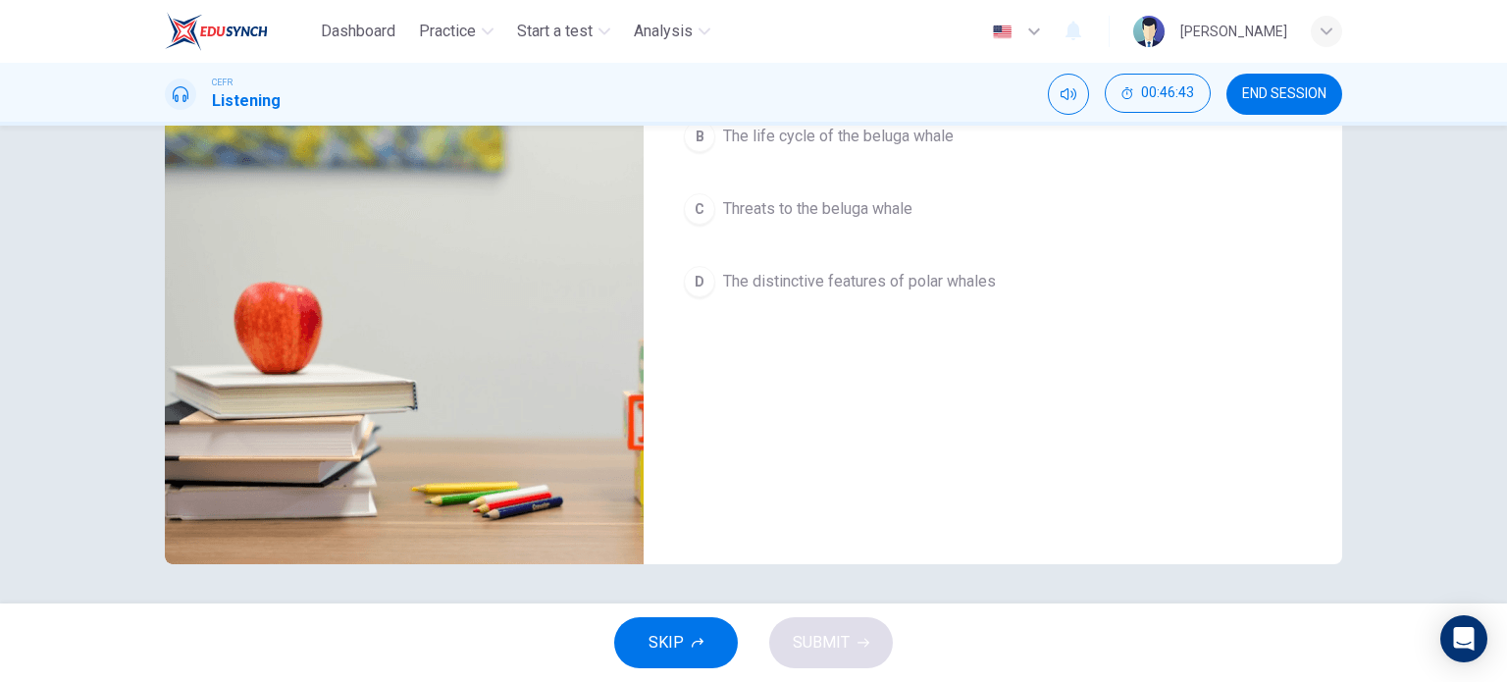
scroll to position [42, 0]
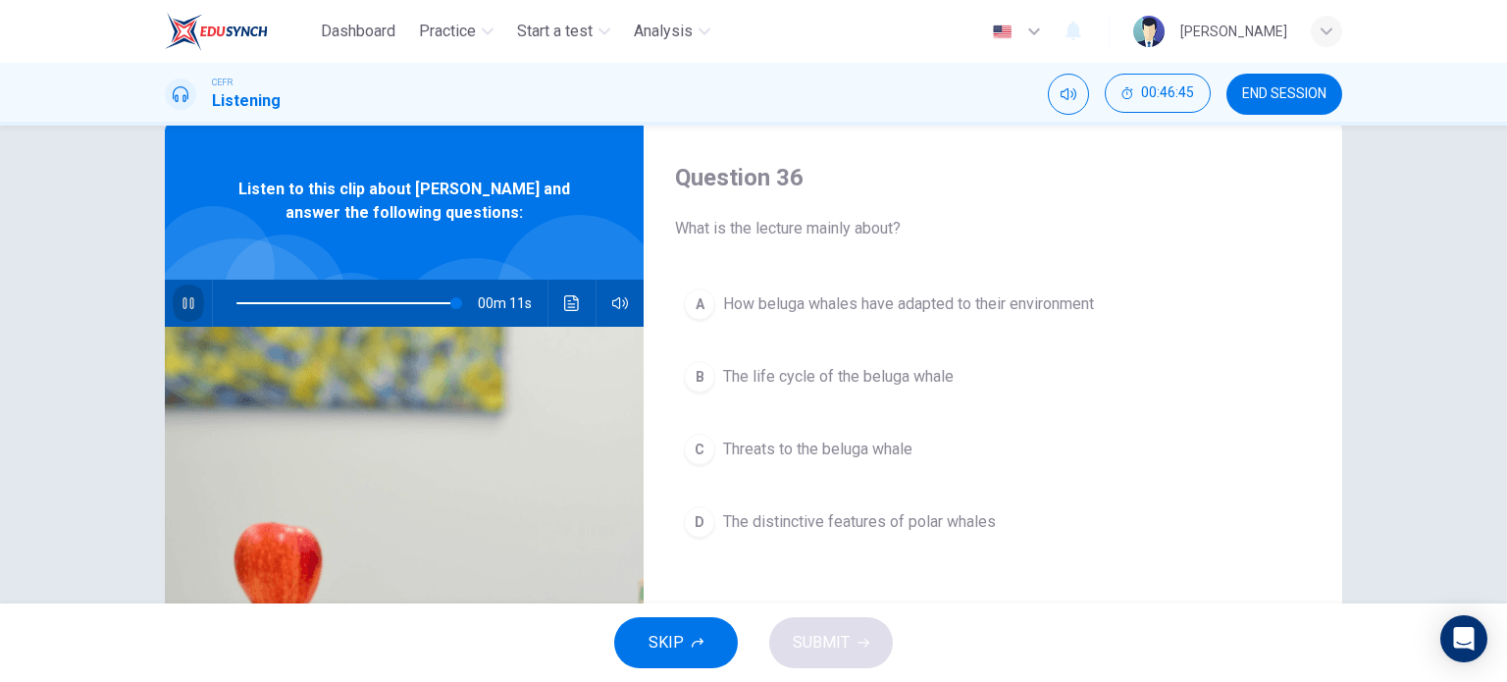
click at [185, 300] on icon "button" at bounding box center [188, 303] width 11 height 12
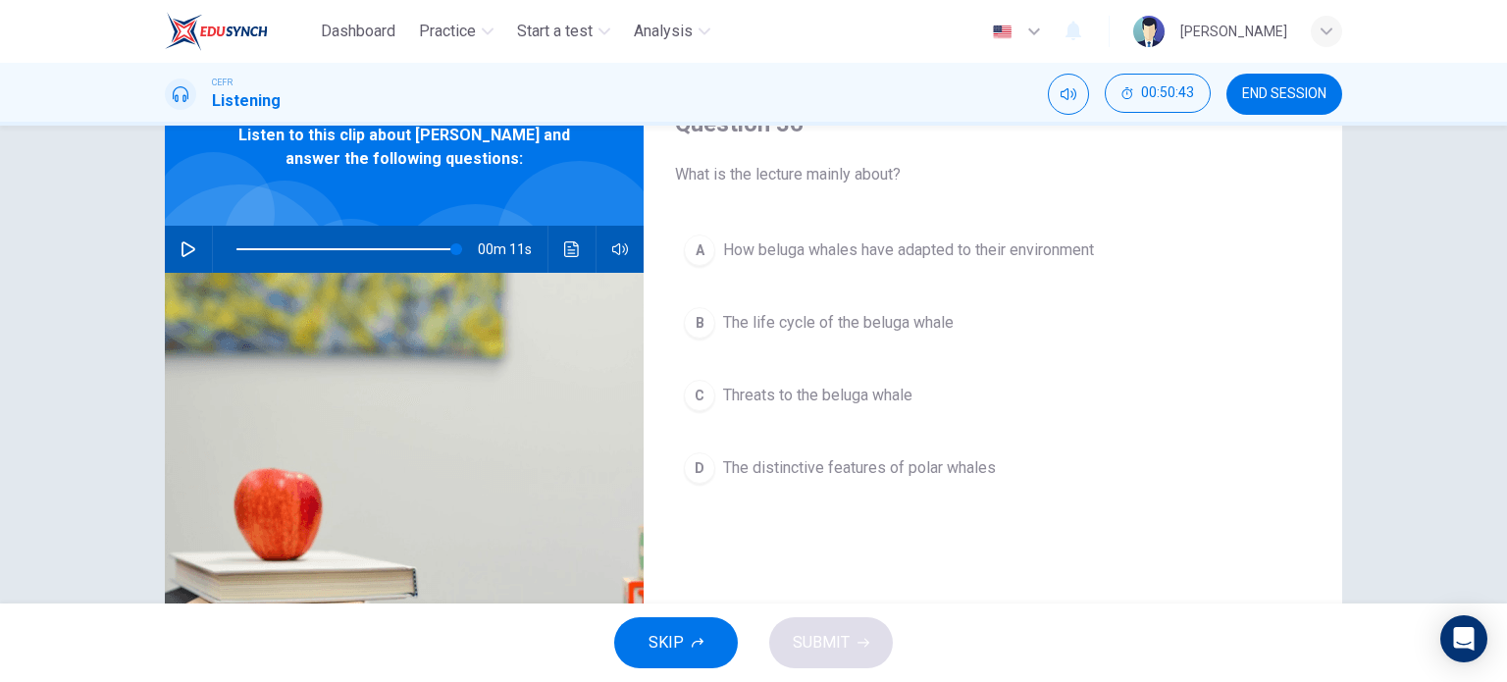
click at [846, 247] on span "How beluga whales have adapted to their environment" at bounding box center [908, 250] width 371 height 24
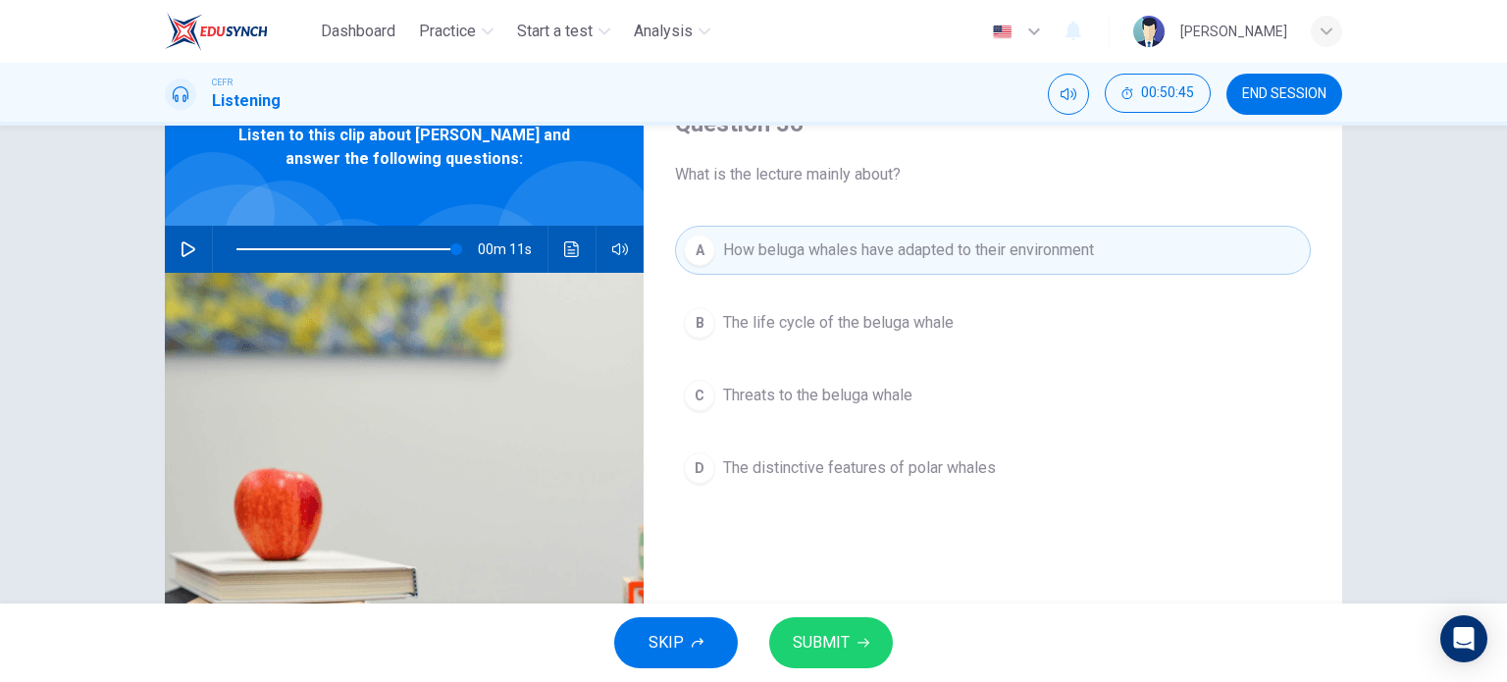
click at [830, 645] on span "SUBMIT" at bounding box center [821, 642] width 57 height 27
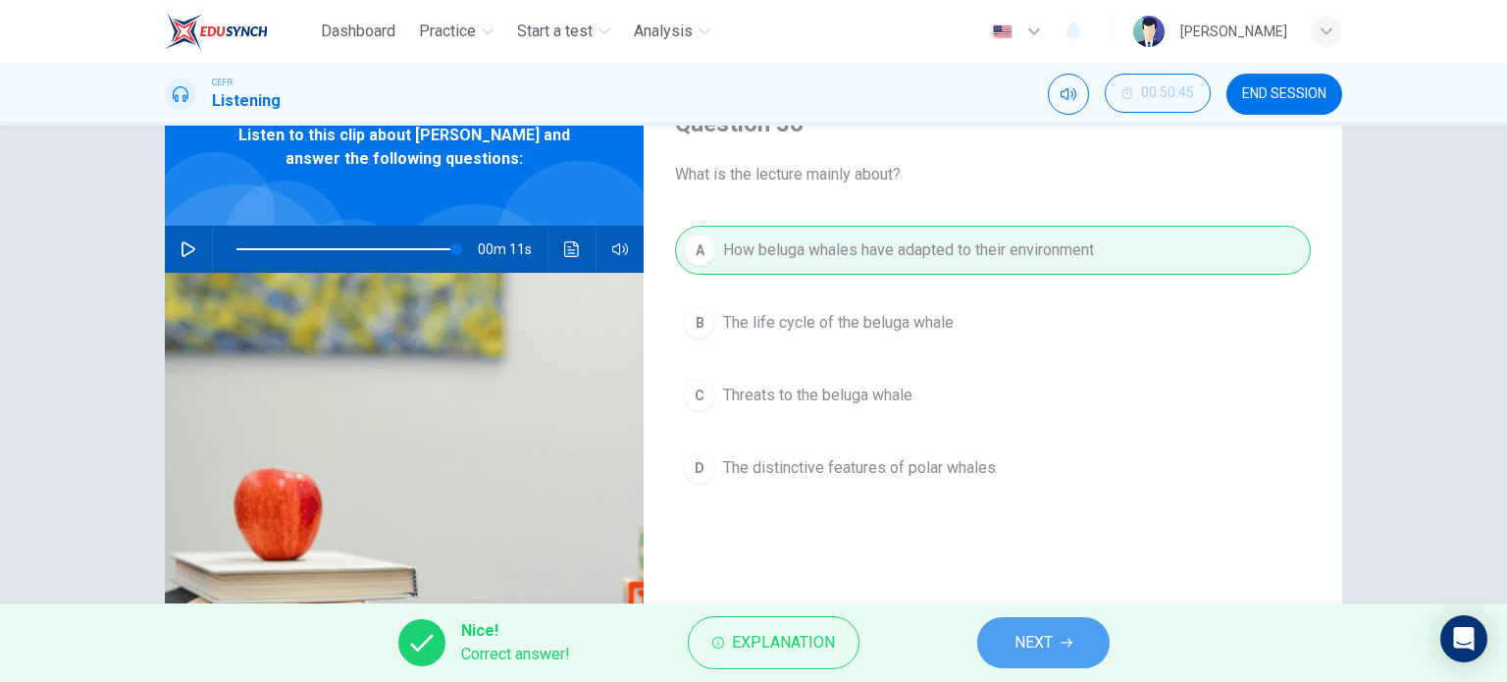
click at [1011, 627] on button "NEXT" at bounding box center [1043, 642] width 132 height 51
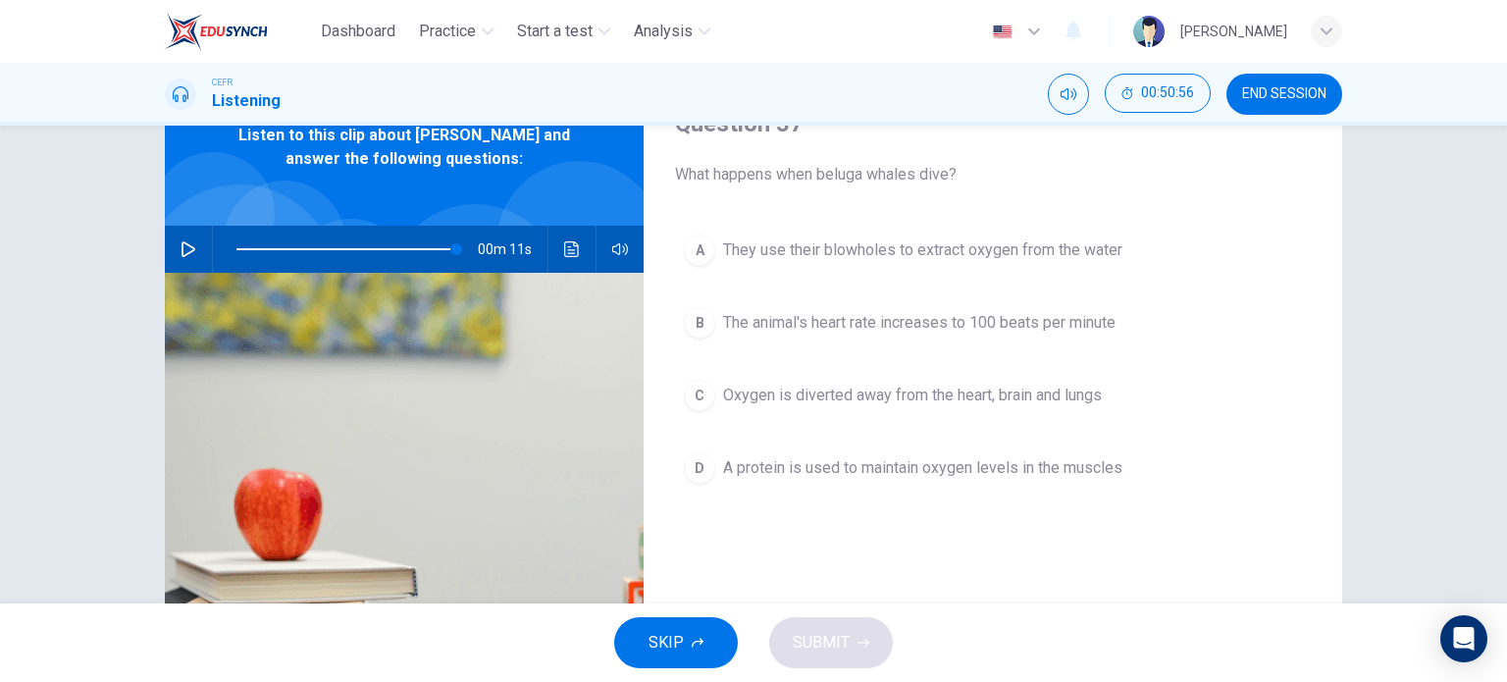
click at [1020, 261] on span "They use their blowholes to extract oxygen from the water" at bounding box center [922, 250] width 399 height 24
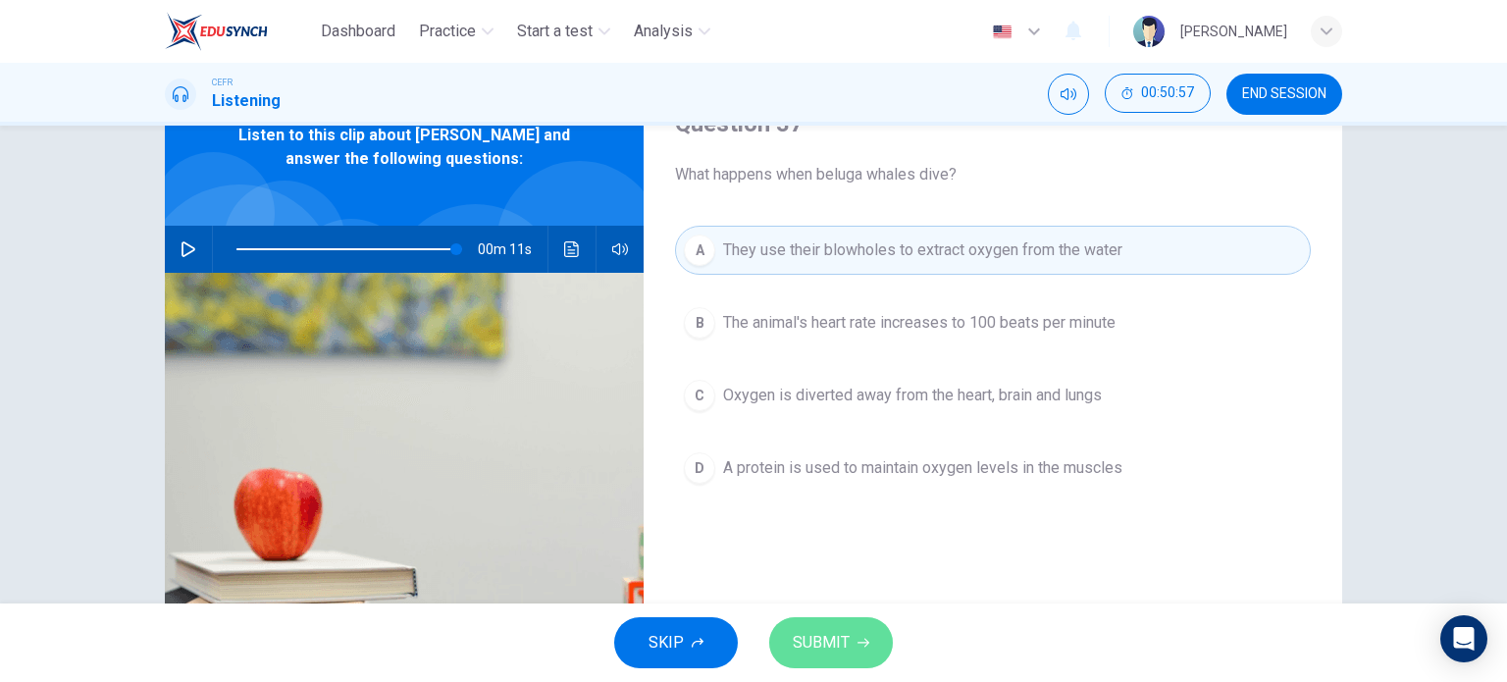
click at [843, 656] on span "SUBMIT" at bounding box center [821, 642] width 57 height 27
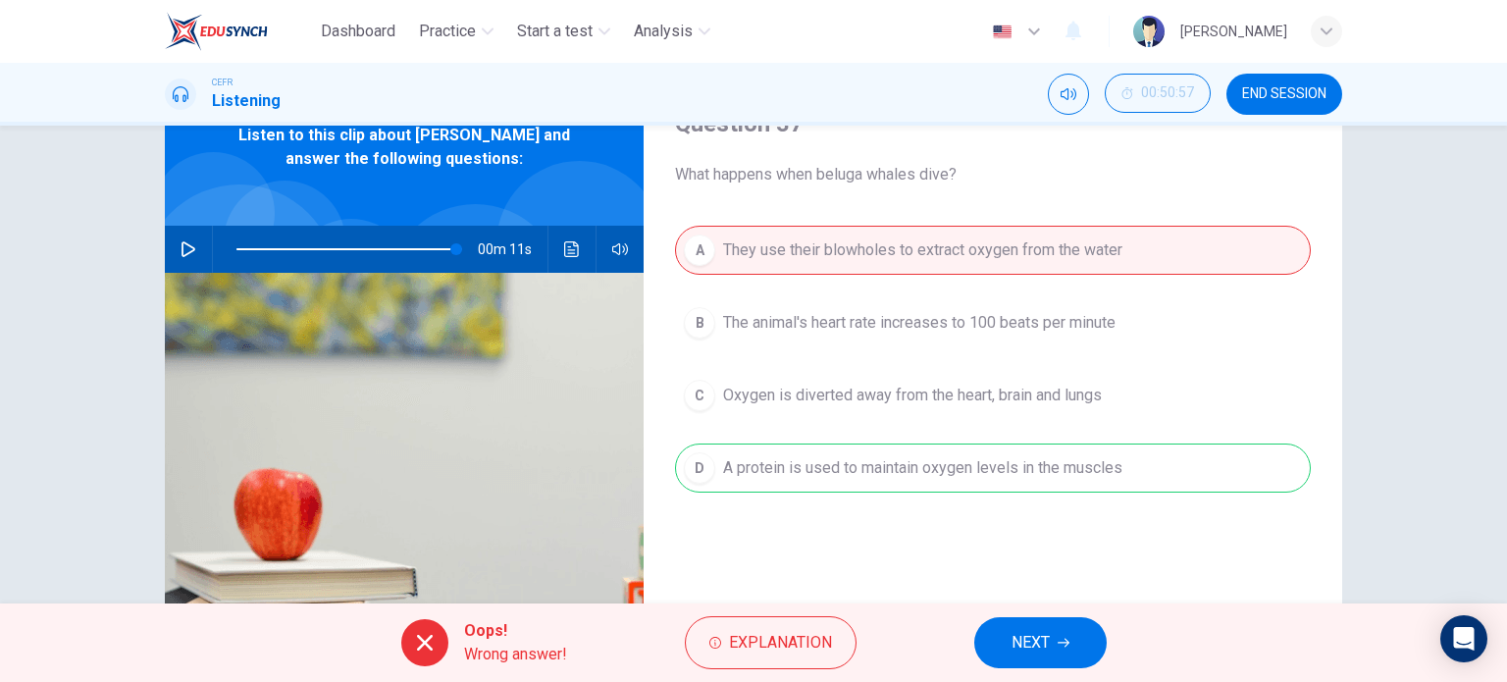
click at [912, 483] on div "A They use their blowholes to extract oxygen from the water B The animal's hear…" at bounding box center [993, 379] width 636 height 306
click at [1048, 619] on button "NEXT" at bounding box center [1041, 642] width 132 height 51
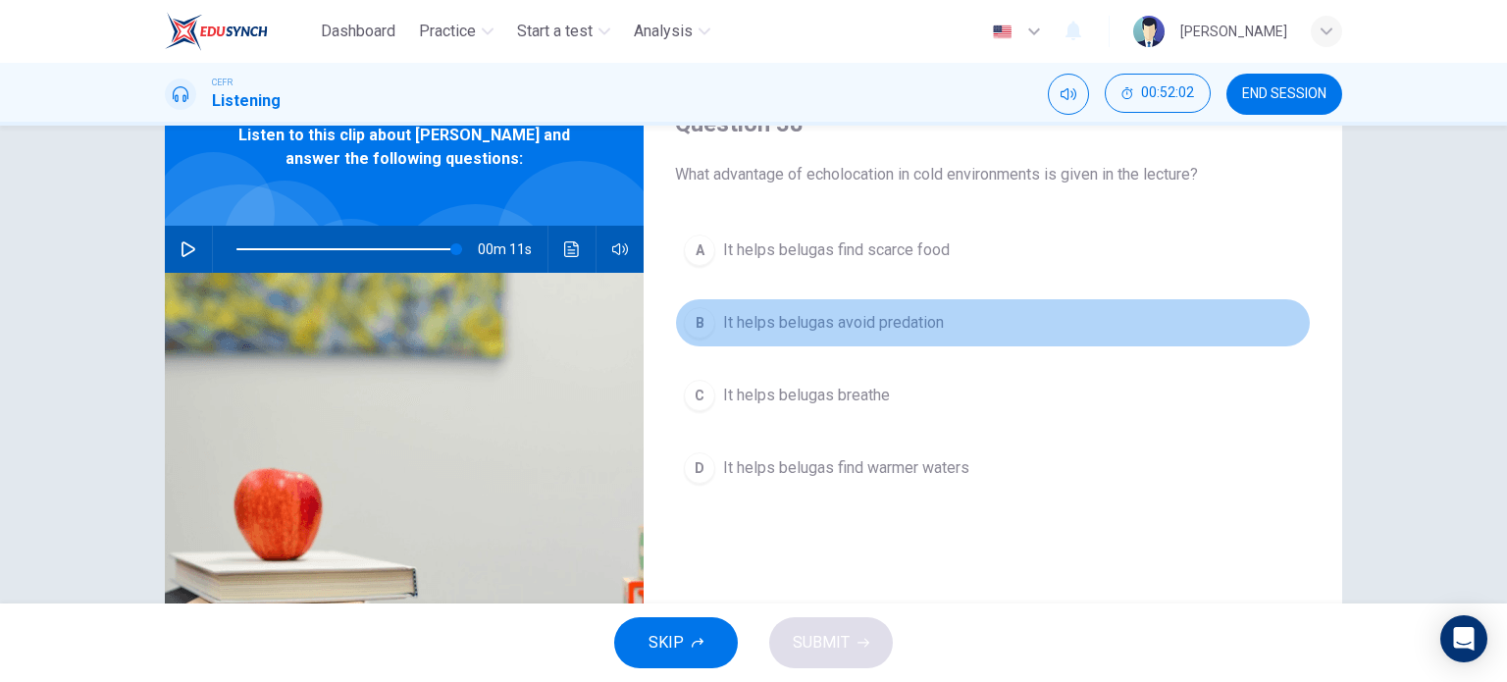
click at [758, 325] on span "It helps belugas avoid predation" at bounding box center [833, 323] width 221 height 24
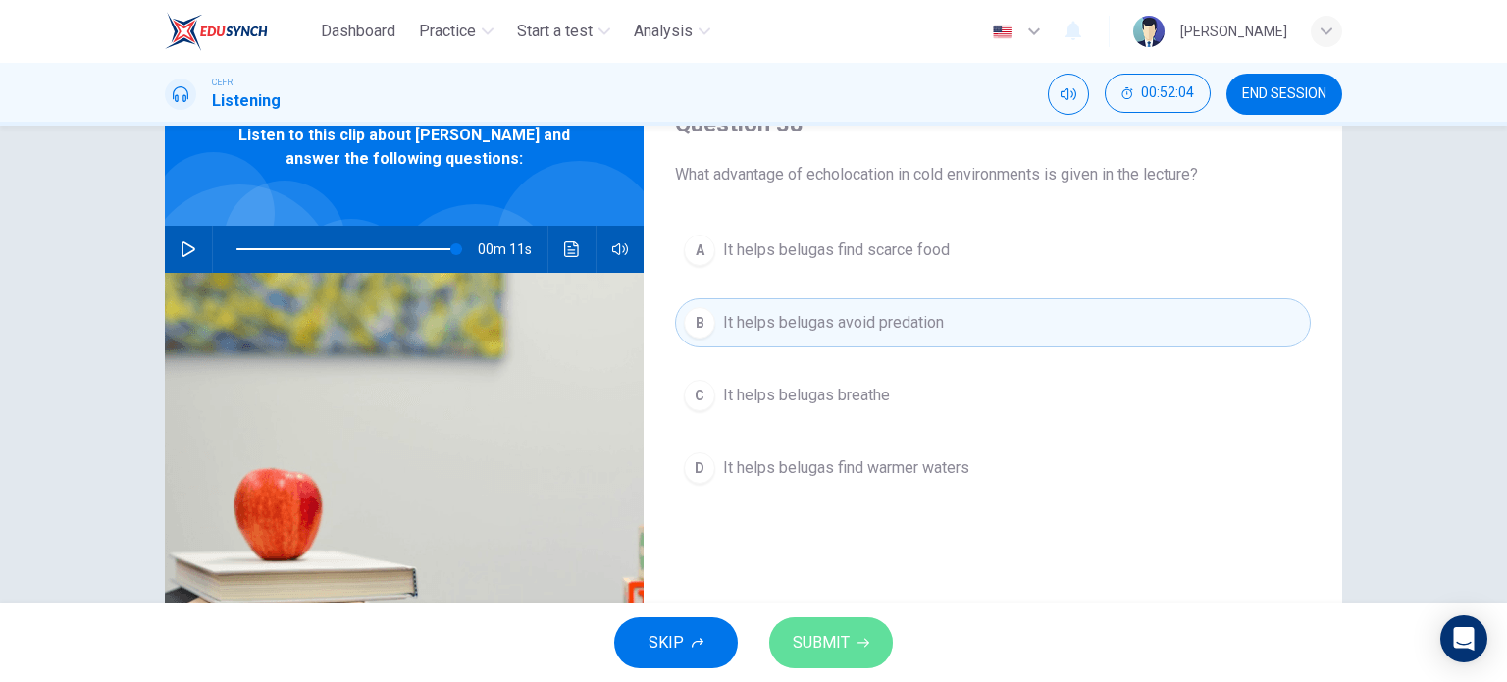
click at [822, 635] on span "SUBMIT" at bounding box center [821, 642] width 57 height 27
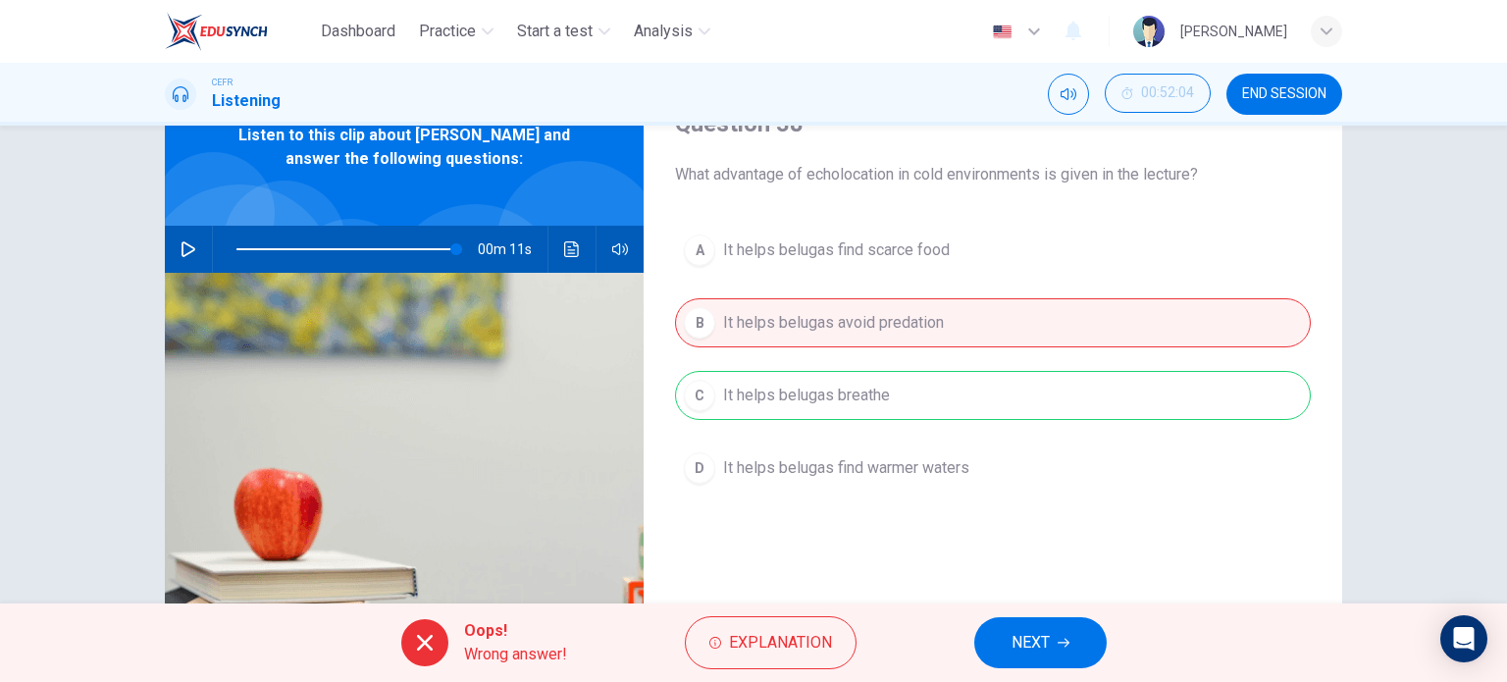
click at [906, 396] on div "A It helps belugas find scarce food B It helps belugas avoid predation C It hel…" at bounding box center [993, 379] width 636 height 306
click at [1041, 637] on span "NEXT" at bounding box center [1031, 642] width 38 height 27
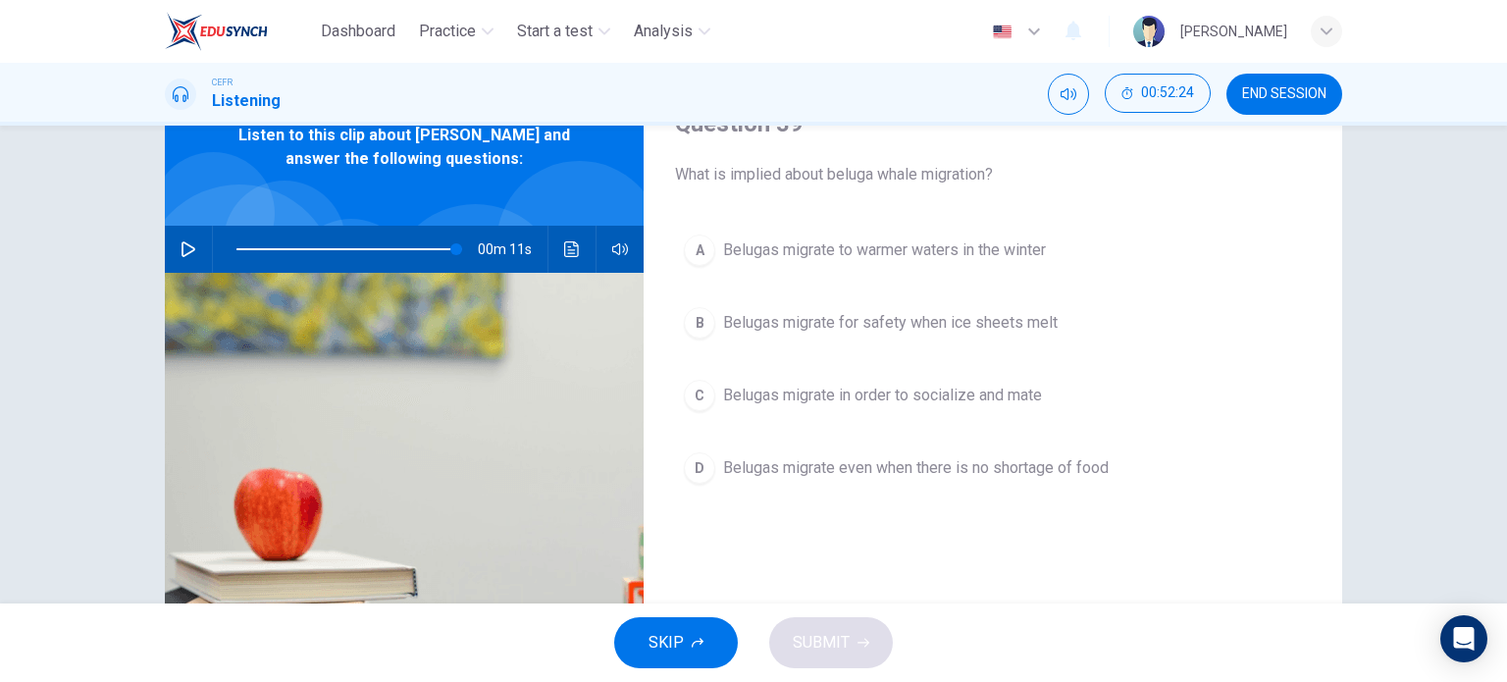
click at [911, 321] on span "Belugas migrate for safety when ice sheets melt" at bounding box center [890, 323] width 335 height 24
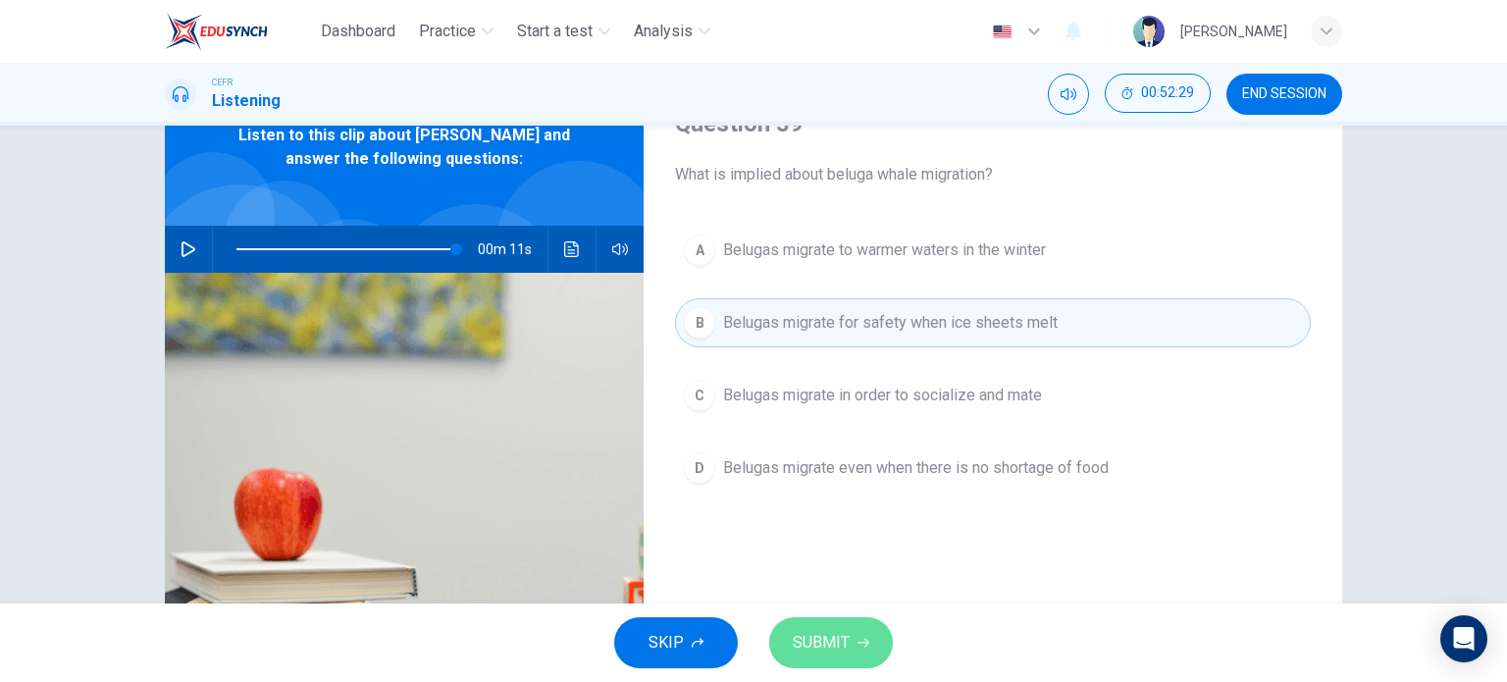
click at [822, 635] on span "SUBMIT" at bounding box center [821, 642] width 57 height 27
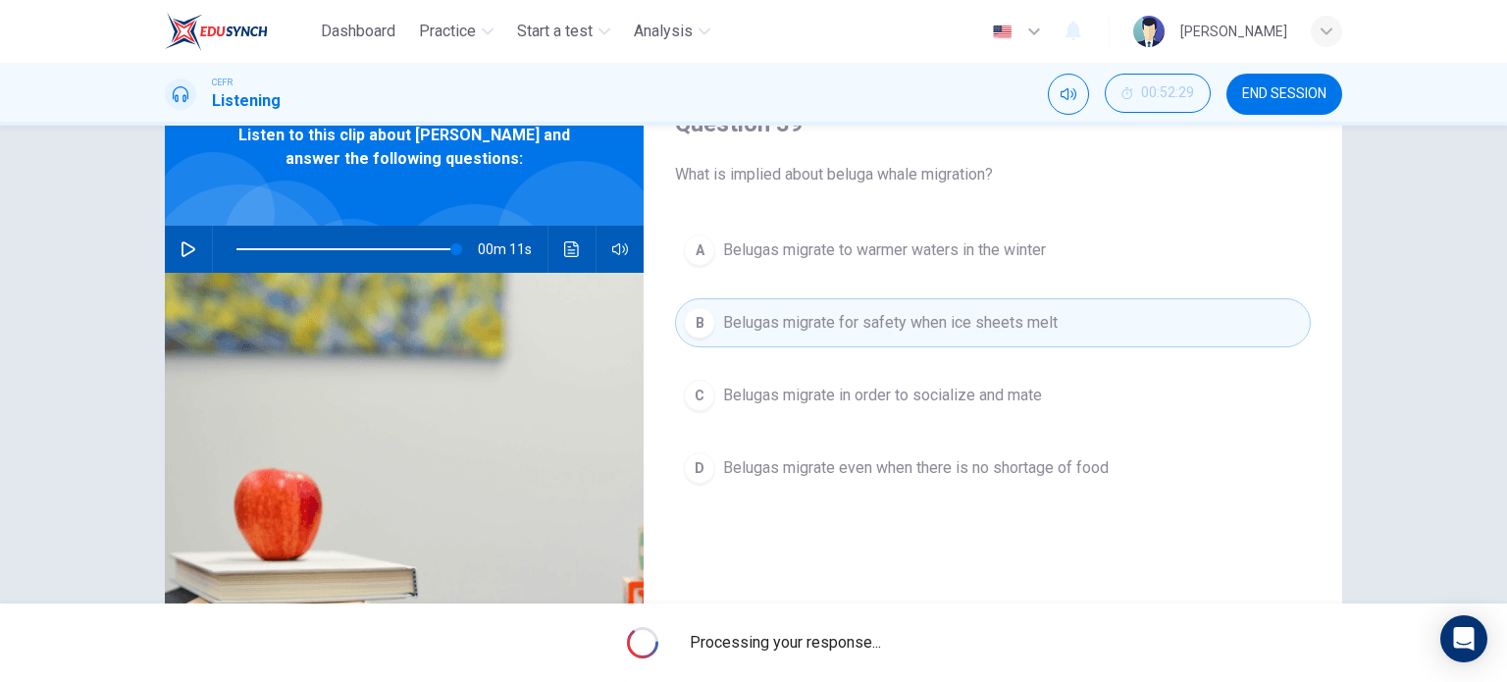
type input "98"
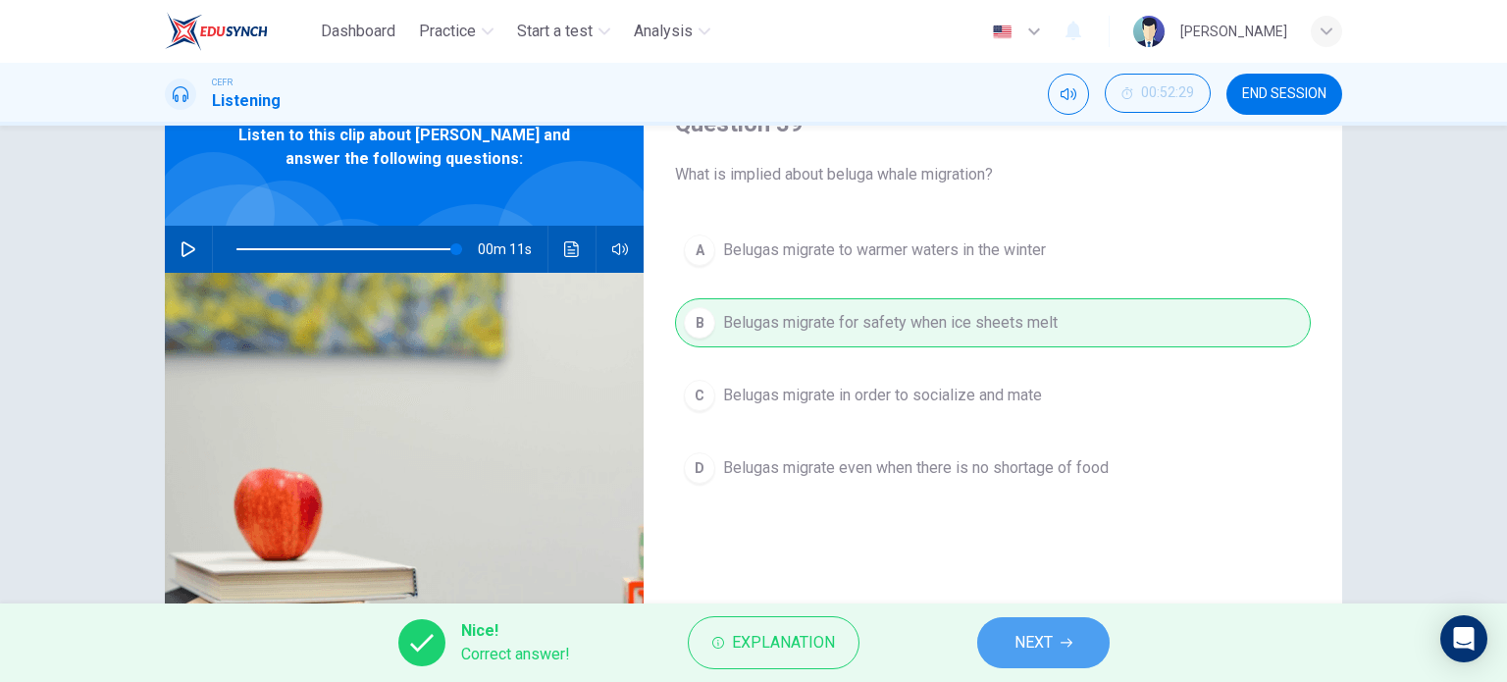
click at [1035, 640] on span "NEXT" at bounding box center [1034, 642] width 38 height 27
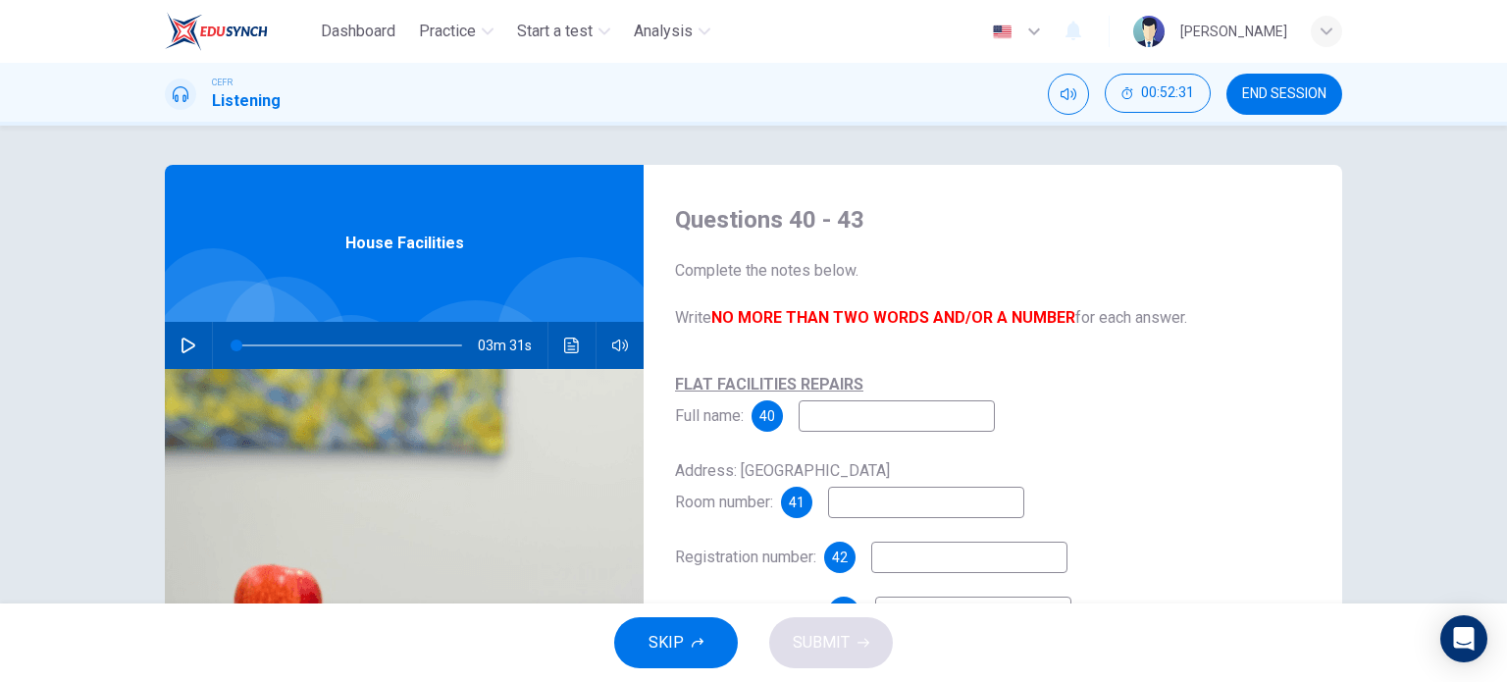
drag, startPoint x: 1262, startPoint y: 119, endPoint x: 1267, endPoint y: 107, distance: 12.8
click at [1267, 107] on div "CEFR Listening 00:52:31 END SESSION" at bounding box center [753, 94] width 1507 height 63
click at [1267, 107] on button "END SESSION" at bounding box center [1285, 94] width 116 height 41
